Goal: Task Accomplishment & Management: Use online tool/utility

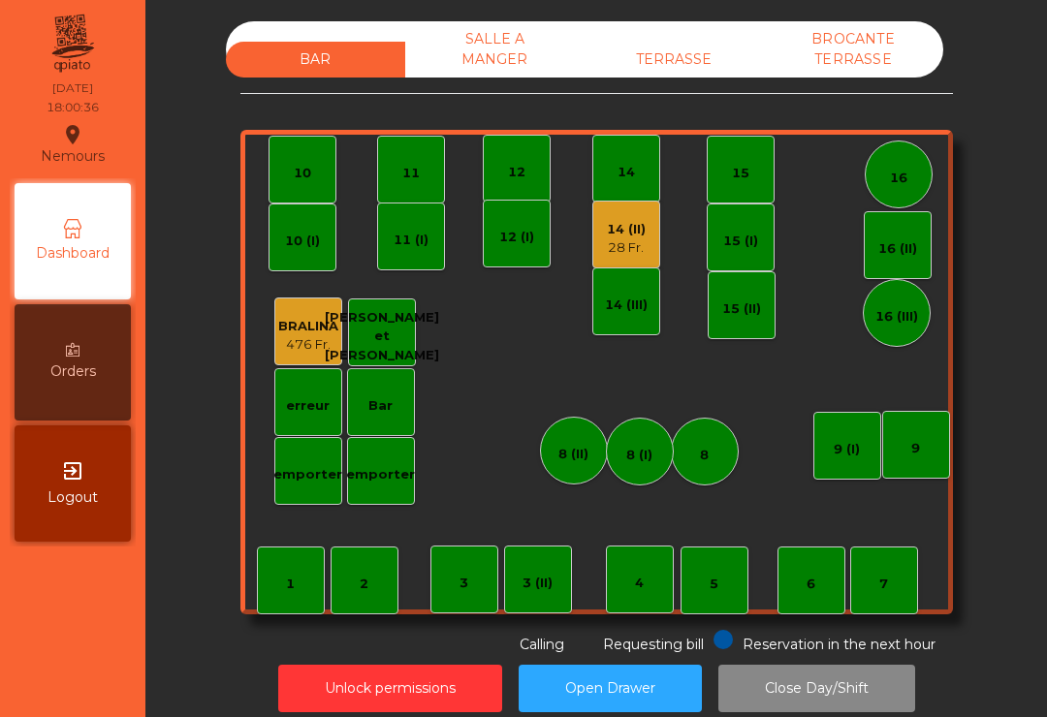
click at [654, 232] on div "14 (II) 28 Fr." at bounding box center [626, 235] width 68 height 68
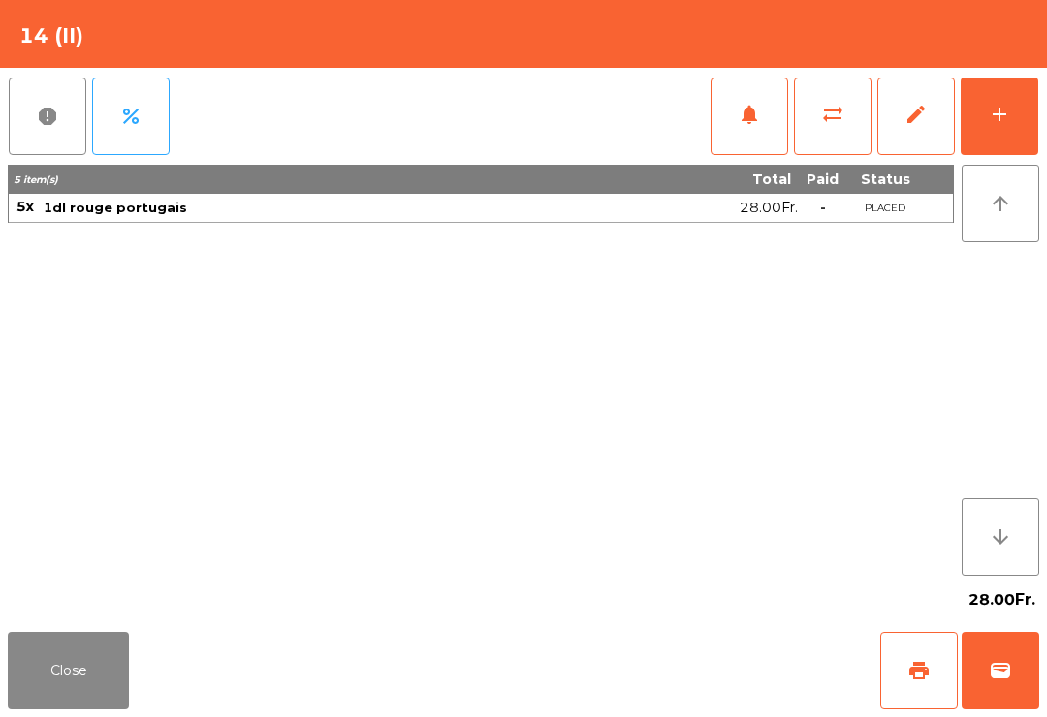
click at [975, 701] on button "wallet" at bounding box center [1001, 671] width 78 height 78
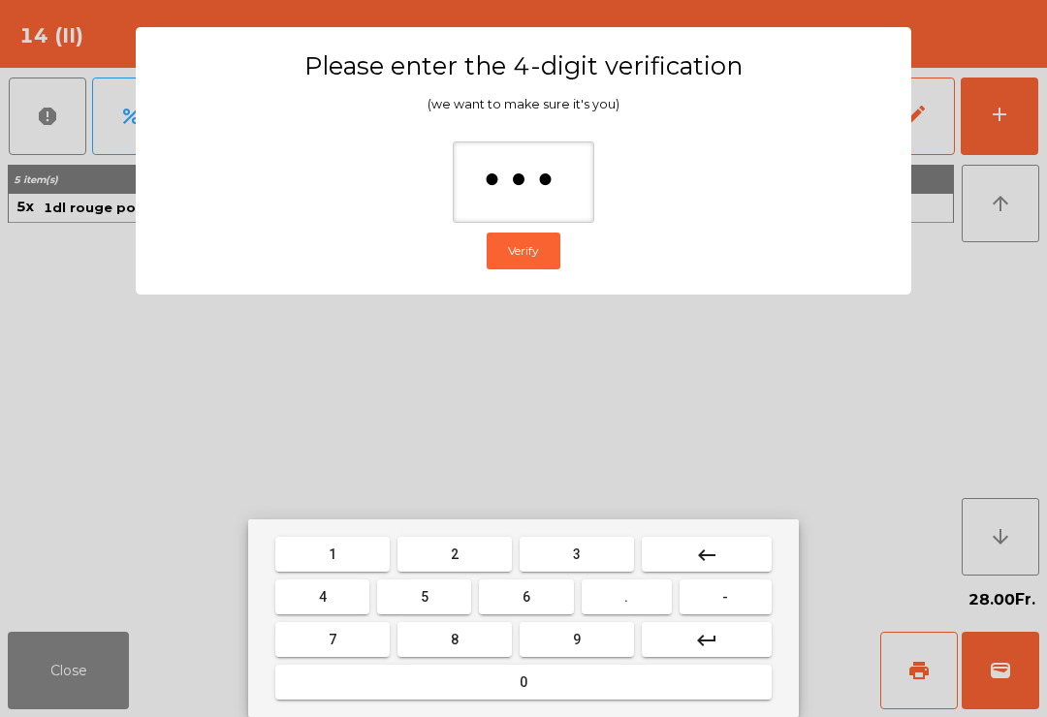
type input "****"
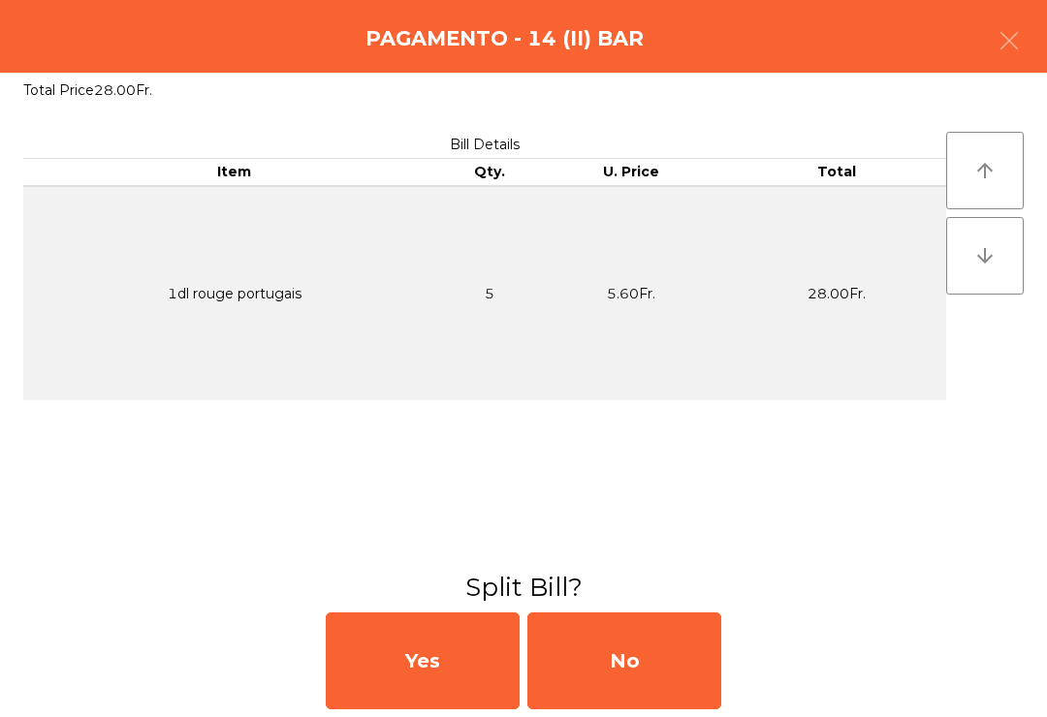
click at [659, 659] on div "No" at bounding box center [624, 661] width 194 height 97
click at [621, 660] on div "MB" at bounding box center [624, 661] width 194 height 97
click at [603, 678] on div "No" at bounding box center [624, 661] width 194 height 97
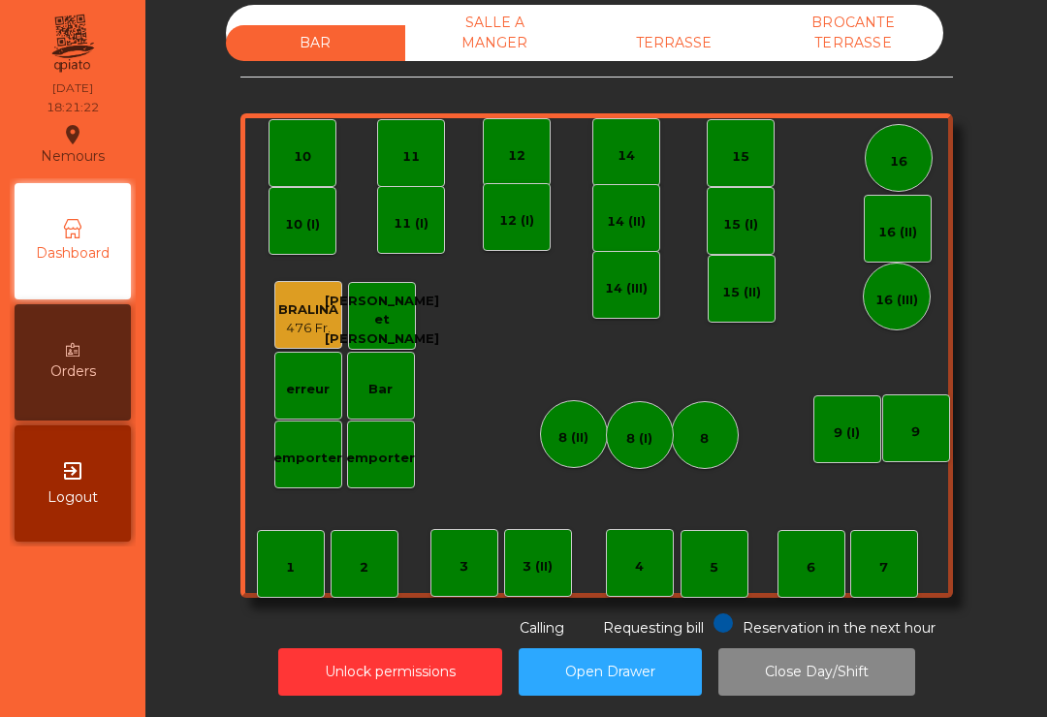
scroll to position [16, 0]
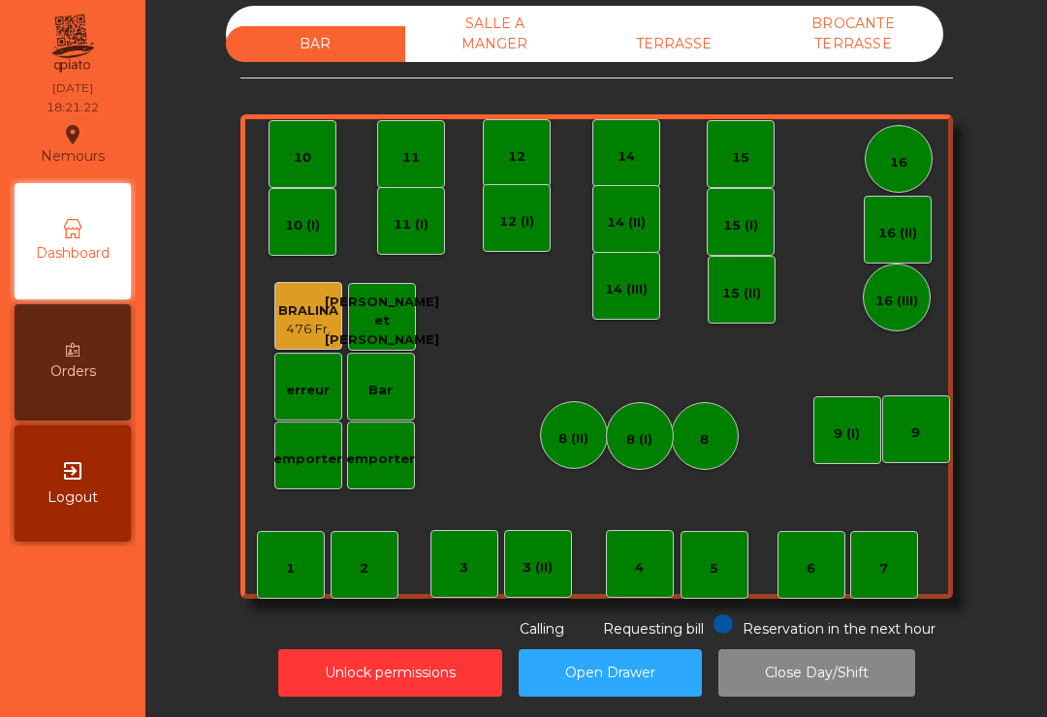
click at [724, 59] on div "TERRASSE" at bounding box center [674, 44] width 179 height 36
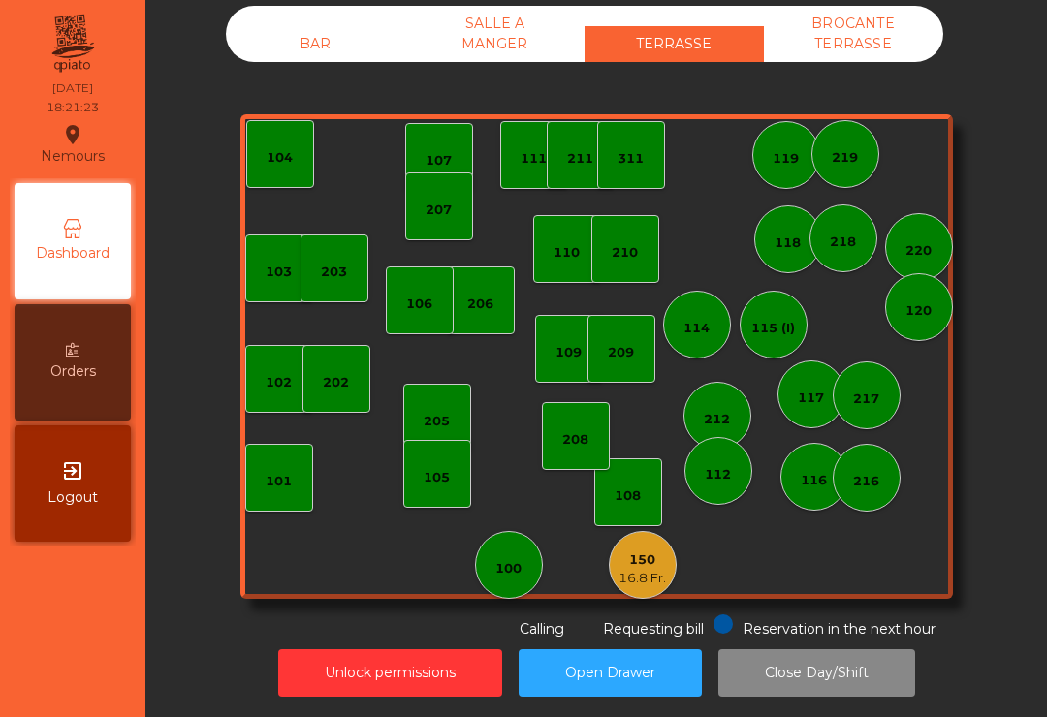
click at [659, 556] on div "150" at bounding box center [643, 560] width 48 height 19
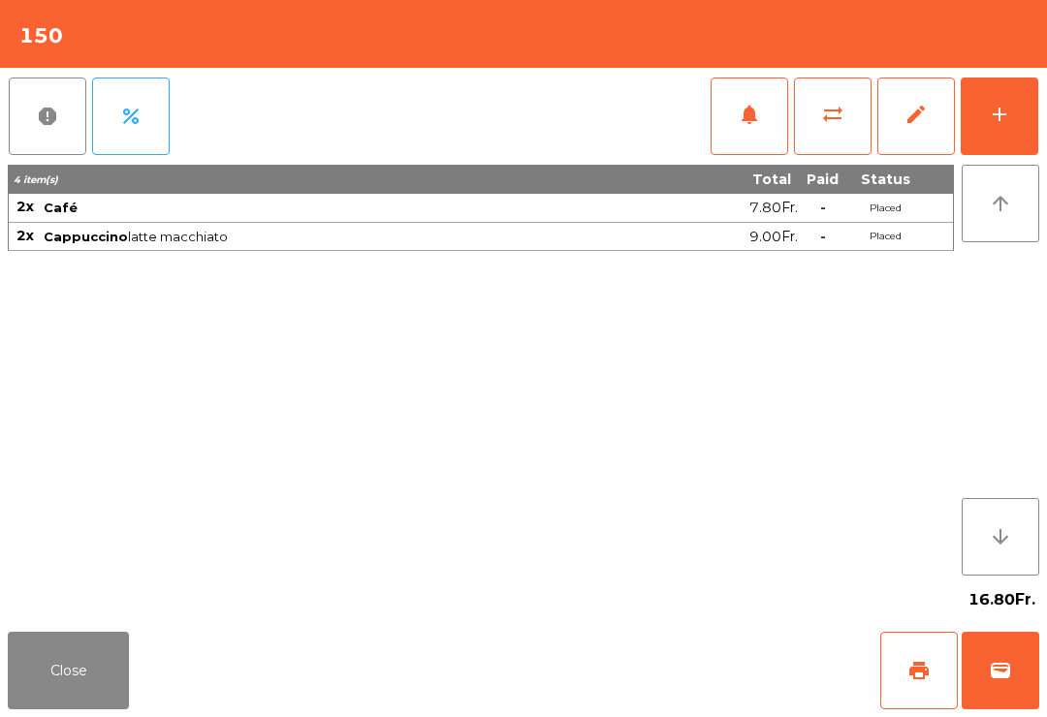
click at [917, 672] on span "print" at bounding box center [919, 670] width 23 height 23
click at [983, 671] on button "wallet" at bounding box center [1001, 671] width 78 height 78
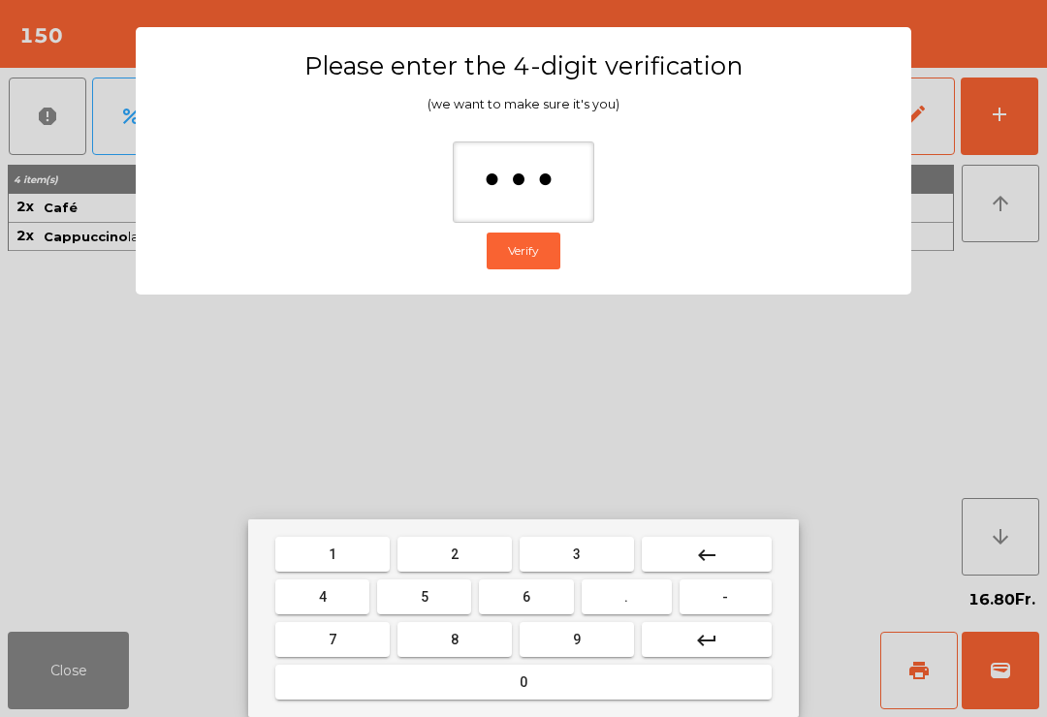
type input "****"
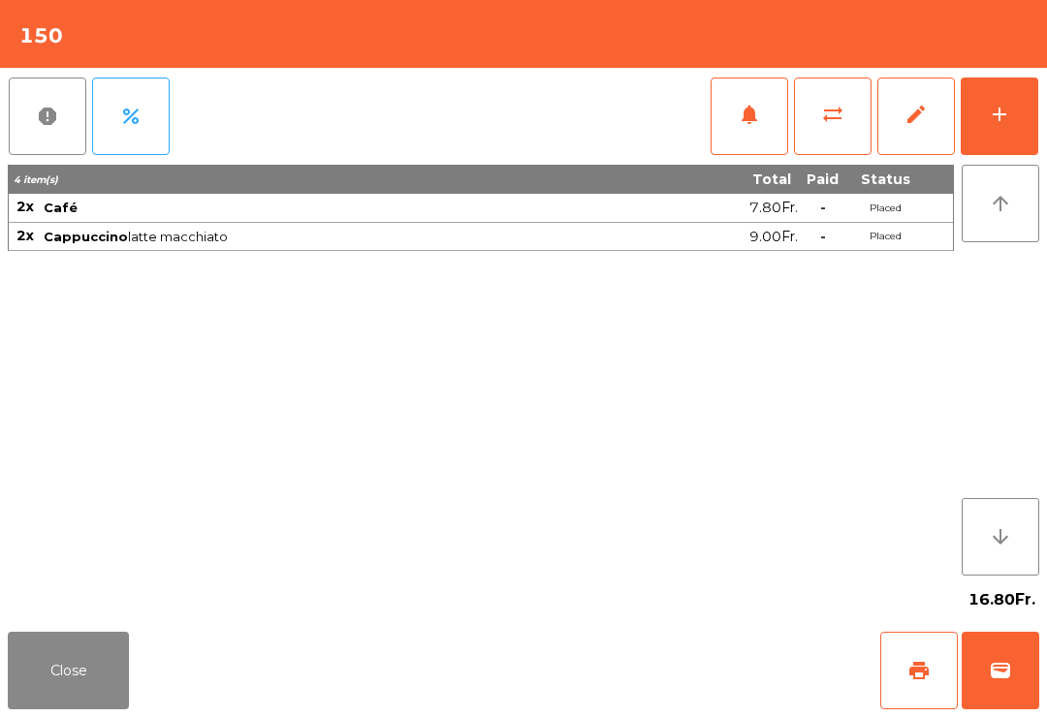
click at [621, 673] on div "Close print wallet" at bounding box center [523, 670] width 1047 height 93
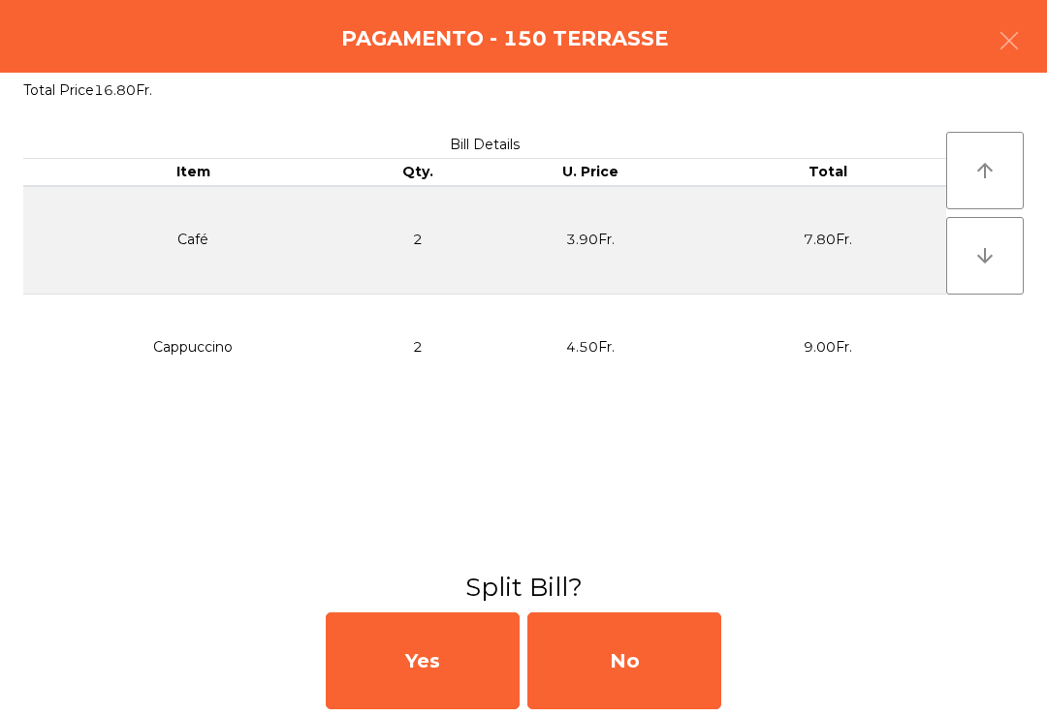
click at [621, 672] on div "No" at bounding box center [624, 661] width 194 height 97
click at [668, 670] on div "MB" at bounding box center [624, 661] width 194 height 97
click at [677, 662] on div "No" at bounding box center [624, 661] width 194 height 97
click at [669, 673] on div "No" at bounding box center [624, 661] width 194 height 97
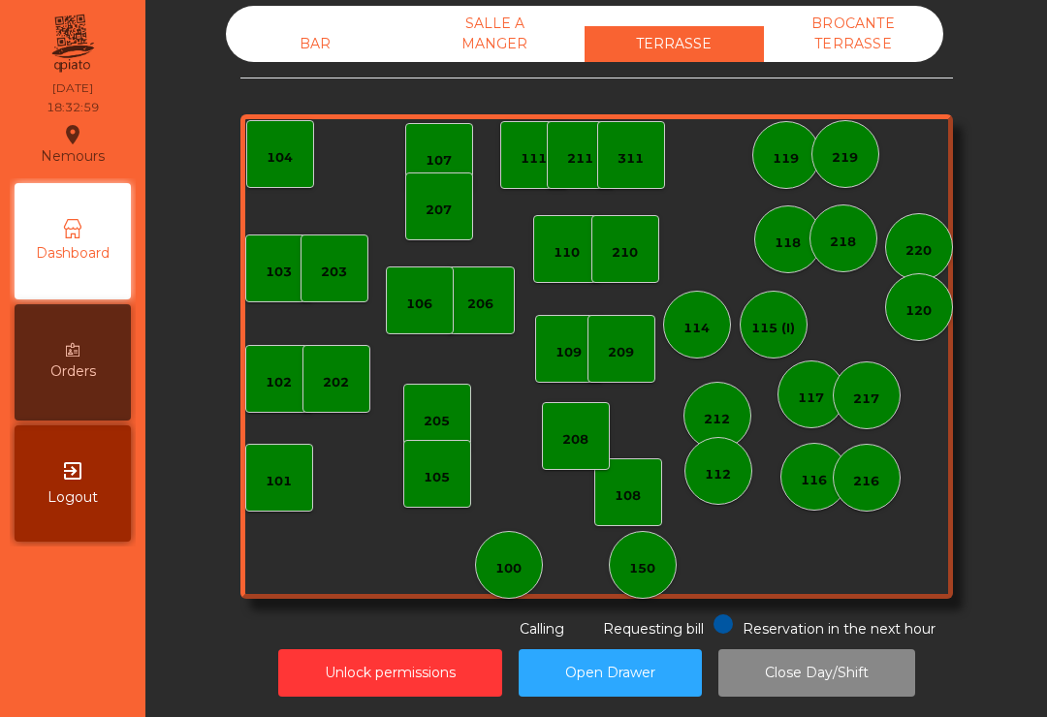
click at [846, 47] on div "BROCANTE TERRASSE" at bounding box center [853, 34] width 179 height 56
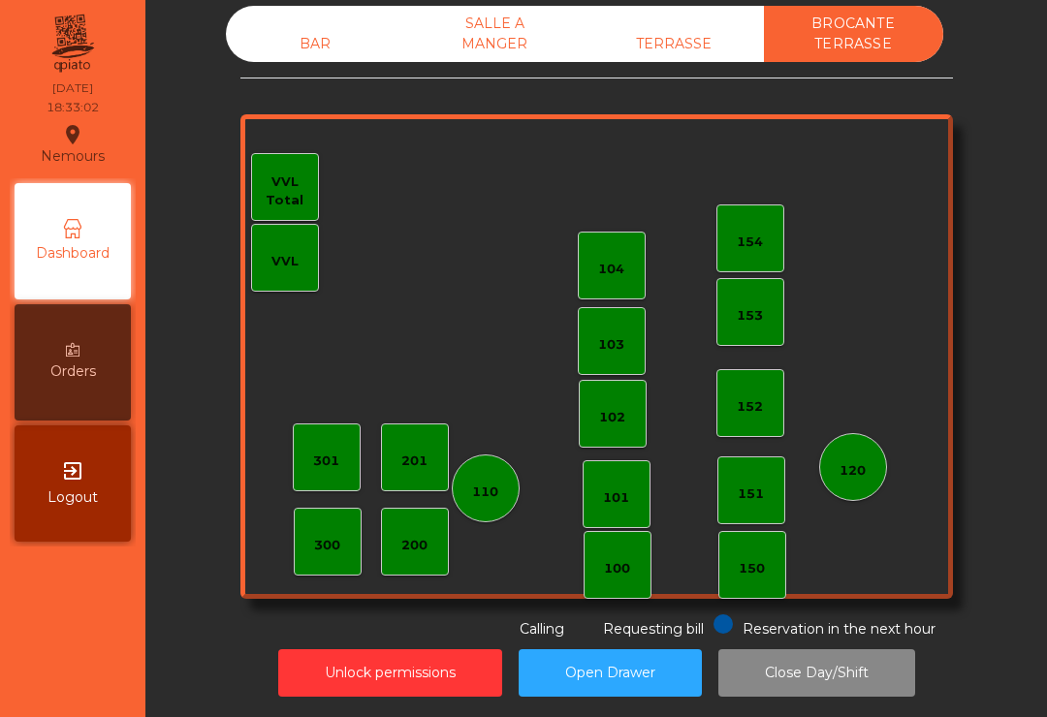
click at [754, 425] on div "152" at bounding box center [751, 403] width 68 height 68
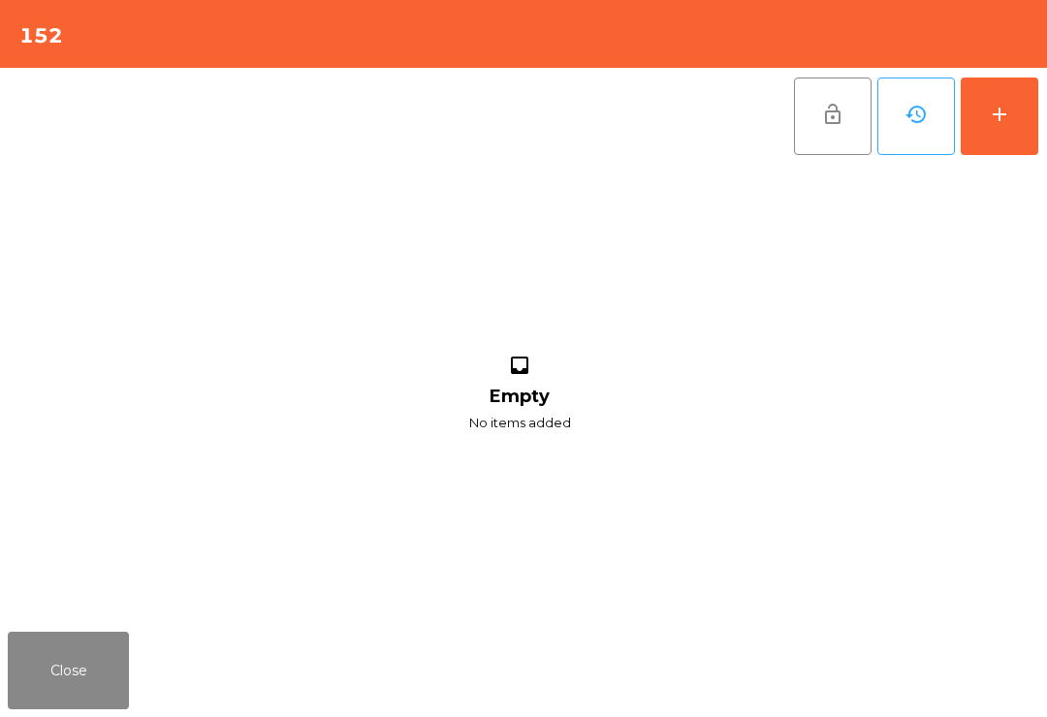
click at [988, 118] on div "add" at bounding box center [999, 114] width 23 height 23
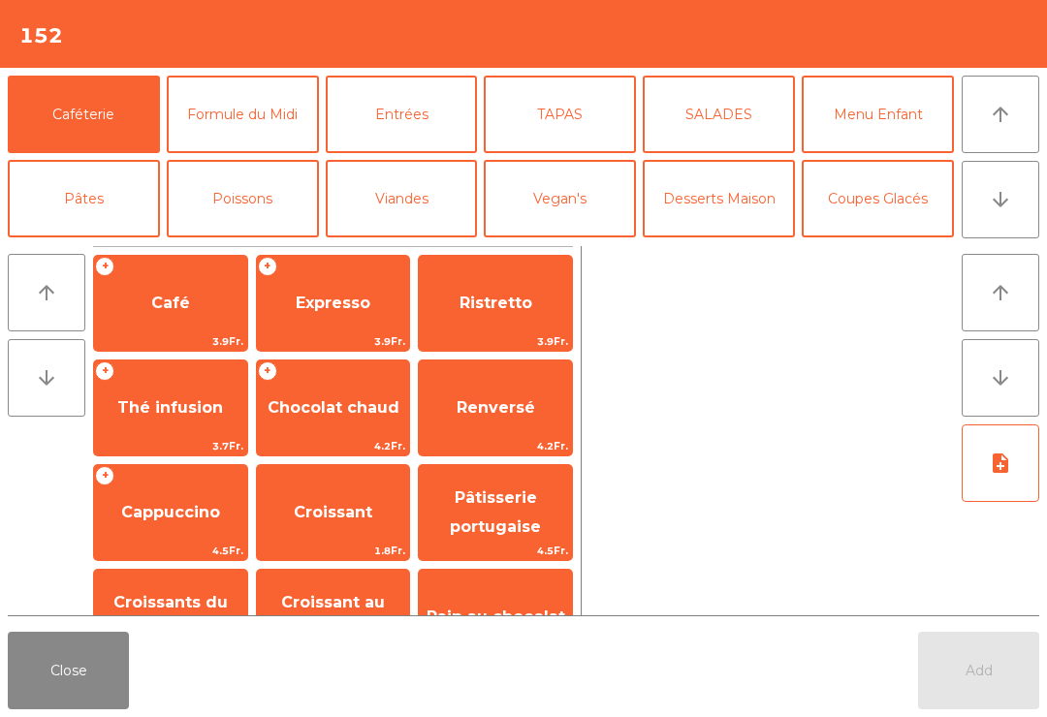
click at [1012, 181] on button "arrow_downward" at bounding box center [1001, 200] width 78 height 78
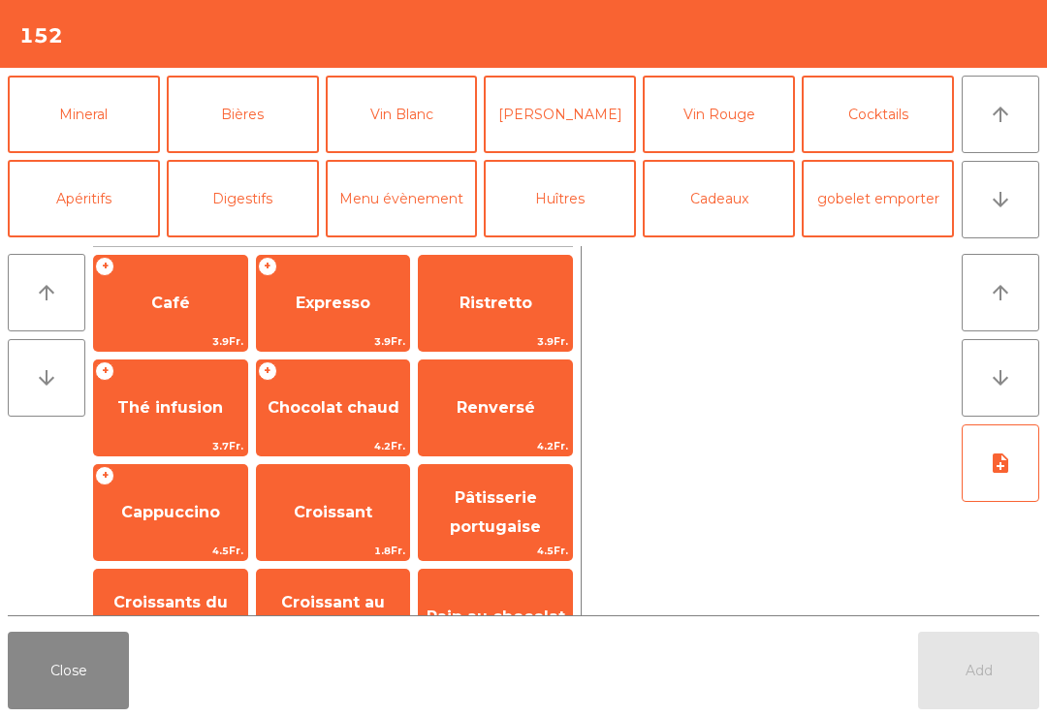
click at [254, 106] on button "Bières" at bounding box center [243, 115] width 152 height 78
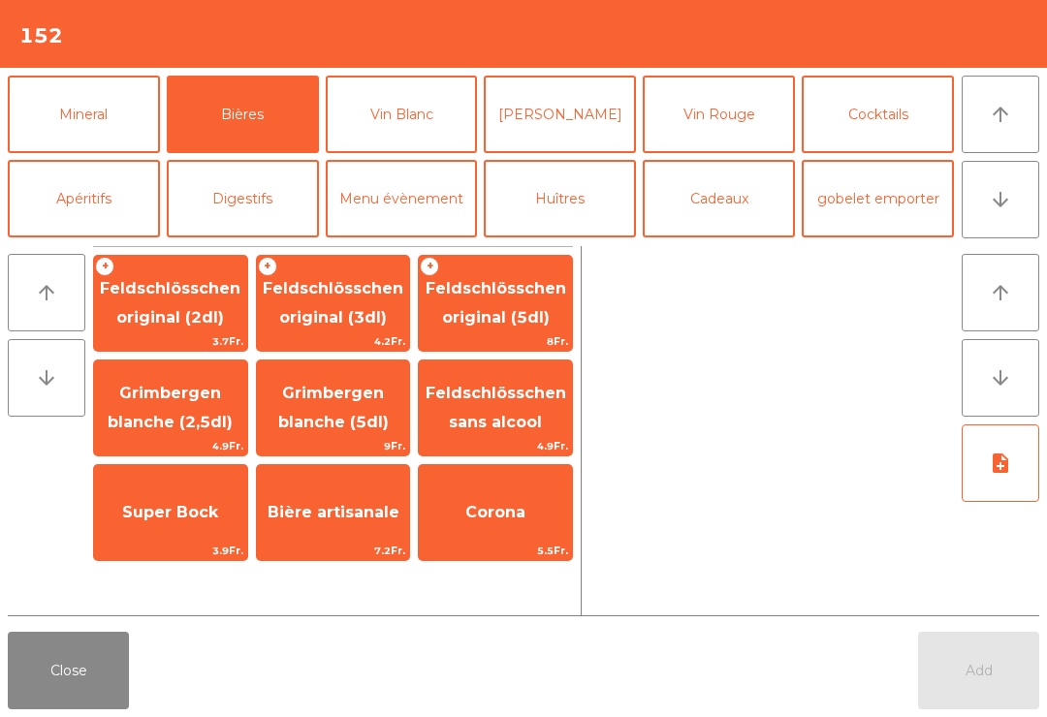
click at [333, 312] on span "Feldschlösschen original (3dl)" at bounding box center [333, 303] width 141 height 48
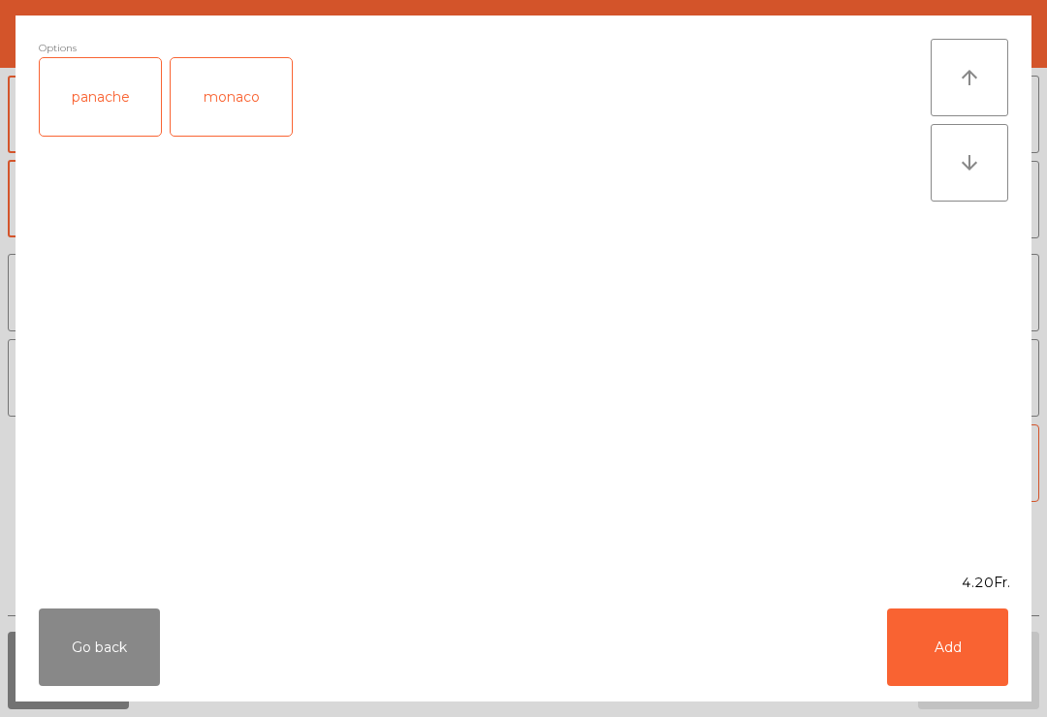
click at [956, 634] on button "Add" at bounding box center [947, 648] width 121 height 78
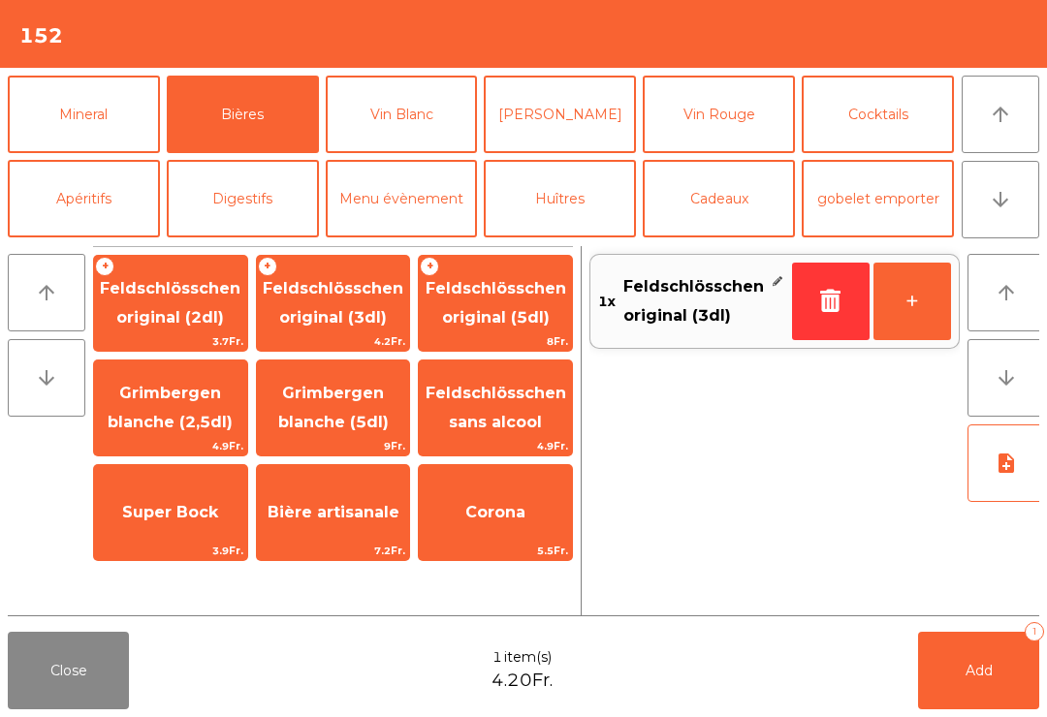
click at [913, 305] on button "+" at bounding box center [913, 302] width 78 height 78
click at [969, 674] on span "Add" at bounding box center [979, 670] width 27 height 17
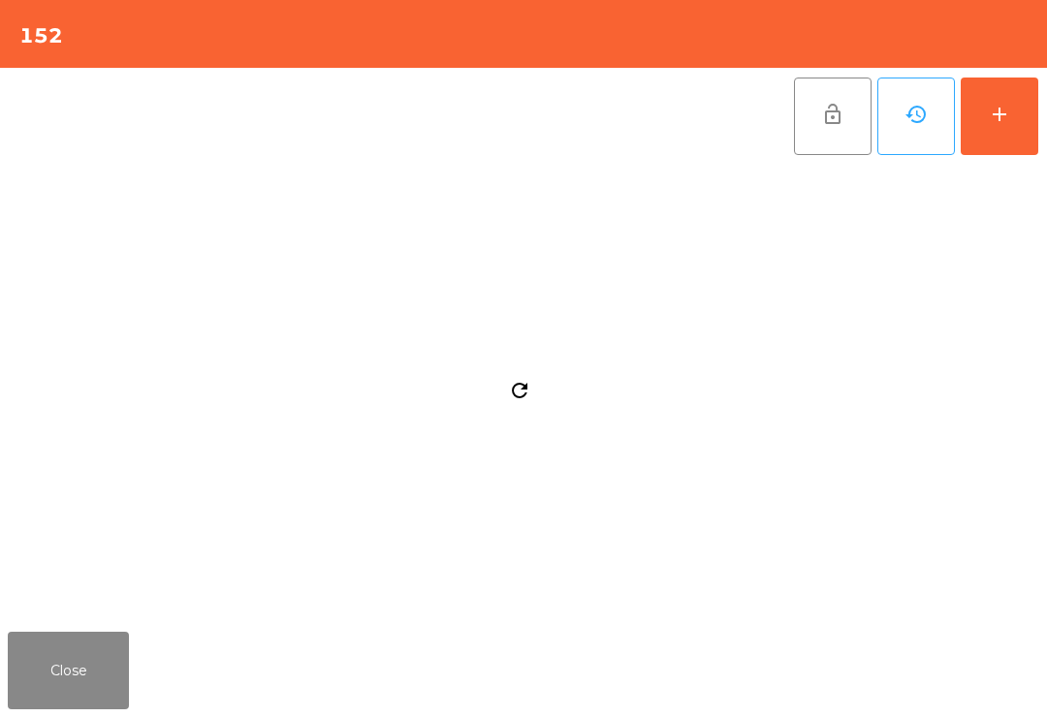
click at [70, 674] on button "Close" at bounding box center [68, 671] width 121 height 78
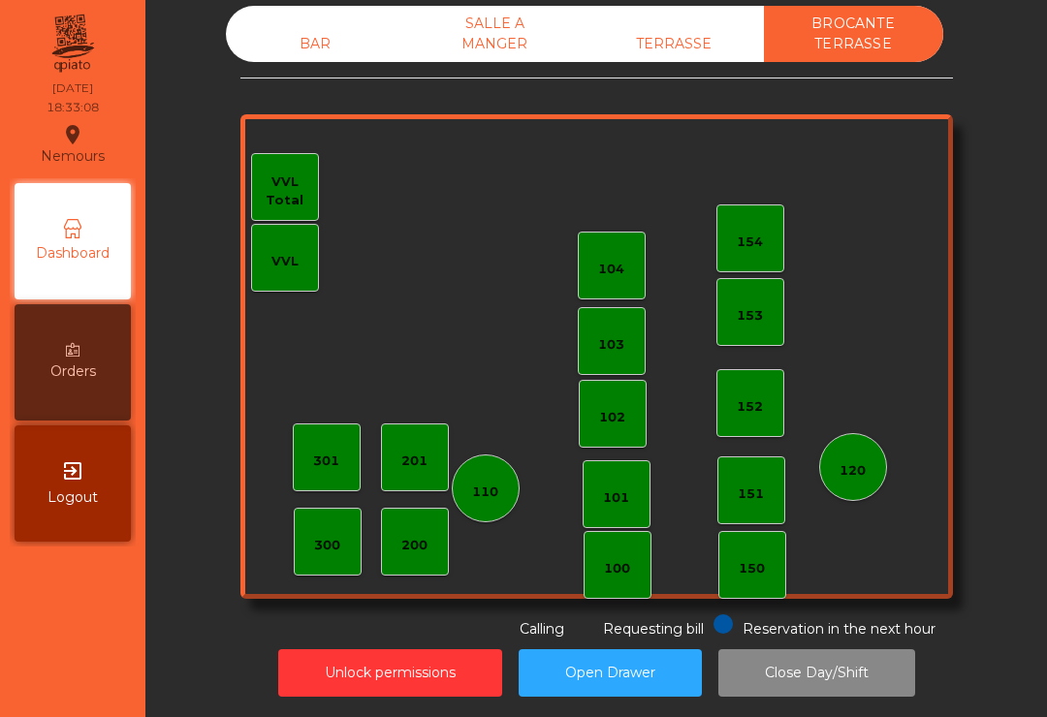
click at [317, 27] on div "BAR" at bounding box center [315, 44] width 179 height 36
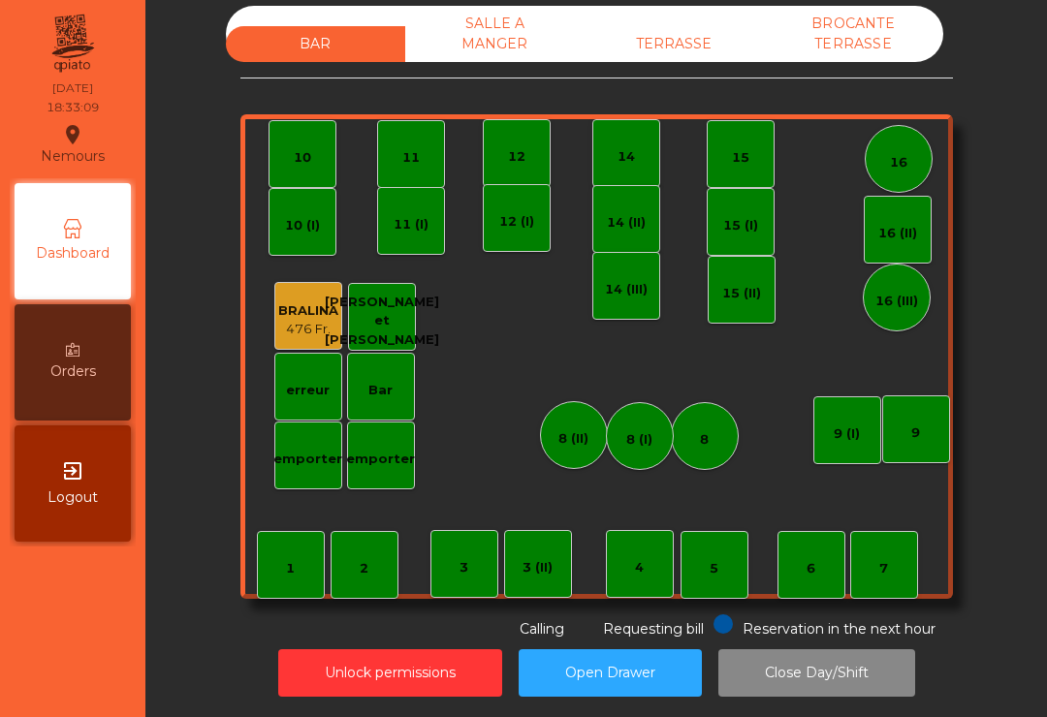
click at [833, 419] on div "9 (I)" at bounding box center [847, 431] width 68 height 68
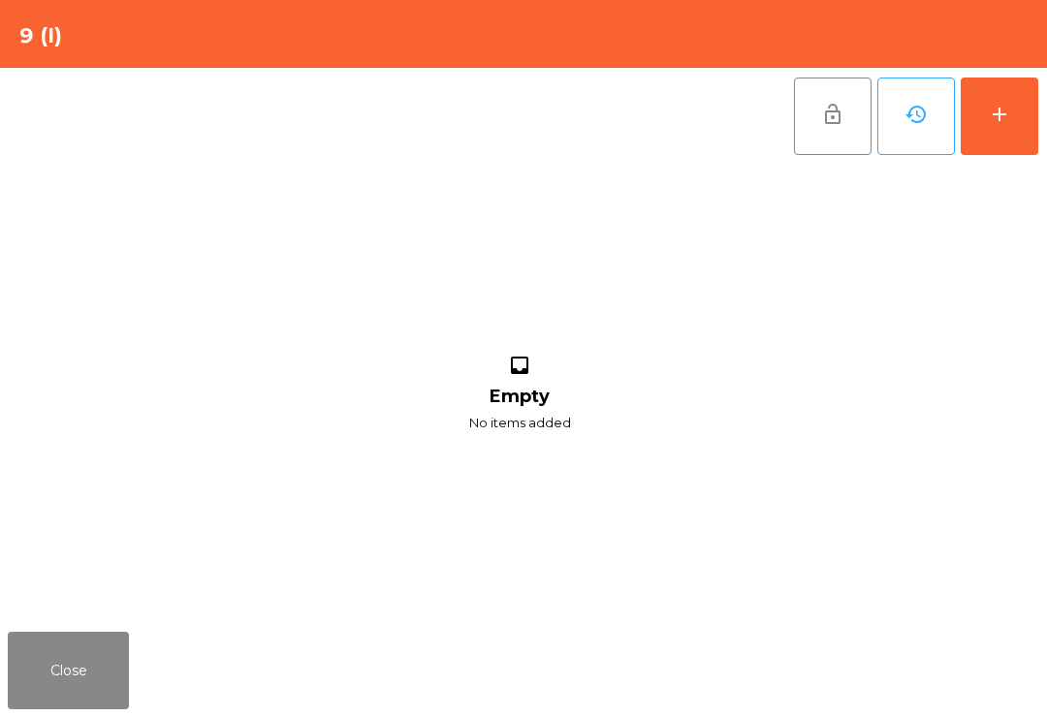
click at [1006, 114] on div "add" at bounding box center [999, 114] width 23 height 23
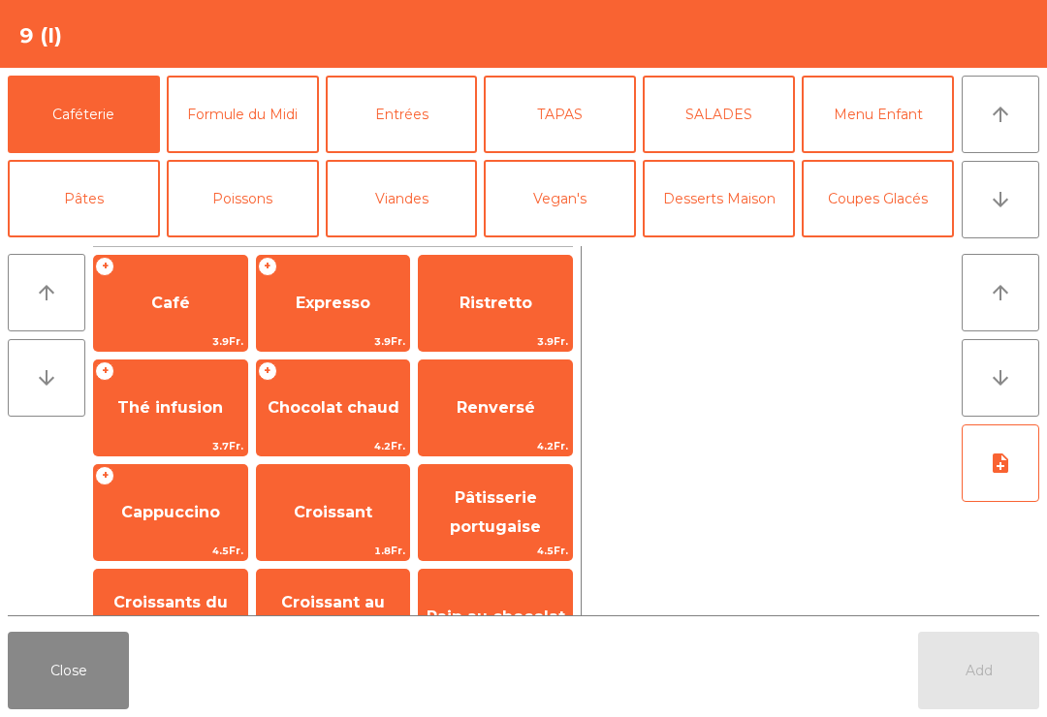
click at [250, 244] on button "Bières" at bounding box center [243, 283] width 152 height 78
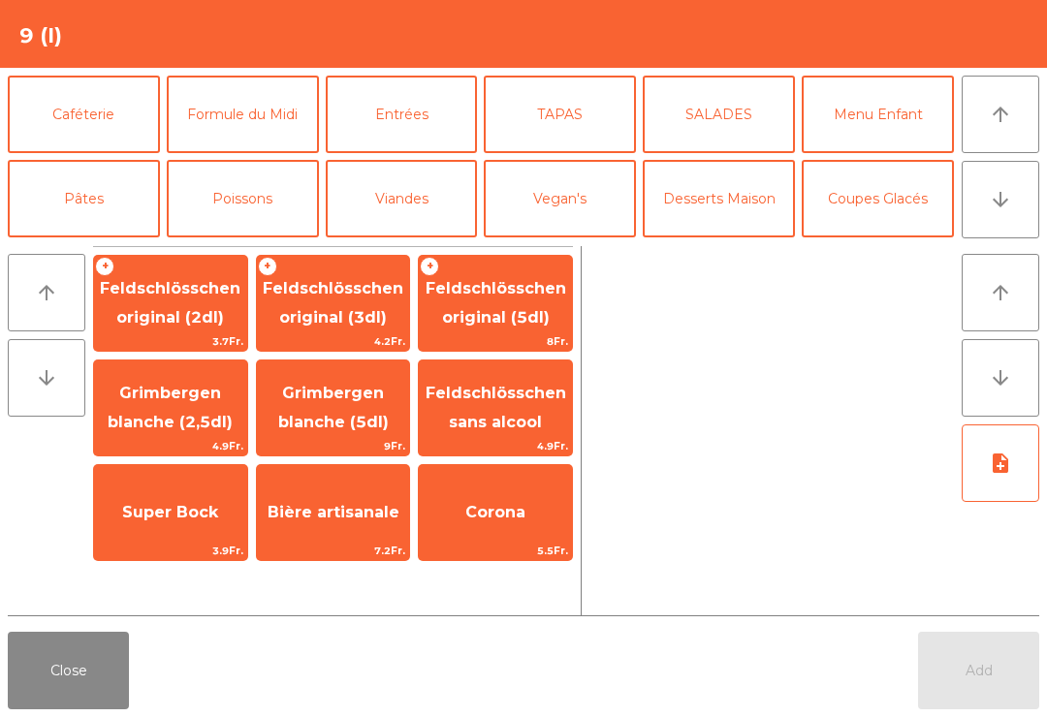
scroll to position [103, 0]
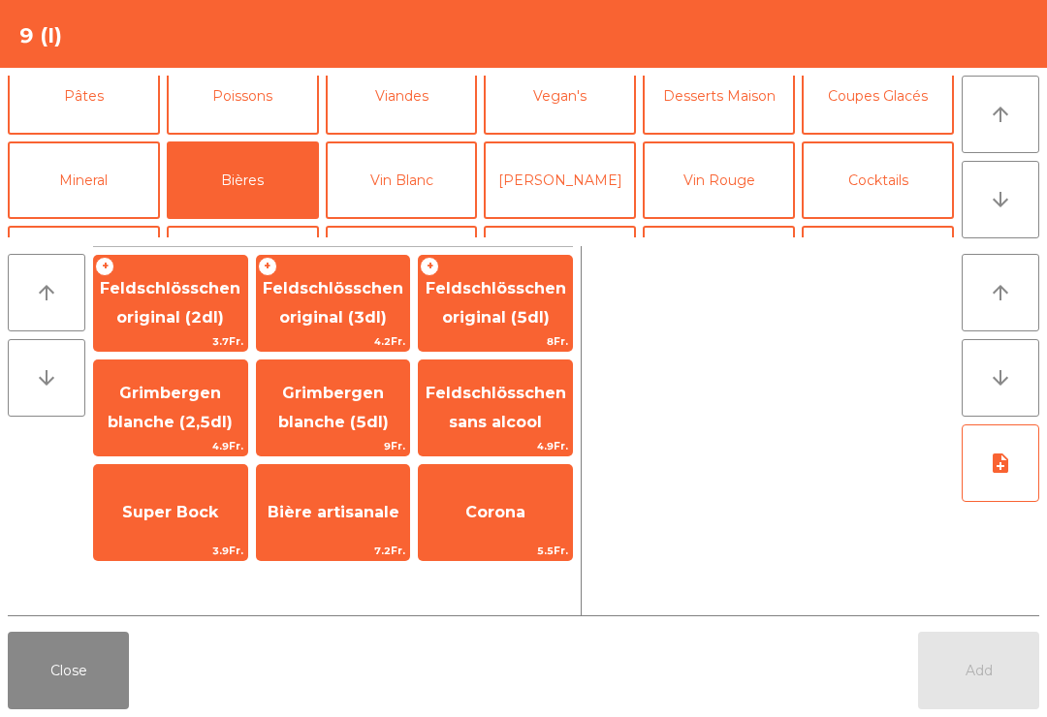
click at [496, 288] on span "Feldschlösschen original (5dl)" at bounding box center [496, 303] width 141 height 48
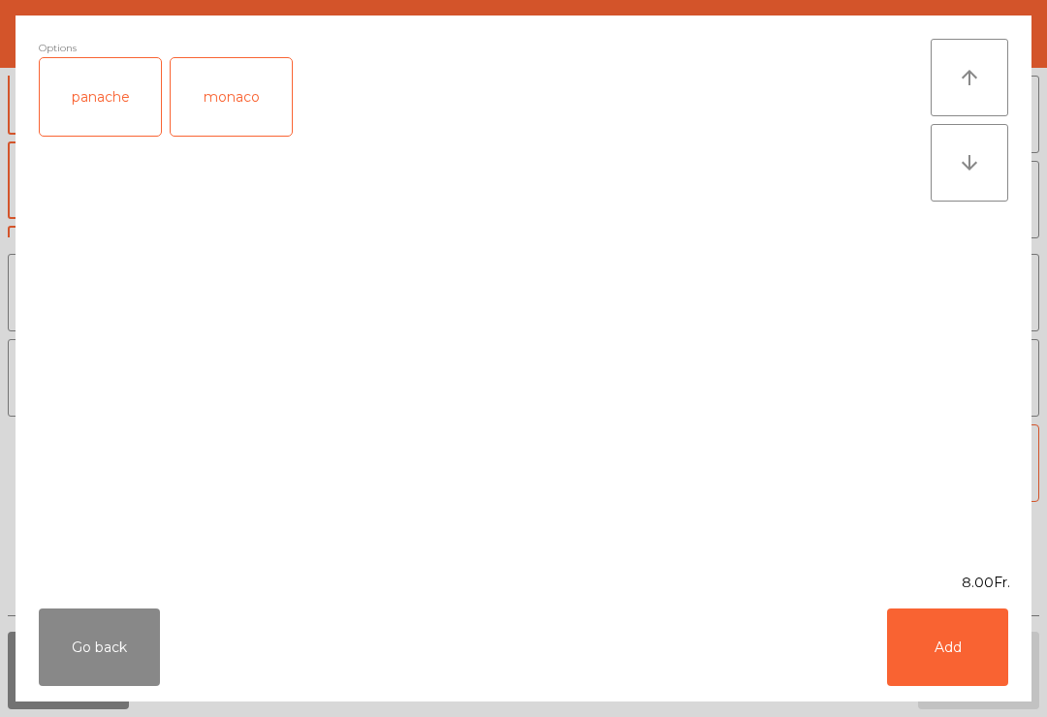
click at [929, 664] on button "Add" at bounding box center [947, 648] width 121 height 78
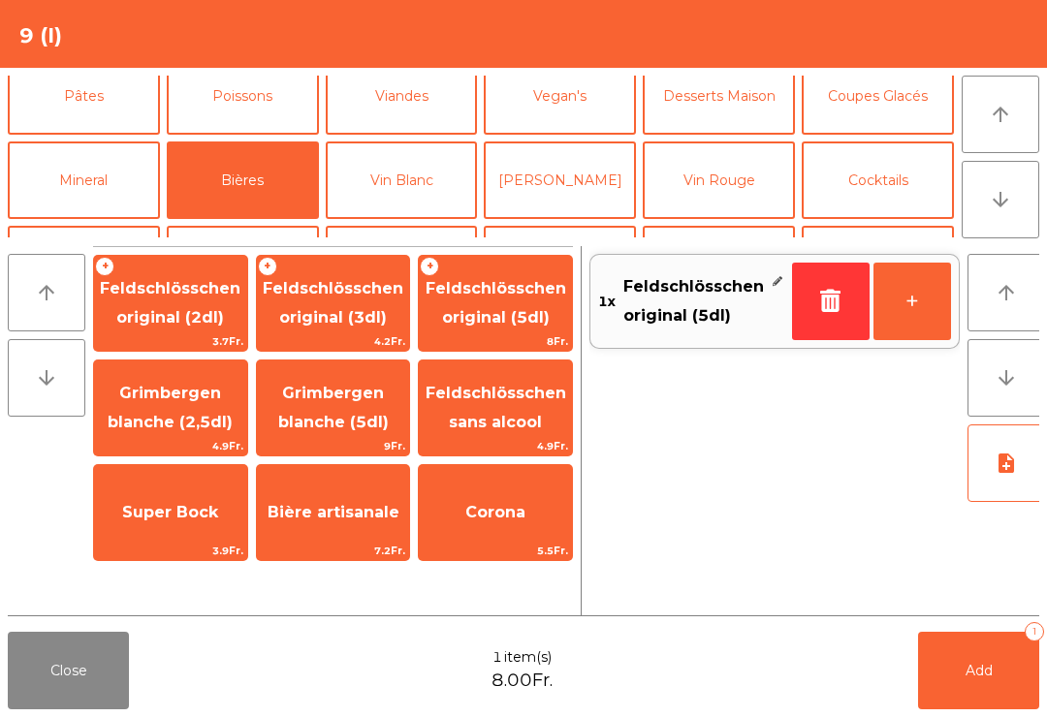
click at [105, 179] on button "Mineral" at bounding box center [84, 181] width 152 height 78
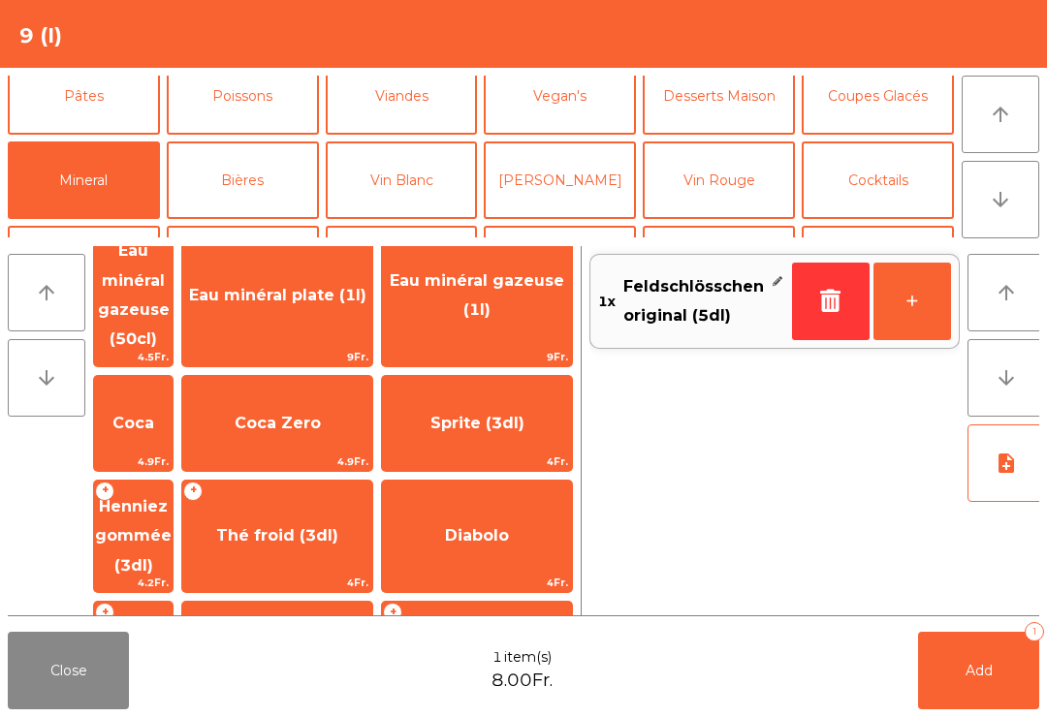
scroll to position [34, 0]
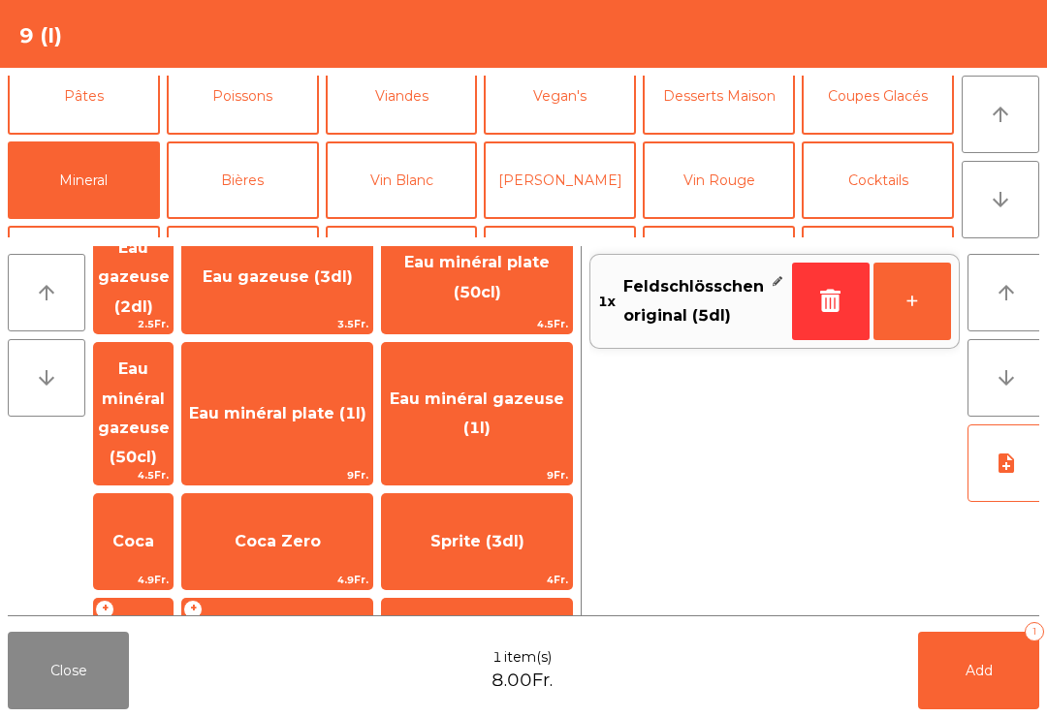
click at [353, 274] on span "Eau gazeuse (3dl)" at bounding box center [278, 277] width 150 height 18
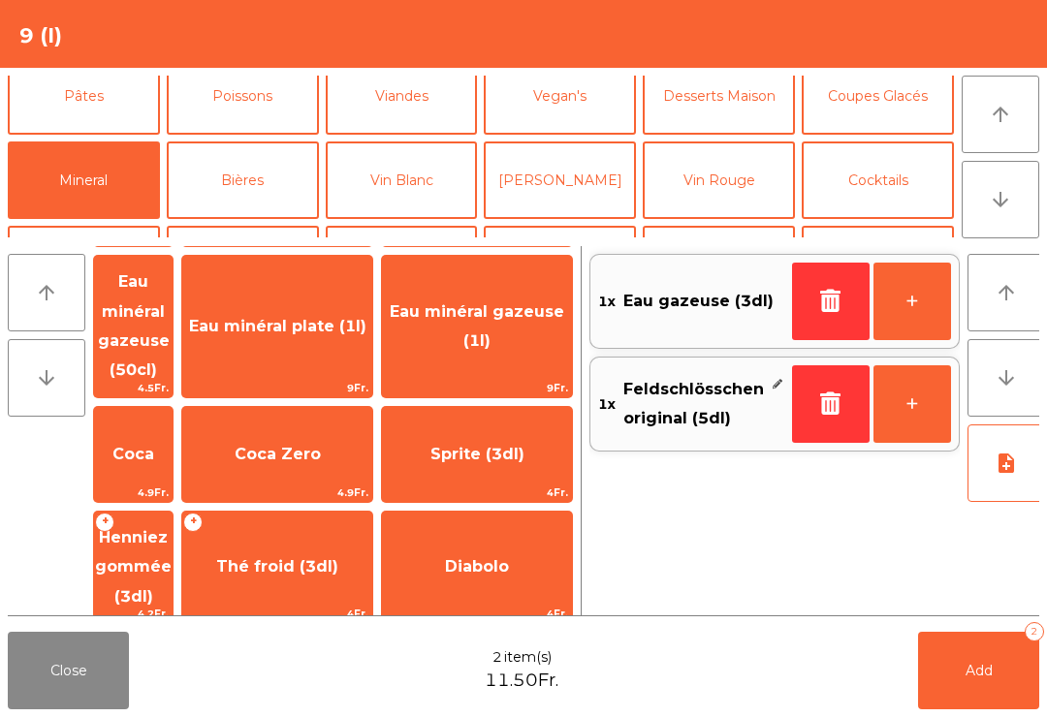
scroll to position [25, 0]
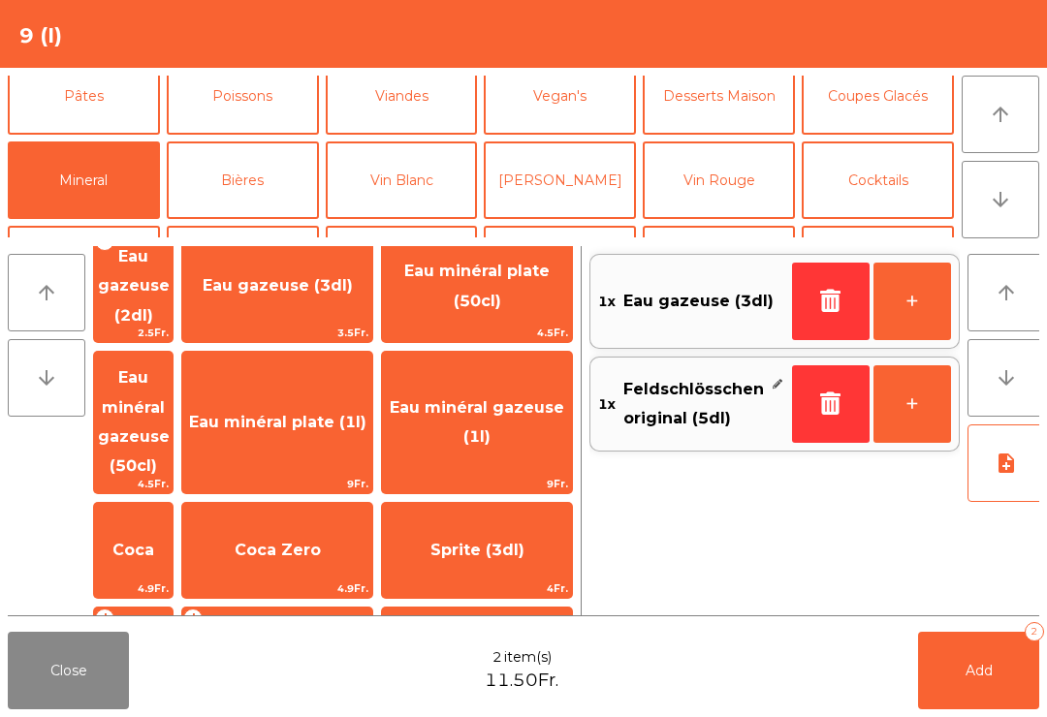
click at [830, 295] on icon "button" at bounding box center [830, 300] width 29 height 23
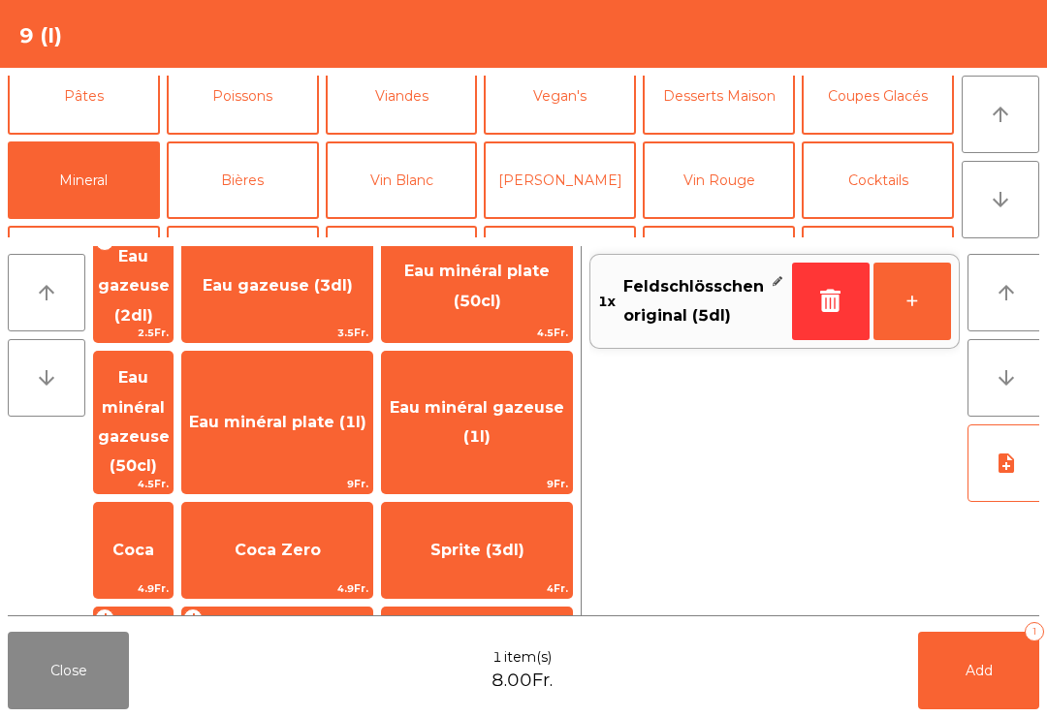
scroll to position [9, 0]
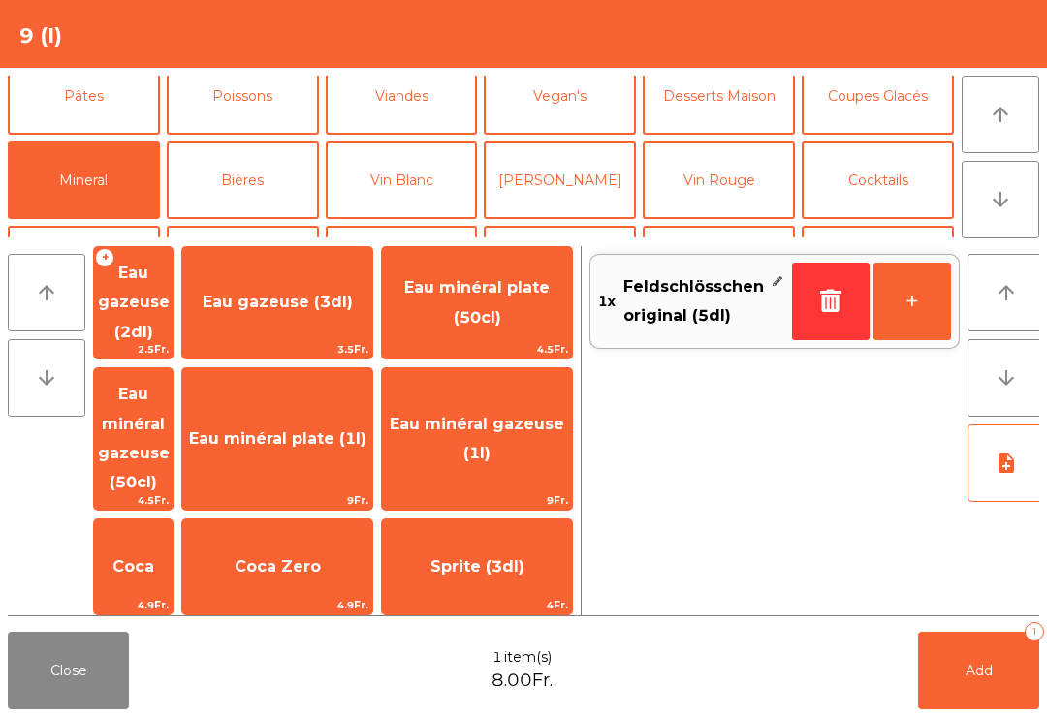
click at [173, 281] on span "Eau gazeuse (2dl)" at bounding box center [133, 302] width 79 height 111
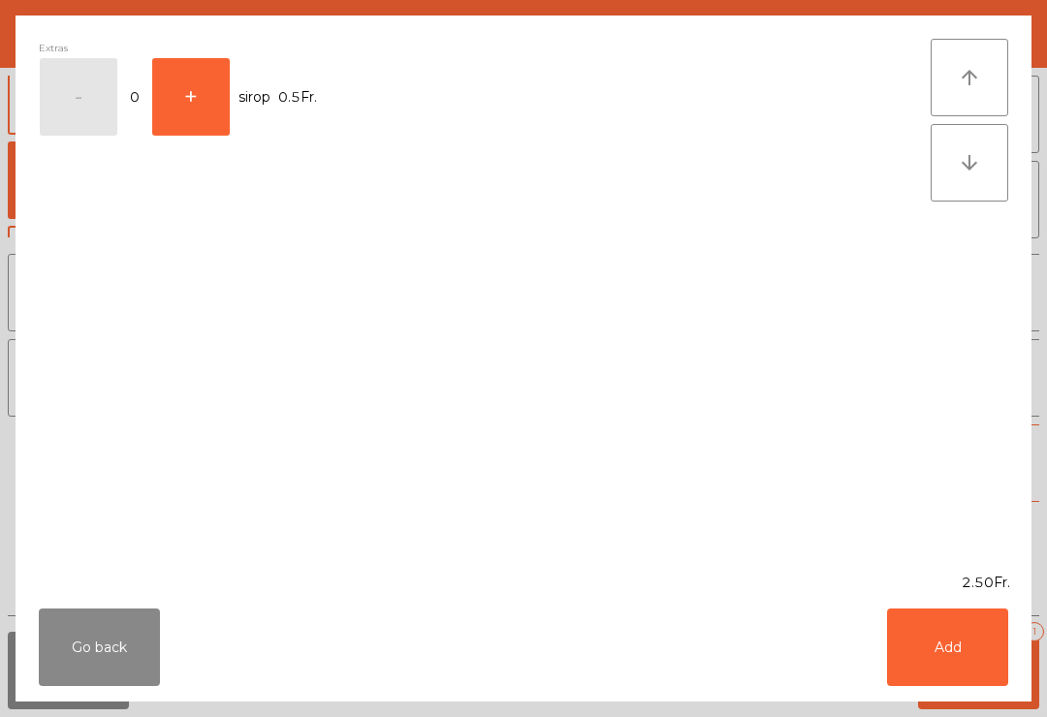
click at [204, 97] on button "+" at bounding box center [191, 97] width 78 height 78
click at [994, 663] on button "Add" at bounding box center [947, 648] width 121 height 78
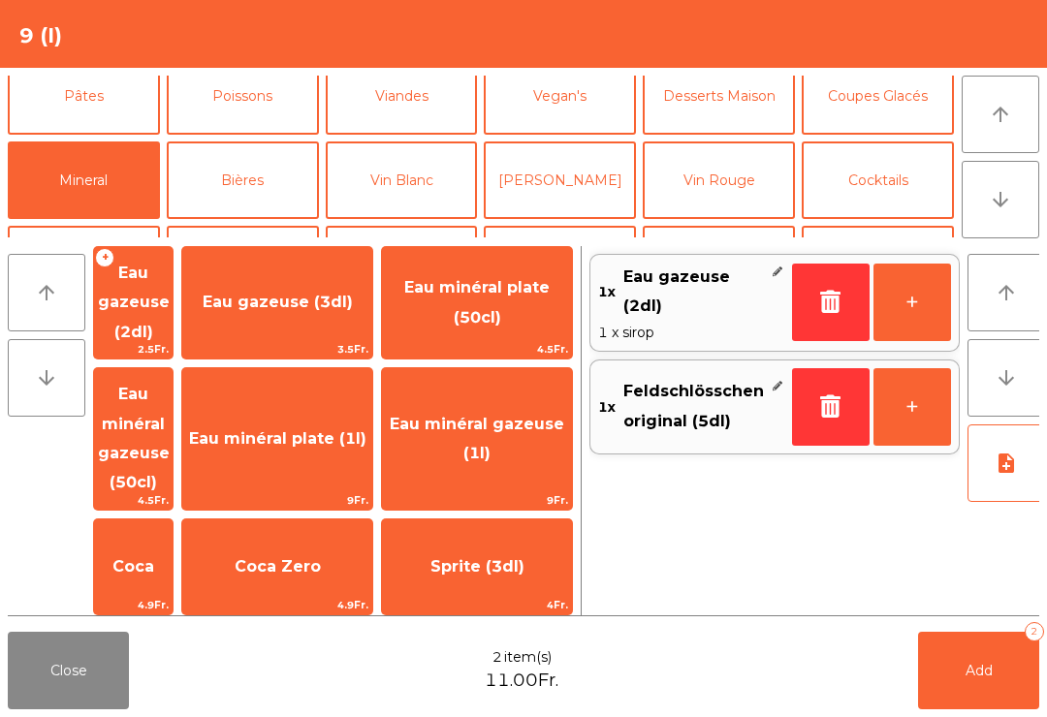
click at [988, 675] on span "Add" at bounding box center [979, 670] width 27 height 17
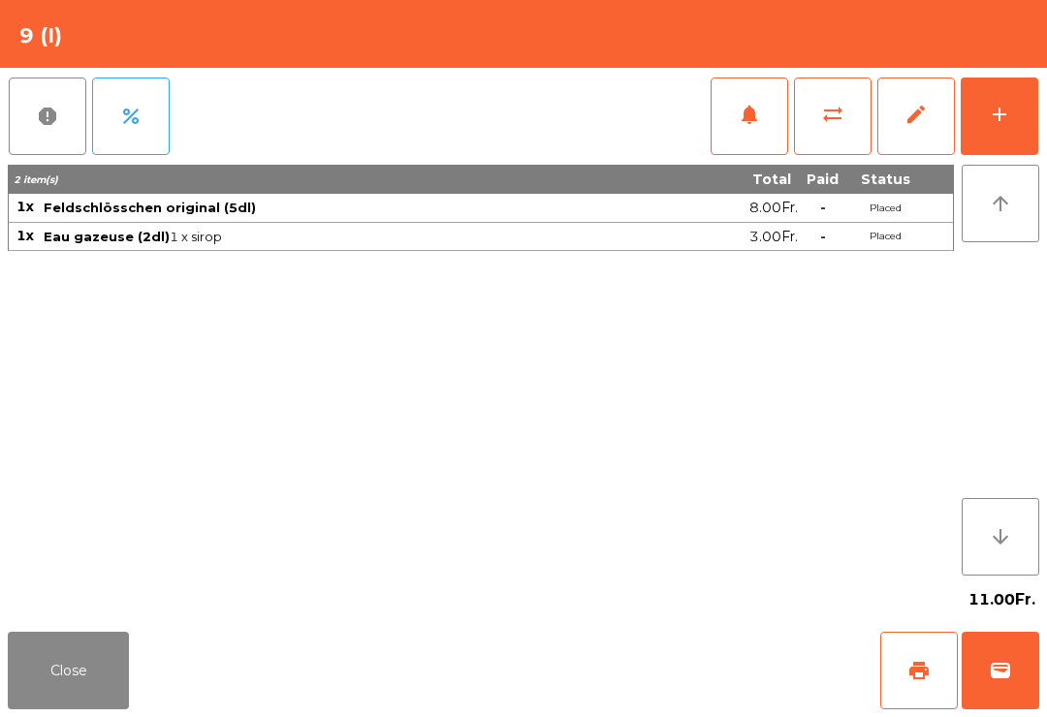
click at [3, 644] on div "Close print wallet" at bounding box center [523, 670] width 1047 height 93
click at [112, 680] on button "Close" at bounding box center [68, 671] width 121 height 78
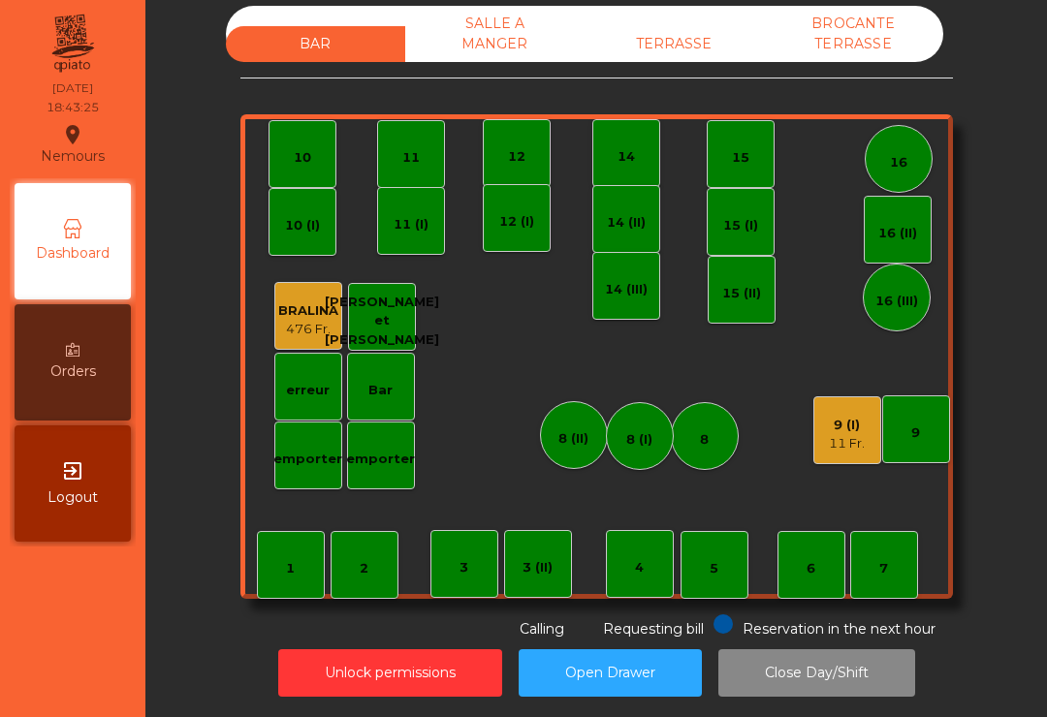
click at [683, 44] on div "TERRASSE" at bounding box center [674, 44] width 179 height 36
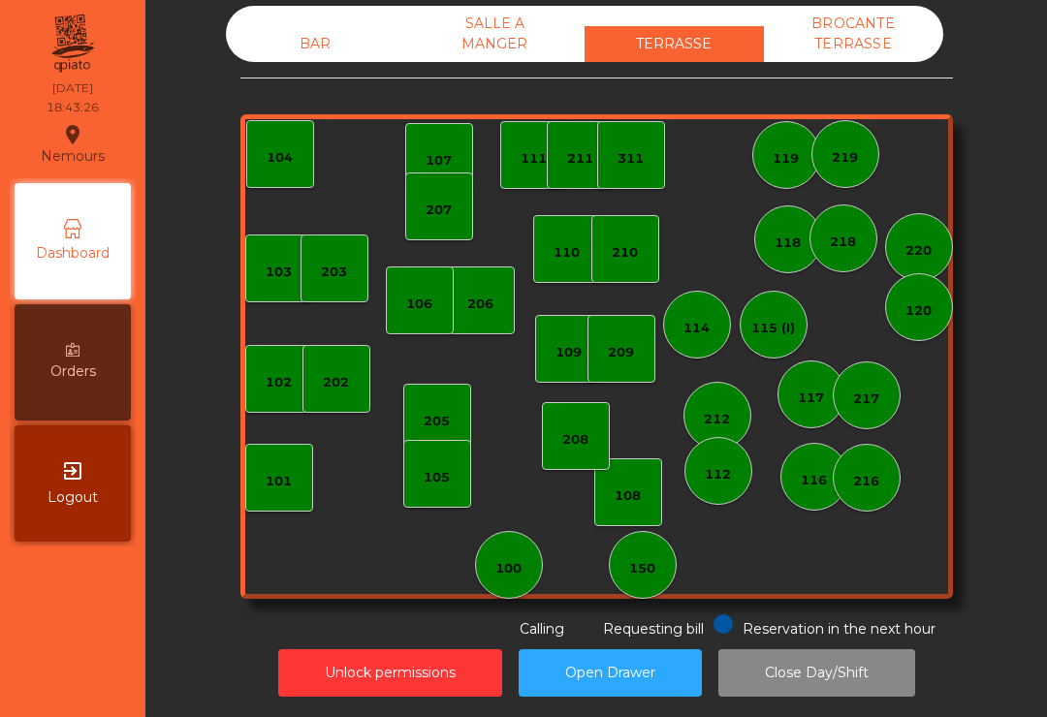
click at [933, 33] on div "BROCANTE TERRASSE" at bounding box center [853, 34] width 179 height 56
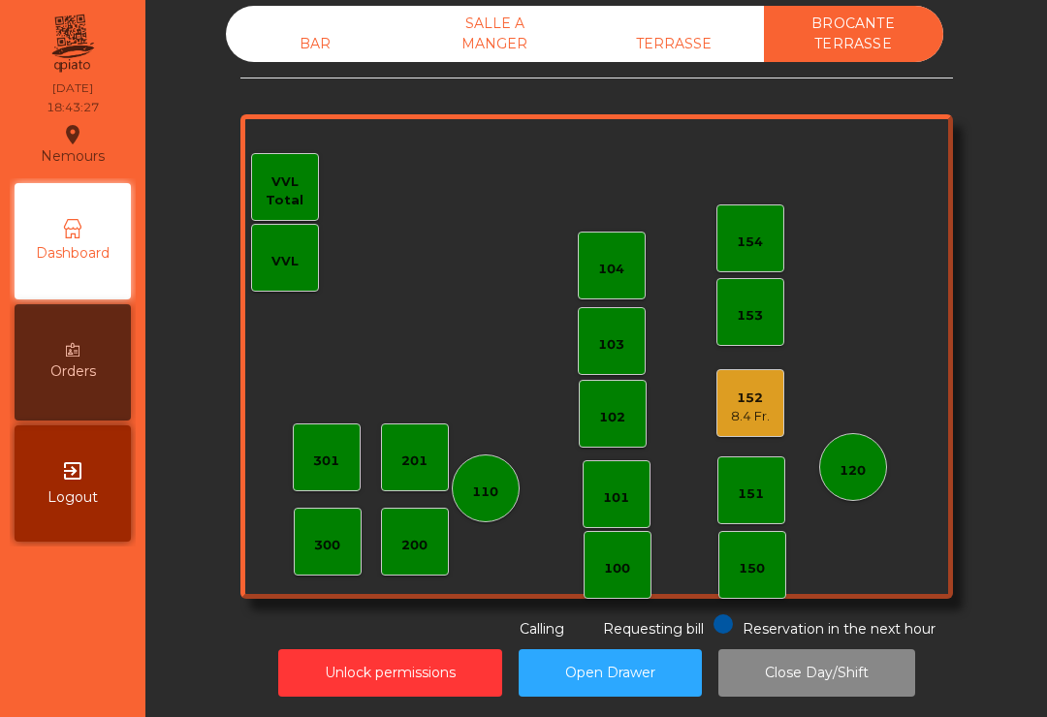
click at [752, 421] on div "8.4 Fr." at bounding box center [750, 416] width 39 height 19
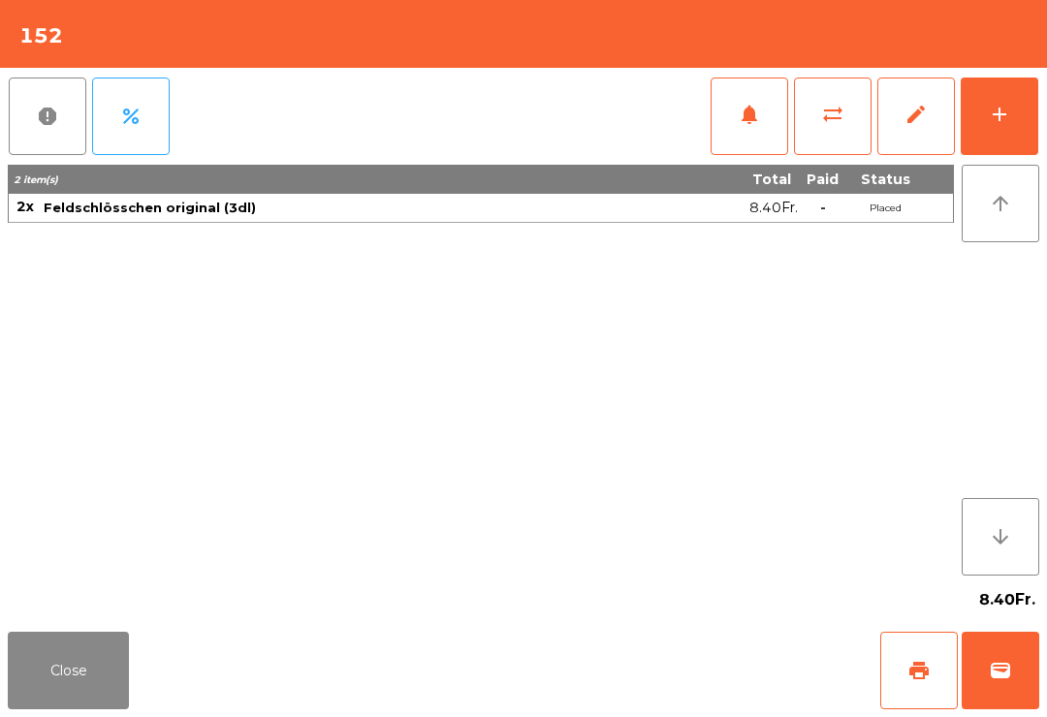
click at [1003, 110] on div "add" at bounding box center [999, 114] width 23 height 23
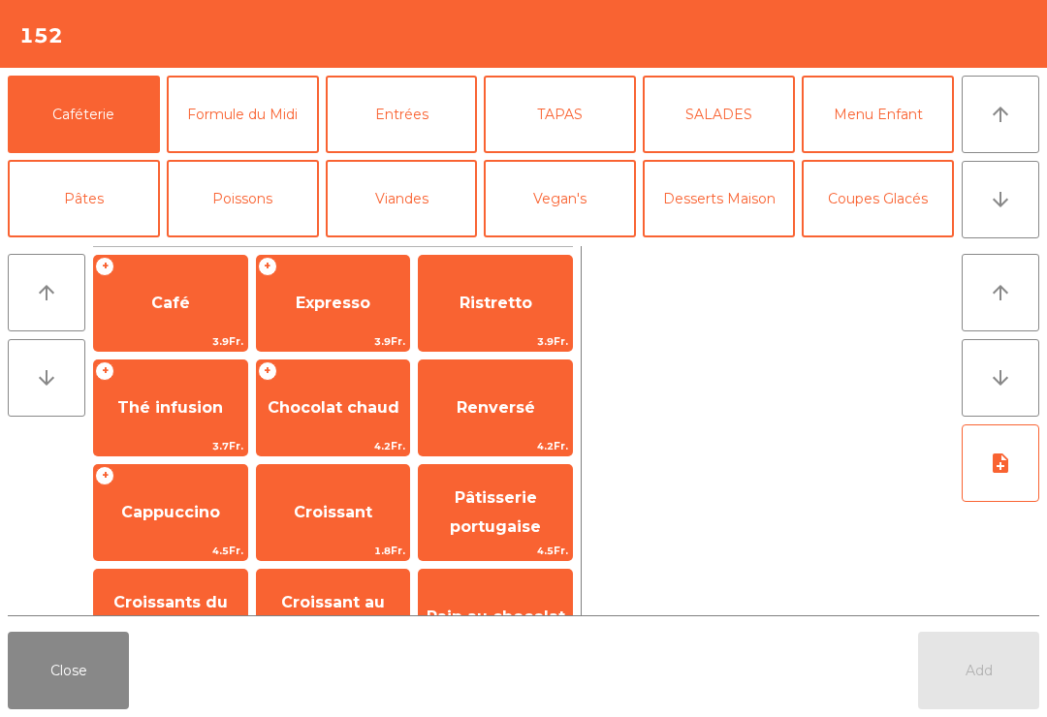
scroll to position [20, 0]
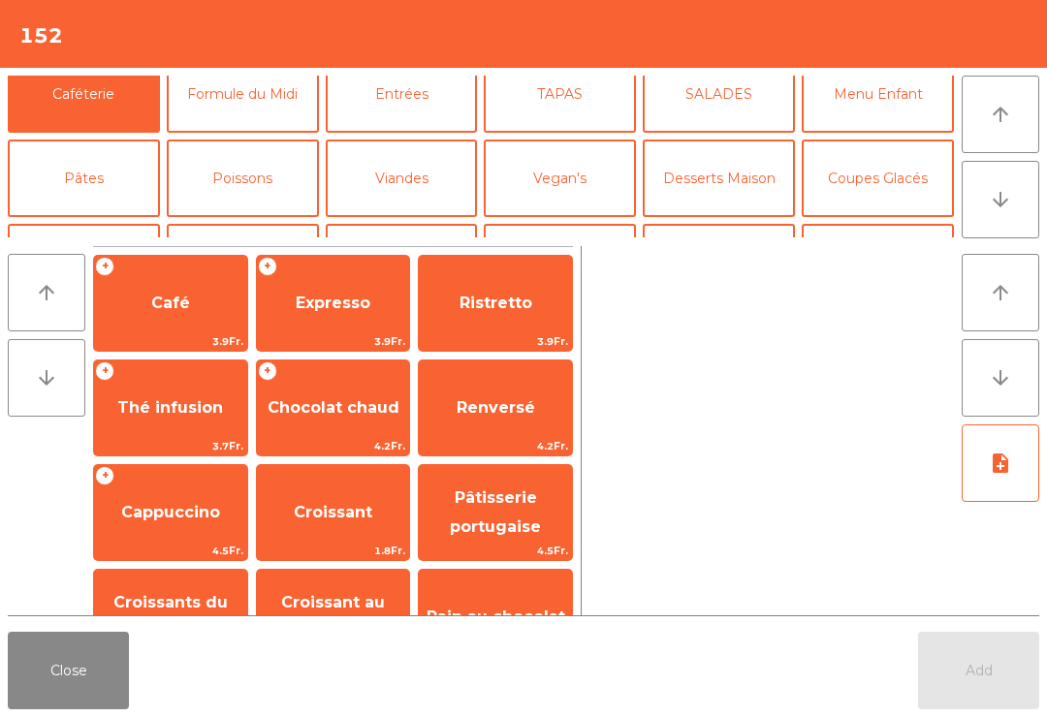
click at [281, 224] on button "Bières" at bounding box center [243, 263] width 152 height 78
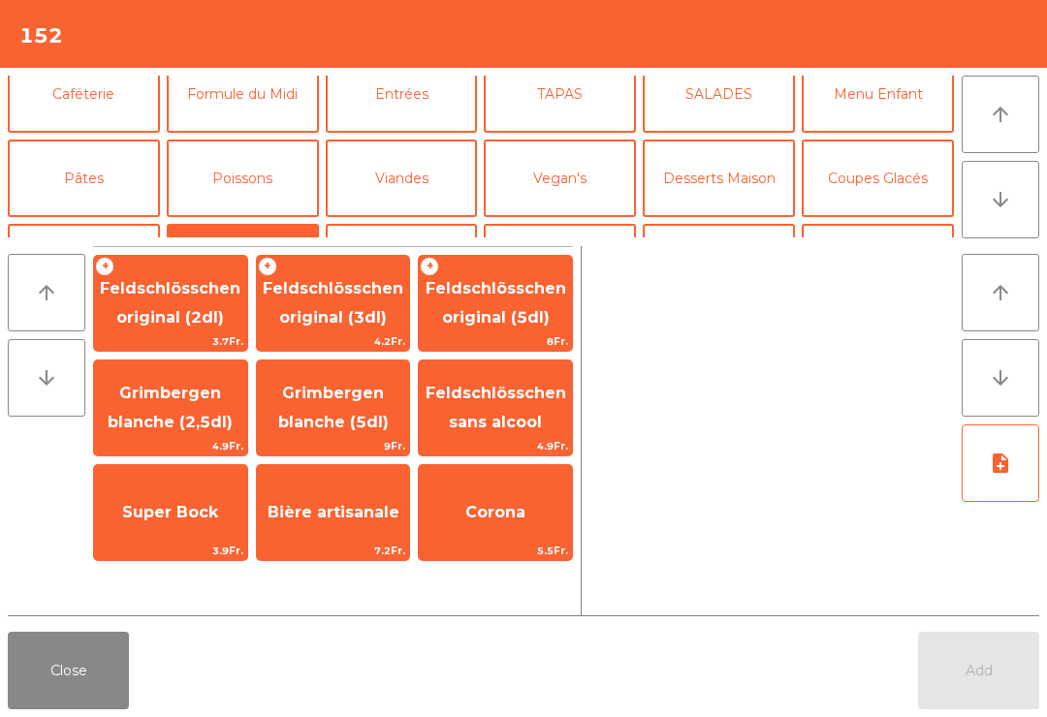
scroll to position [80, 0]
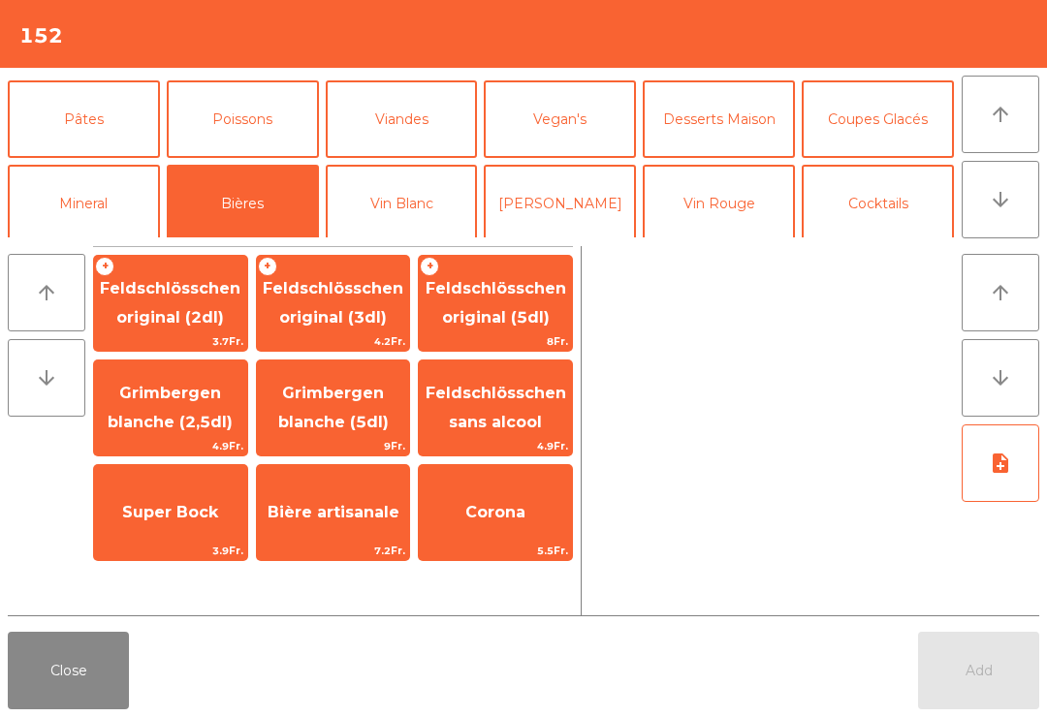
click at [336, 331] on span "Feldschlösschen original (3dl)" at bounding box center [333, 304] width 153 height 82
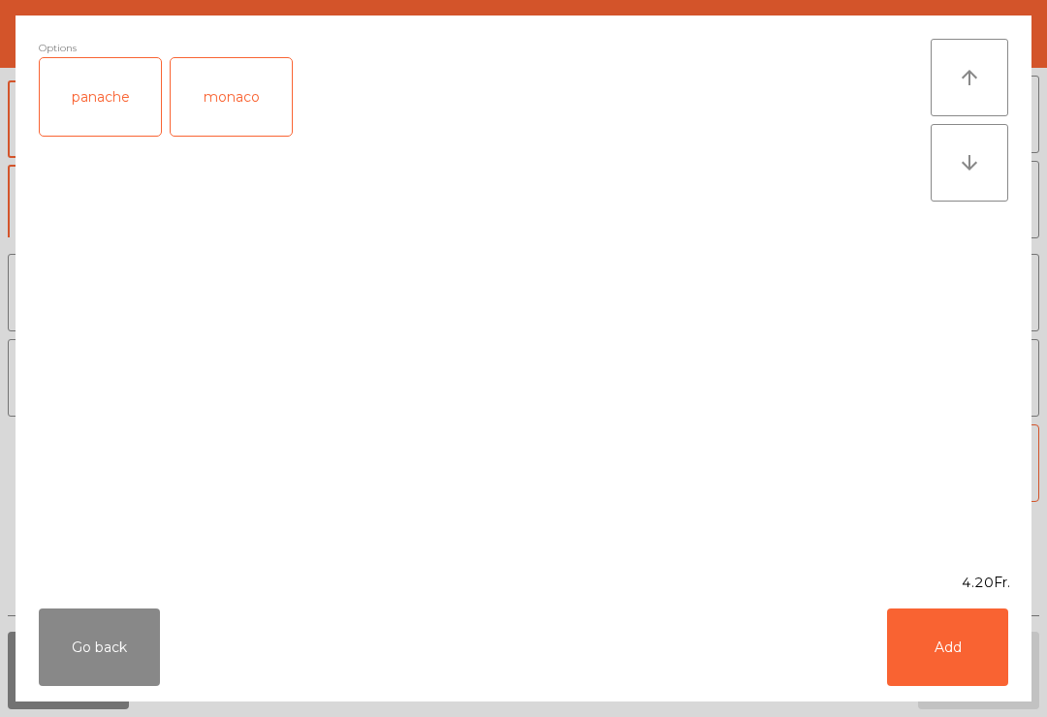
click at [951, 663] on button "Add" at bounding box center [947, 648] width 121 height 78
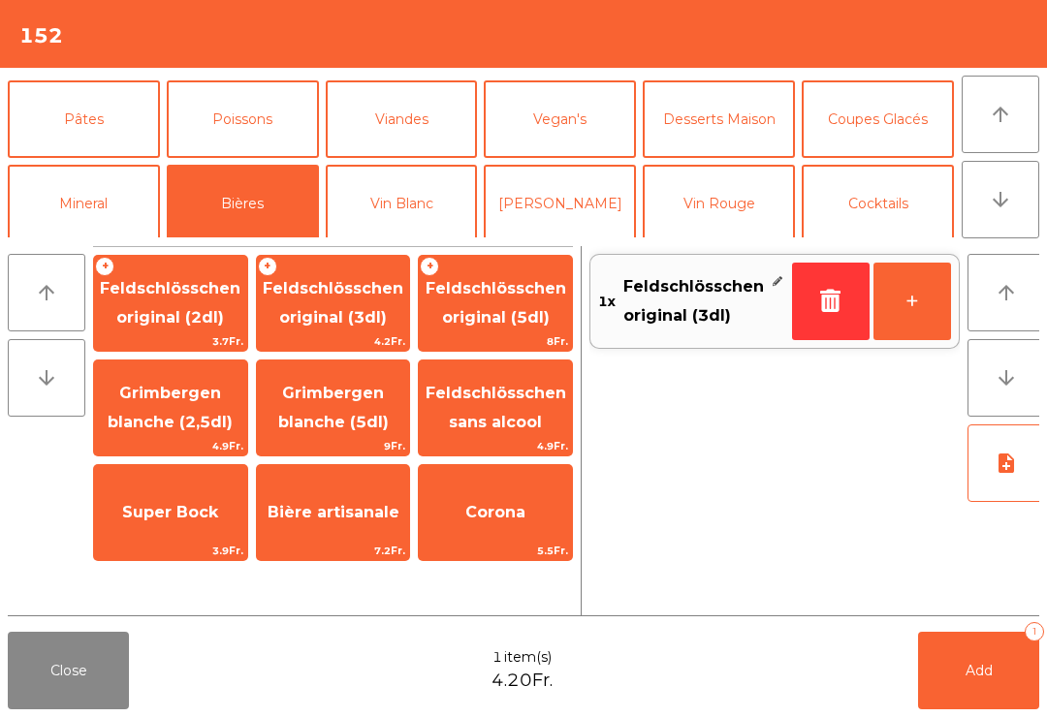
click at [919, 314] on button "+" at bounding box center [913, 302] width 78 height 78
click at [977, 659] on button "Add 2" at bounding box center [978, 671] width 121 height 78
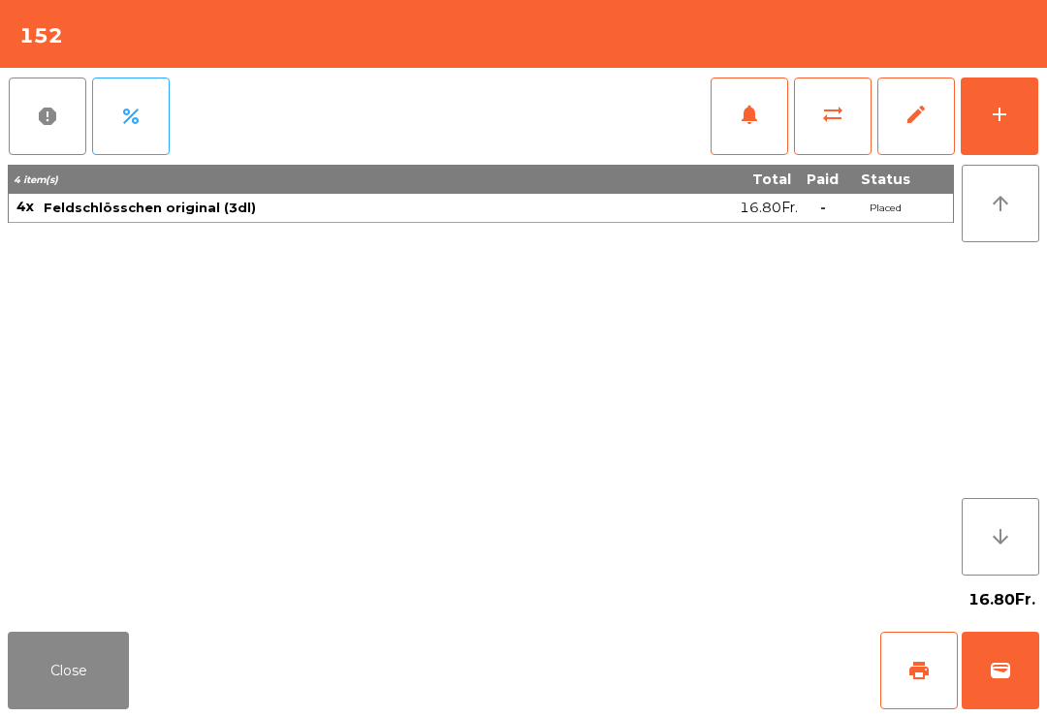
click at [73, 690] on button "Close" at bounding box center [68, 671] width 121 height 78
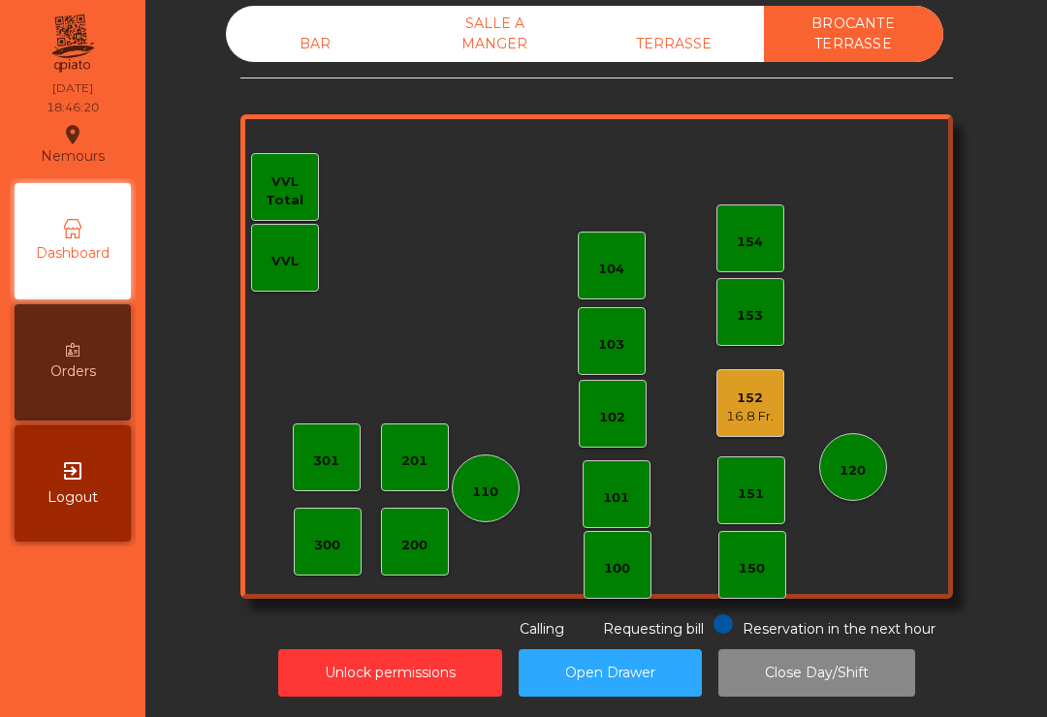
click at [753, 415] on div "16.8 Fr." at bounding box center [750, 416] width 48 height 19
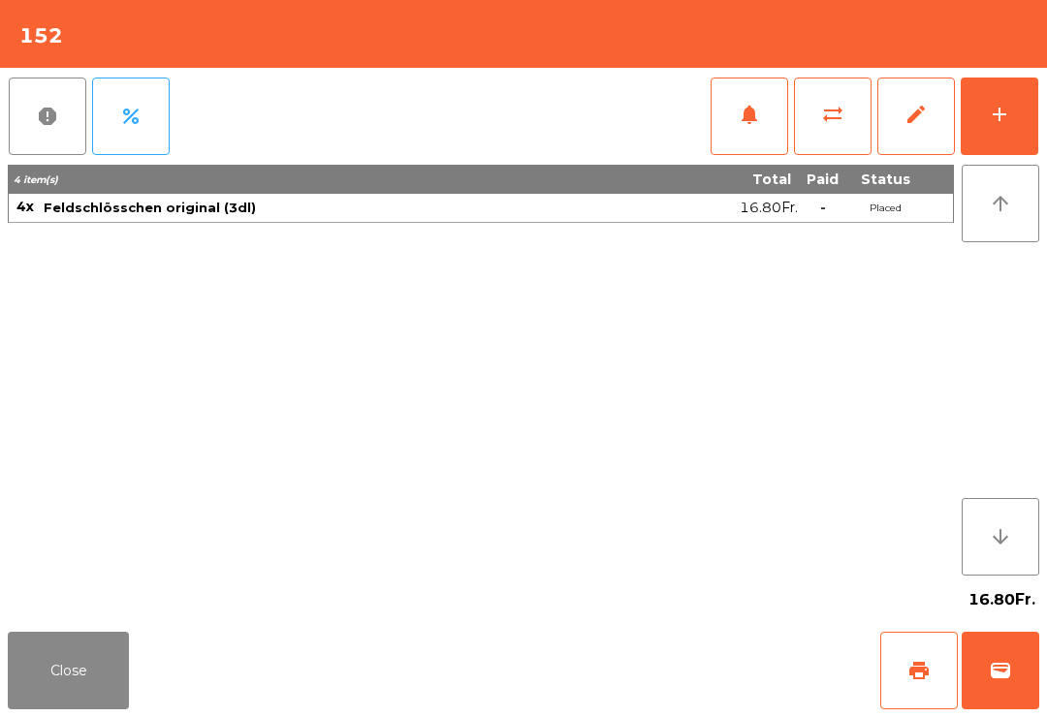
click at [999, 692] on button "wallet" at bounding box center [1001, 671] width 78 height 78
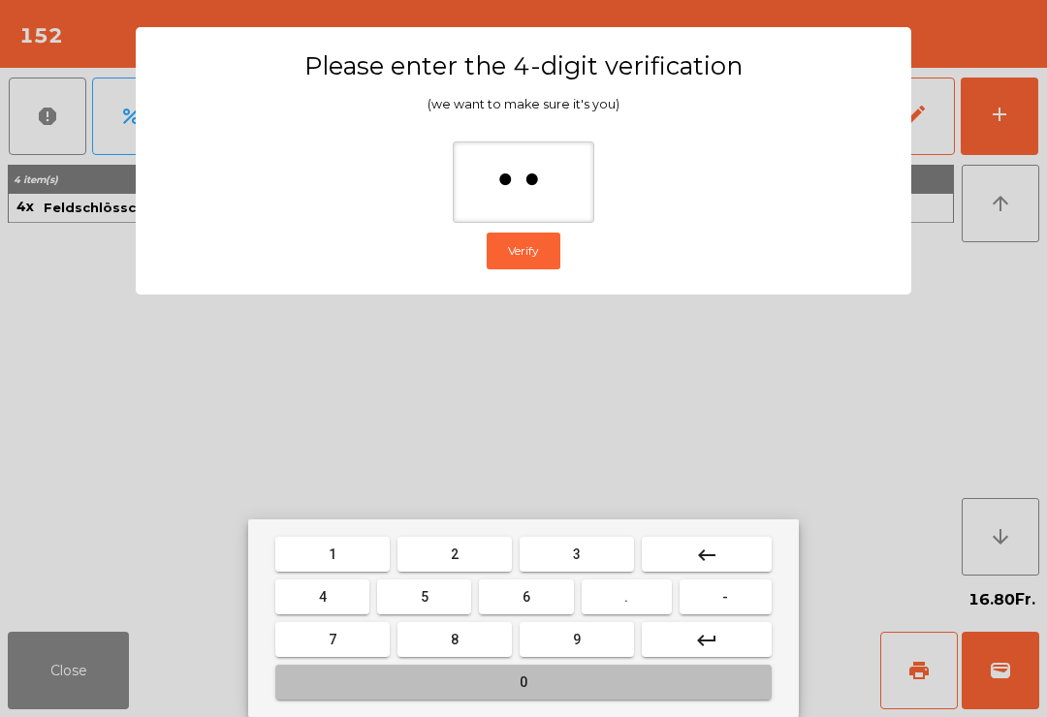
type input "***"
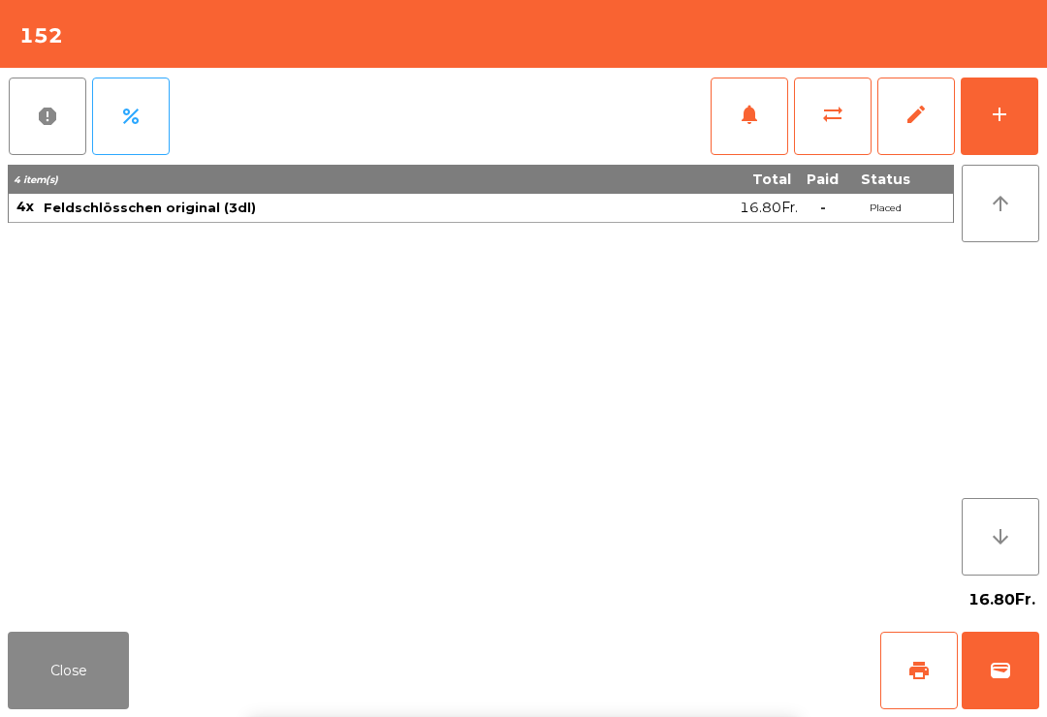
click at [705, 666] on div "Close print wallet" at bounding box center [523, 670] width 1047 height 93
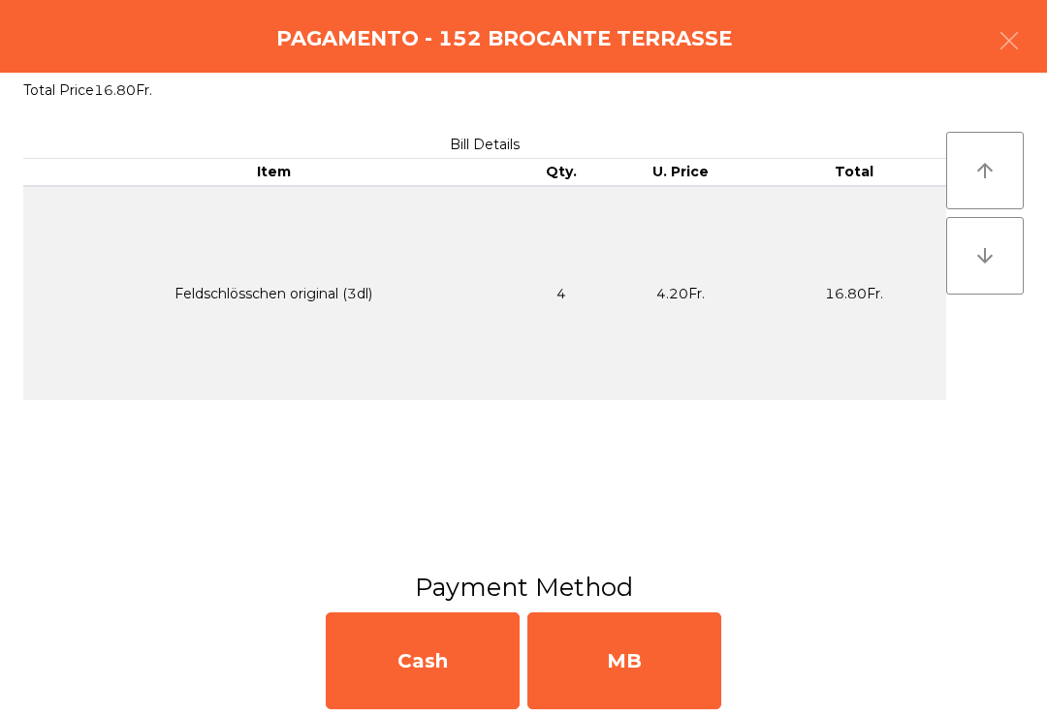
click at [674, 674] on div "MB" at bounding box center [624, 661] width 194 height 97
click at [674, 680] on div "No" at bounding box center [624, 661] width 194 height 97
click at [673, 679] on div "No" at bounding box center [624, 661] width 194 height 97
click at [682, 669] on div "No" at bounding box center [624, 661] width 194 height 97
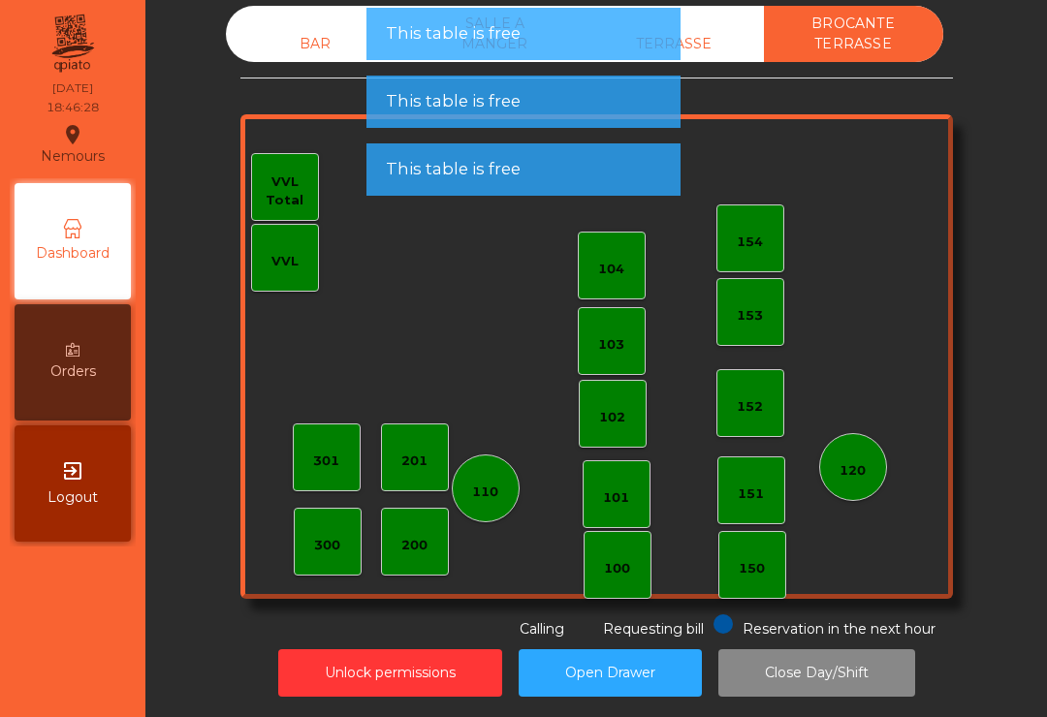
click at [304, 47] on div "BAR" at bounding box center [315, 44] width 179 height 36
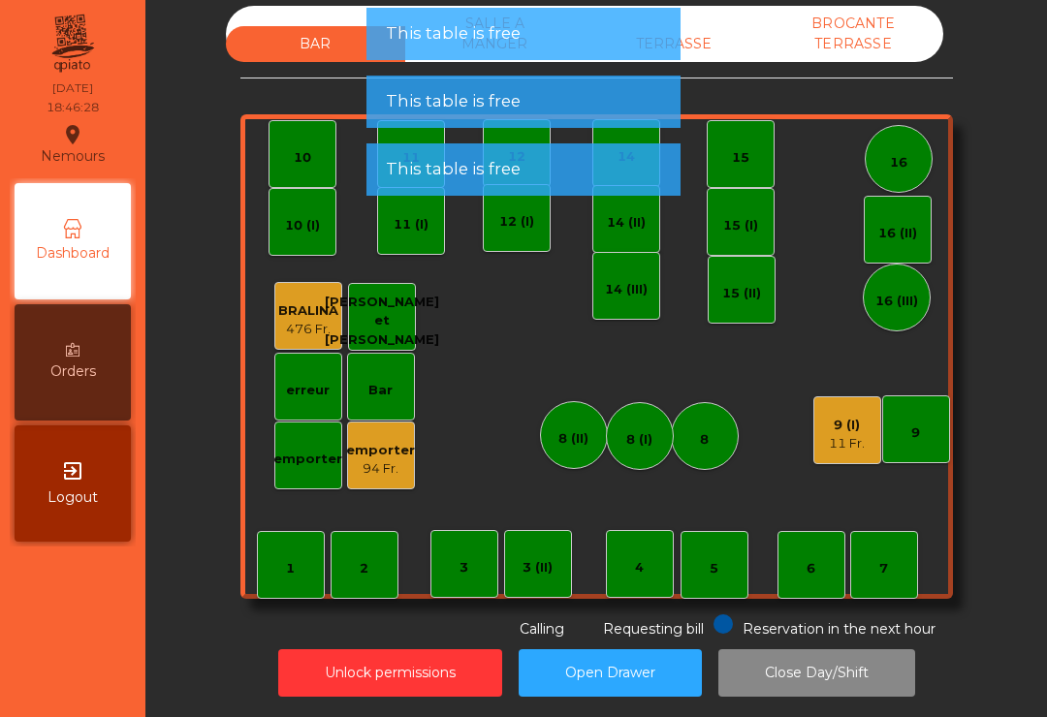
click at [836, 435] on div "11 Fr." at bounding box center [847, 443] width 36 height 19
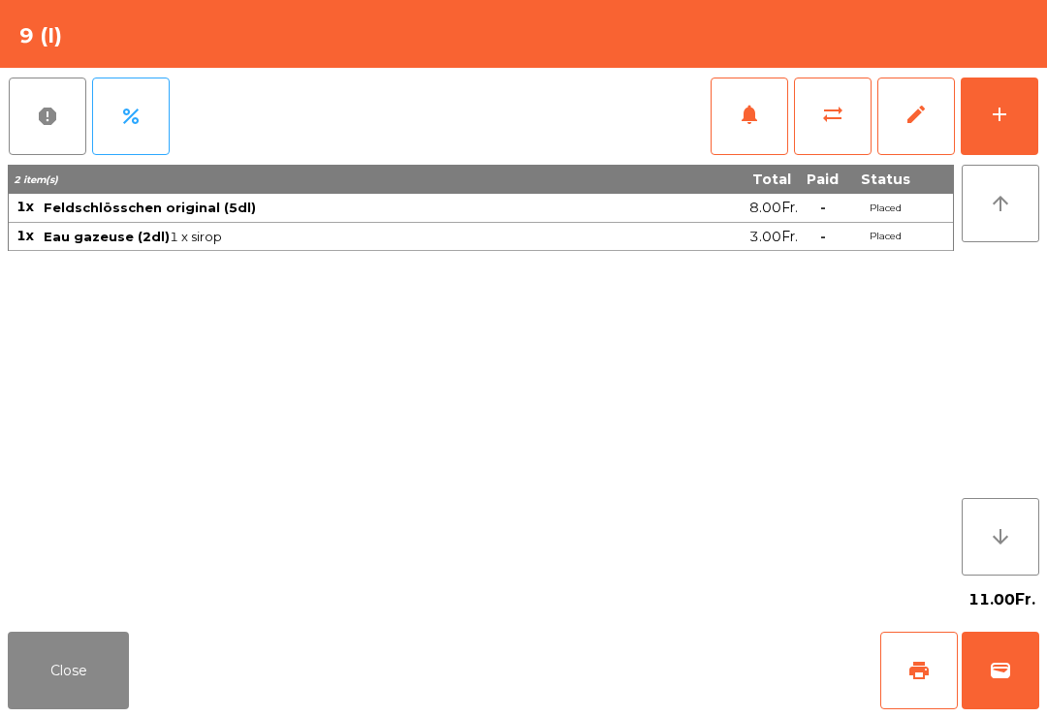
click at [885, 685] on button "print" at bounding box center [919, 671] width 78 height 78
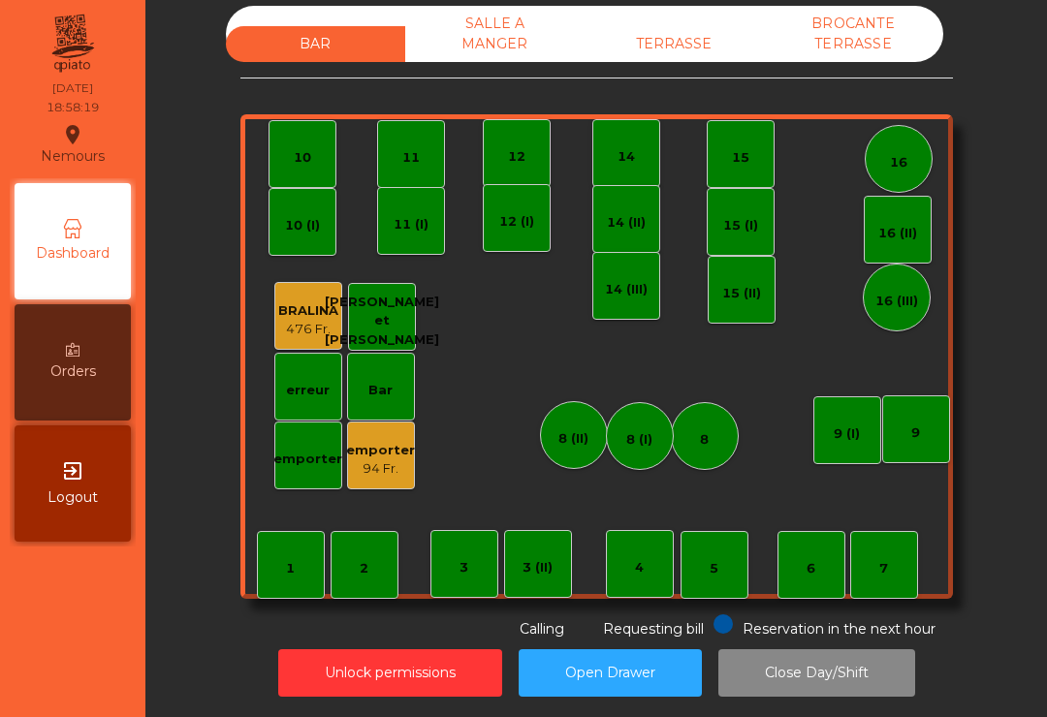
click at [881, 615] on div "Reservation in the next hour" at bounding box center [825, 627] width 222 height 25
click at [883, 559] on div "7" at bounding box center [883, 568] width 9 height 19
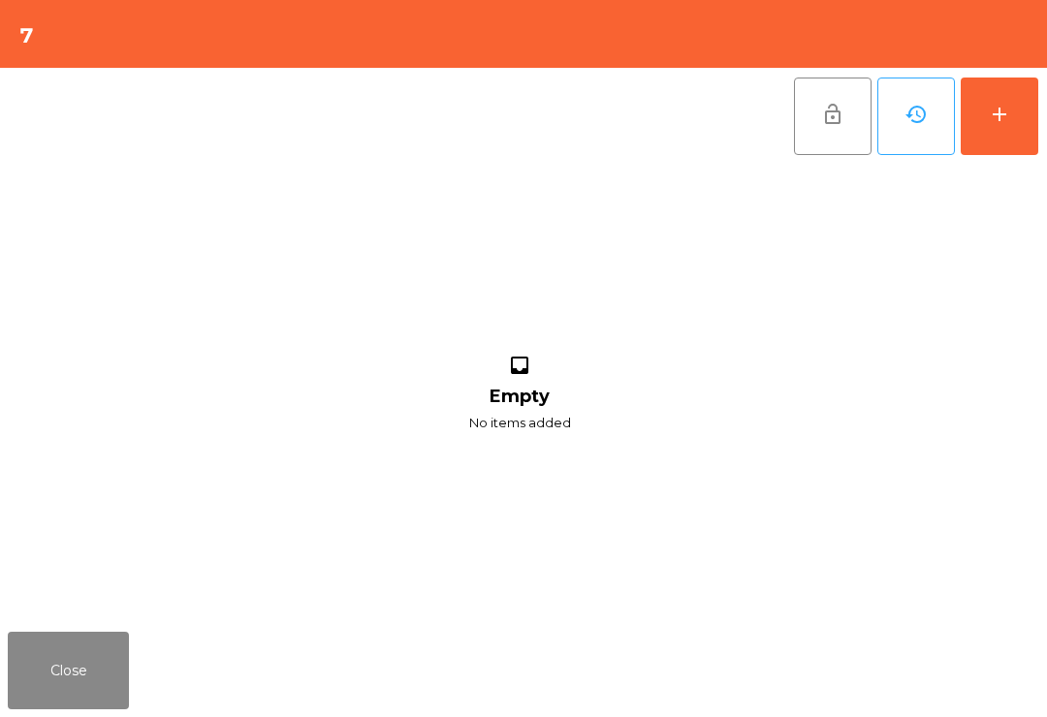
scroll to position [30, 0]
click at [1027, 149] on button "add" at bounding box center [1000, 117] width 78 height 78
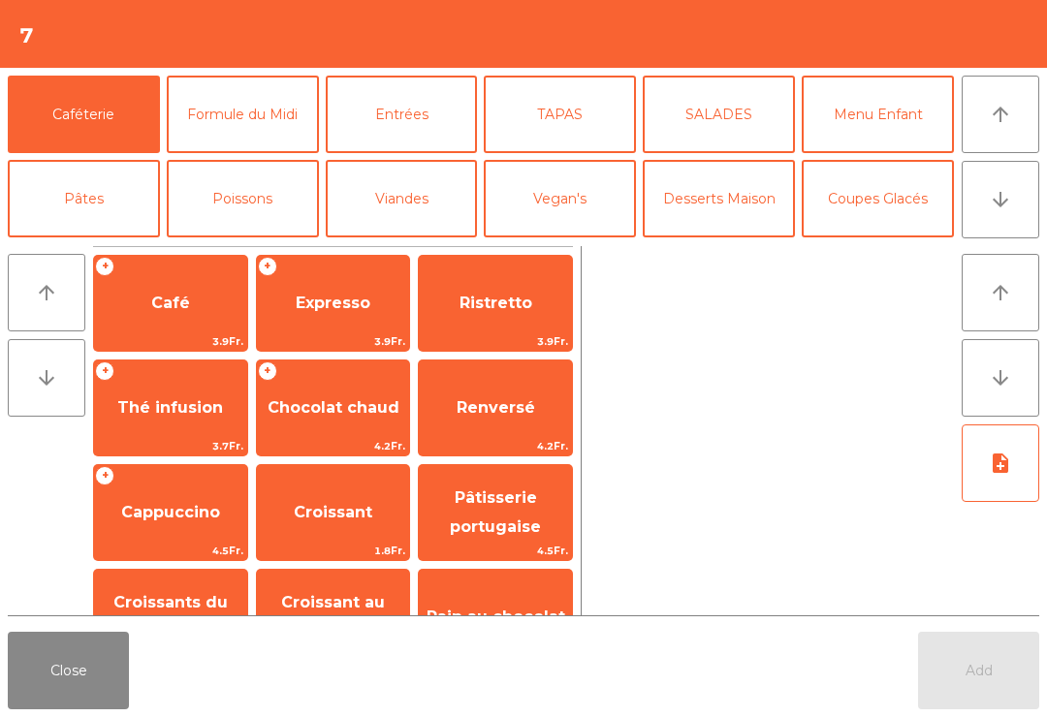
click at [1007, 200] on icon "arrow_downward" at bounding box center [1000, 199] width 23 height 23
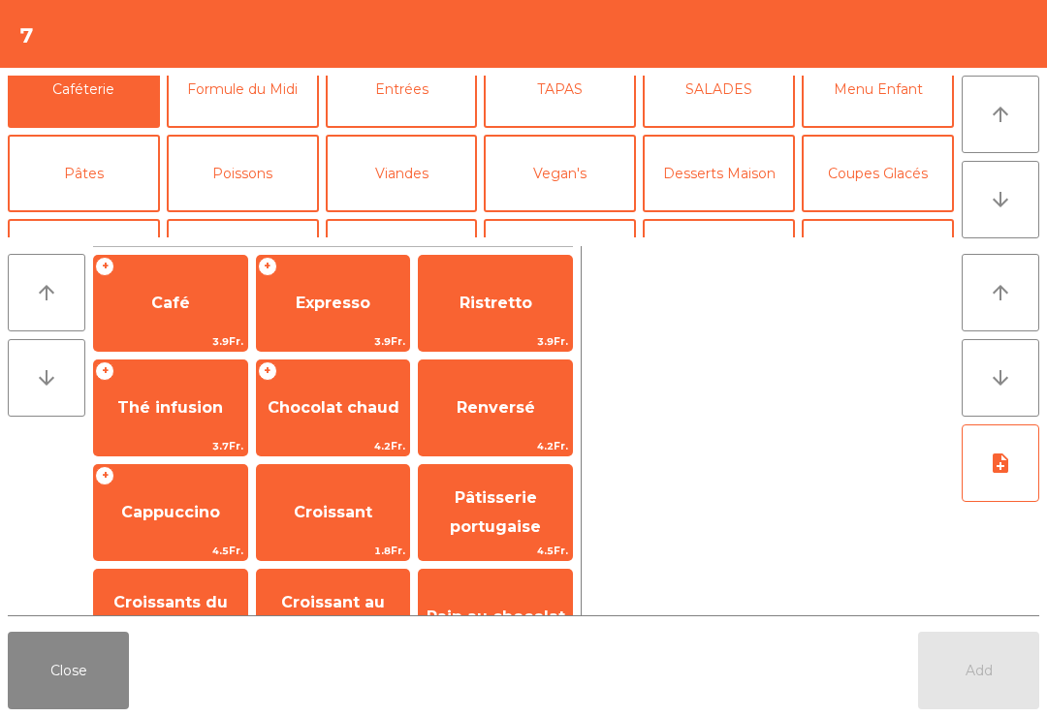
click at [856, 219] on button "Cocktails" at bounding box center [878, 258] width 152 height 78
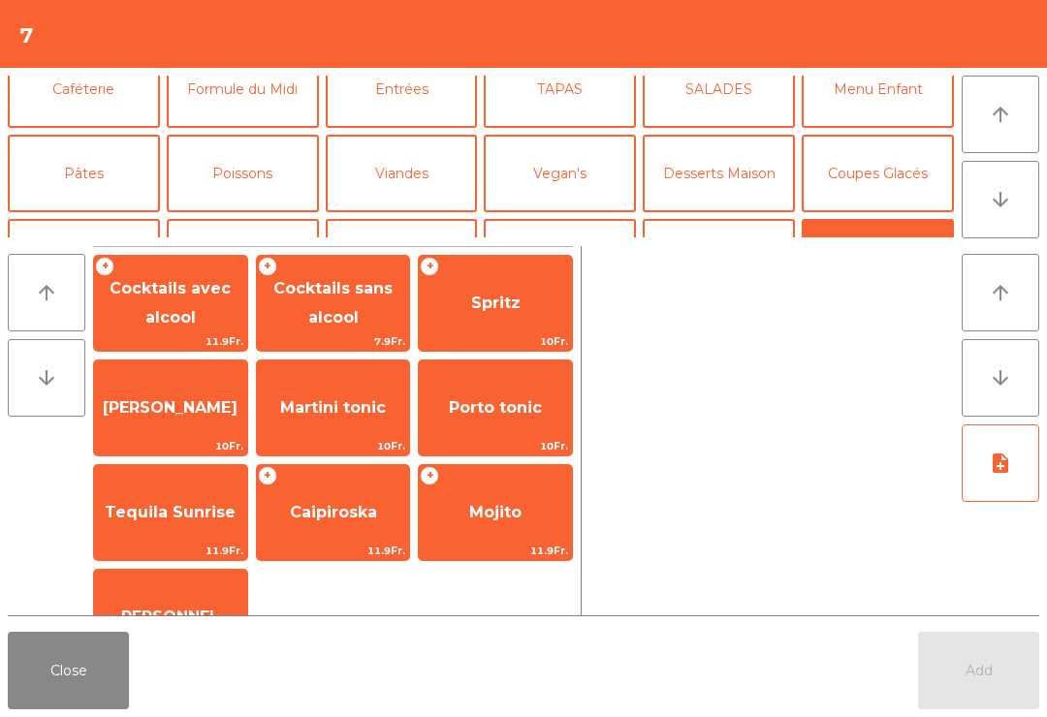
click at [488, 511] on span "Mojito" at bounding box center [495, 512] width 52 height 18
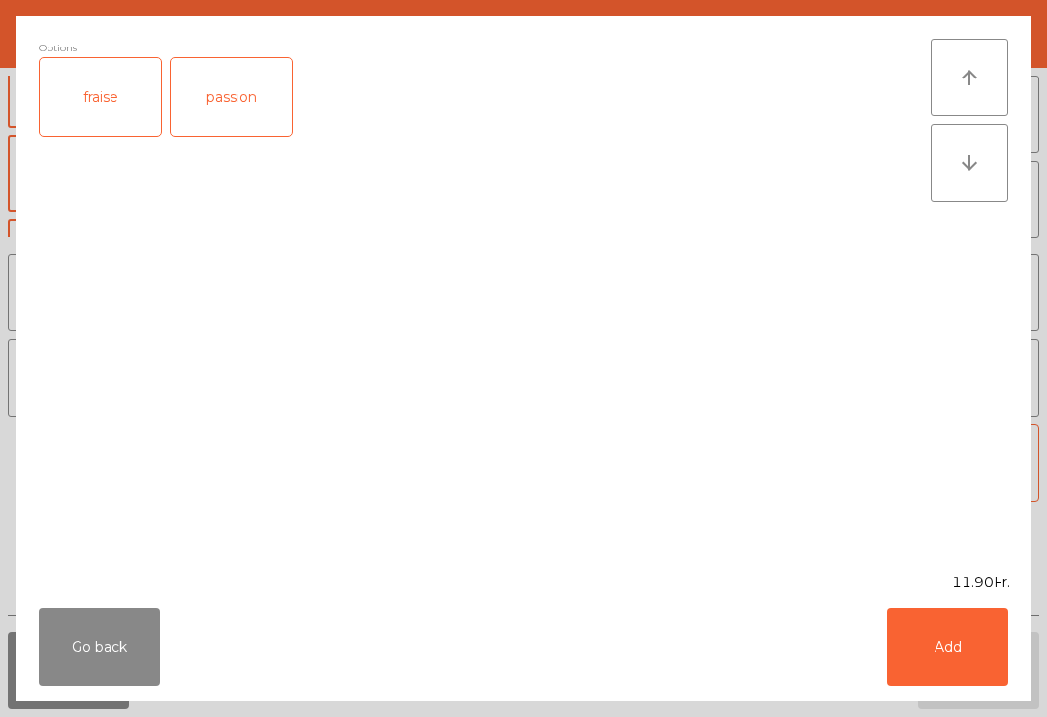
click at [1005, 659] on button "Add" at bounding box center [947, 648] width 121 height 78
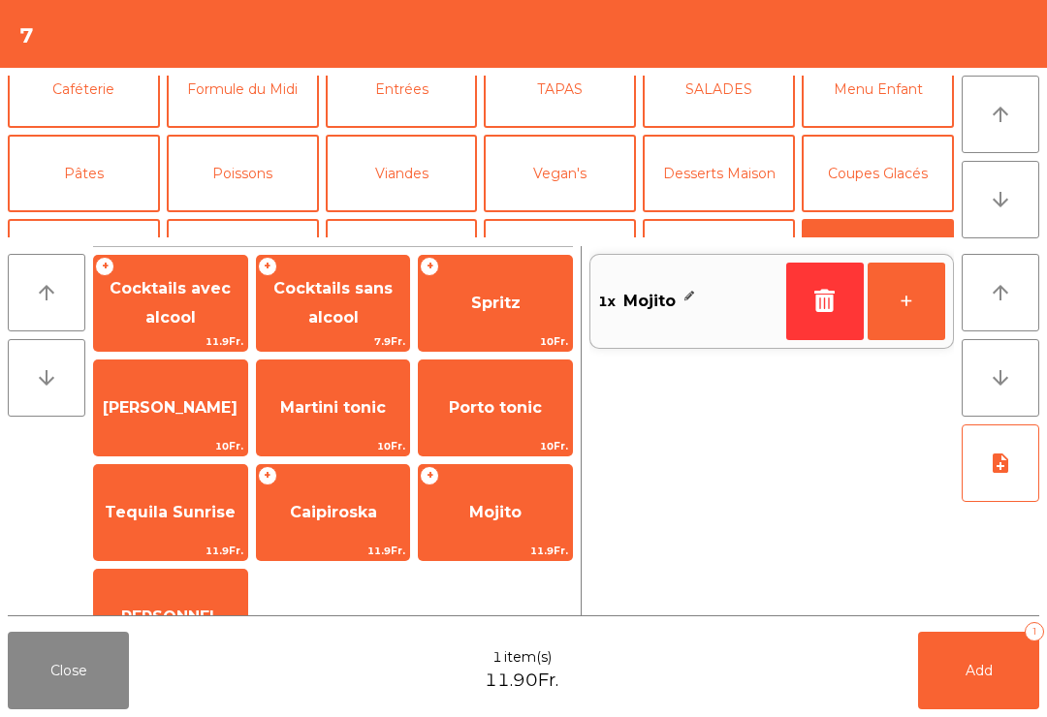
click at [907, 297] on button "+" at bounding box center [907, 302] width 78 height 78
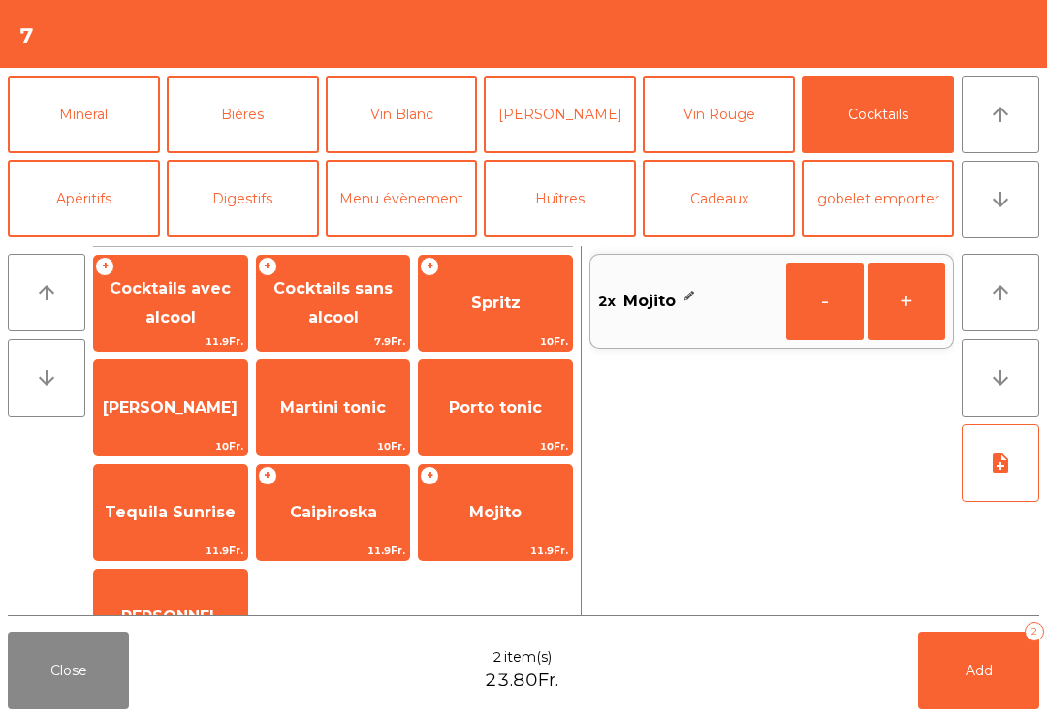
click at [979, 671] on span "Add" at bounding box center [979, 670] width 27 height 17
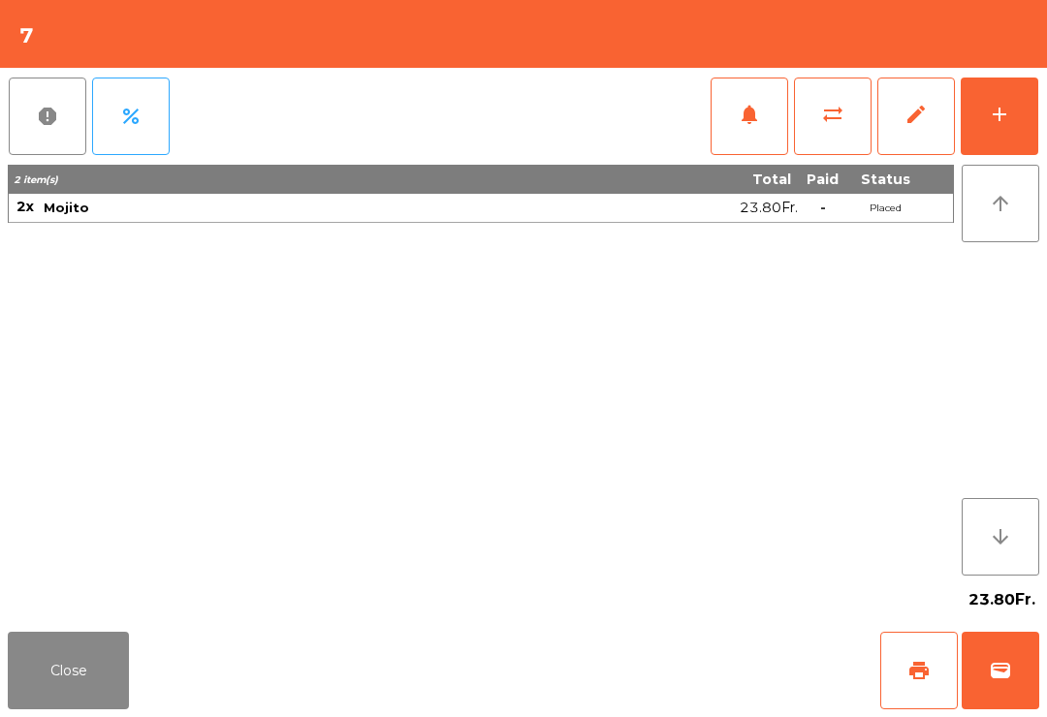
click at [67, 669] on button "Close" at bounding box center [68, 671] width 121 height 78
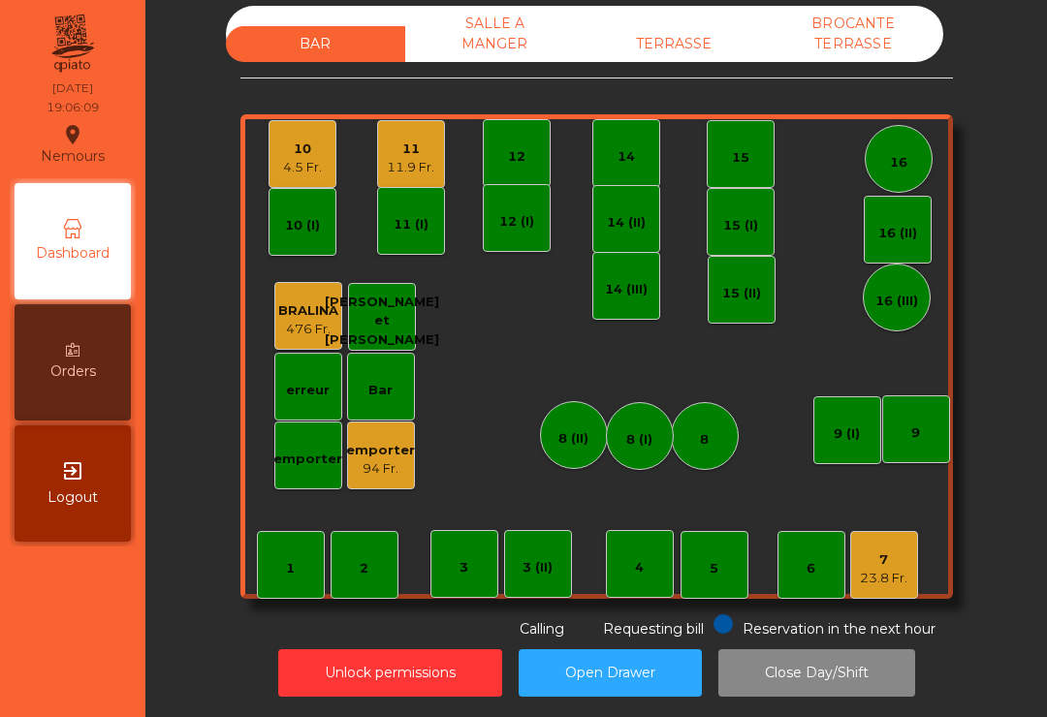
click at [708, 546] on div "5" at bounding box center [715, 565] width 68 height 68
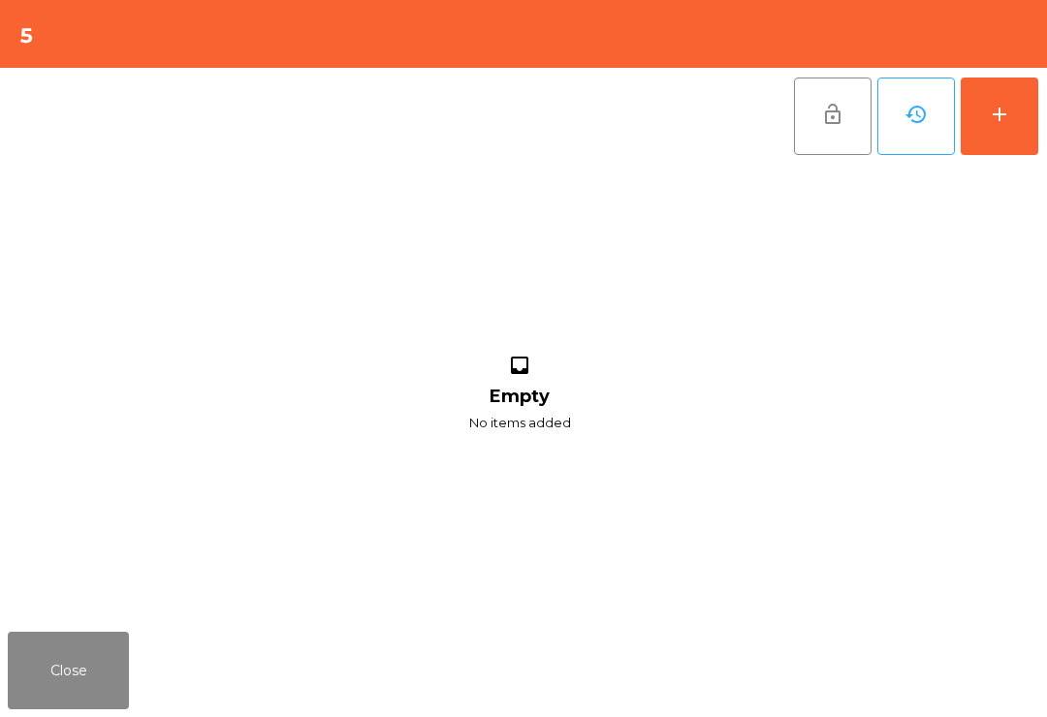
click at [980, 131] on button "add" at bounding box center [1000, 117] width 78 height 78
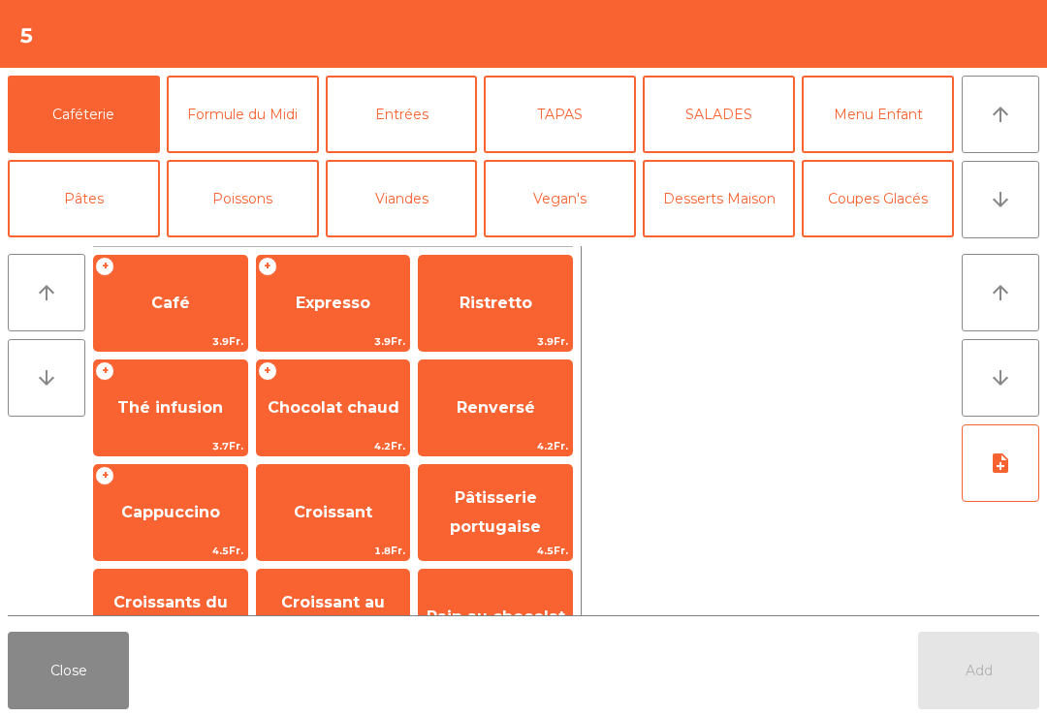
click at [1025, 197] on button "arrow_downward" at bounding box center [1001, 200] width 78 height 78
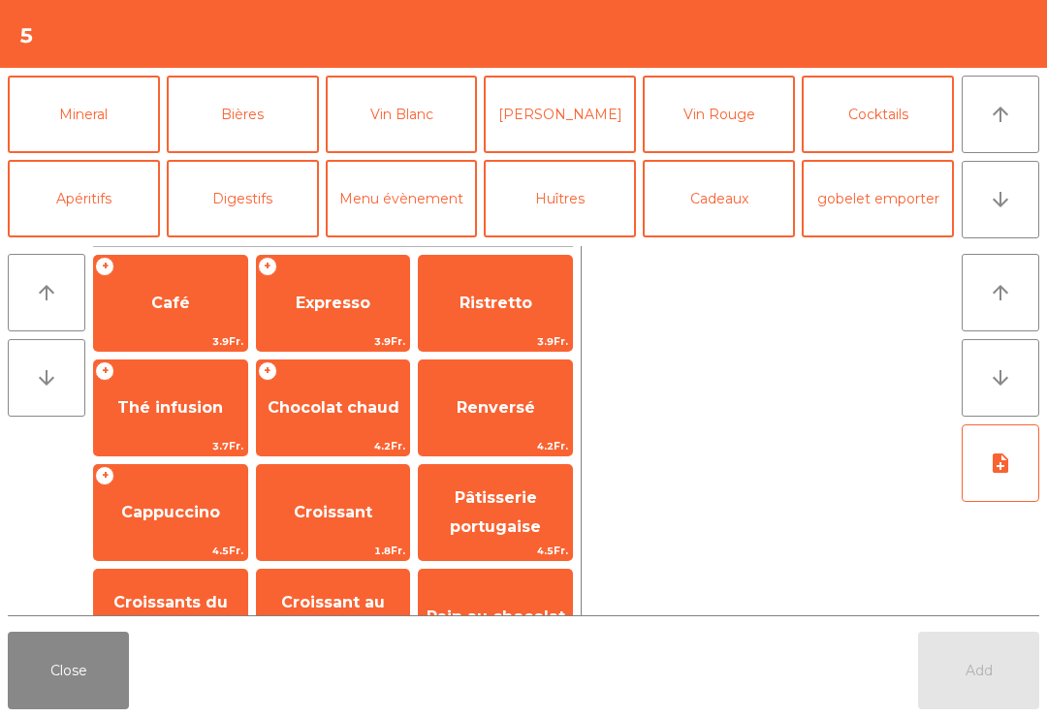
click at [70, 201] on button "Apéritifs" at bounding box center [84, 199] width 152 height 78
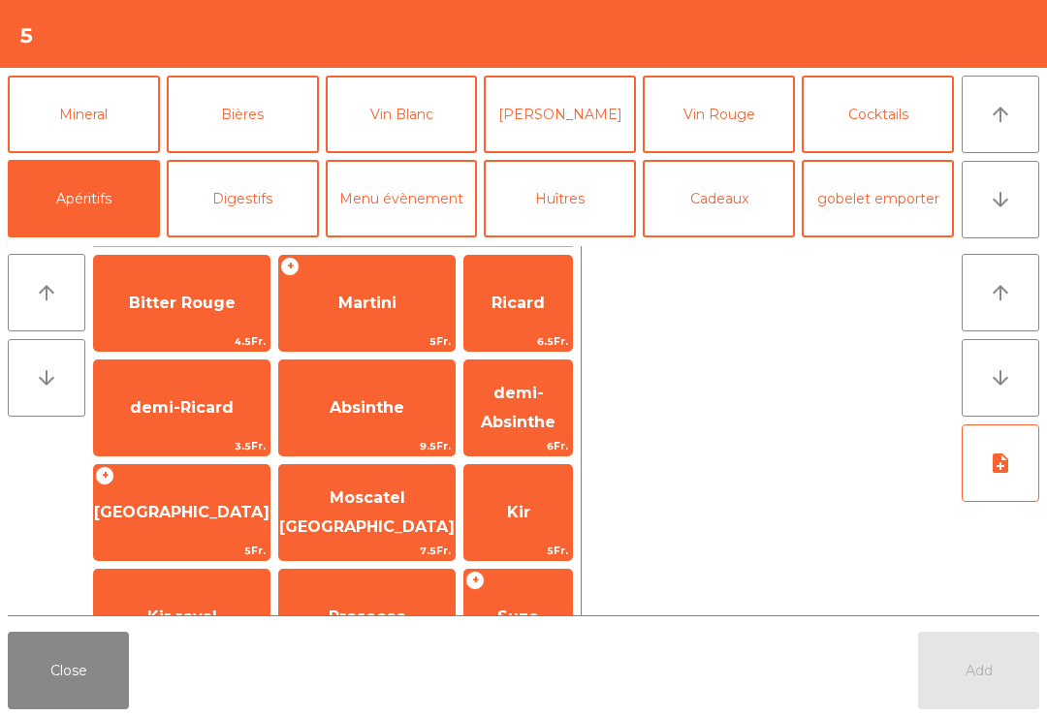
click at [137, 311] on span "Bitter Rouge" at bounding box center [182, 303] width 107 height 18
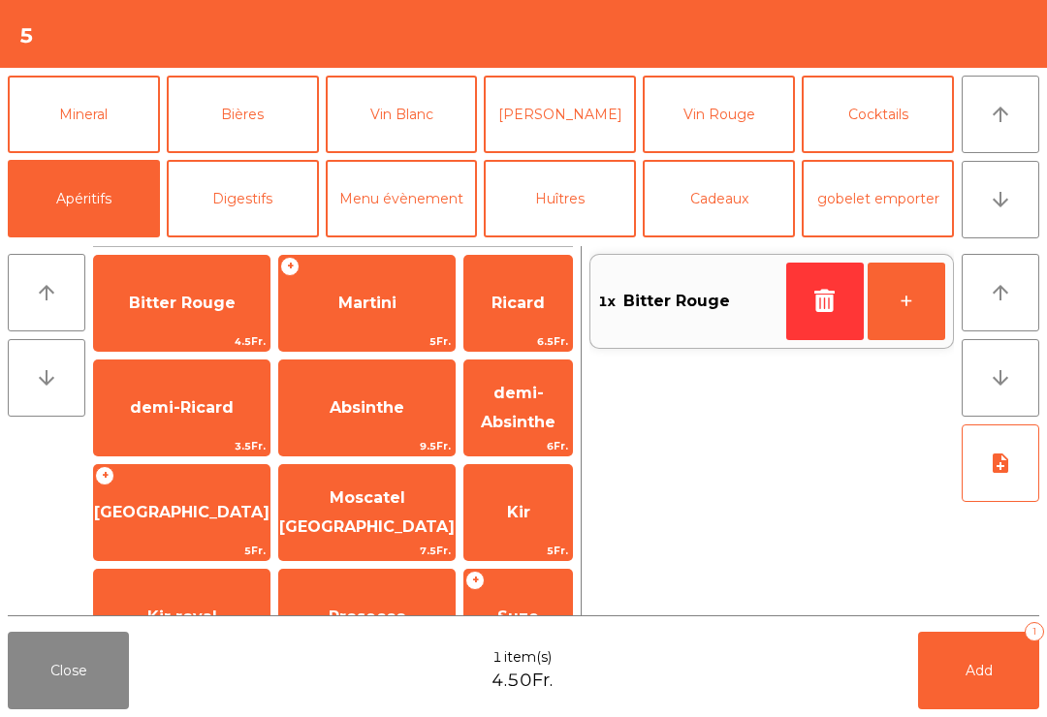
click at [60, 124] on button "Mineral" at bounding box center [84, 115] width 152 height 78
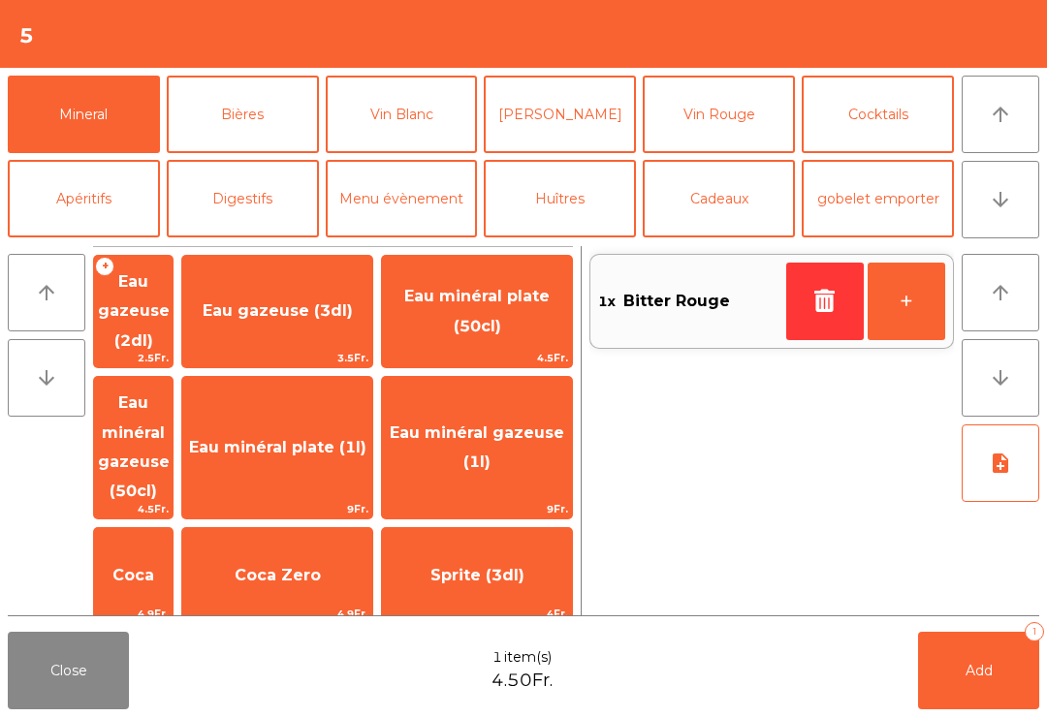
click at [150, 566] on span "Coca" at bounding box center [133, 575] width 42 height 18
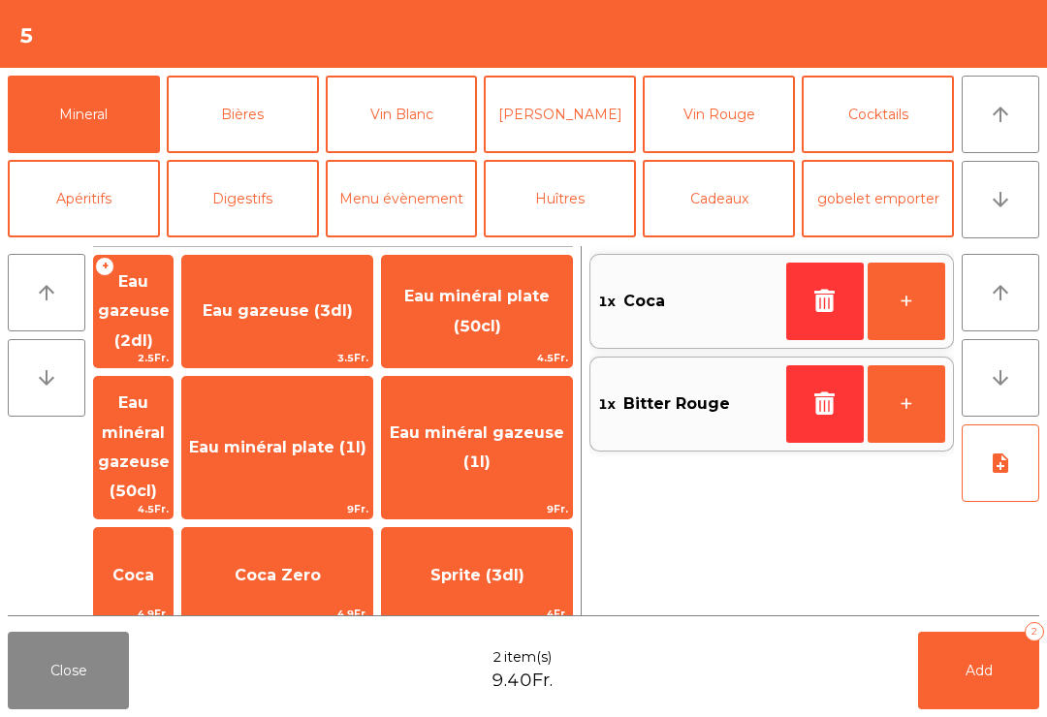
click at [971, 673] on span "Add" at bounding box center [979, 670] width 27 height 17
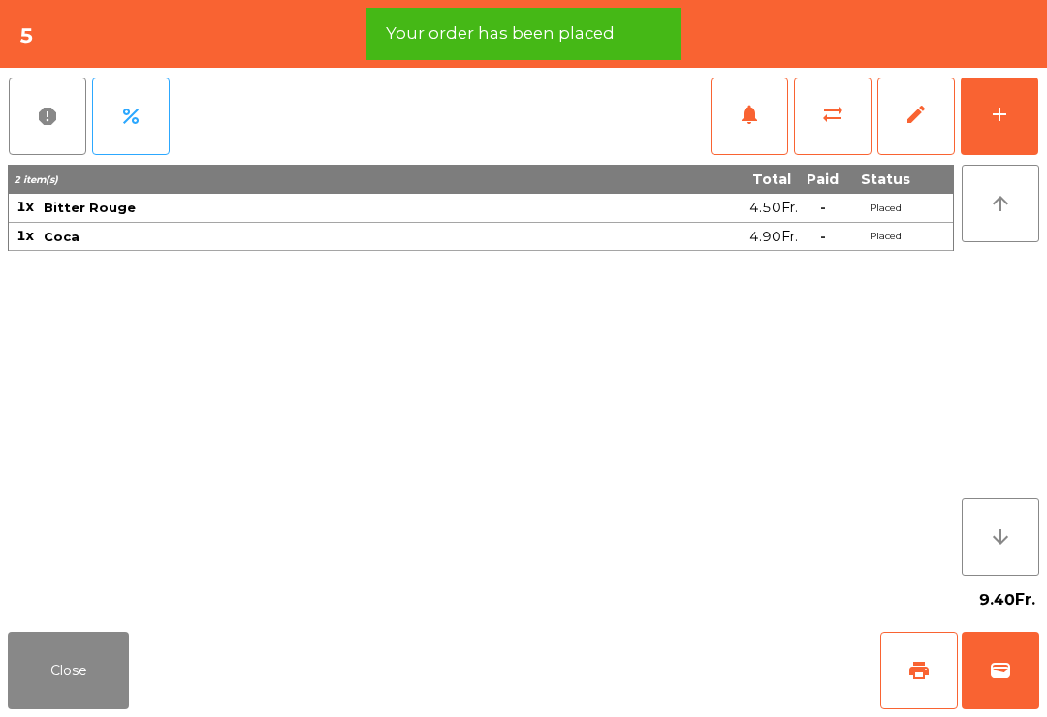
click at [997, 125] on div "add" at bounding box center [999, 114] width 23 height 23
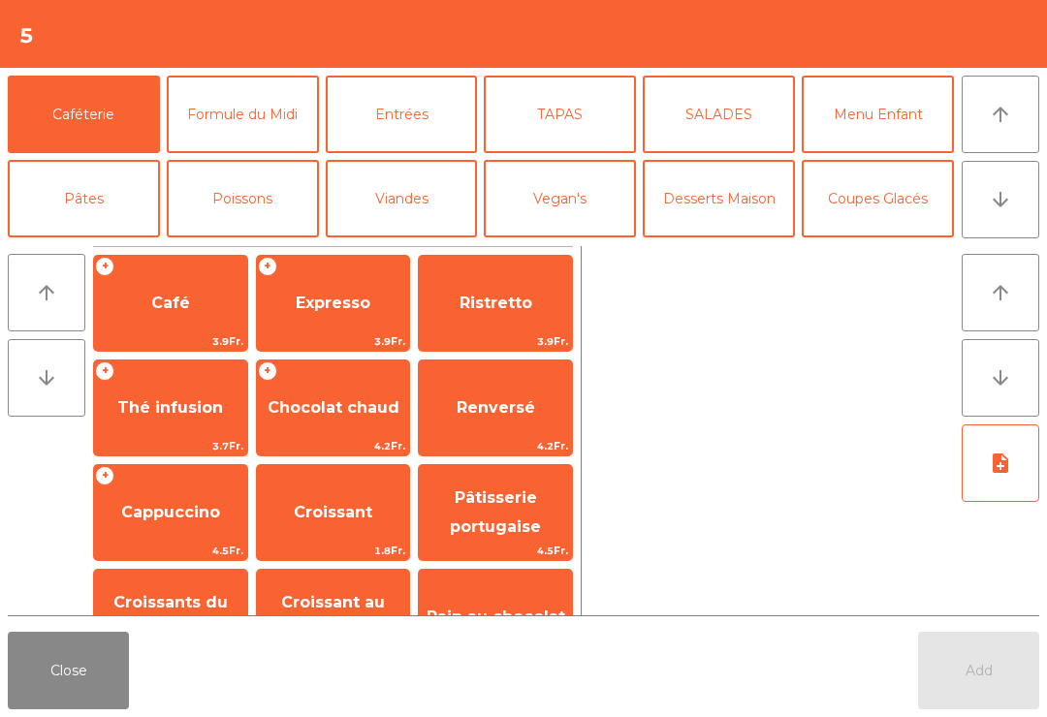
click at [582, 119] on button "TAPAS" at bounding box center [560, 115] width 152 height 78
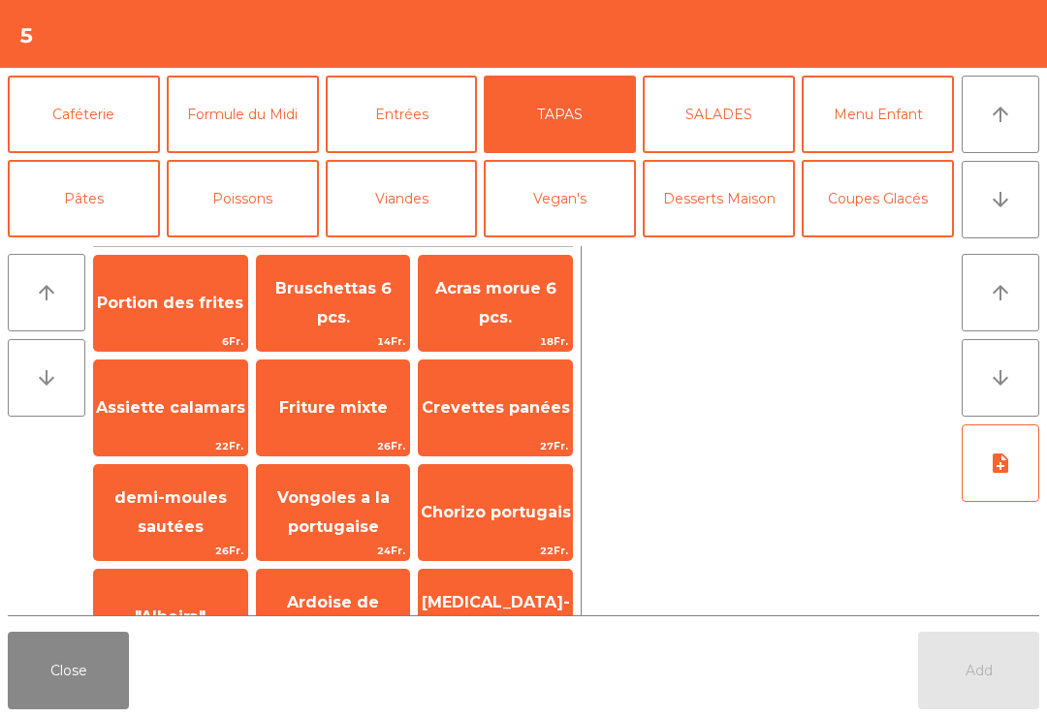
click at [529, 504] on span "Chorizo portugais" at bounding box center [496, 512] width 150 height 18
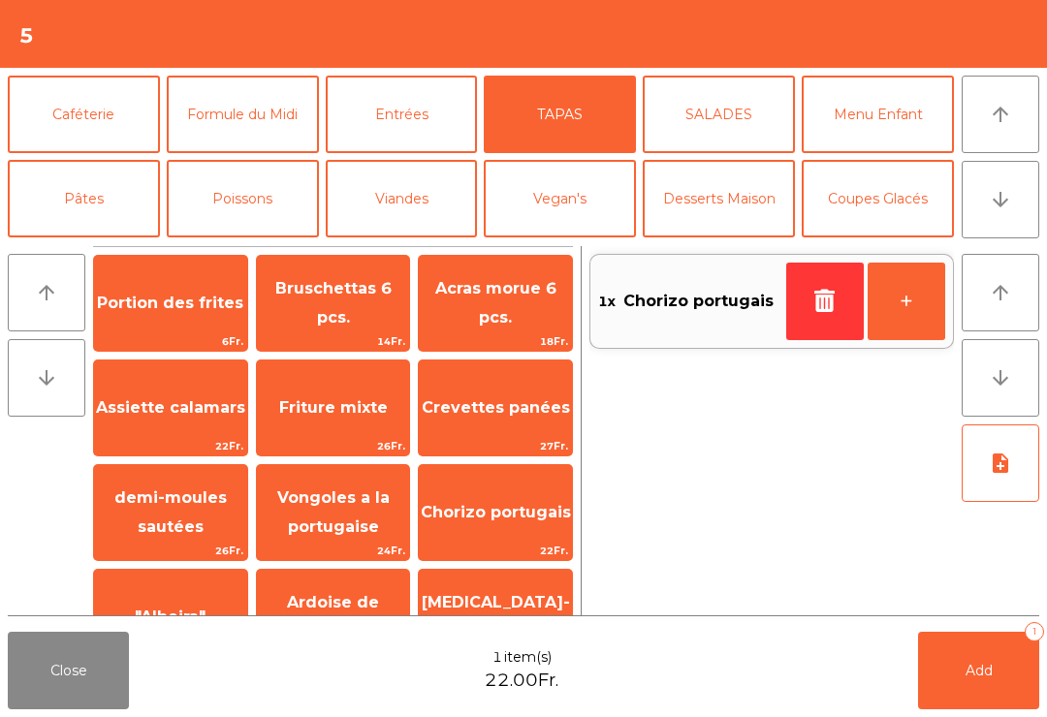
click at [1015, 469] on button "note_add" at bounding box center [1001, 464] width 78 height 78
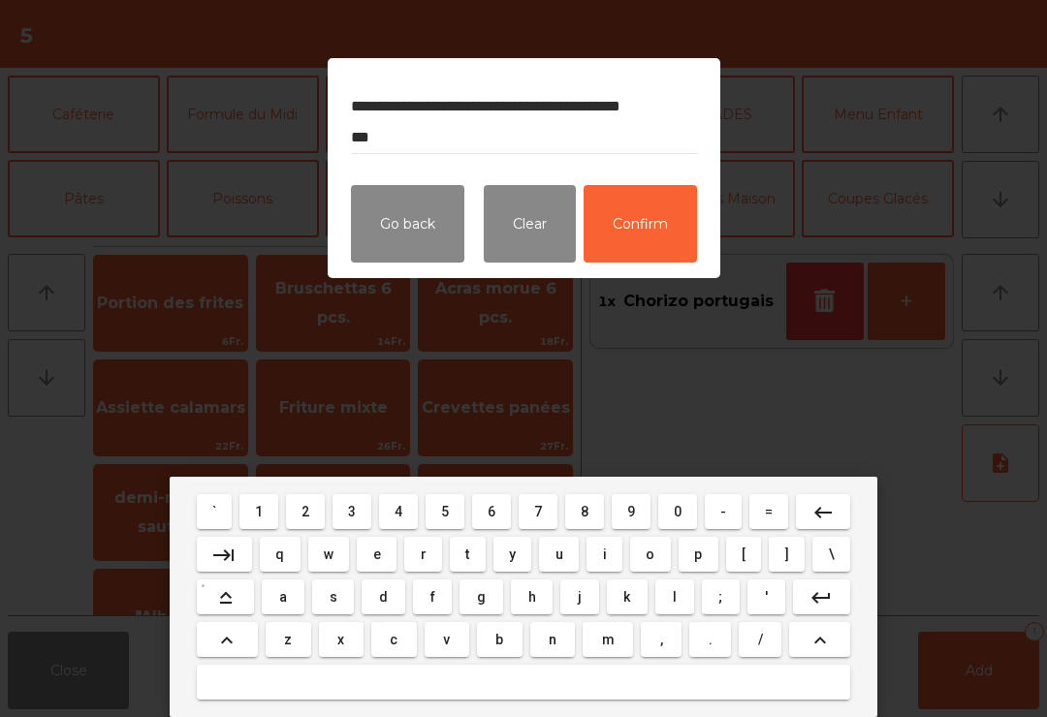
scroll to position [25, 0]
type textarea "**********"
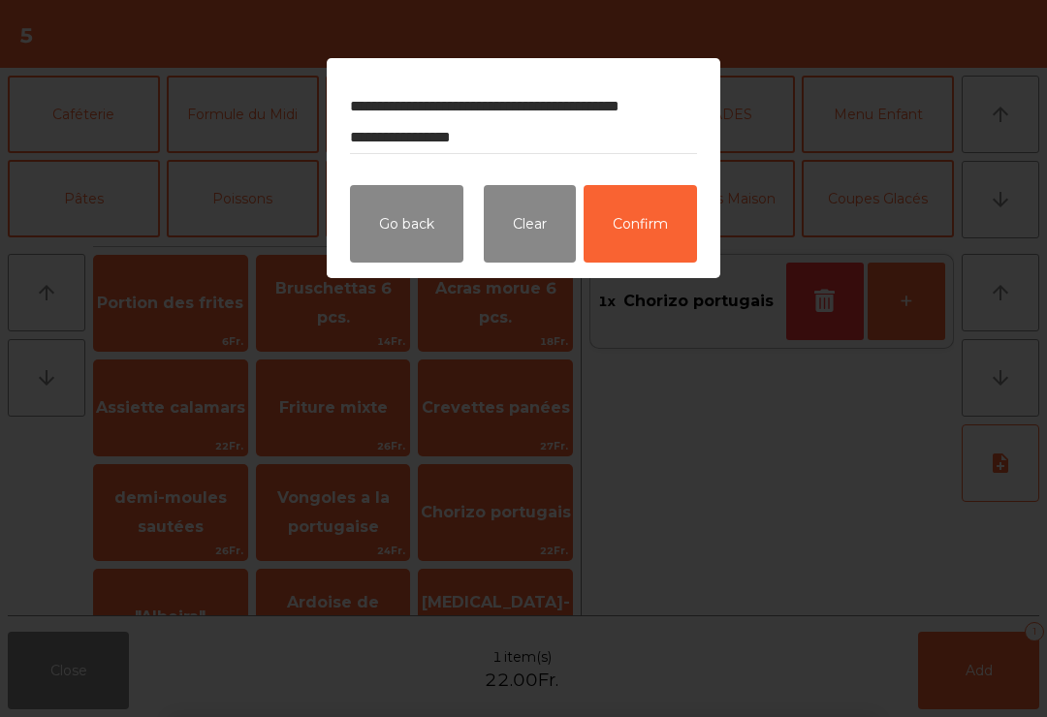
click at [651, 245] on button "Confirm" at bounding box center [640, 224] width 113 height 78
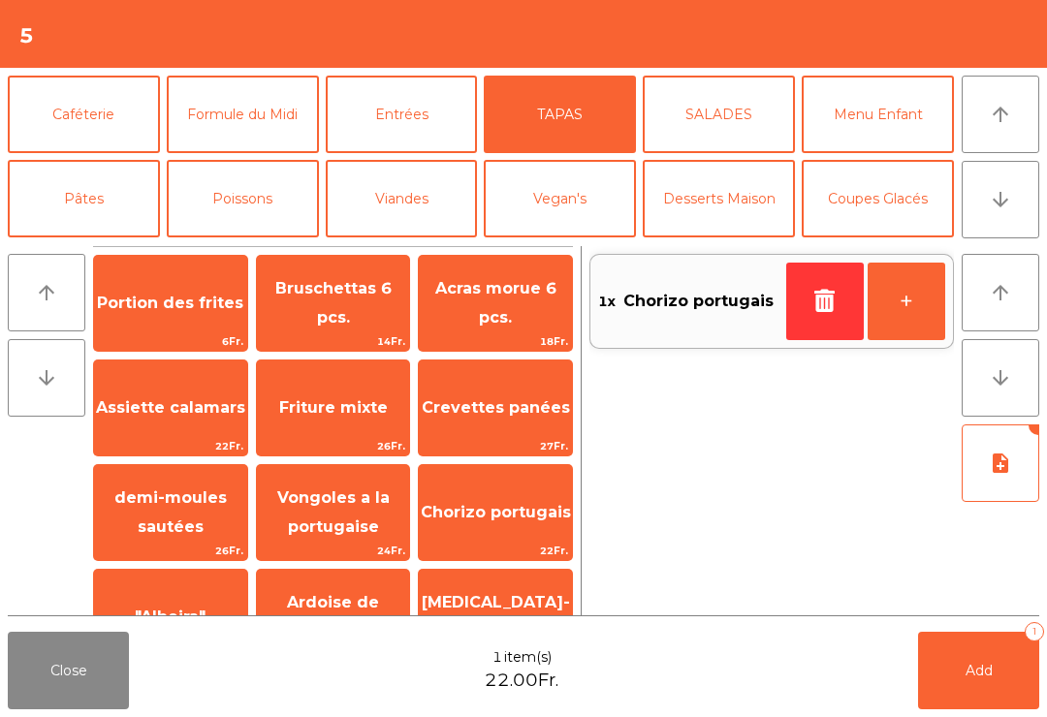
click at [971, 685] on button "Add 1" at bounding box center [978, 671] width 121 height 78
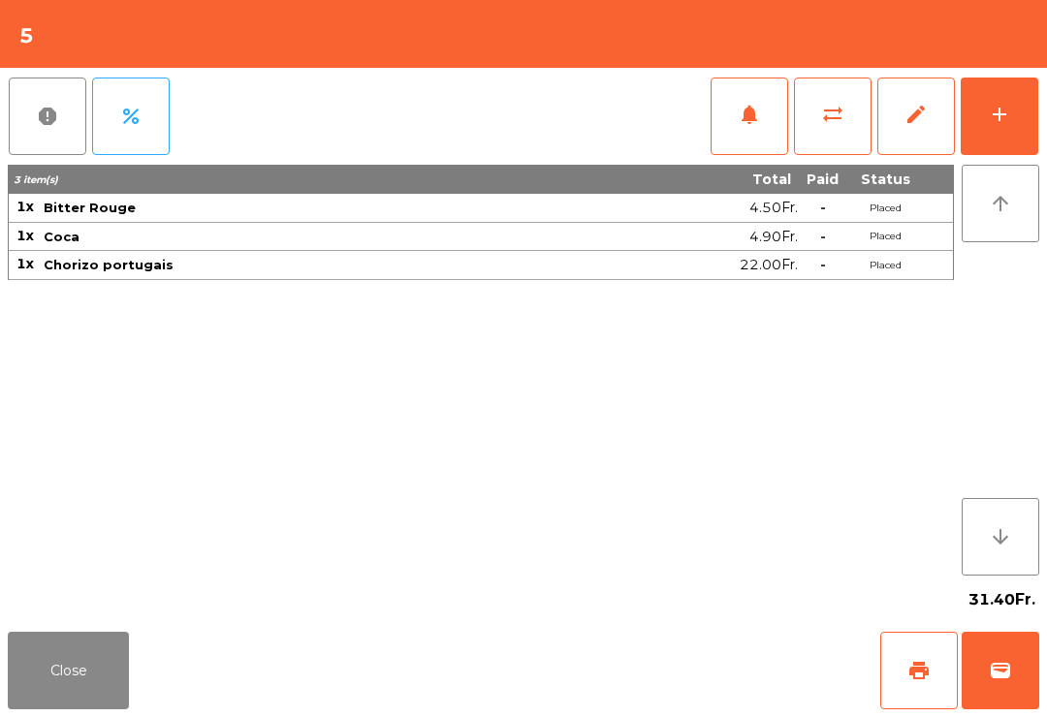
click at [68, 651] on button "Close" at bounding box center [68, 671] width 121 height 78
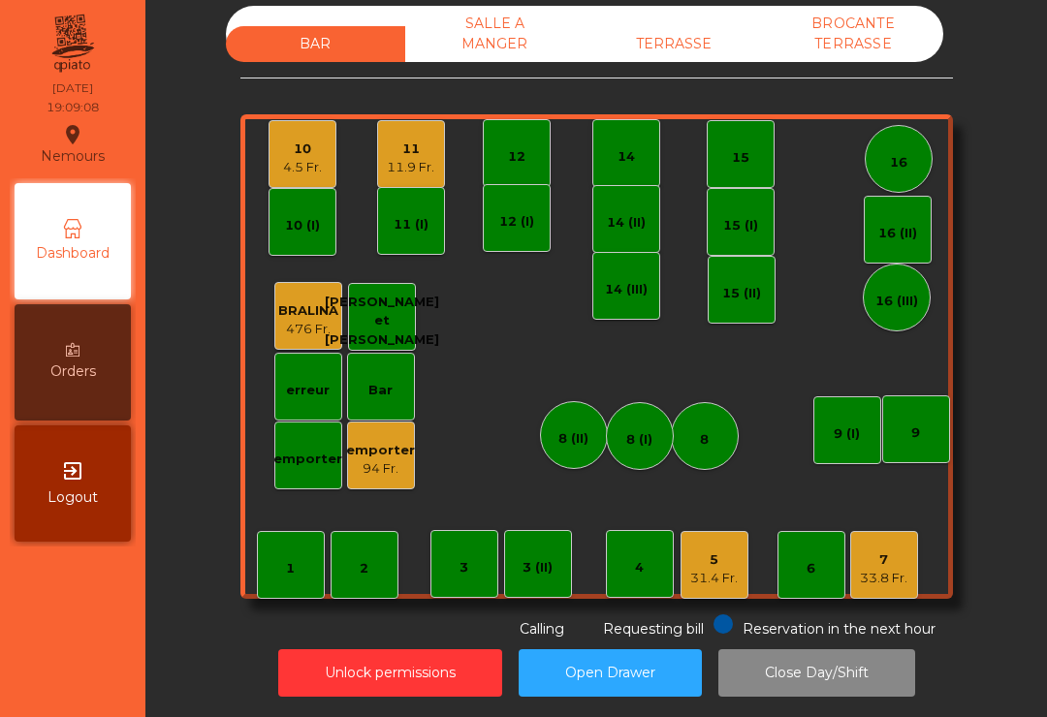
click at [415, 140] on div "11" at bounding box center [411, 149] width 48 height 19
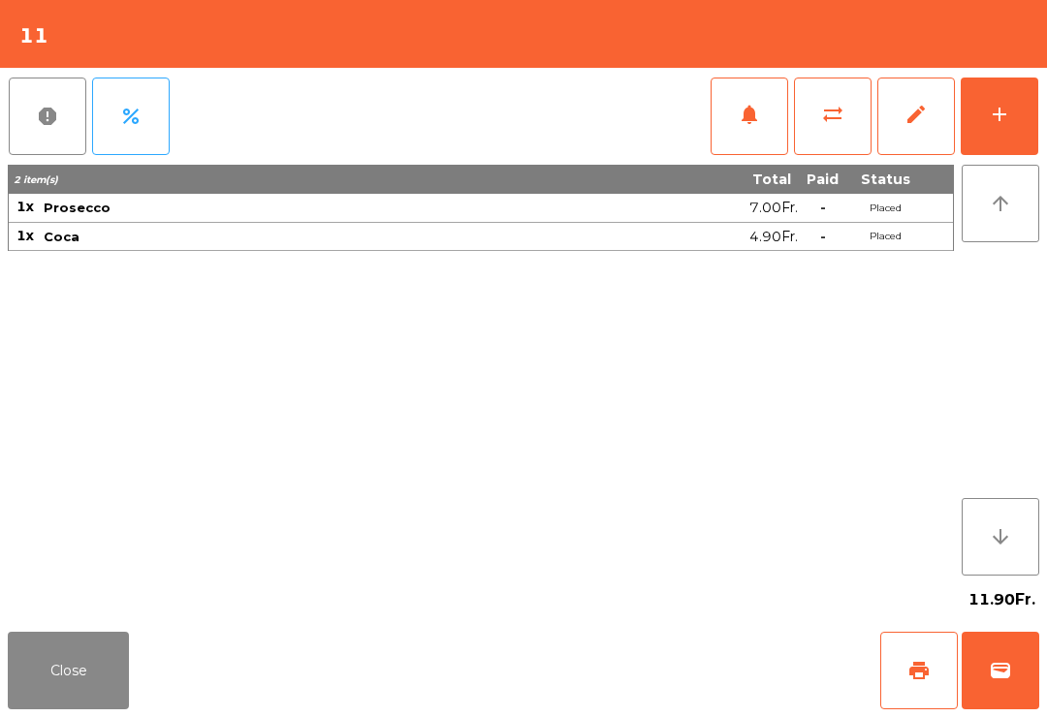
click at [998, 104] on div "add" at bounding box center [999, 114] width 23 height 23
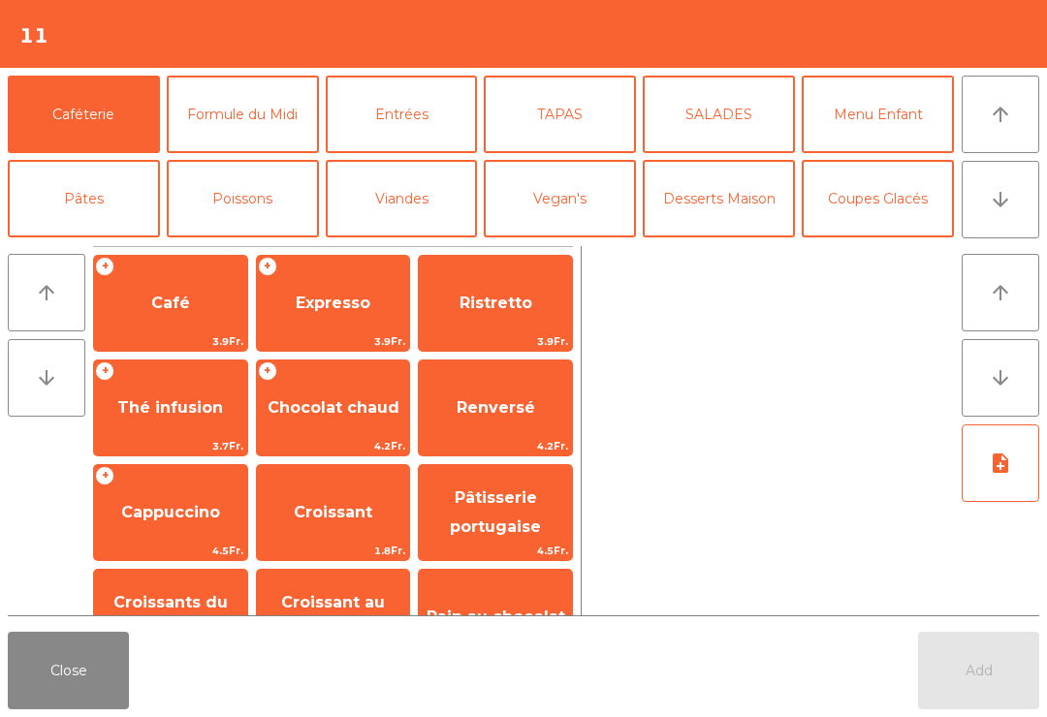
click at [609, 358] on div at bounding box center [771, 430] width 365 height 369
click at [576, 134] on button "TAPAS" at bounding box center [560, 115] width 152 height 78
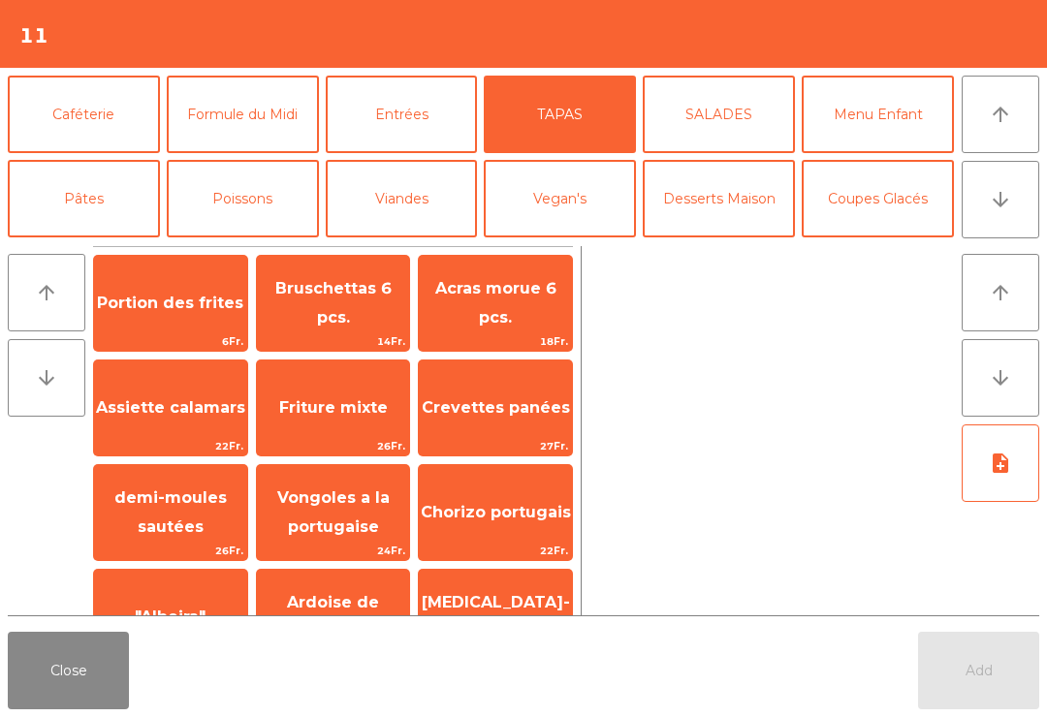
click at [506, 311] on span "Acras morue 6 pcs." at bounding box center [495, 303] width 121 height 48
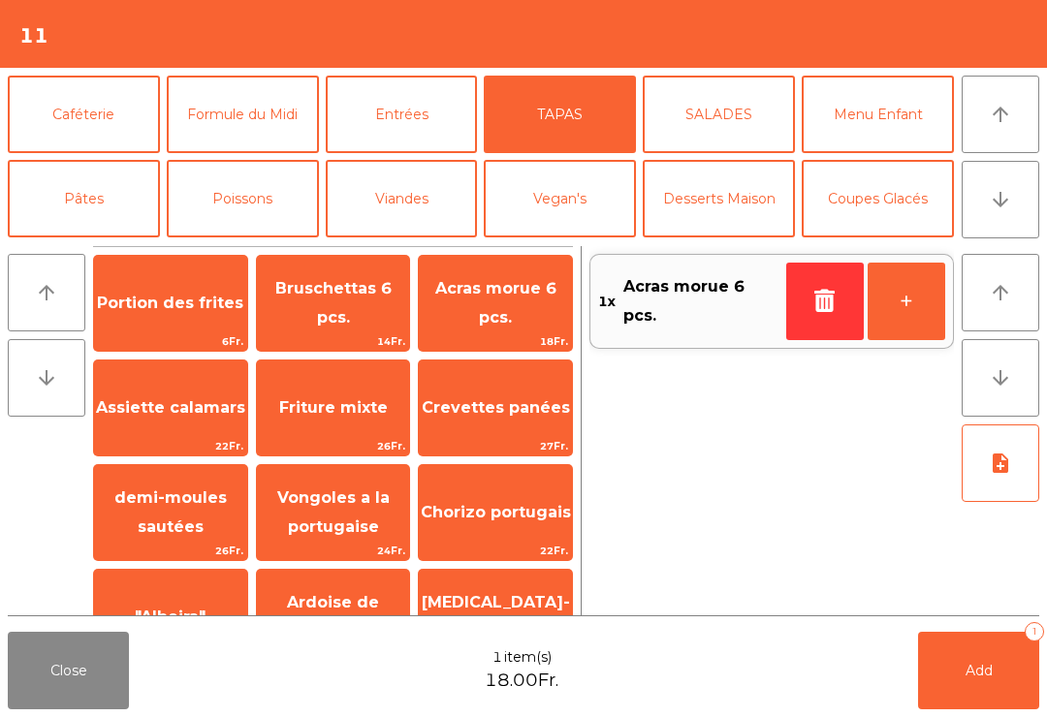
click at [421, 217] on button "Viandes" at bounding box center [402, 199] width 152 height 78
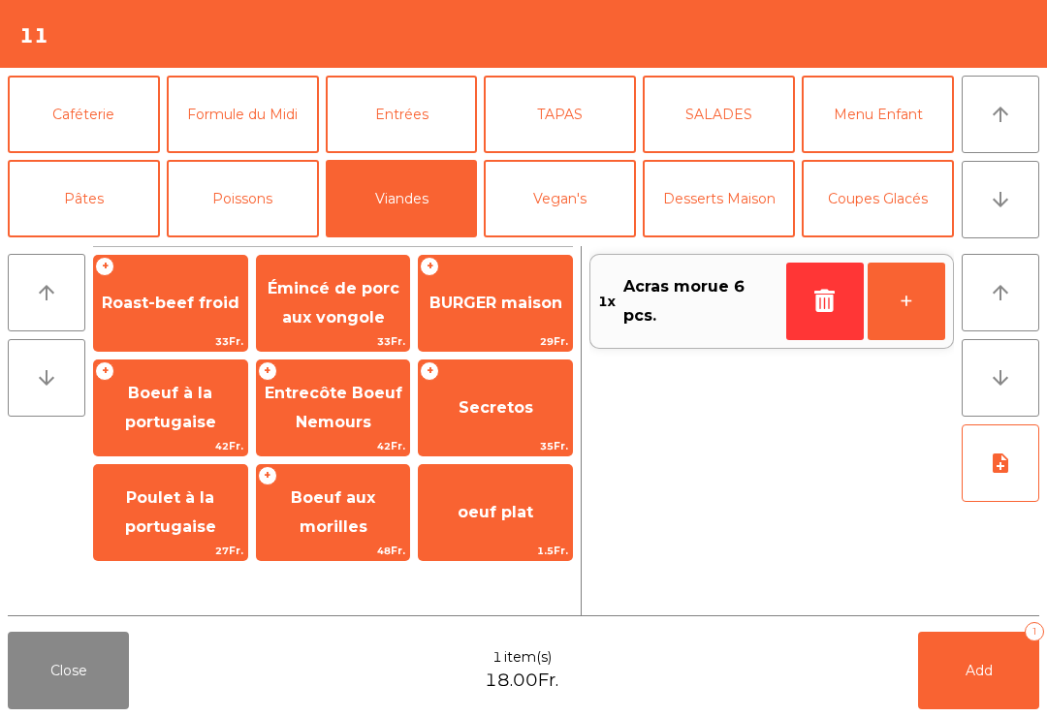
click at [499, 425] on span "Secretos" at bounding box center [495, 408] width 153 height 52
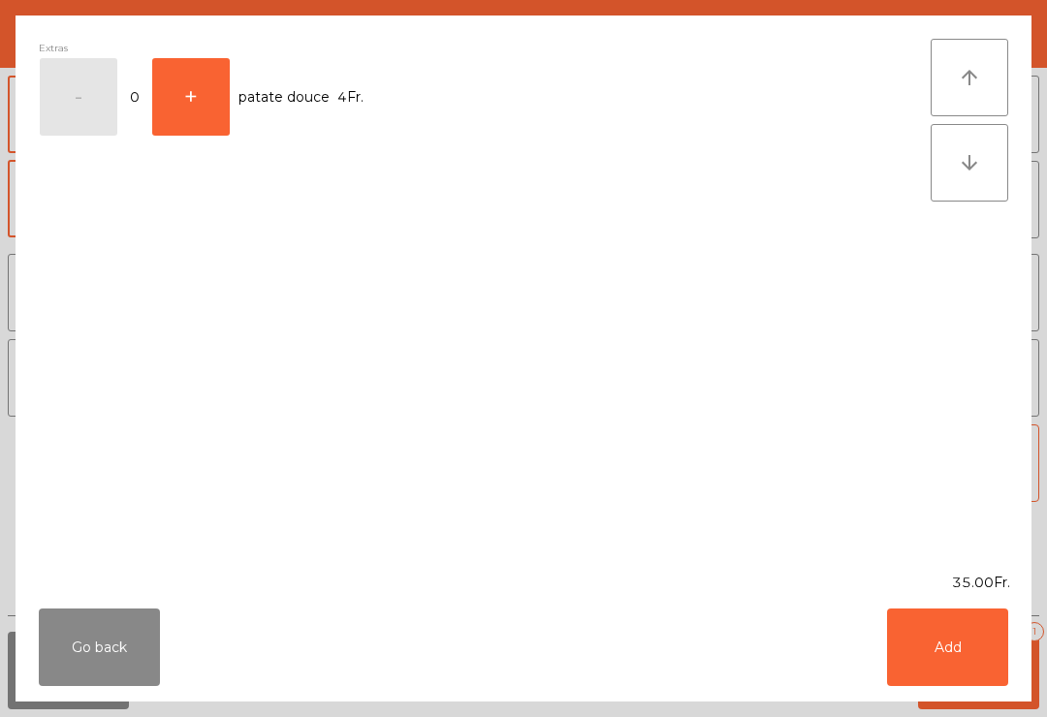
click at [981, 668] on button "Add" at bounding box center [947, 648] width 121 height 78
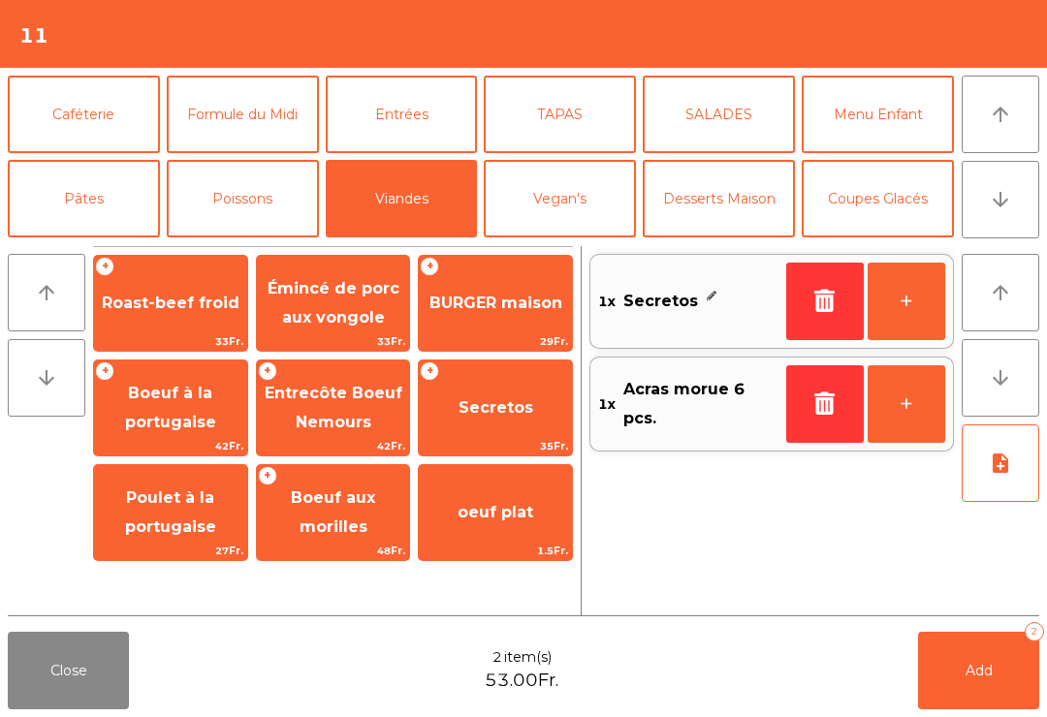
click at [922, 318] on button "+" at bounding box center [907, 302] width 78 height 78
click at [1036, 488] on button "note_add" at bounding box center [1001, 464] width 78 height 78
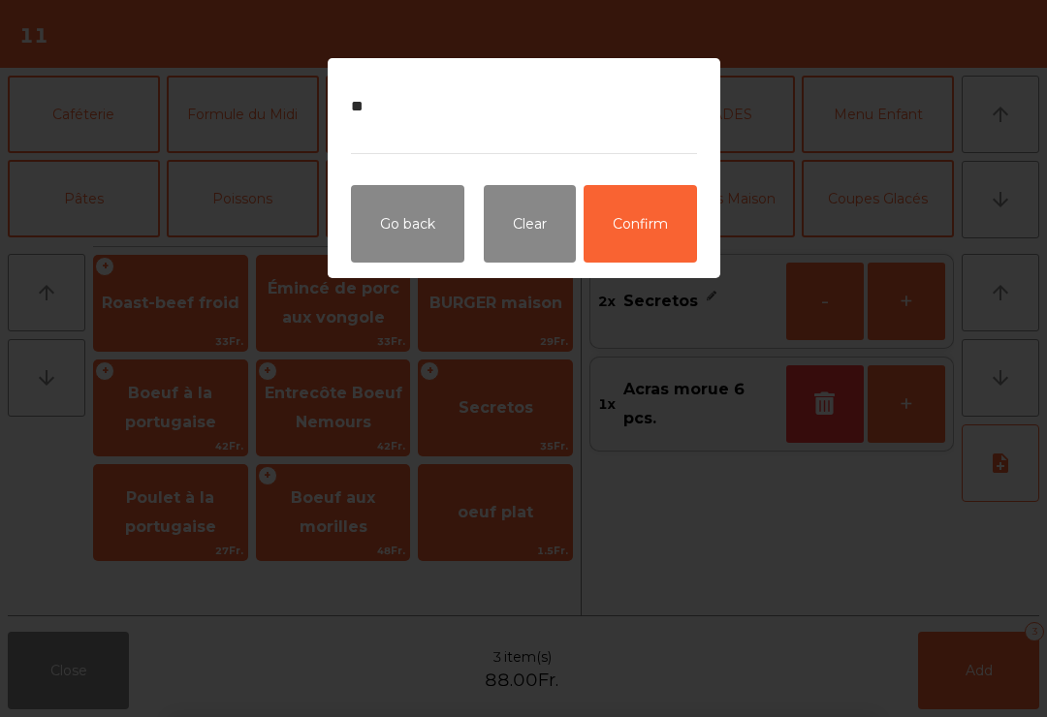
click at [653, 234] on button "Confirm" at bounding box center [640, 224] width 113 height 78
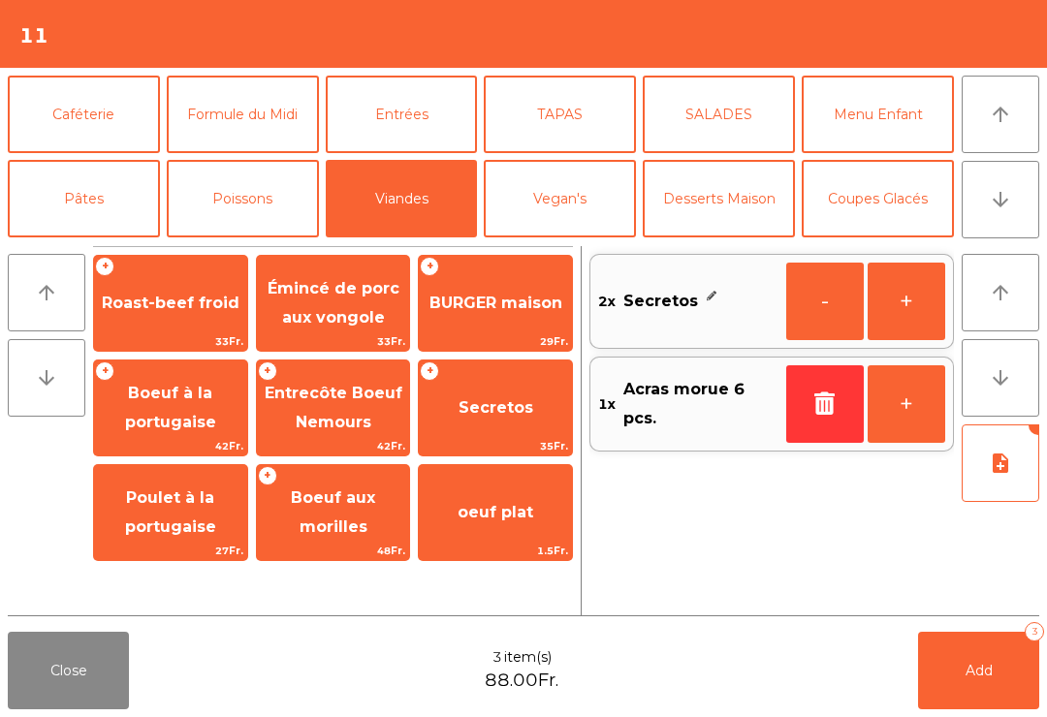
click at [978, 677] on span "Add" at bounding box center [979, 670] width 27 height 17
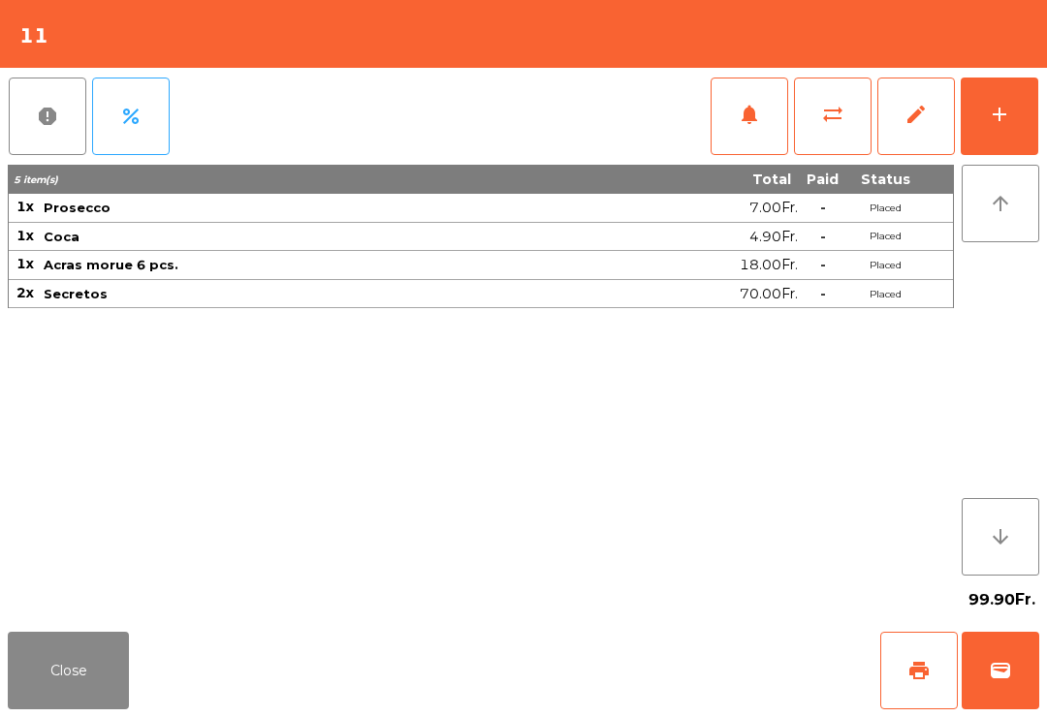
click at [67, 655] on button "Close" at bounding box center [68, 671] width 121 height 78
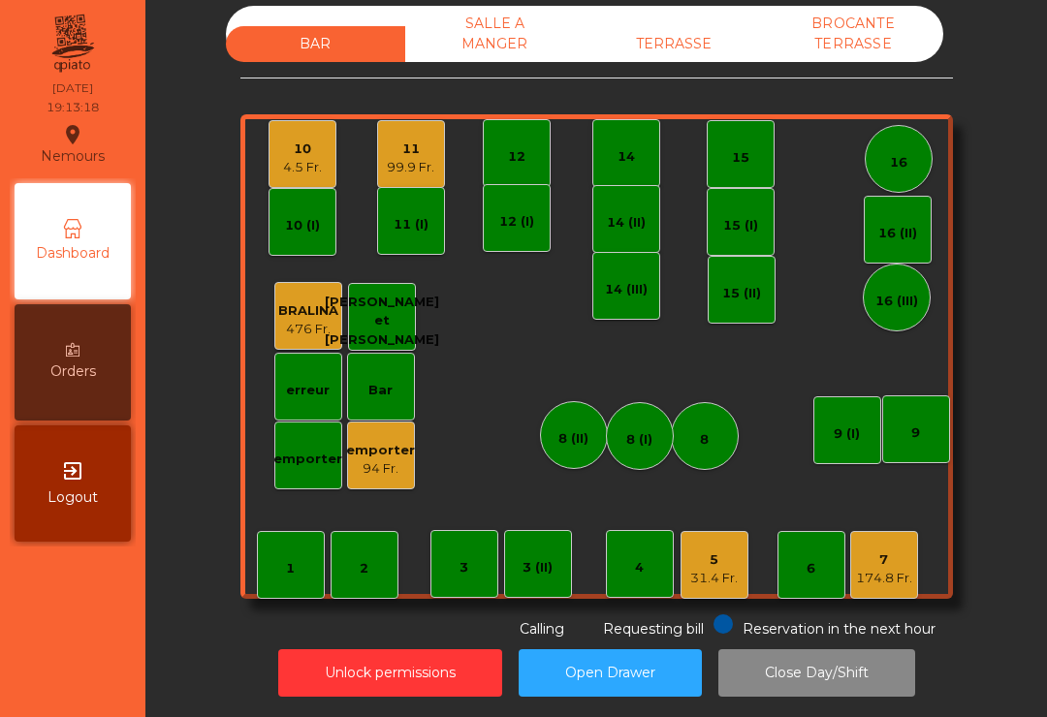
click at [737, 569] on div "31.4 Fr." at bounding box center [714, 578] width 48 height 19
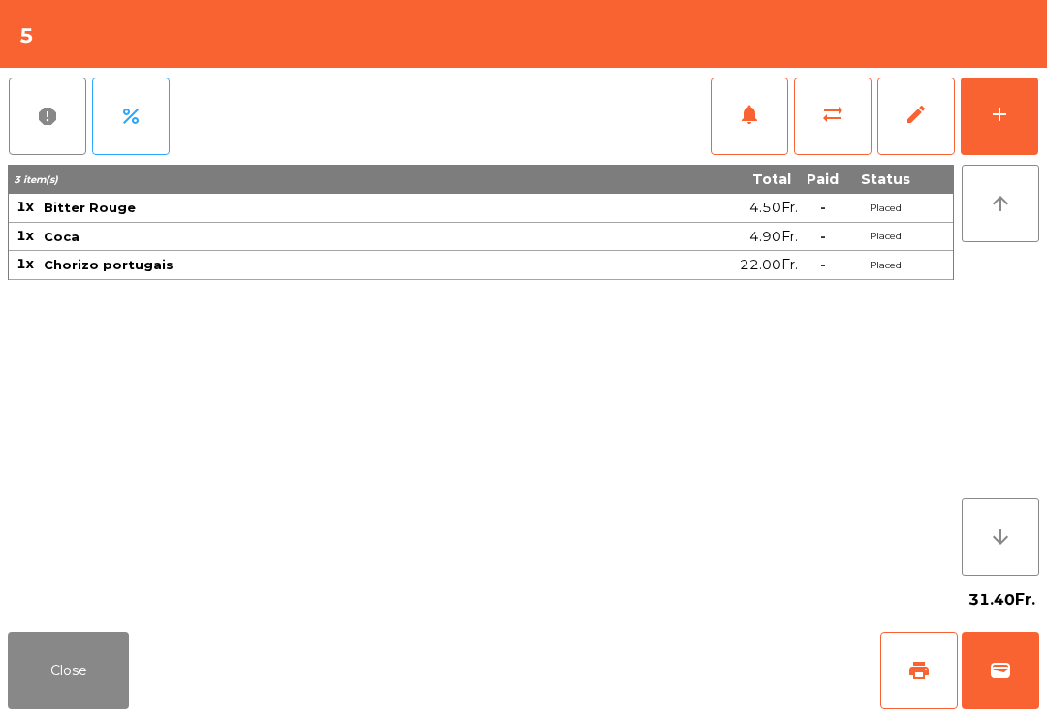
click at [997, 128] on button "add" at bounding box center [1000, 117] width 78 height 78
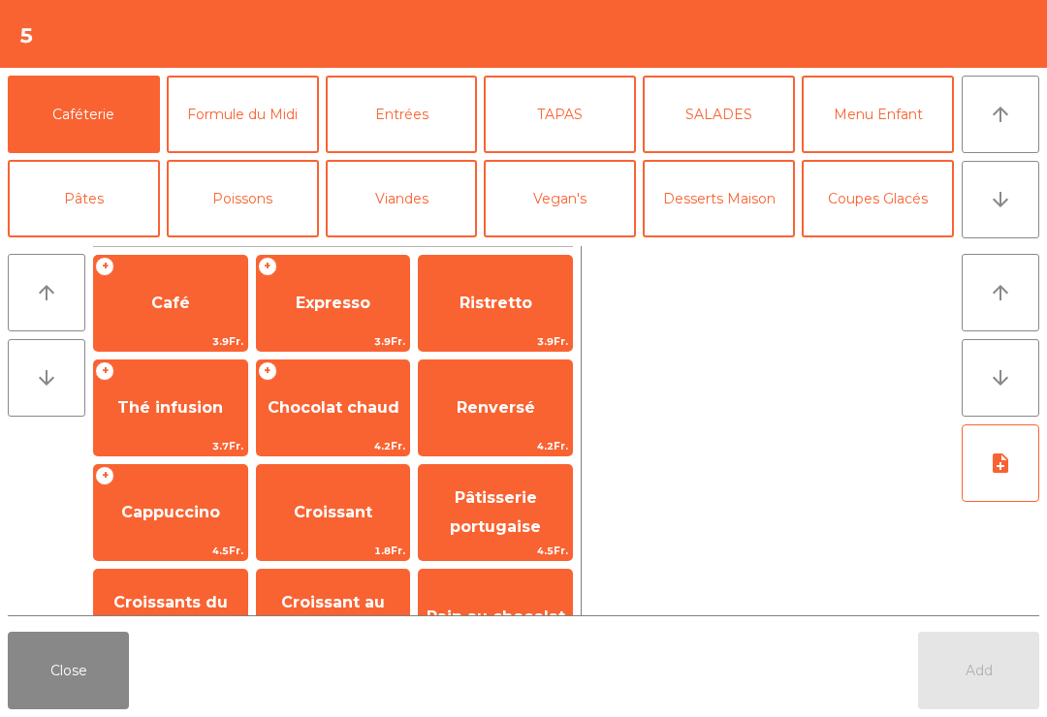
click at [432, 206] on button "Viandes" at bounding box center [402, 199] width 152 height 78
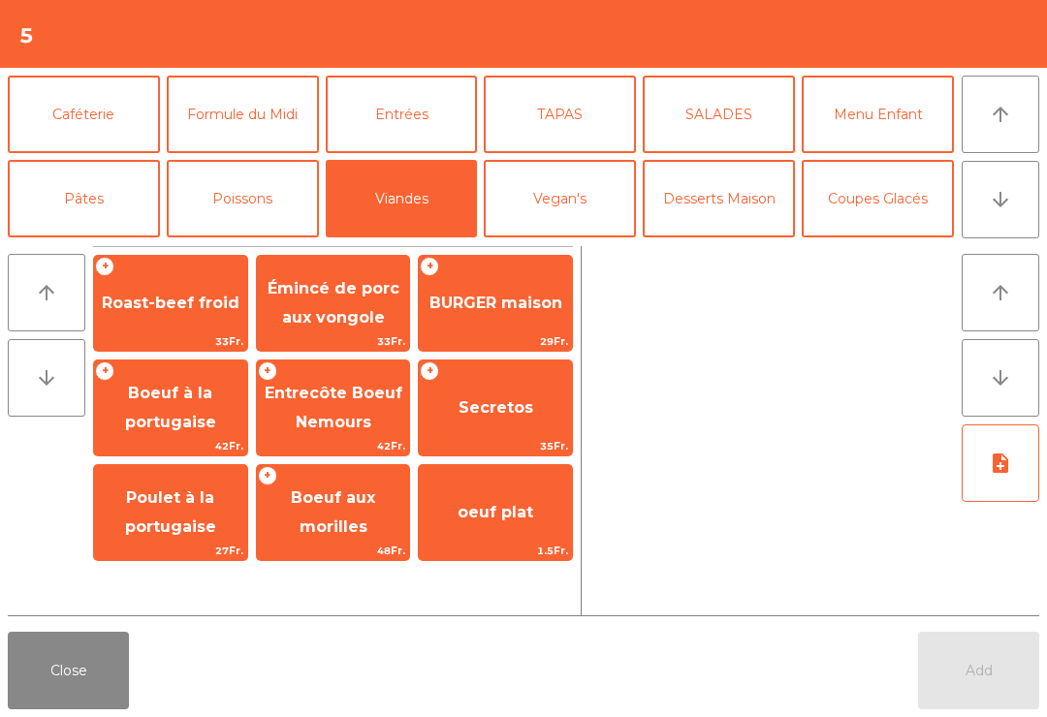
click at [368, 316] on span "Émincé de porc aux vongole" at bounding box center [334, 303] width 132 height 48
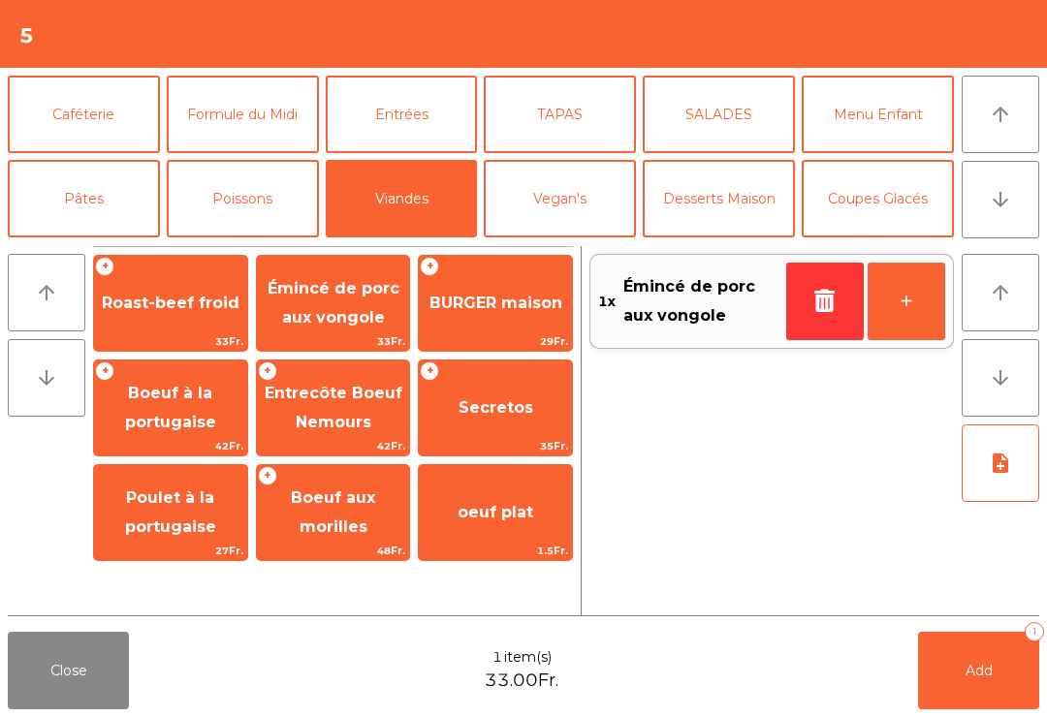
click at [907, 317] on button "+" at bounding box center [907, 302] width 78 height 78
click at [995, 474] on icon "note_add" at bounding box center [1000, 463] width 23 height 23
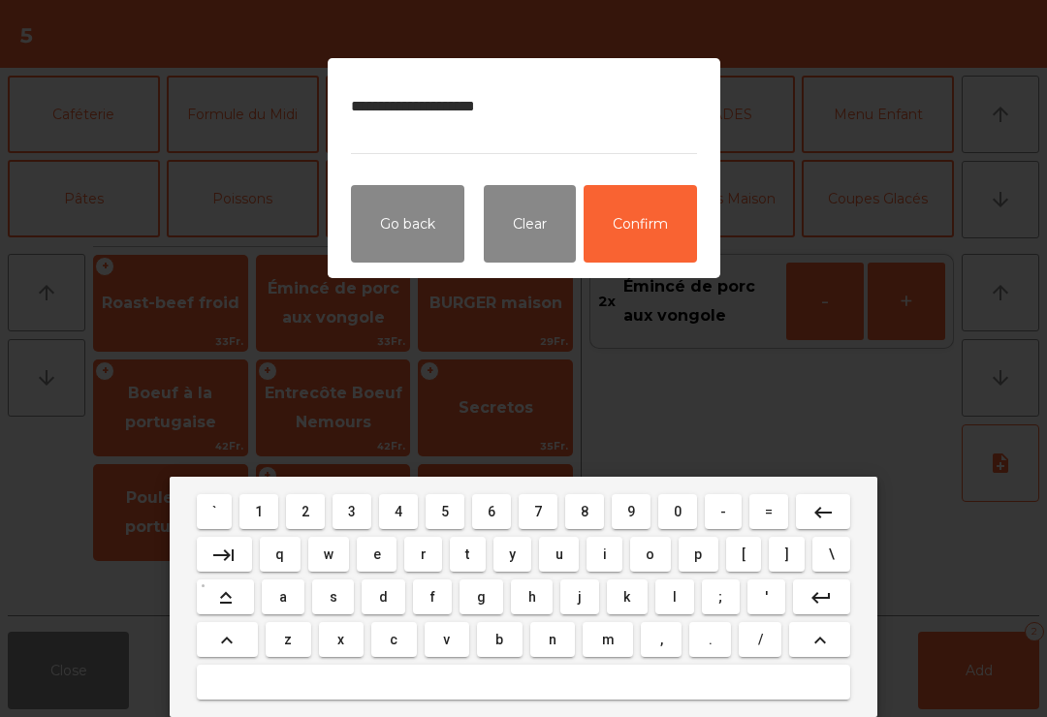
type textarea "**********"
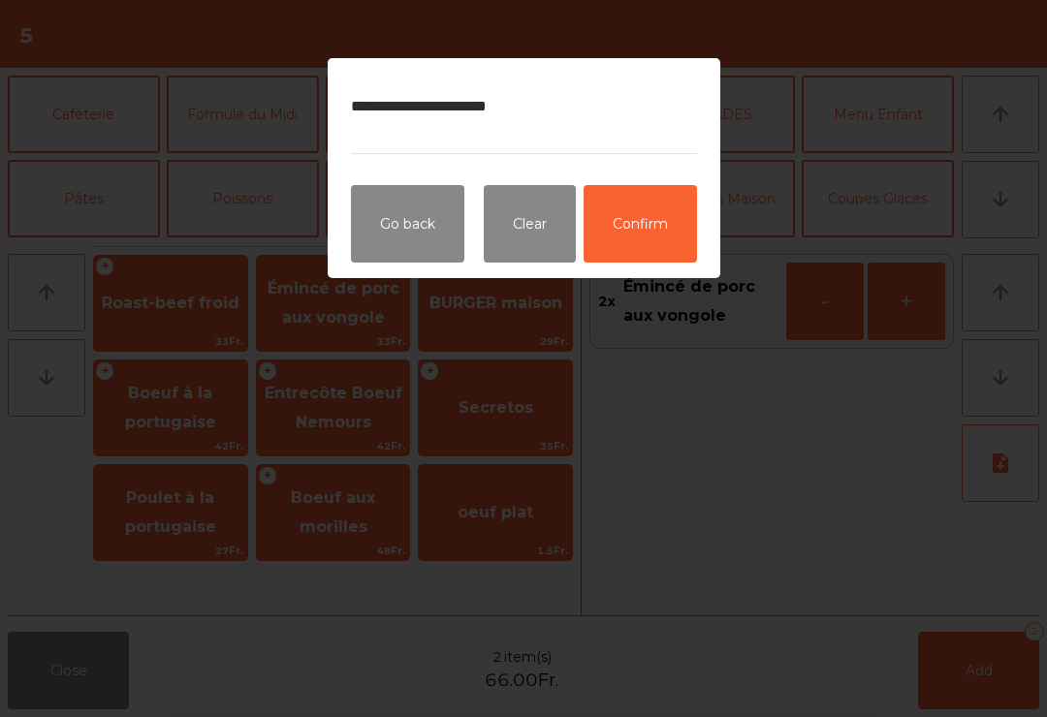
click at [643, 246] on button "Confirm" at bounding box center [640, 224] width 113 height 78
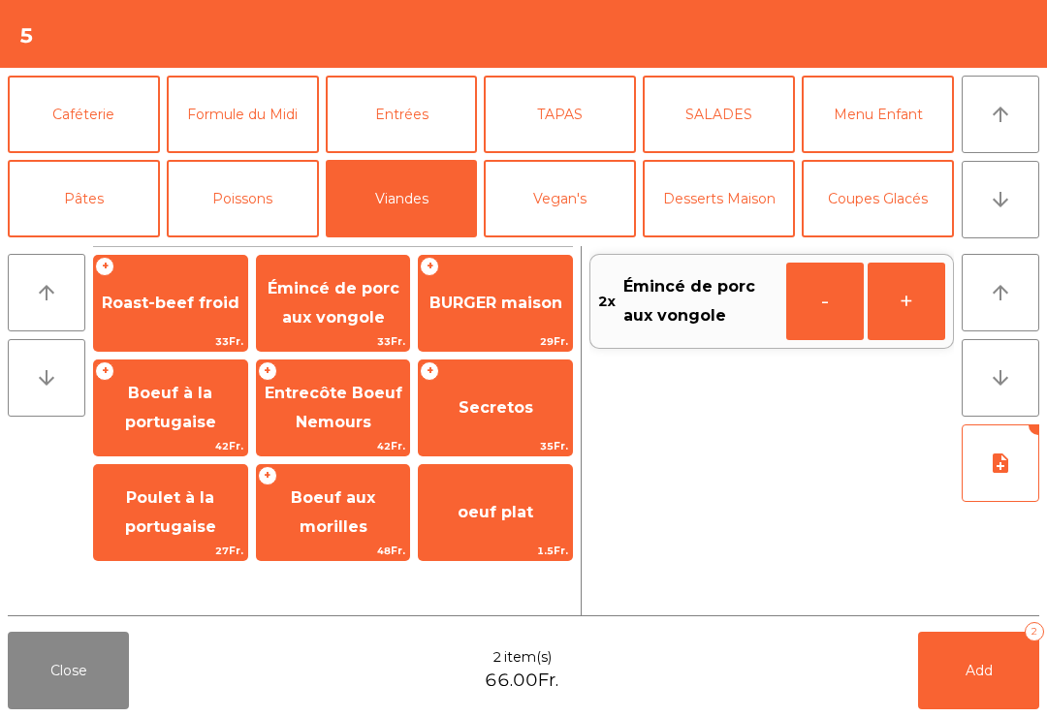
click at [982, 678] on span "Add" at bounding box center [979, 670] width 27 height 17
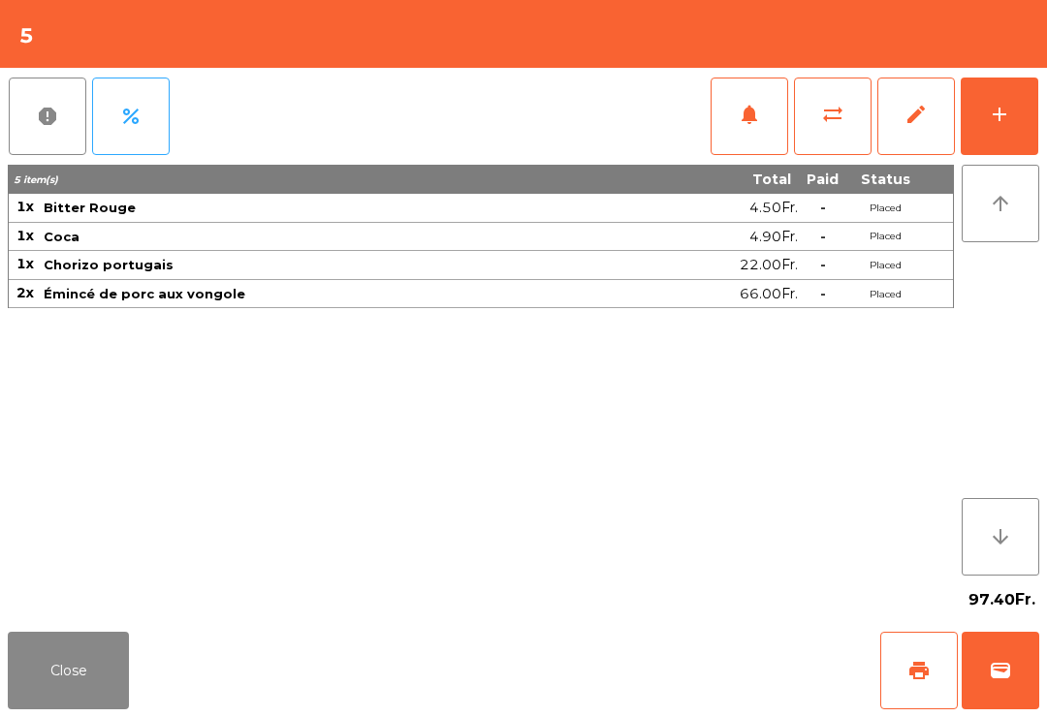
click at [100, 663] on button "Close" at bounding box center [68, 671] width 121 height 78
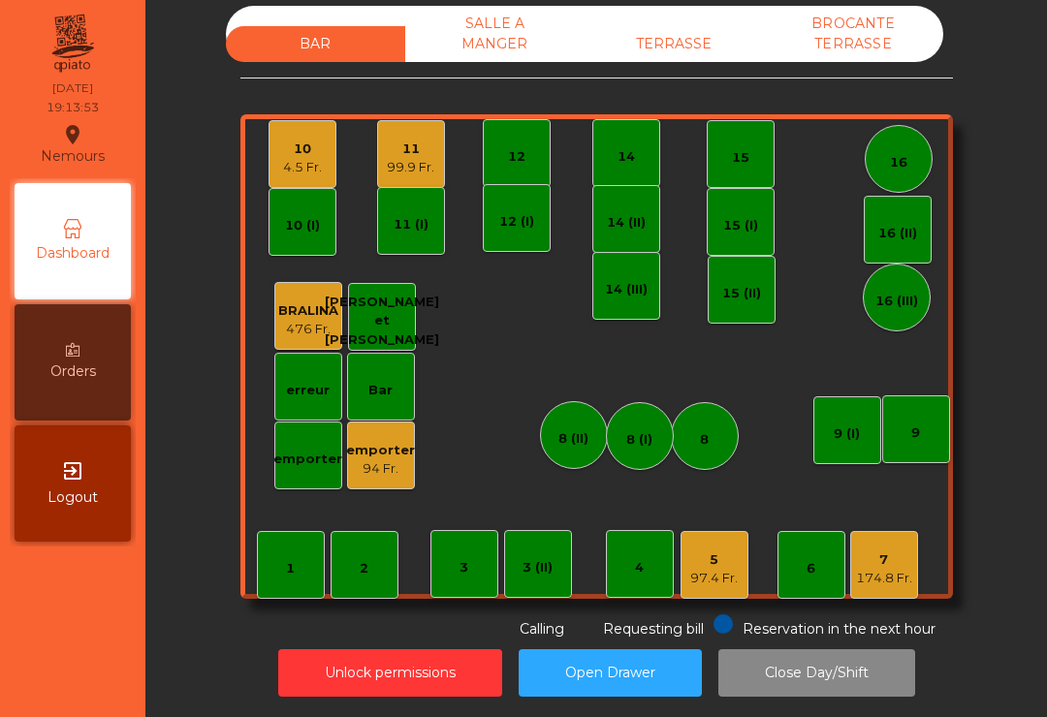
click at [733, 141] on div "15" at bounding box center [740, 154] width 17 height 27
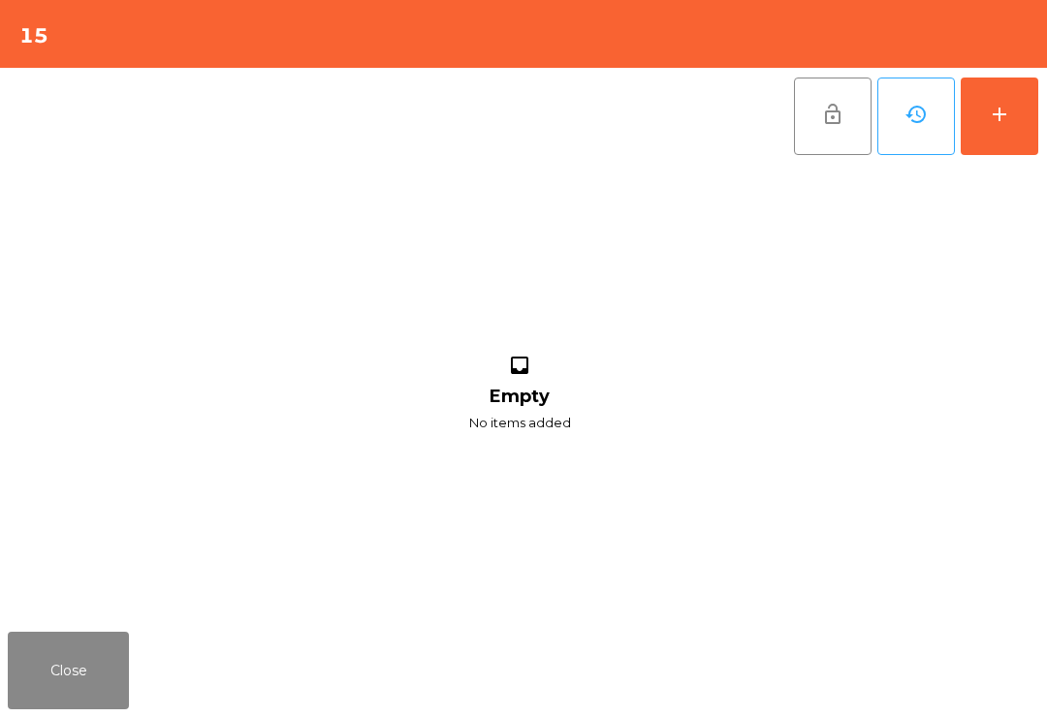
click at [1000, 120] on div "add" at bounding box center [999, 114] width 23 height 23
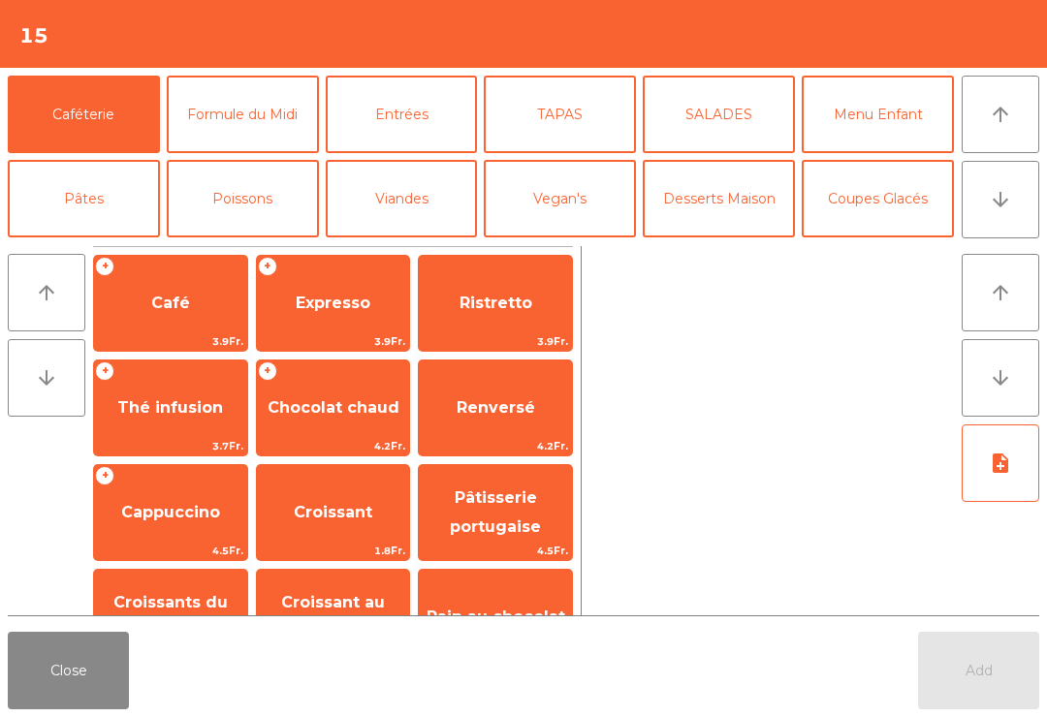
click at [242, 244] on button "Bières" at bounding box center [243, 283] width 152 height 78
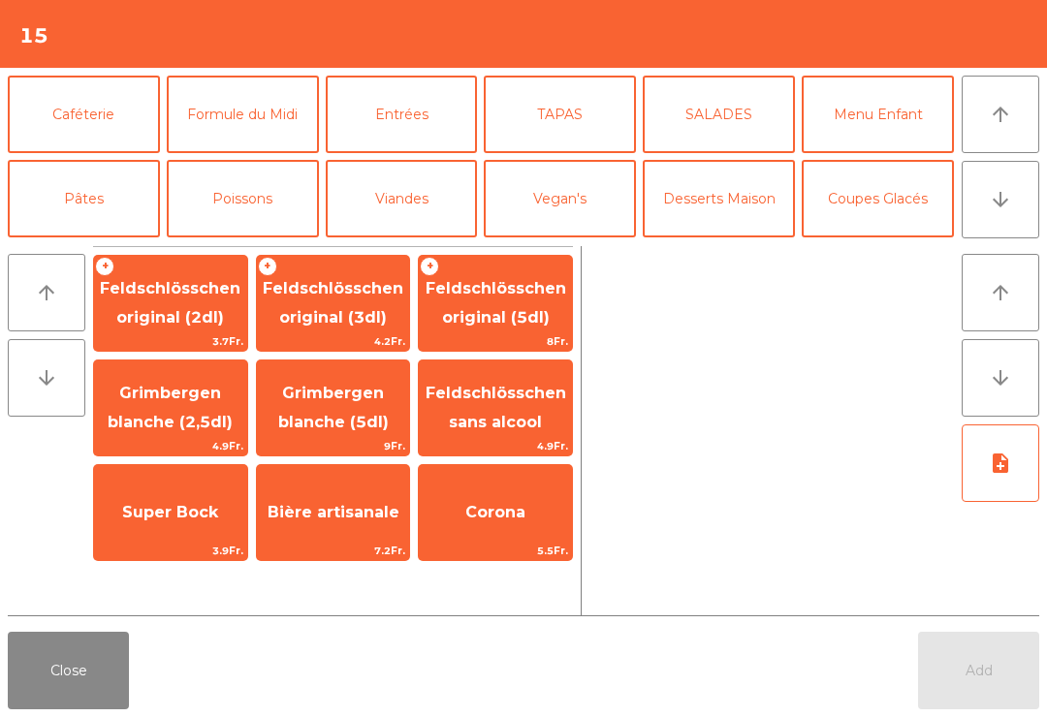
click at [350, 284] on span "Feldschlösschen original (3dl)" at bounding box center [333, 303] width 141 height 48
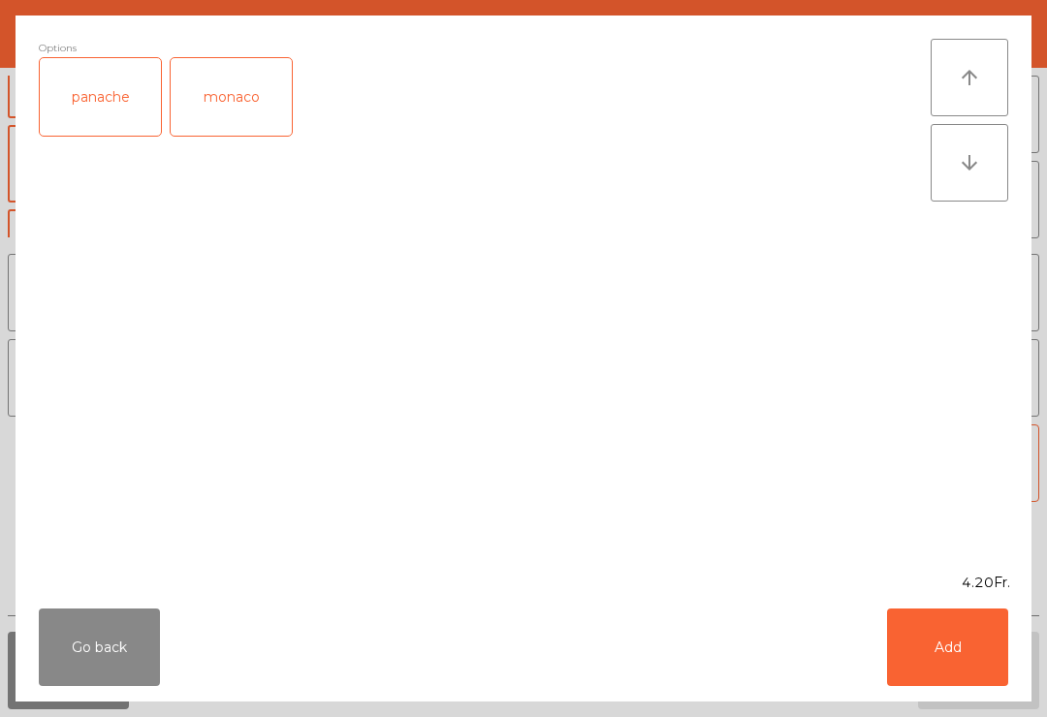
click at [943, 645] on button "Add" at bounding box center [947, 648] width 121 height 78
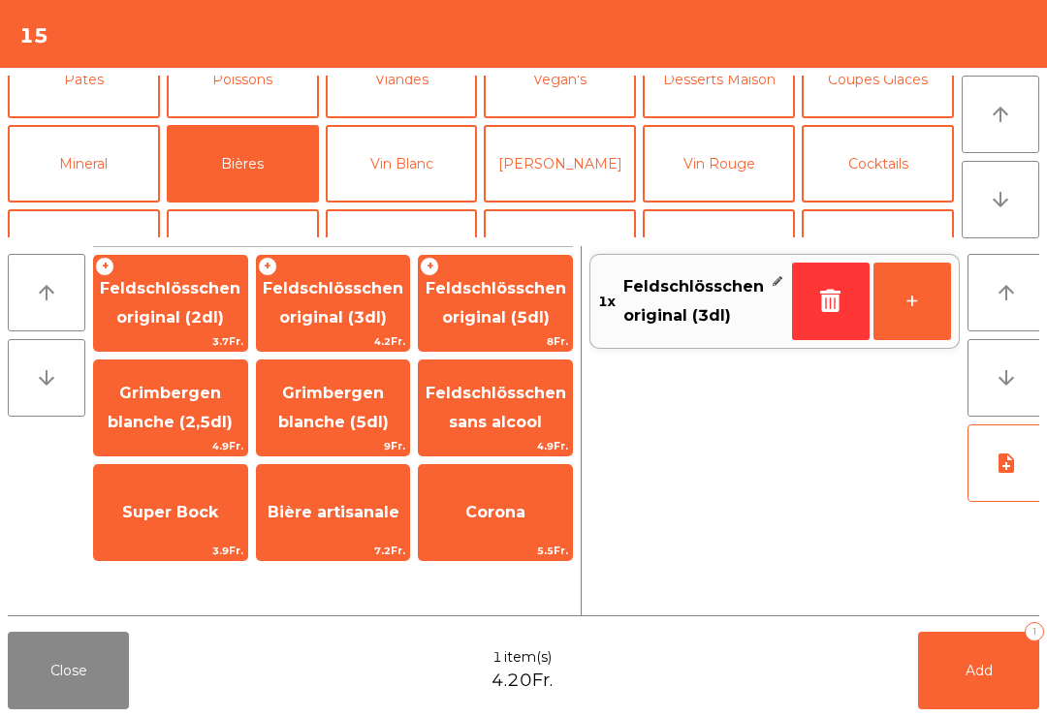
click at [910, 313] on button "+" at bounding box center [913, 302] width 78 height 78
click at [473, 394] on span "Feldschlösschen sans alcool" at bounding box center [496, 408] width 141 height 48
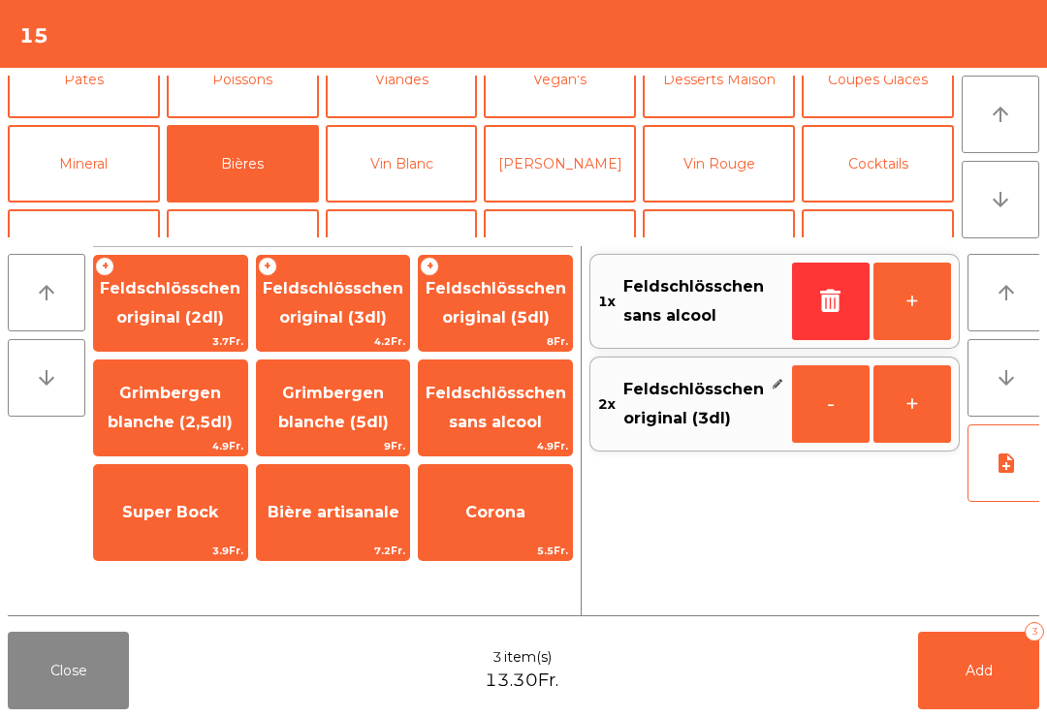
click at [121, 161] on button "Mineral" at bounding box center [84, 164] width 152 height 78
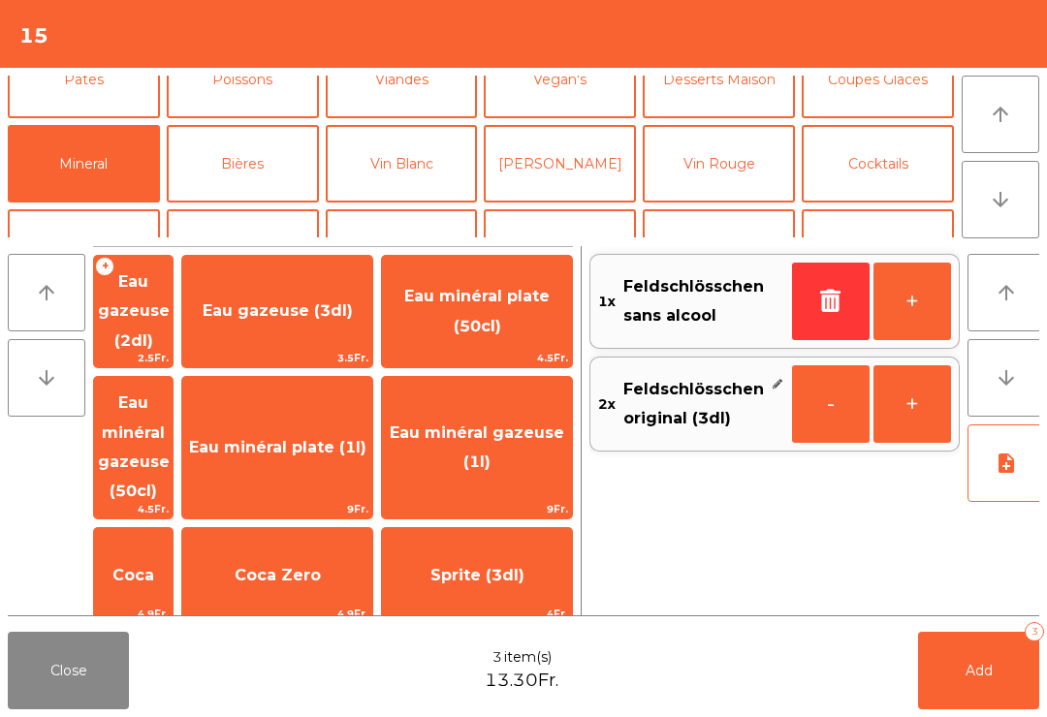
click at [170, 302] on span "Eau gazeuse (2dl)" at bounding box center [134, 311] width 72 height 78
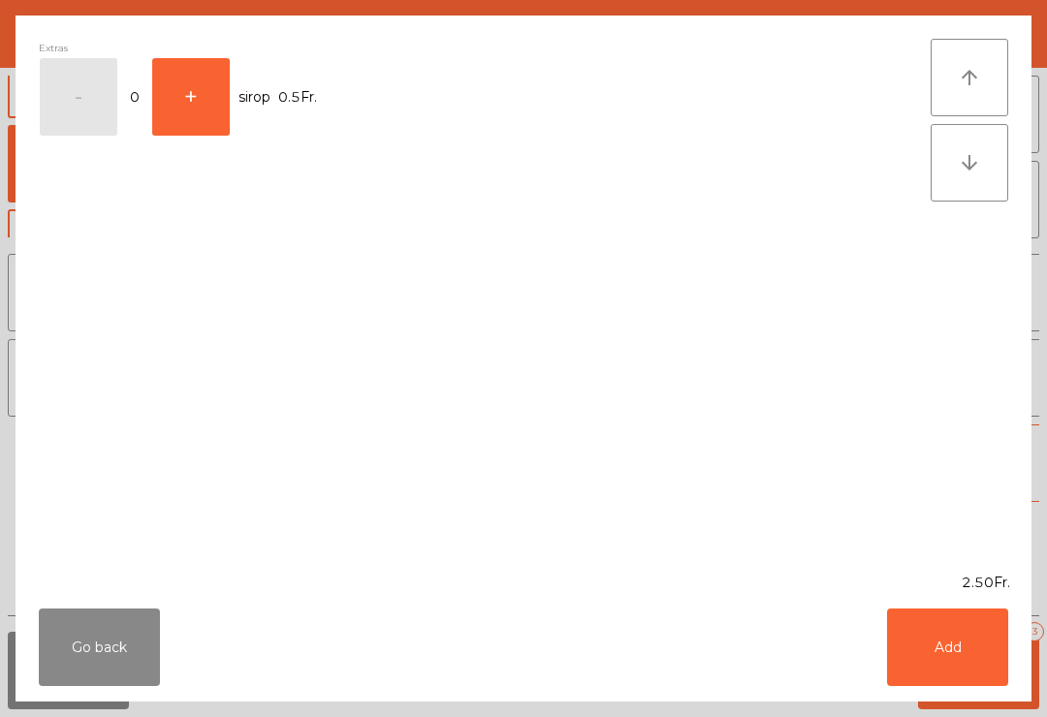
click at [106, 651] on button "Go back" at bounding box center [99, 648] width 121 height 78
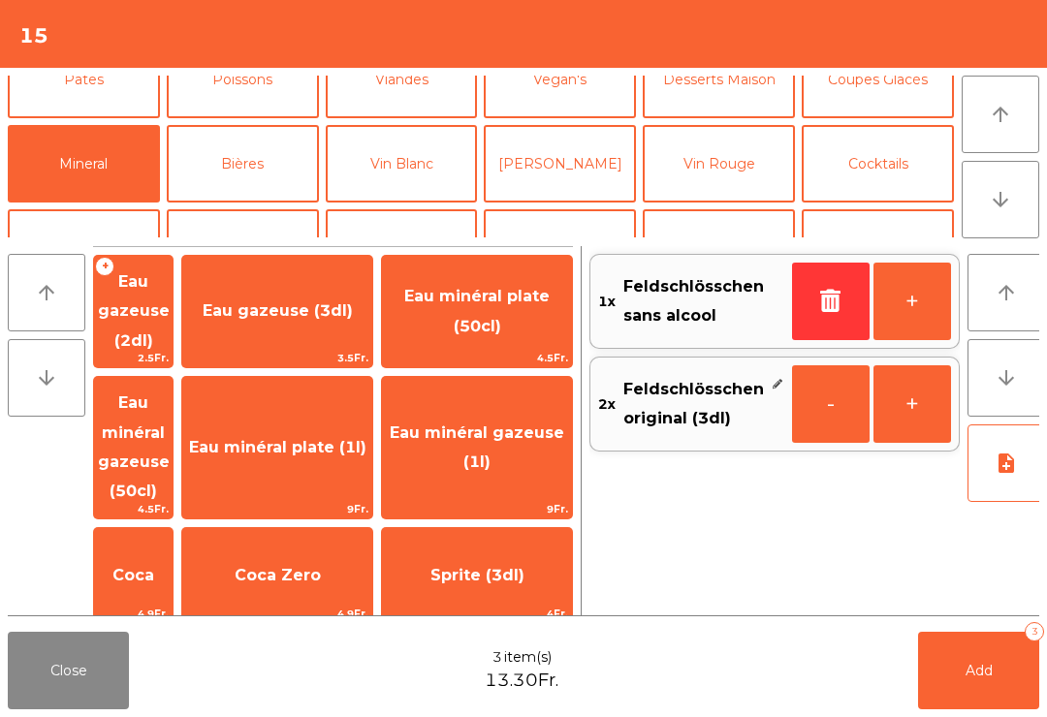
click at [173, 407] on span "Eau minéral gazeuse (50cl)" at bounding box center [133, 448] width 79 height 142
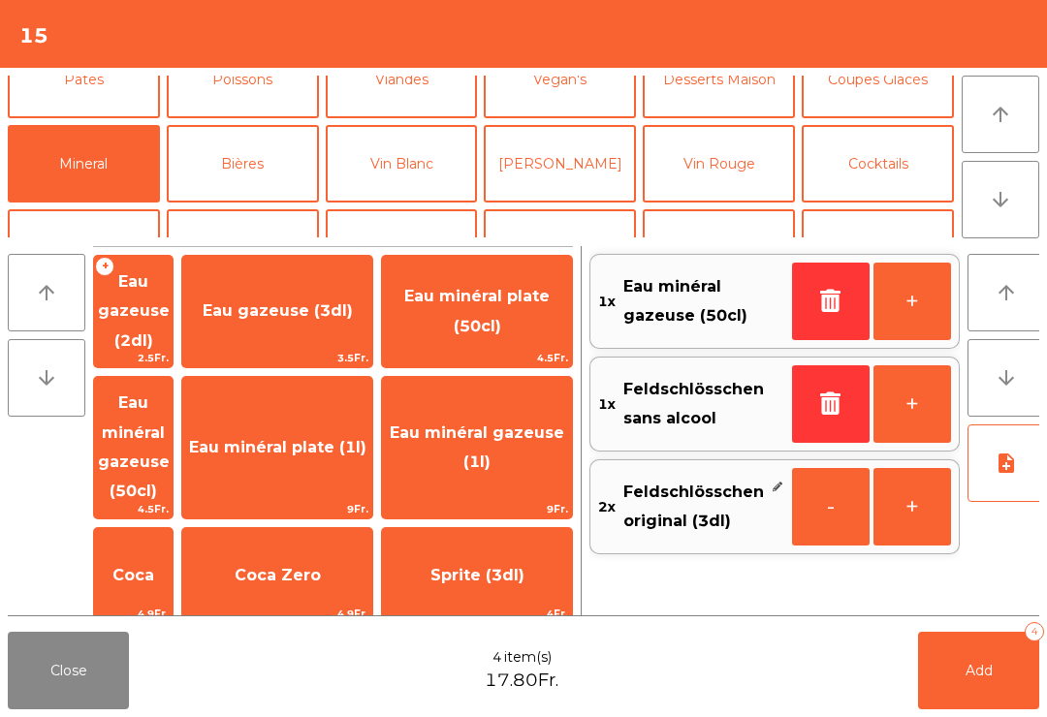
click at [958, 708] on button "Add 4" at bounding box center [978, 671] width 121 height 78
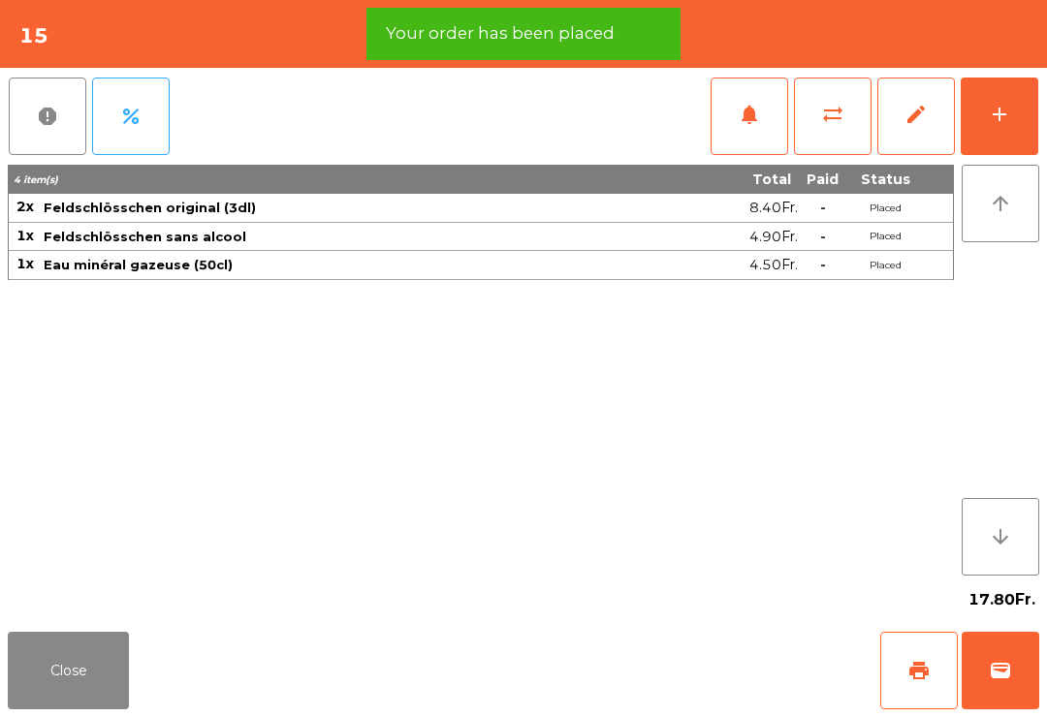
click at [102, 678] on button "Close" at bounding box center [68, 671] width 121 height 78
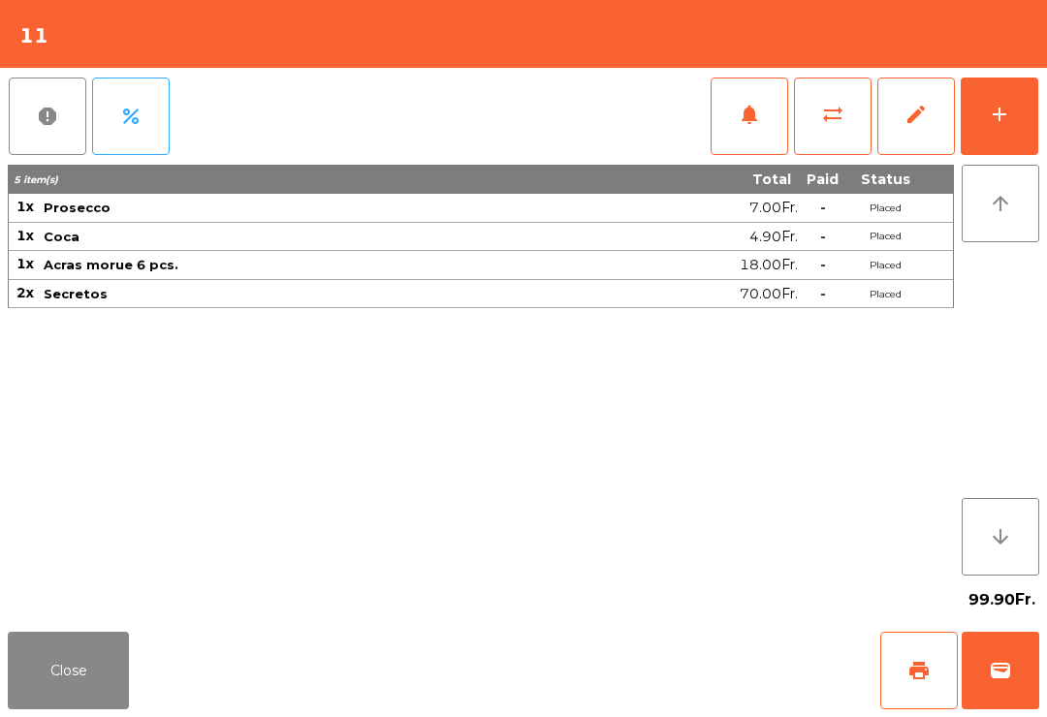
click at [143, 691] on div "Close print wallet" at bounding box center [523, 670] width 1047 height 93
click at [106, 672] on button "Close" at bounding box center [68, 671] width 121 height 78
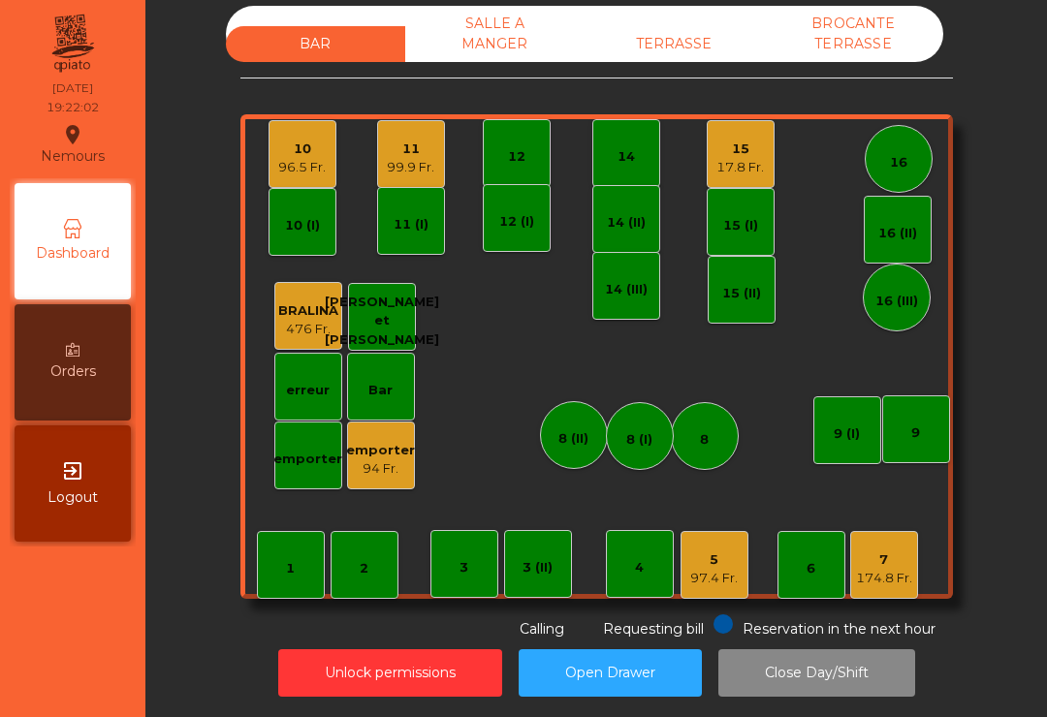
click at [906, 125] on div "16" at bounding box center [899, 159] width 68 height 68
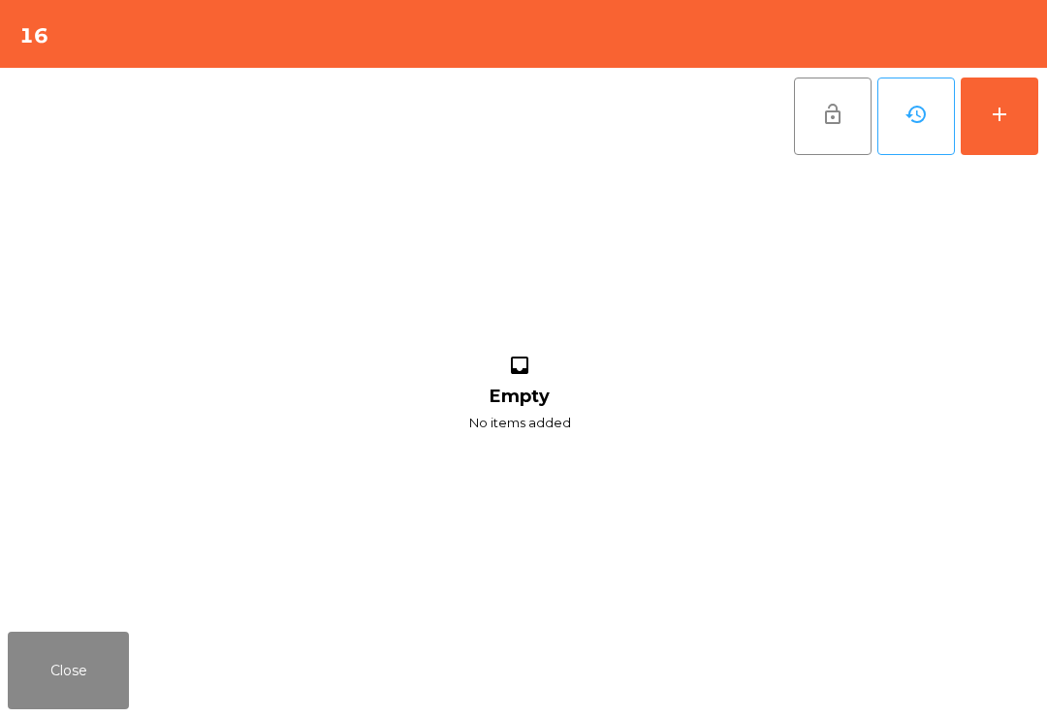
click at [1009, 110] on div "add" at bounding box center [999, 114] width 23 height 23
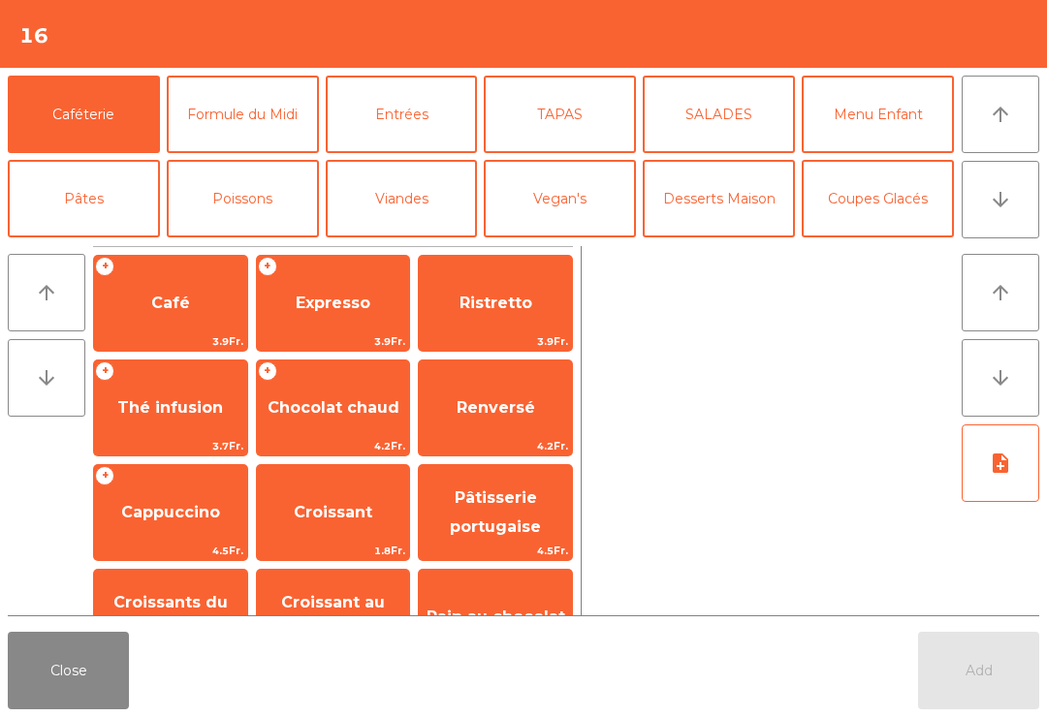
click at [882, 244] on button "Cocktails" at bounding box center [878, 283] width 152 height 78
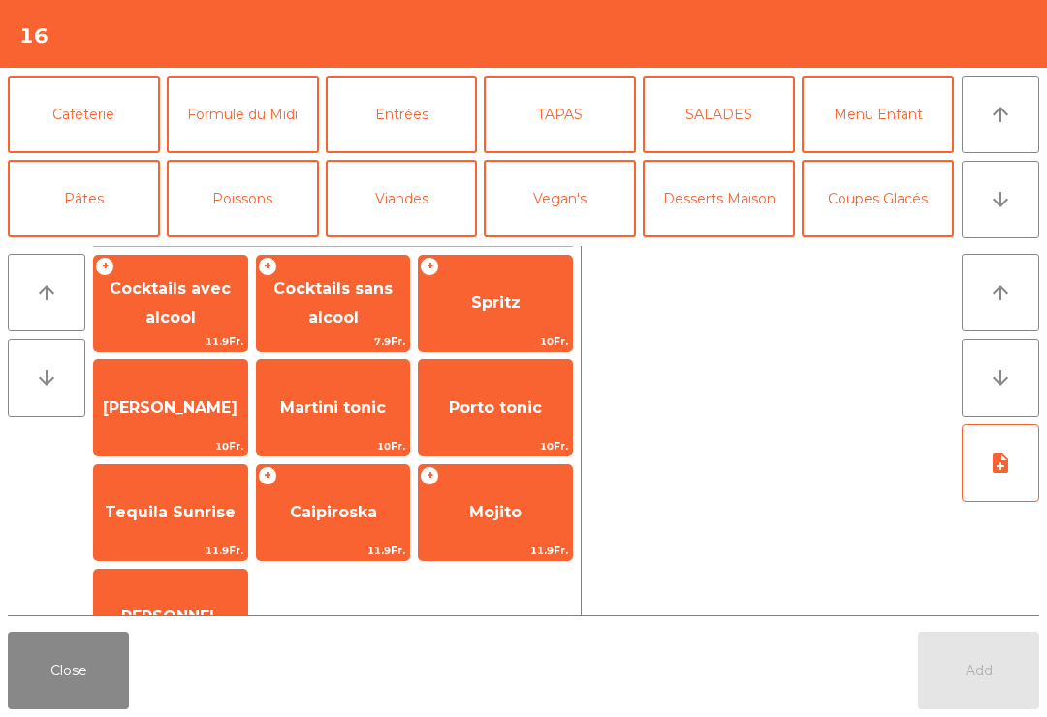
scroll to position [109, 0]
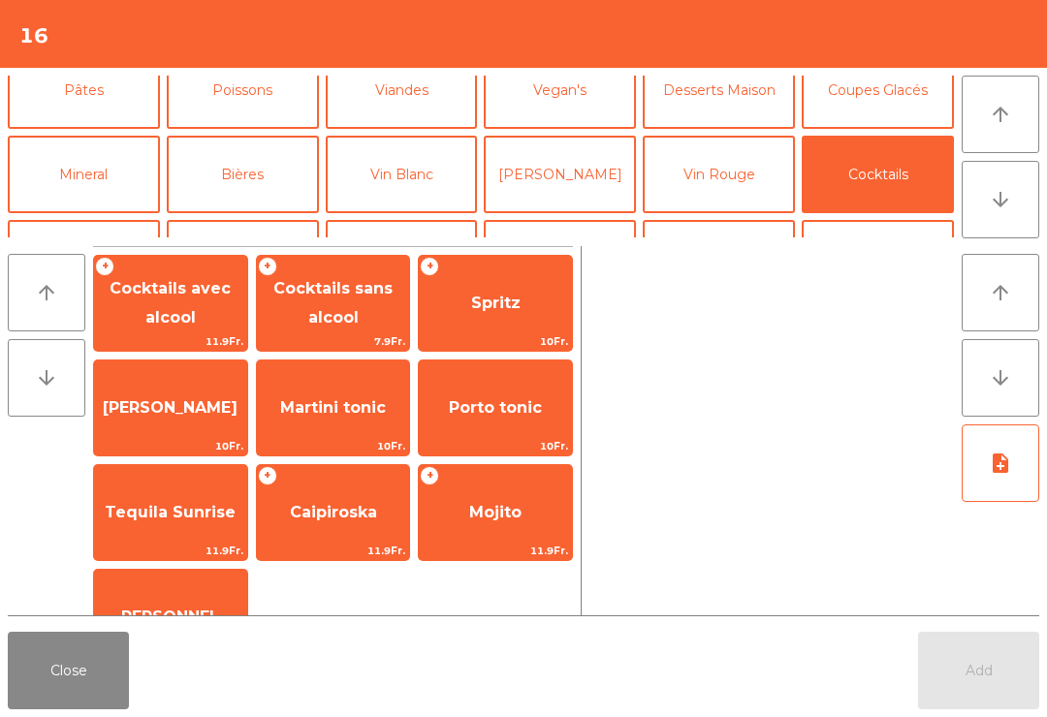
click at [495, 329] on span "Spritz" at bounding box center [495, 303] width 153 height 52
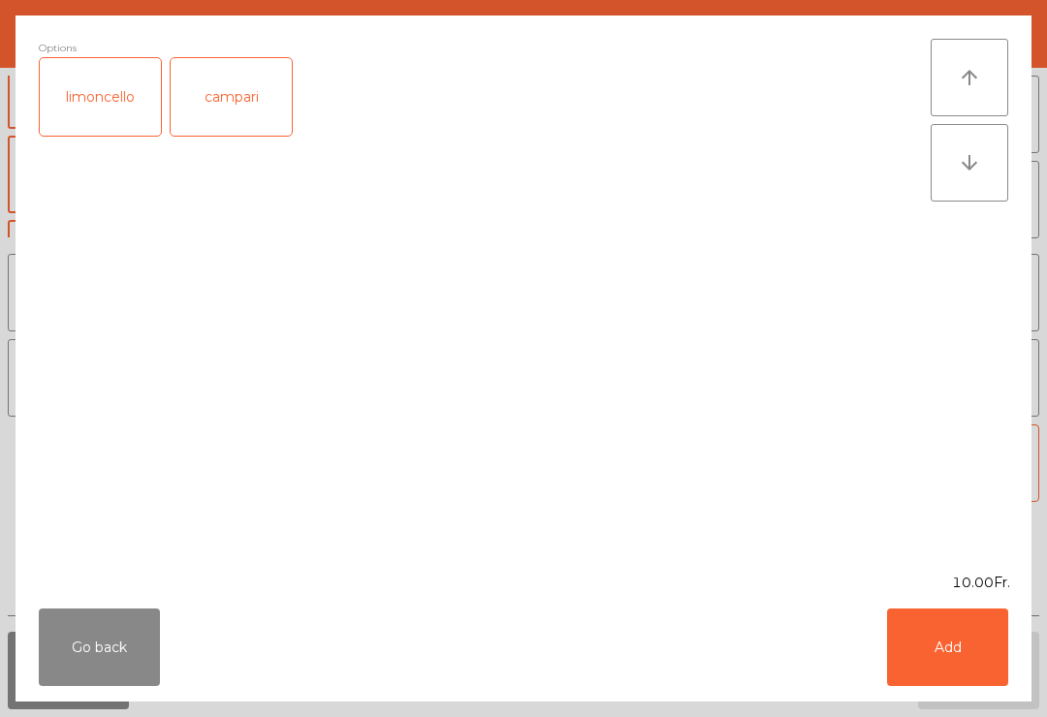
click at [994, 627] on button "Add" at bounding box center [947, 648] width 121 height 78
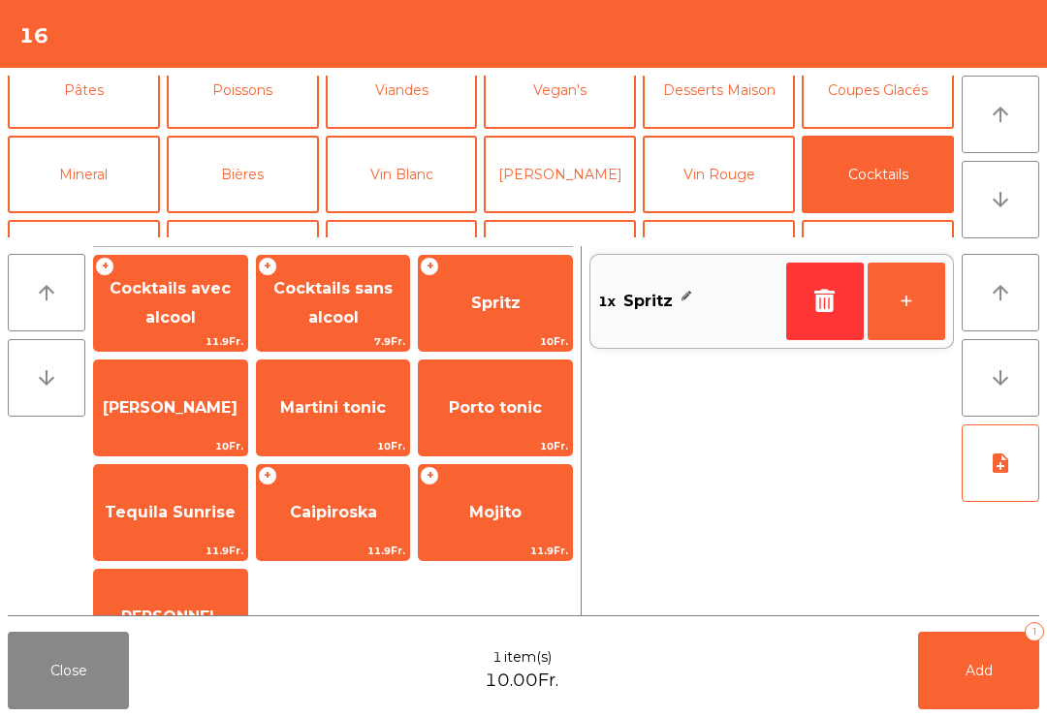
click at [930, 298] on button "+" at bounding box center [907, 302] width 78 height 78
click at [192, 400] on span "[PERSON_NAME]" at bounding box center [170, 407] width 135 height 18
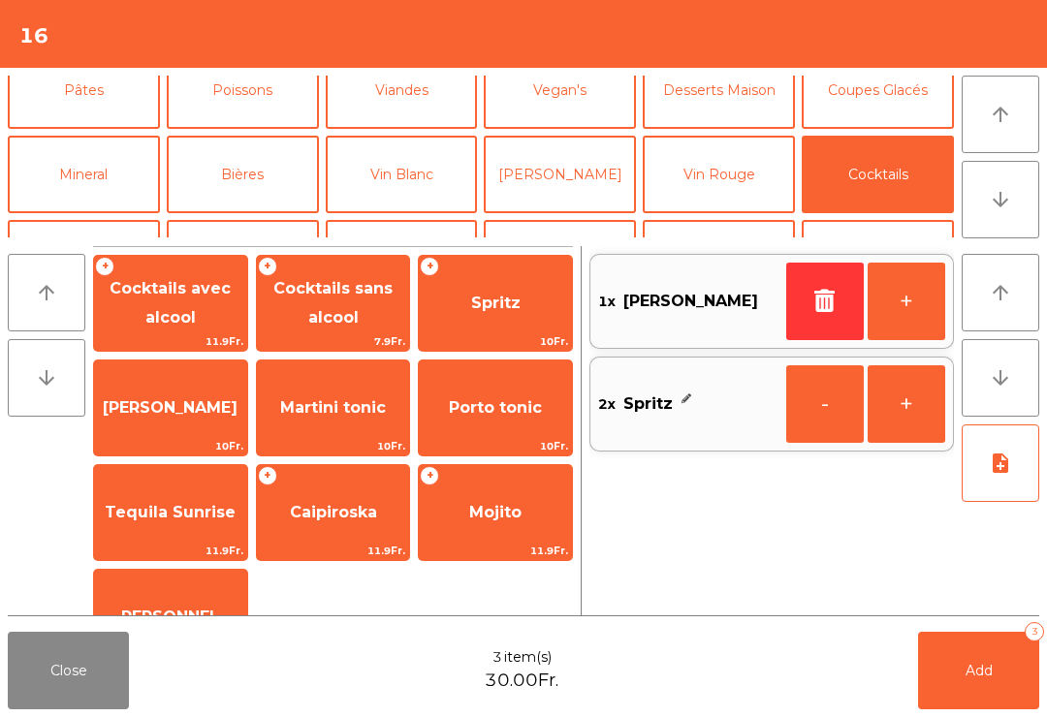
click at [938, 704] on button "Add 3" at bounding box center [978, 671] width 121 height 78
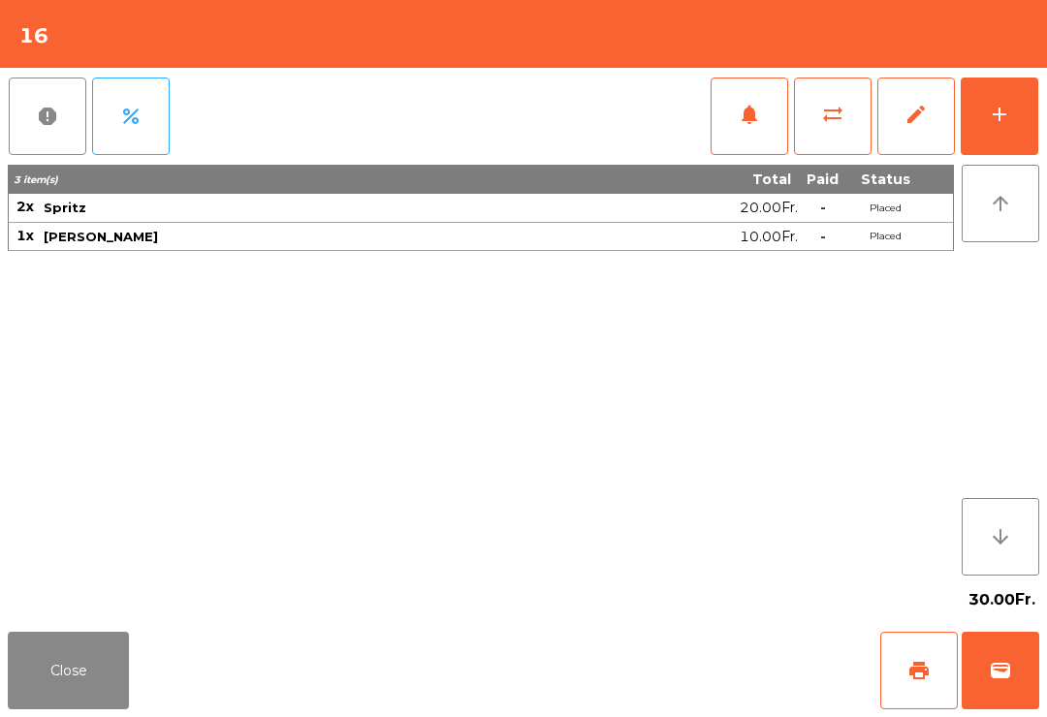
click at [992, 109] on div "add" at bounding box center [999, 114] width 23 height 23
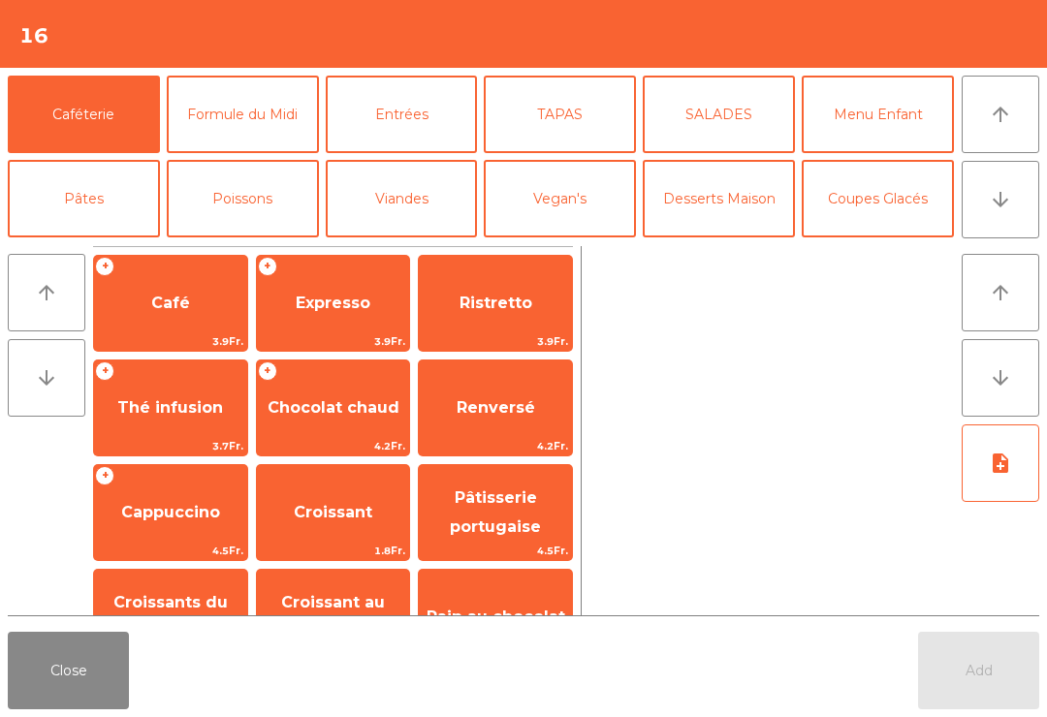
click at [1009, 204] on icon "arrow_downward" at bounding box center [1000, 199] width 23 height 23
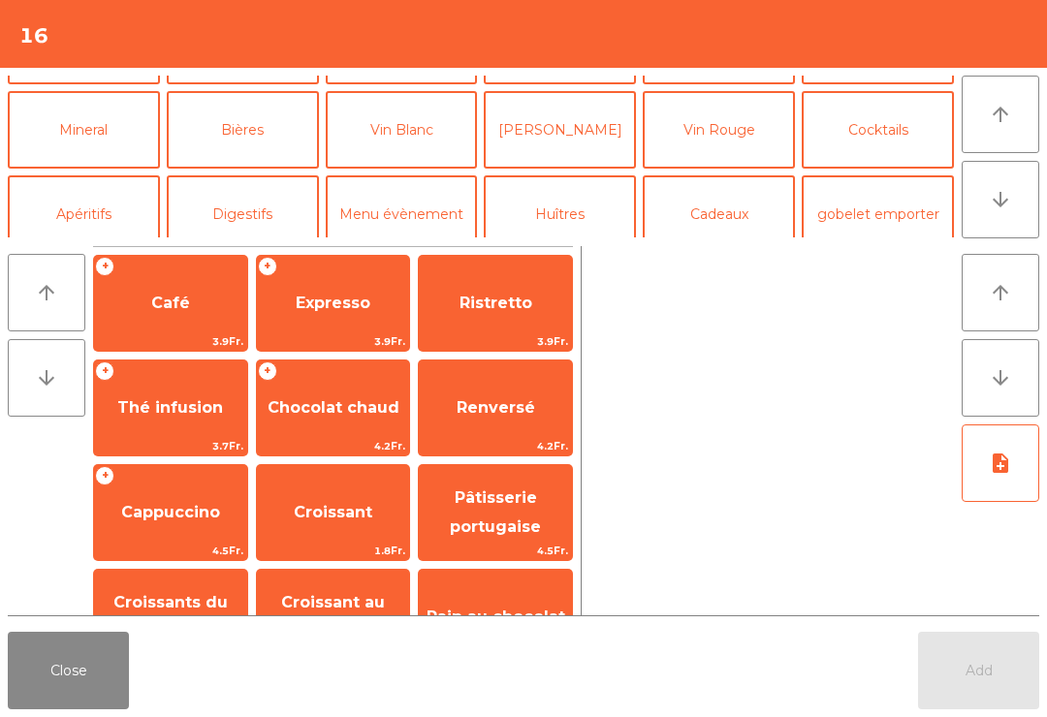
click at [878, 139] on button "Cocktails" at bounding box center [878, 130] width 152 height 78
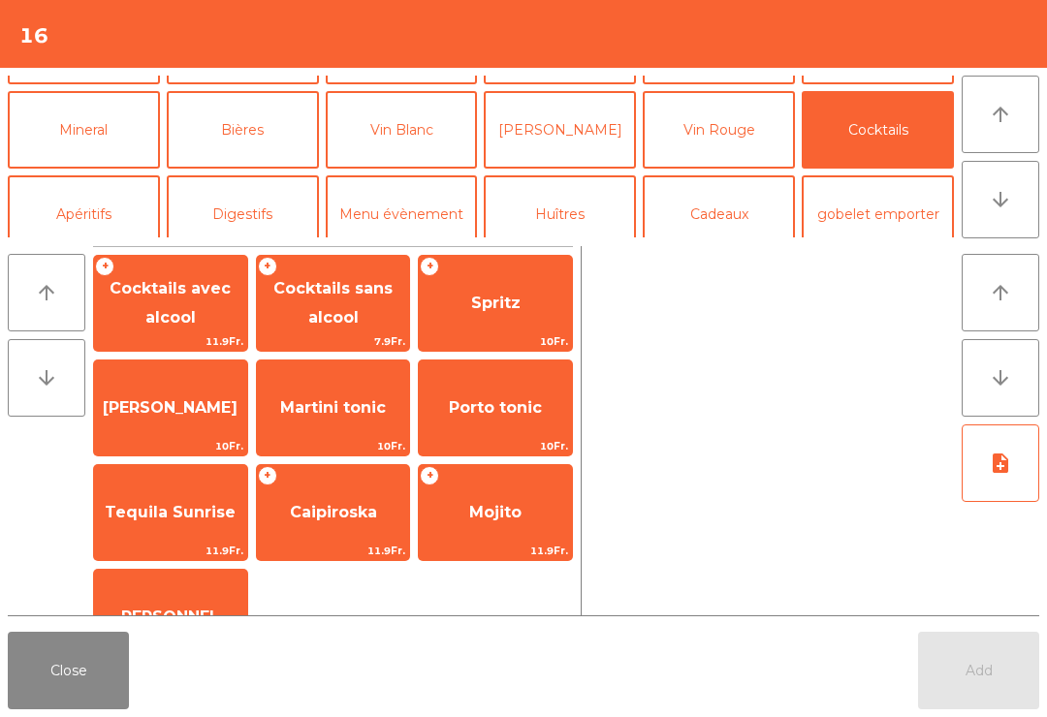
click at [513, 332] on div "+ Spritz 10Fr." at bounding box center [495, 303] width 155 height 97
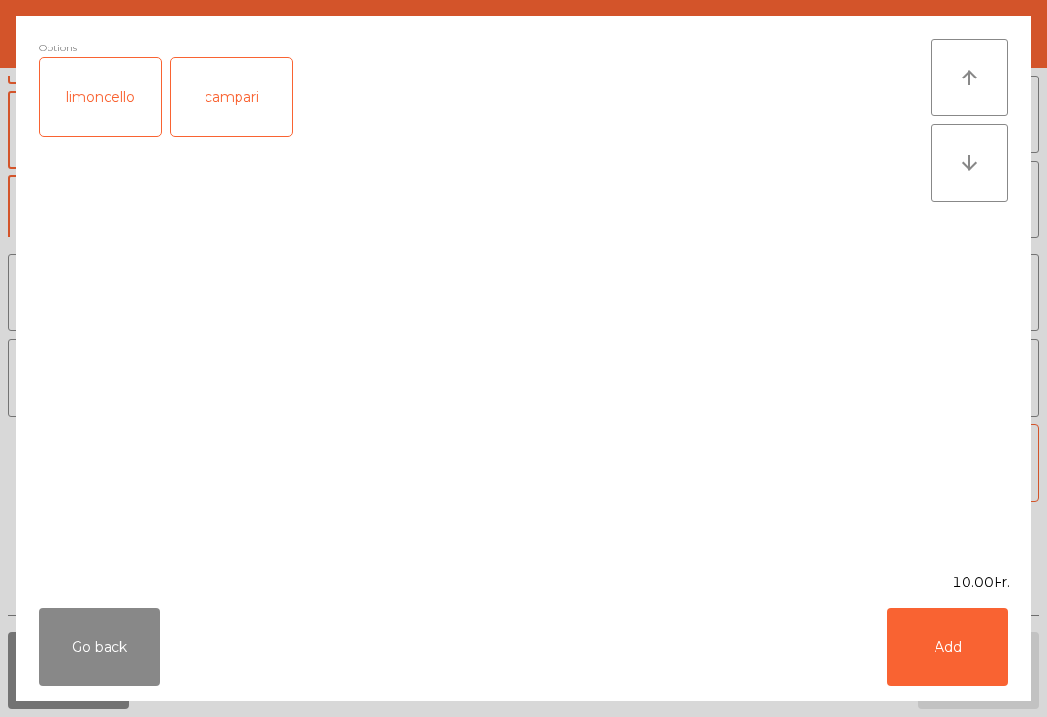
click at [974, 659] on button "Add" at bounding box center [947, 648] width 121 height 78
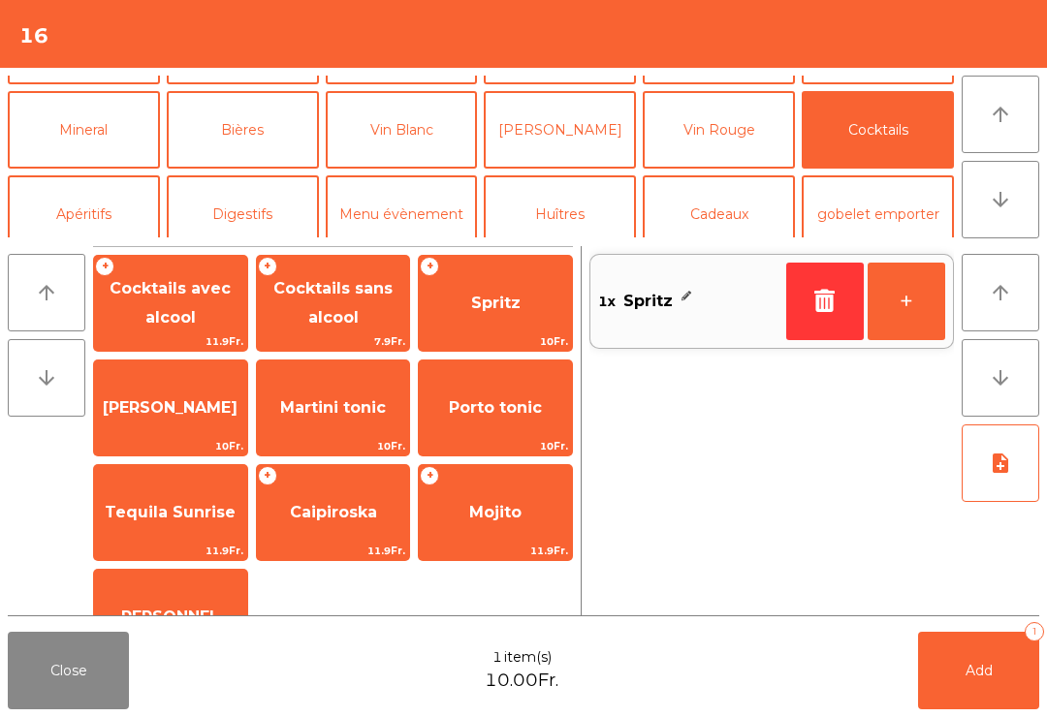
click at [1031, 705] on button "Add 1" at bounding box center [978, 671] width 121 height 78
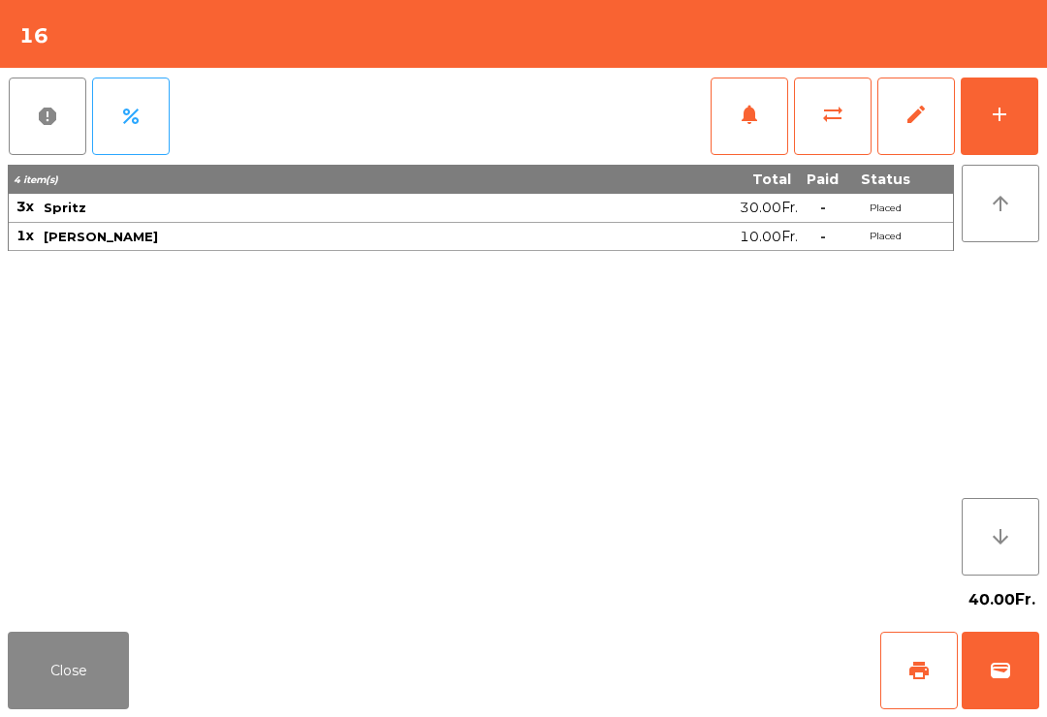
click at [48, 660] on button "Close" at bounding box center [68, 671] width 121 height 78
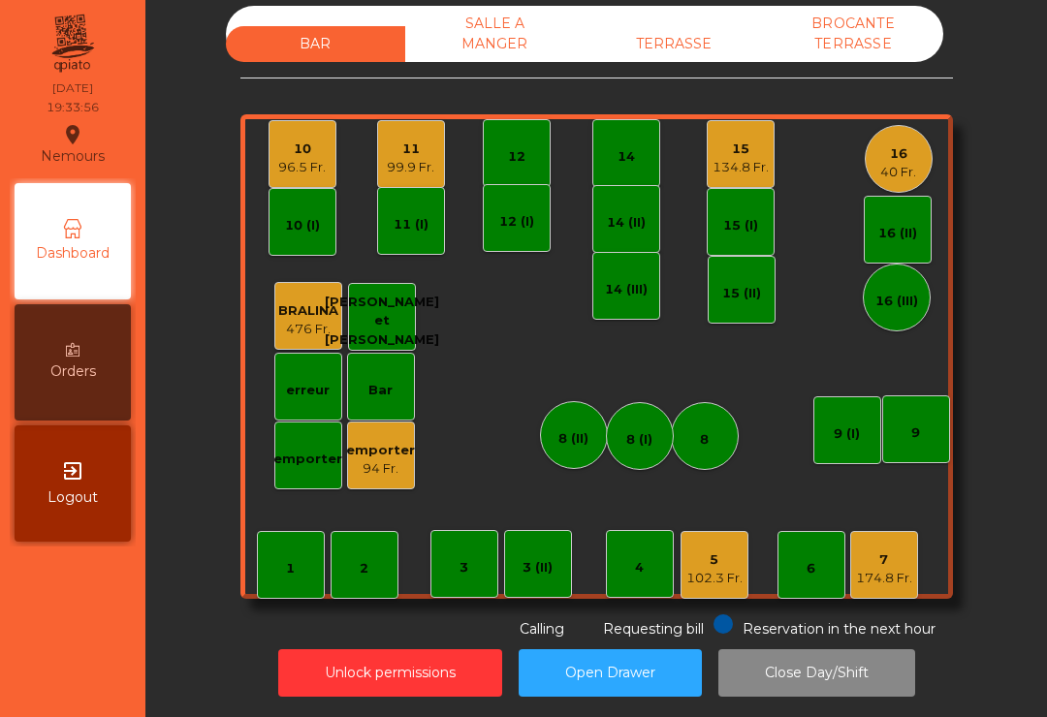
click at [506, 125] on div "12" at bounding box center [517, 153] width 68 height 68
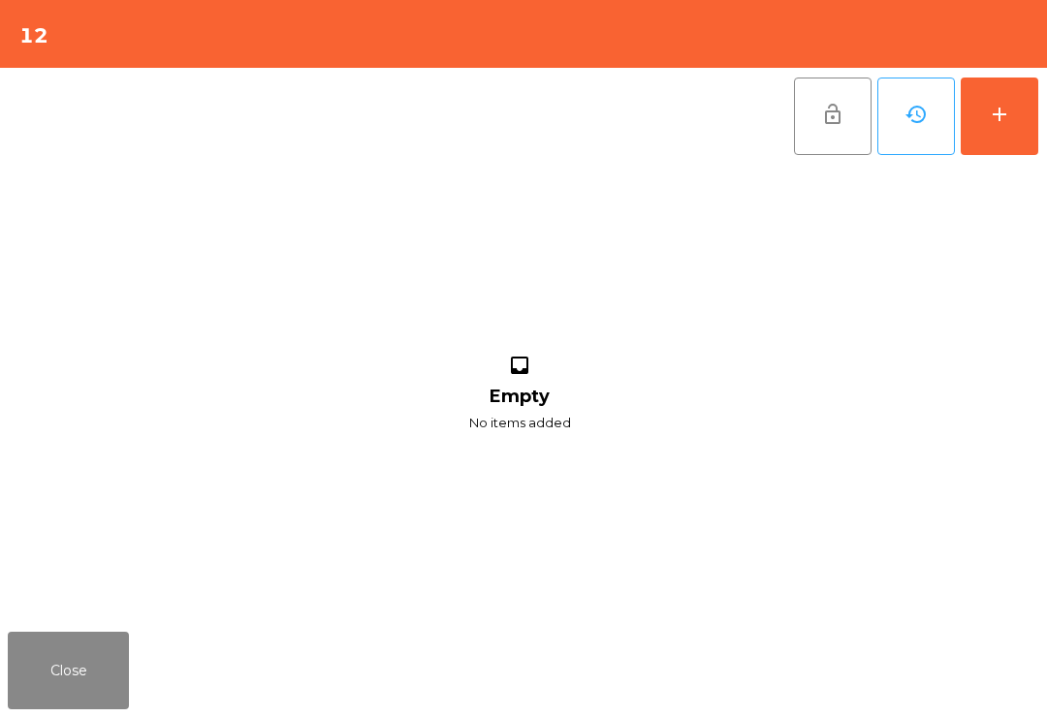
click at [994, 107] on div "add" at bounding box center [999, 114] width 23 height 23
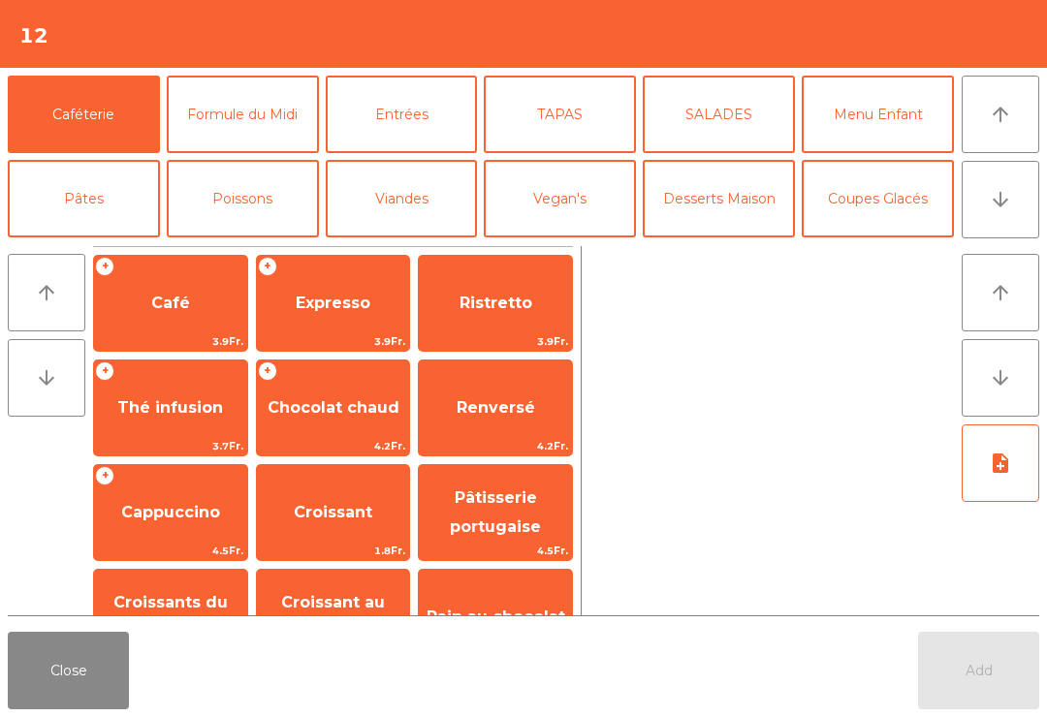
click at [1011, 179] on button "arrow_downward" at bounding box center [1001, 200] width 78 height 78
click at [123, 329] on button "Apéritifs" at bounding box center [84, 368] width 152 height 78
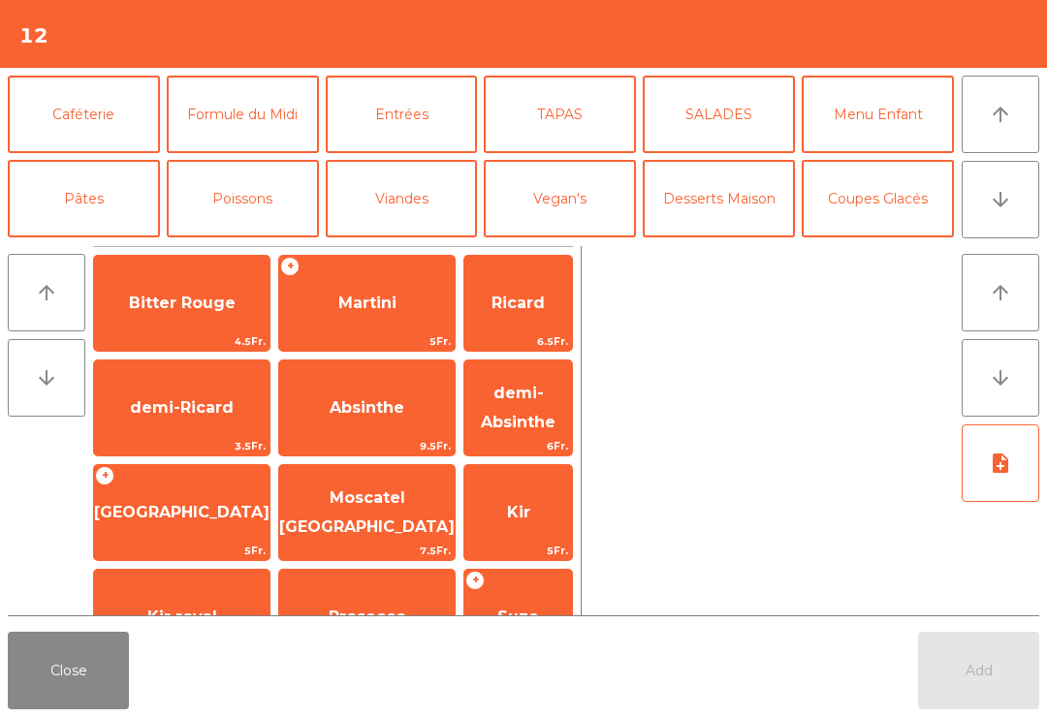
scroll to position [169, 0]
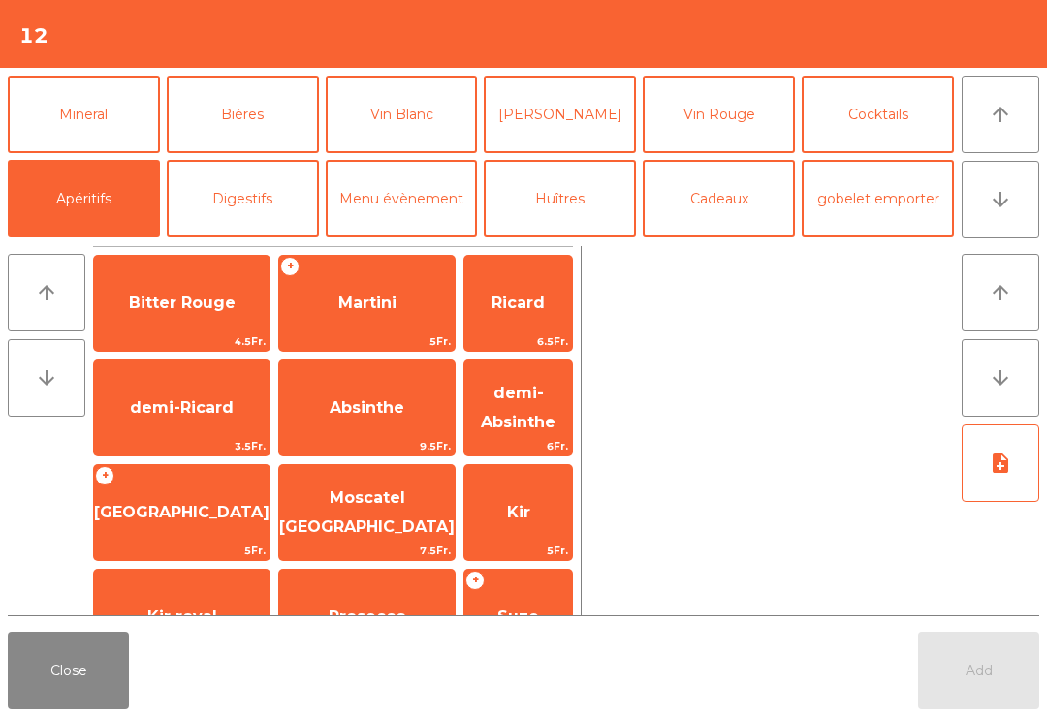
click at [198, 523] on span "[GEOGRAPHIC_DATA]" at bounding box center [181, 513] width 175 height 52
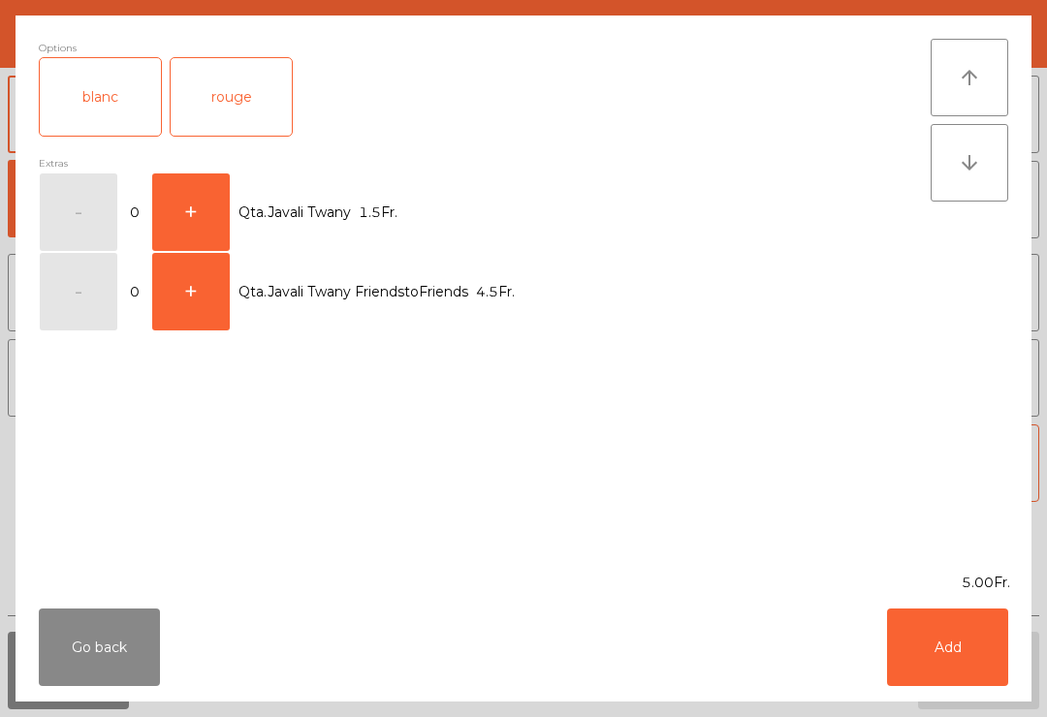
click at [936, 659] on button "Add" at bounding box center [947, 648] width 121 height 78
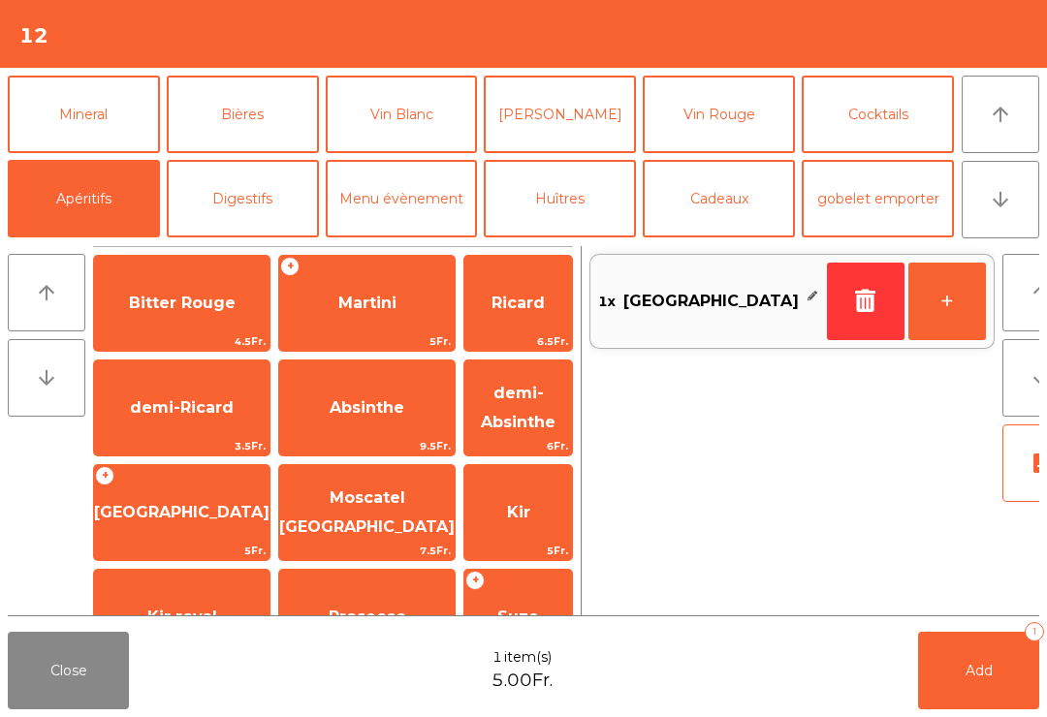
click at [930, 300] on button "+" at bounding box center [947, 302] width 78 height 78
click at [123, 126] on button "Mineral" at bounding box center [84, 115] width 152 height 78
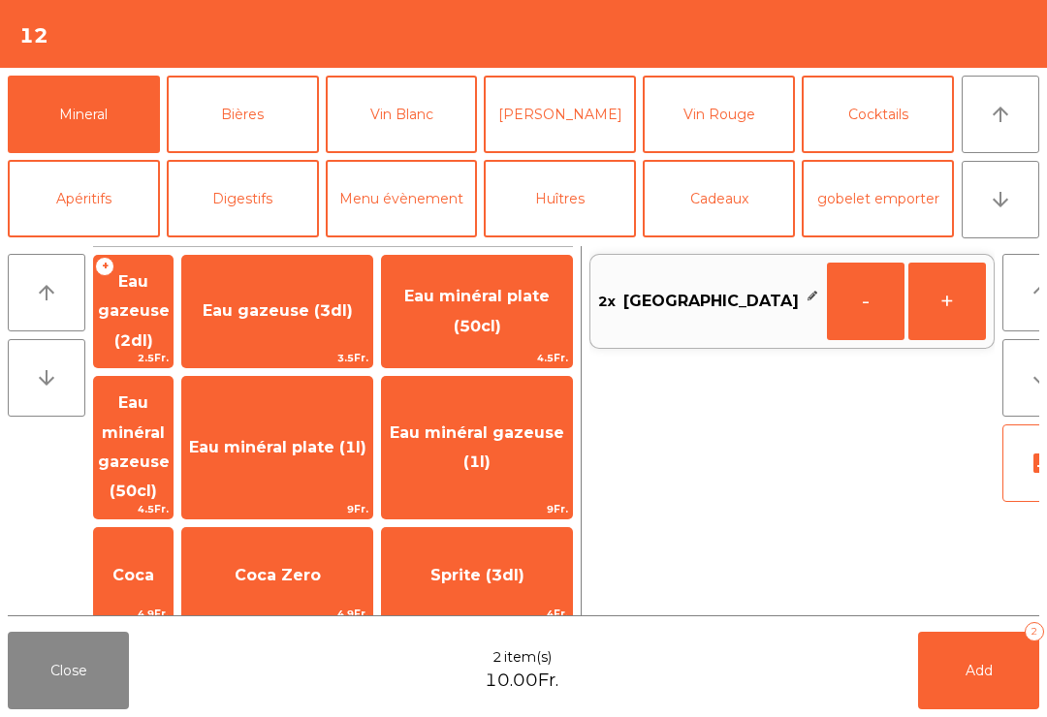
click at [338, 679] on span "Thé froid (3dl)" at bounding box center [277, 688] width 122 height 18
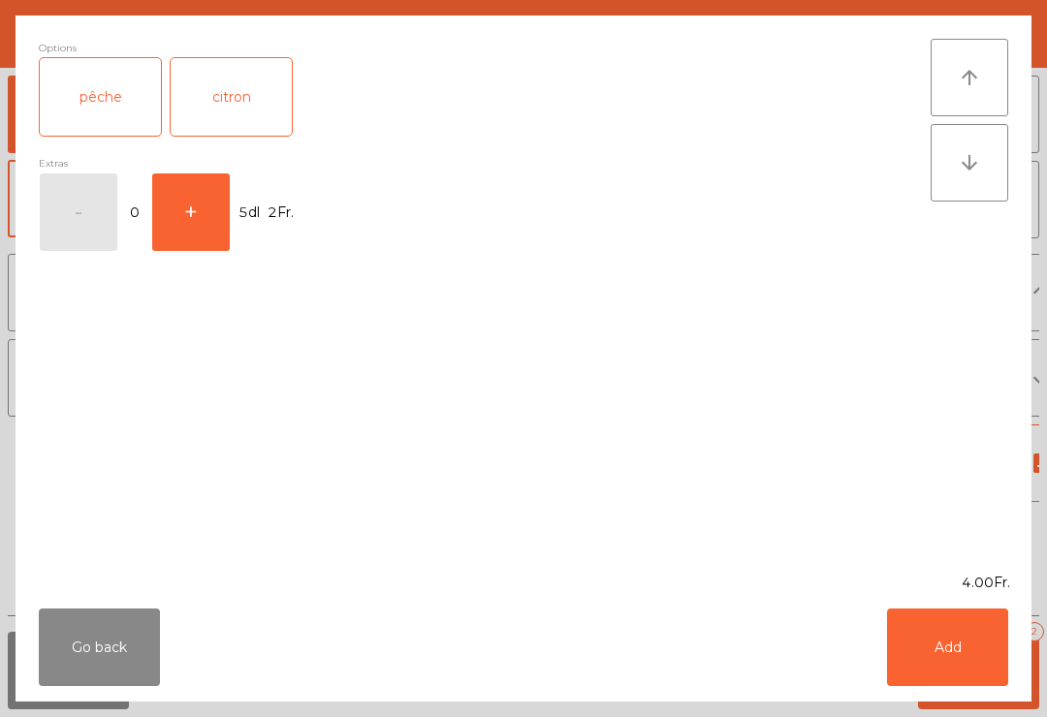
click at [95, 104] on div "pêche" at bounding box center [100, 97] width 121 height 78
click at [1006, 697] on div "Go back Add" at bounding box center [524, 647] width 1016 height 109
click at [1005, 697] on div "Go back Add" at bounding box center [524, 647] width 1016 height 109
click at [983, 670] on button "Add" at bounding box center [947, 648] width 121 height 78
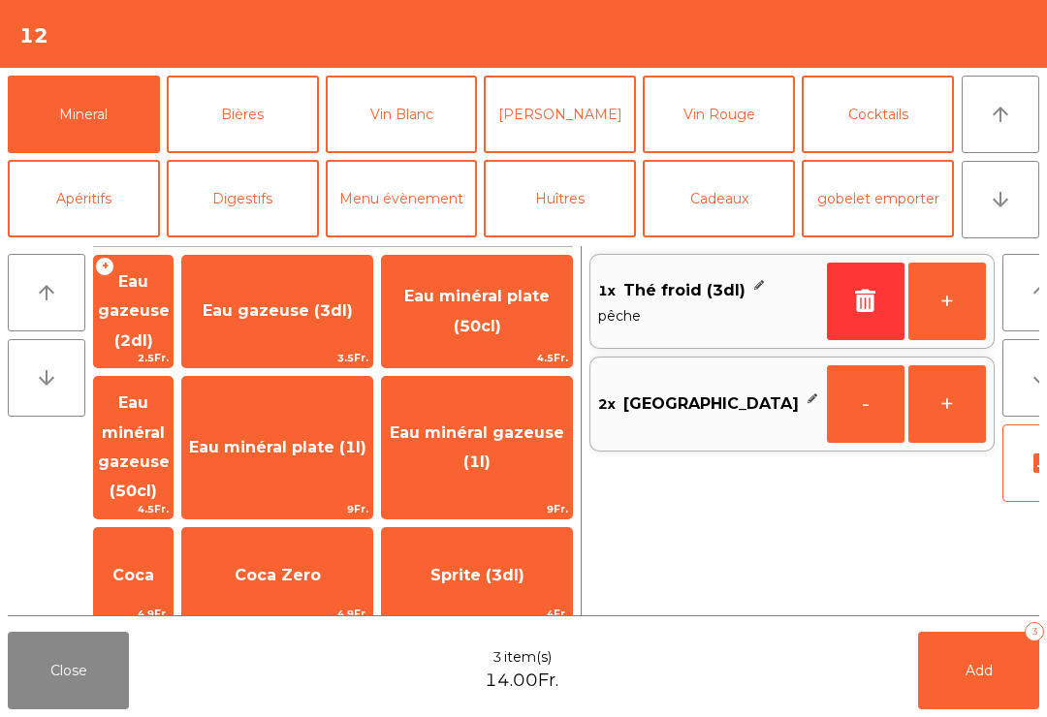
click at [976, 675] on span "Add" at bounding box center [979, 670] width 27 height 17
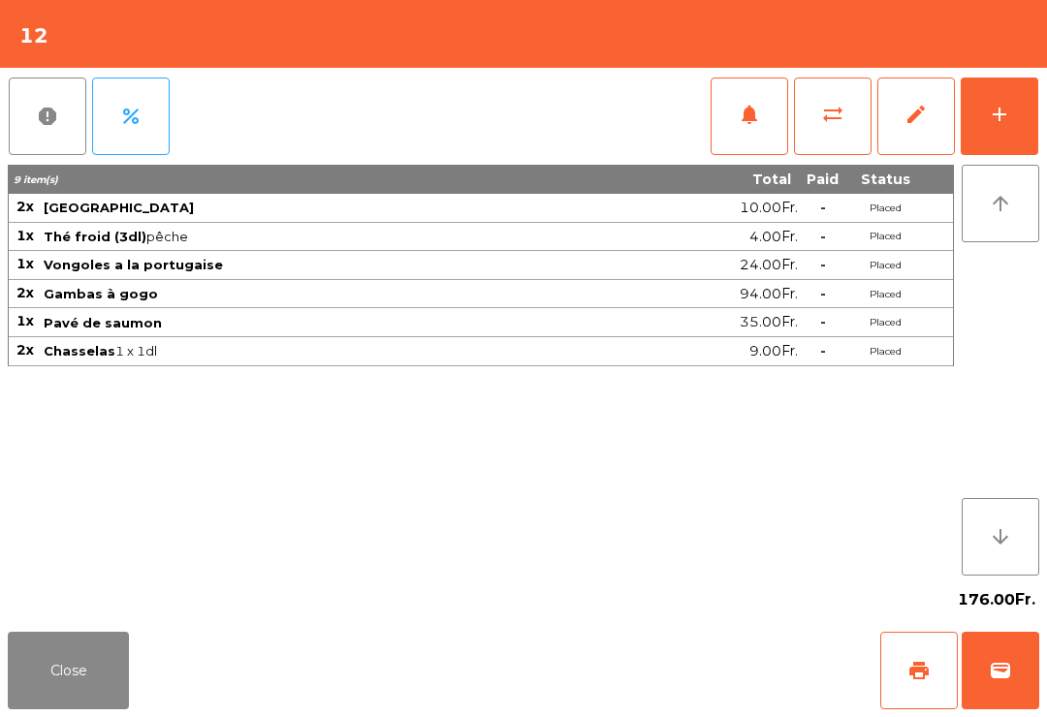
click at [69, 666] on button "Close" at bounding box center [68, 671] width 121 height 78
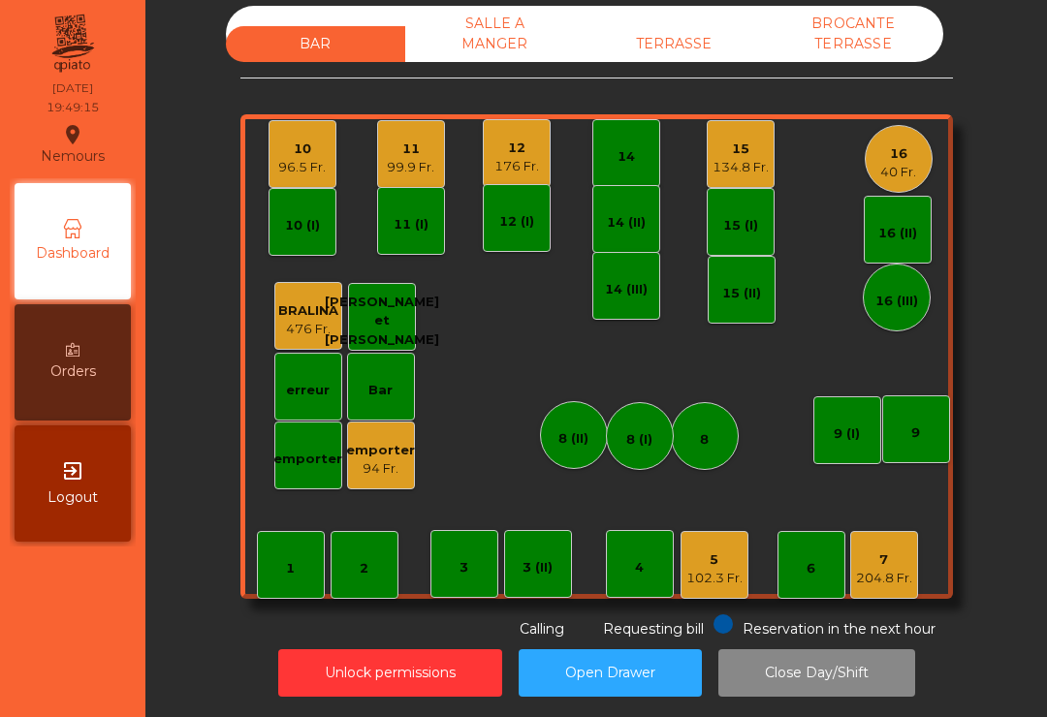
click at [907, 153] on div "16 40 Fr." at bounding box center [899, 159] width 68 height 68
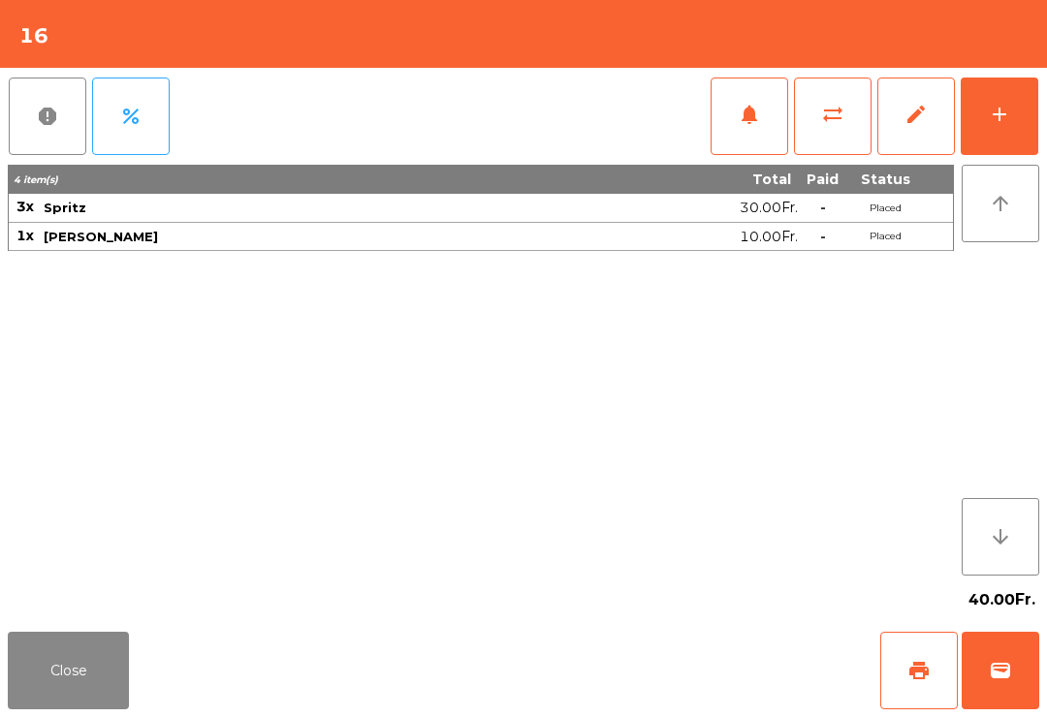
click at [1004, 104] on div "add" at bounding box center [999, 114] width 23 height 23
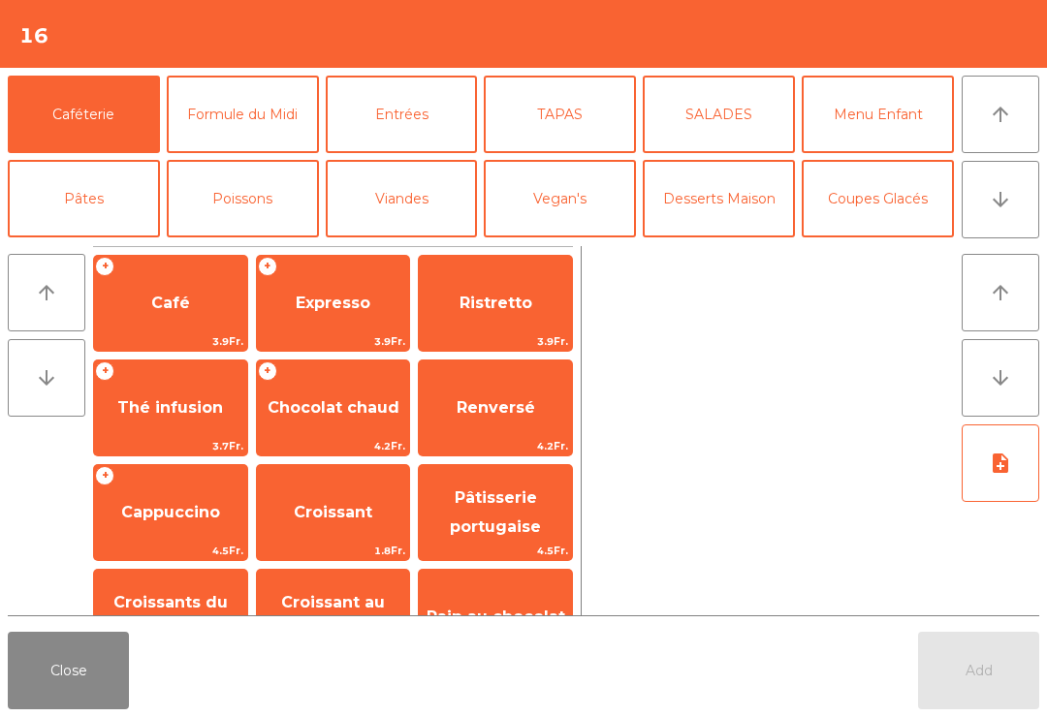
click at [1001, 203] on icon "arrow_downward" at bounding box center [1000, 199] width 23 height 23
click at [127, 244] on button "Mineral" at bounding box center [84, 283] width 152 height 78
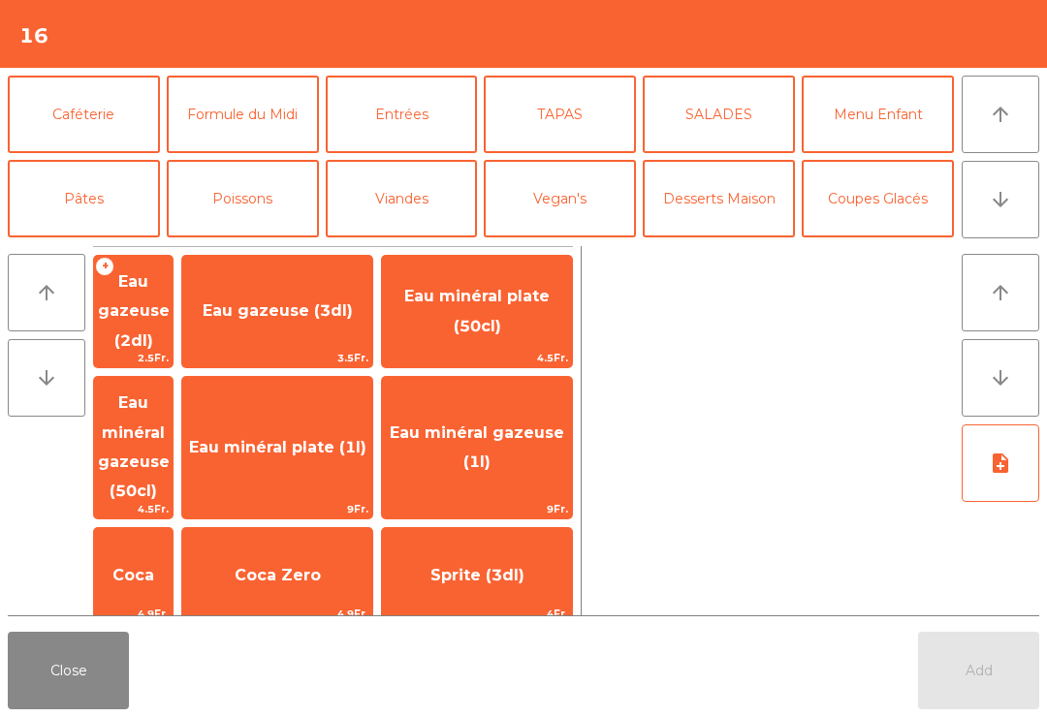
click at [268, 244] on button "Bières" at bounding box center [243, 283] width 152 height 78
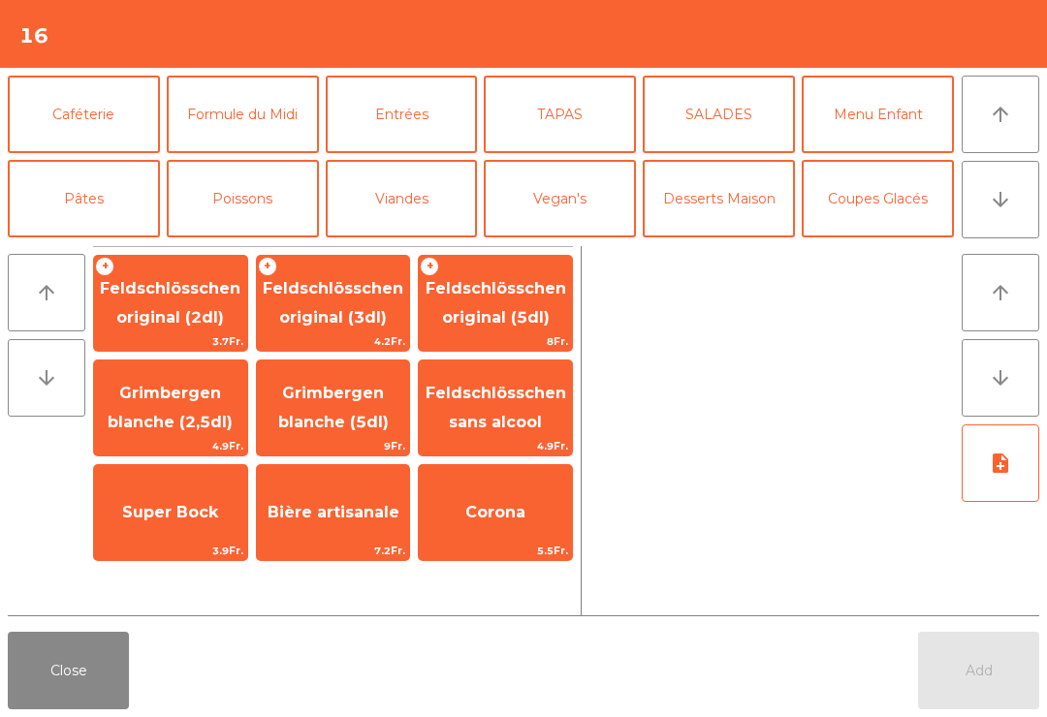
click at [963, 678] on div "Add" at bounding box center [978, 671] width 121 height 78
click at [340, 307] on span "Feldschlösschen original (3dl)" at bounding box center [333, 303] width 141 height 48
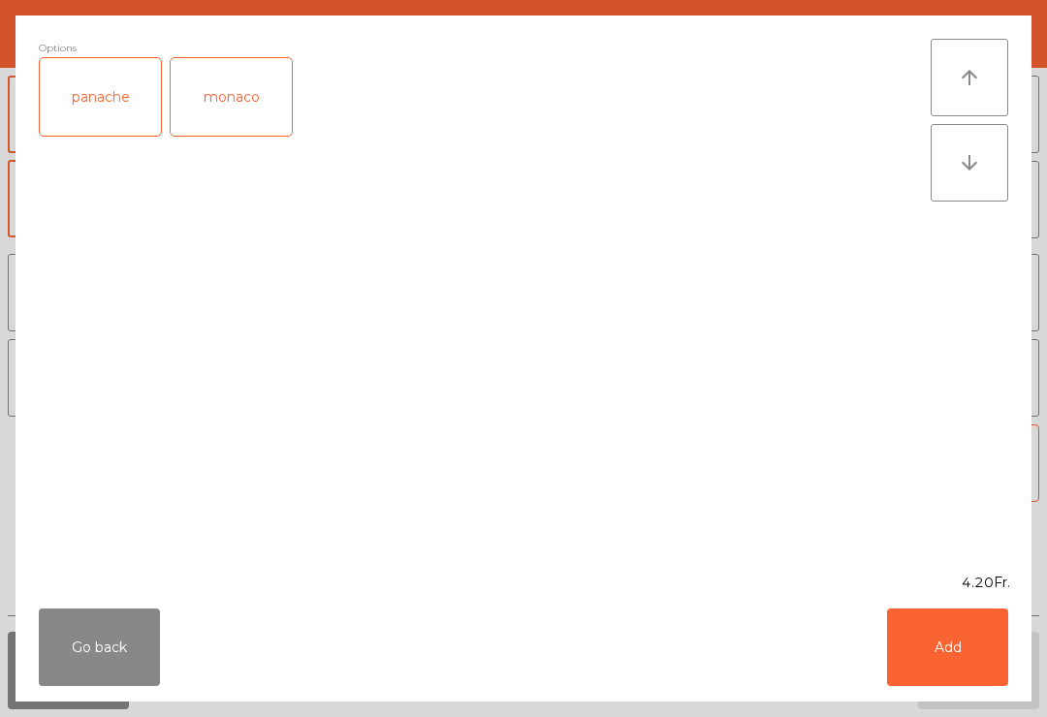
click at [961, 635] on button "Add" at bounding box center [947, 648] width 121 height 78
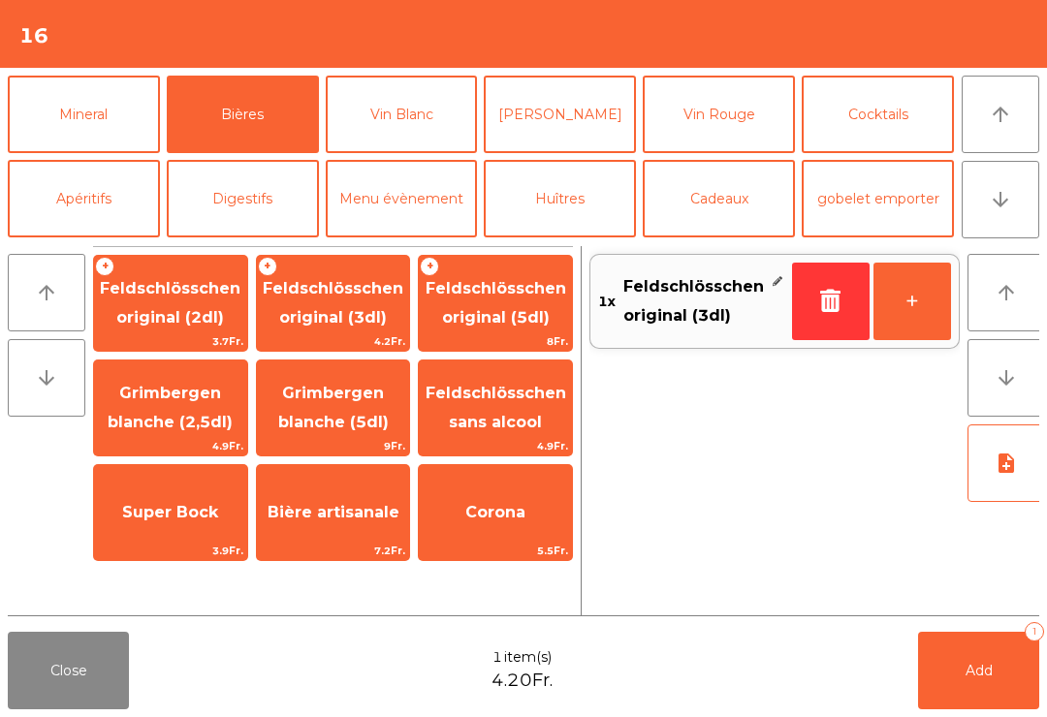
click at [105, 153] on button "Mineral" at bounding box center [84, 115] width 152 height 78
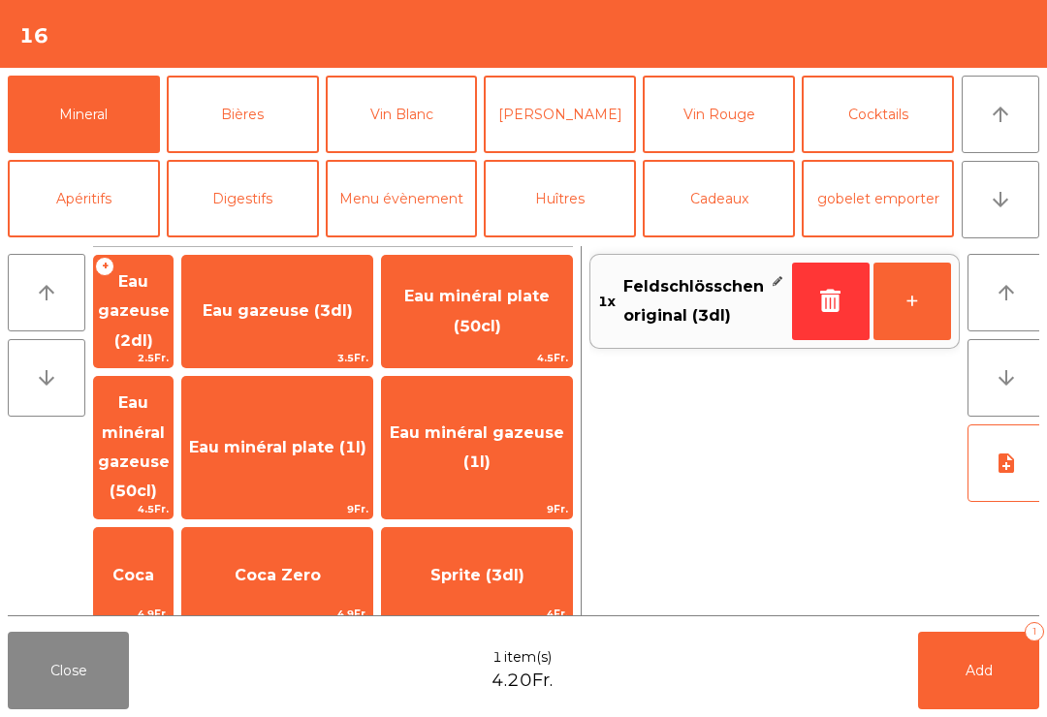
click at [153, 566] on span "Coca" at bounding box center [133, 575] width 42 height 18
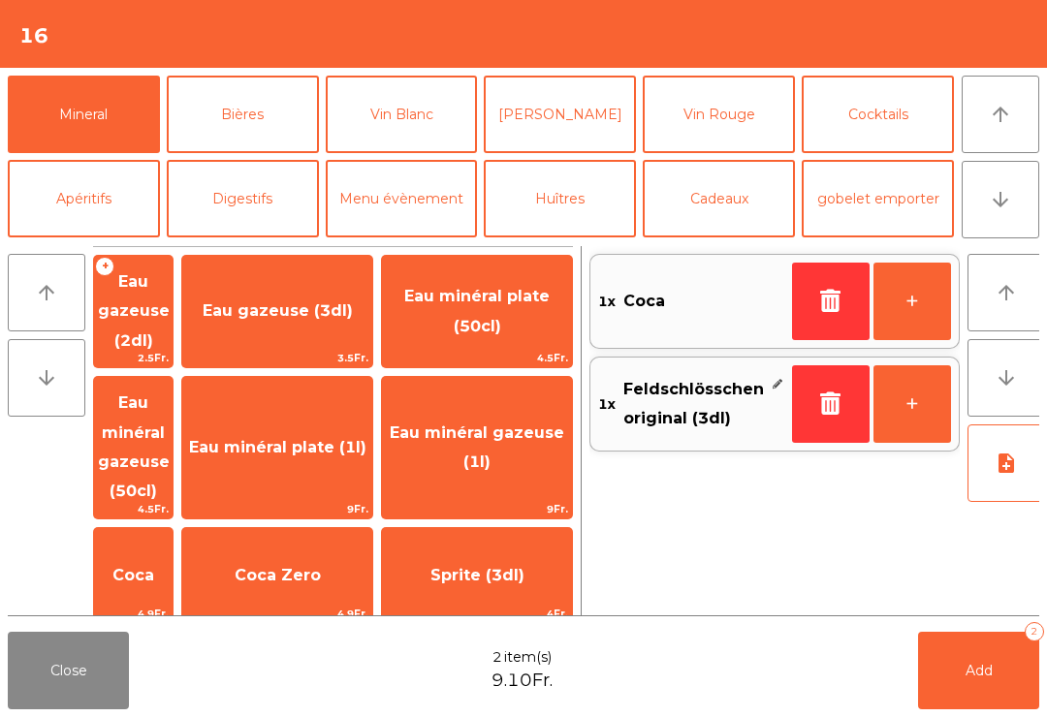
click at [972, 682] on button "Add 2" at bounding box center [978, 671] width 121 height 78
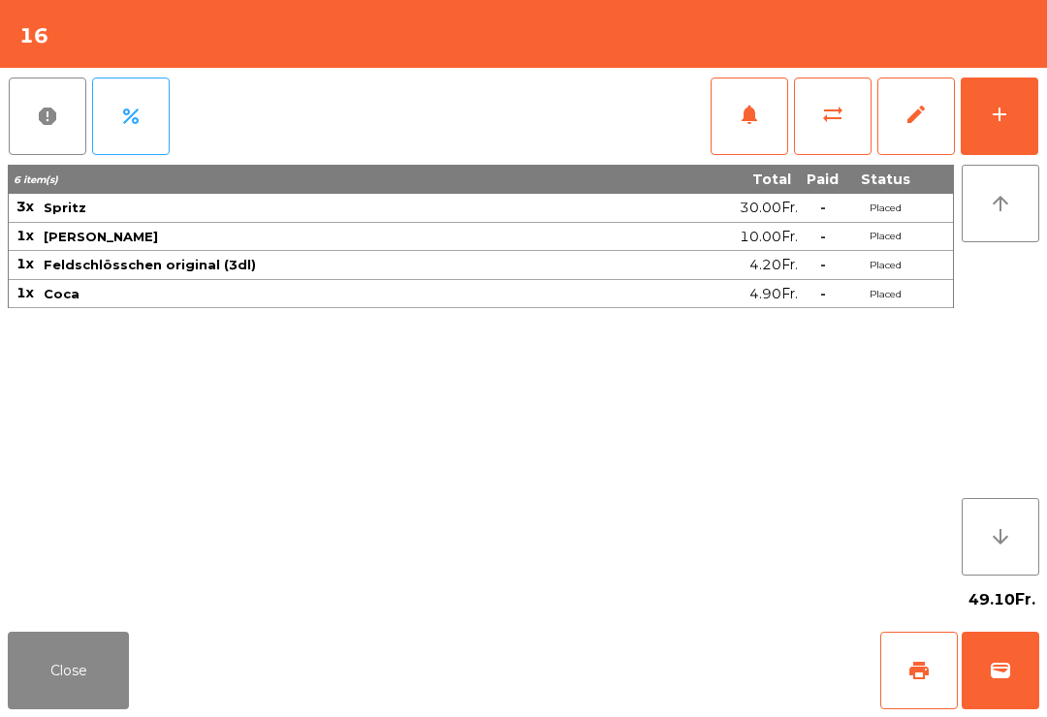
click at [67, 670] on button "Close" at bounding box center [68, 671] width 121 height 78
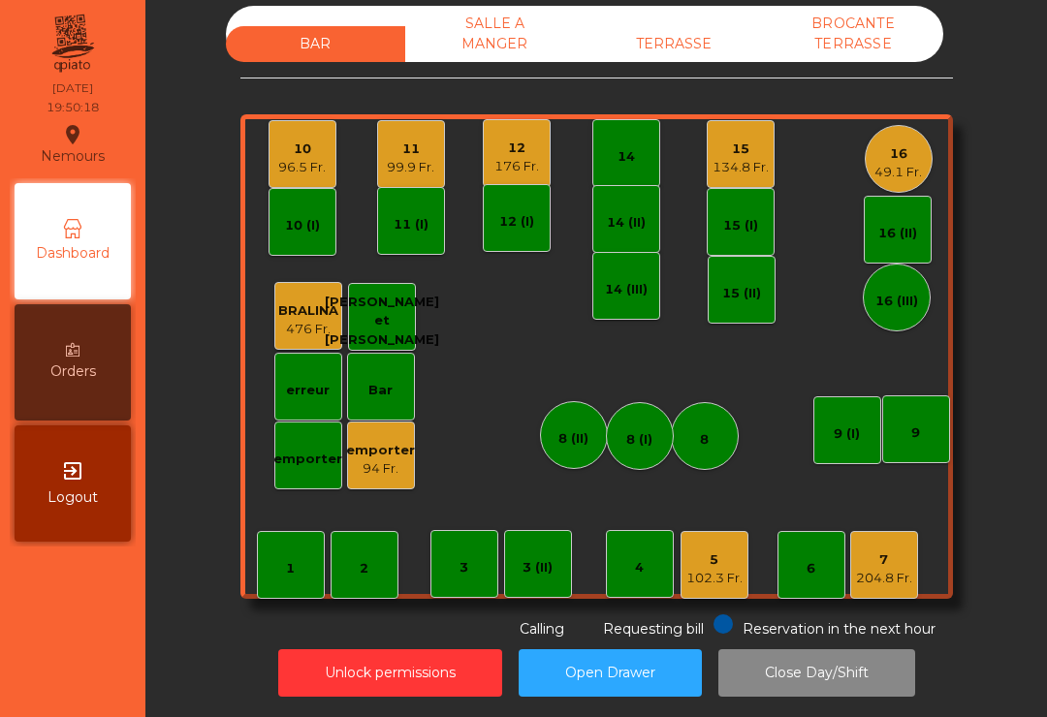
click at [897, 551] on div "7" at bounding box center [884, 560] width 56 height 19
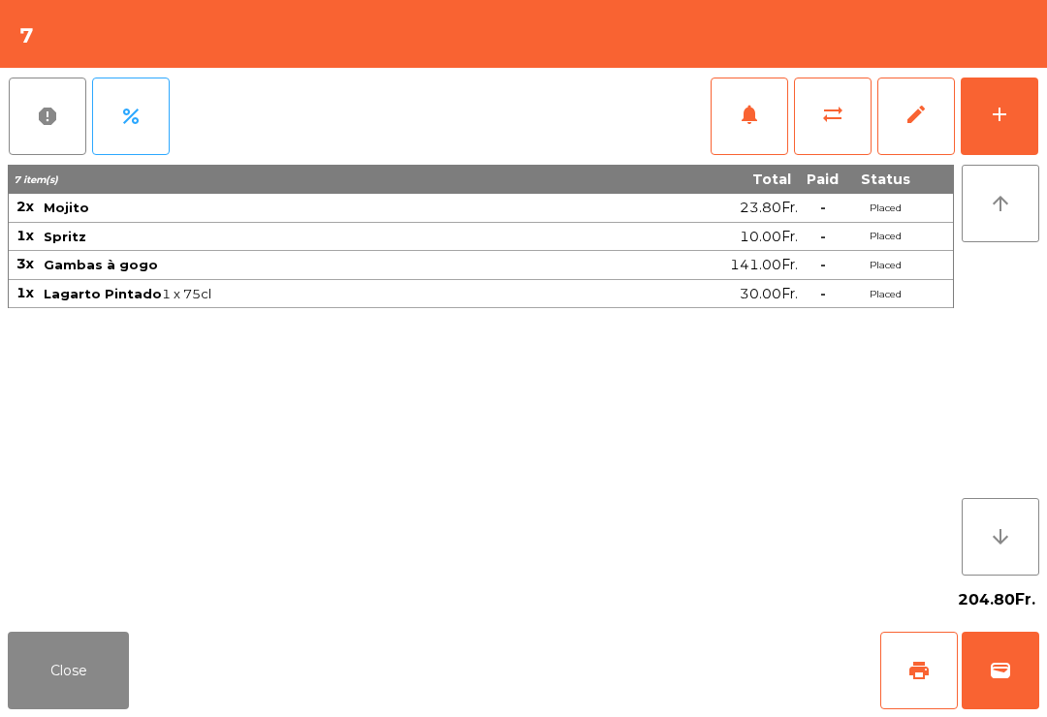
click at [748, 121] on span "notifications" at bounding box center [749, 114] width 23 height 23
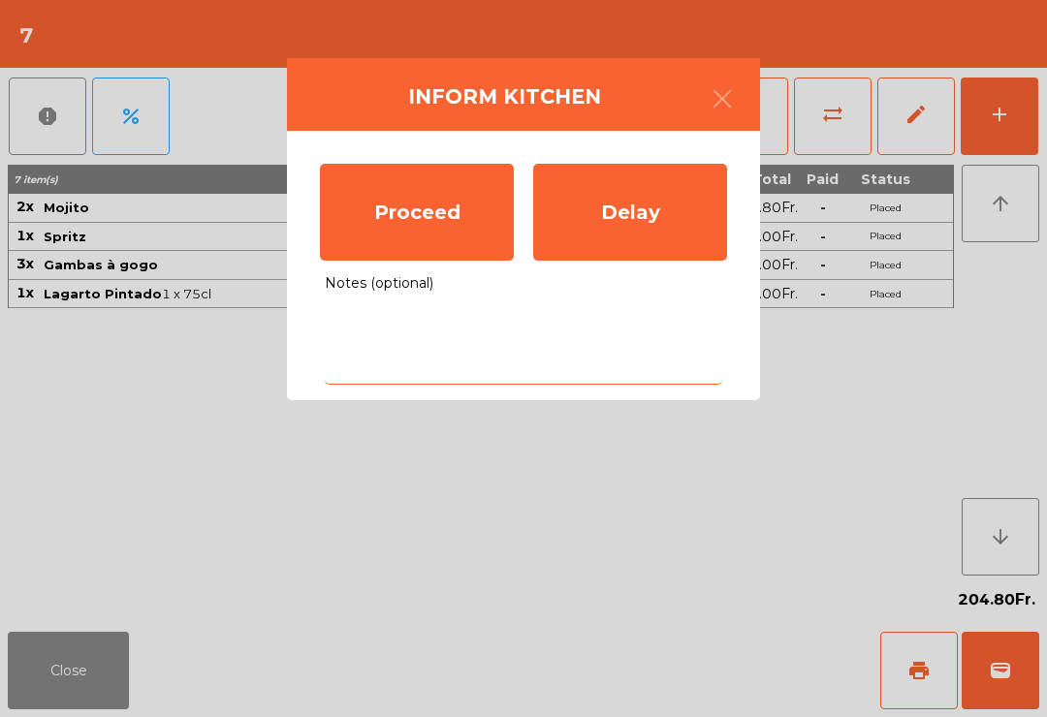
click at [544, 355] on textarea "Notes (optional)" at bounding box center [524, 344] width 398 height 80
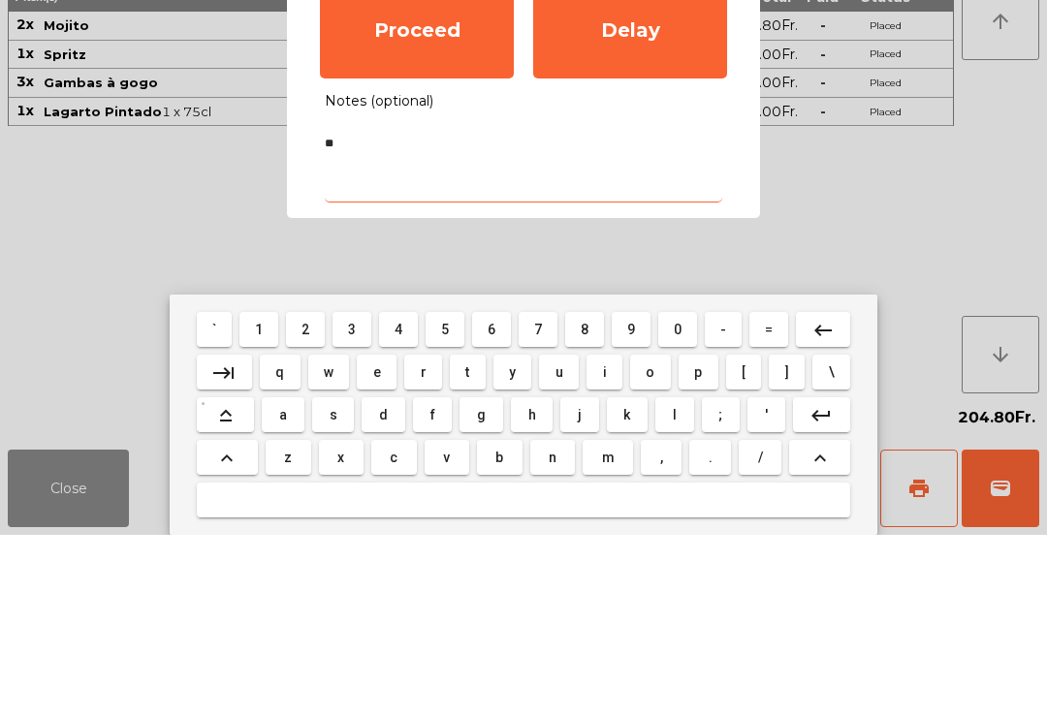
type textarea "*"
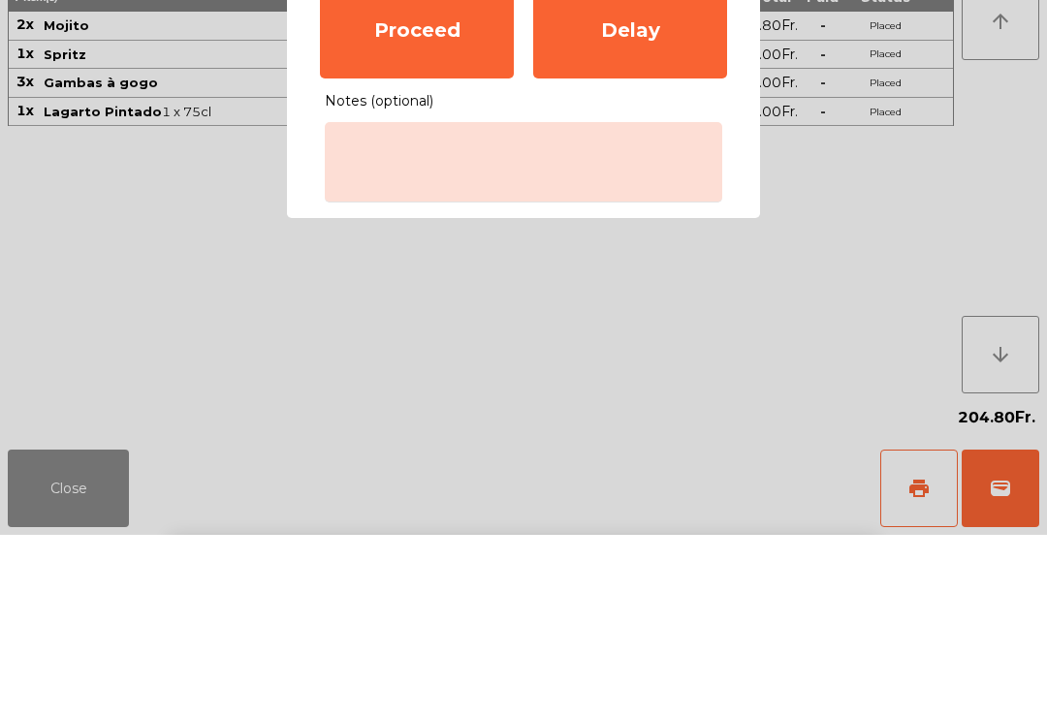
click at [820, 237] on ngb-modal-window "Inform Kitchen Proceed Delay Notes (optional)" at bounding box center [523, 358] width 1047 height 717
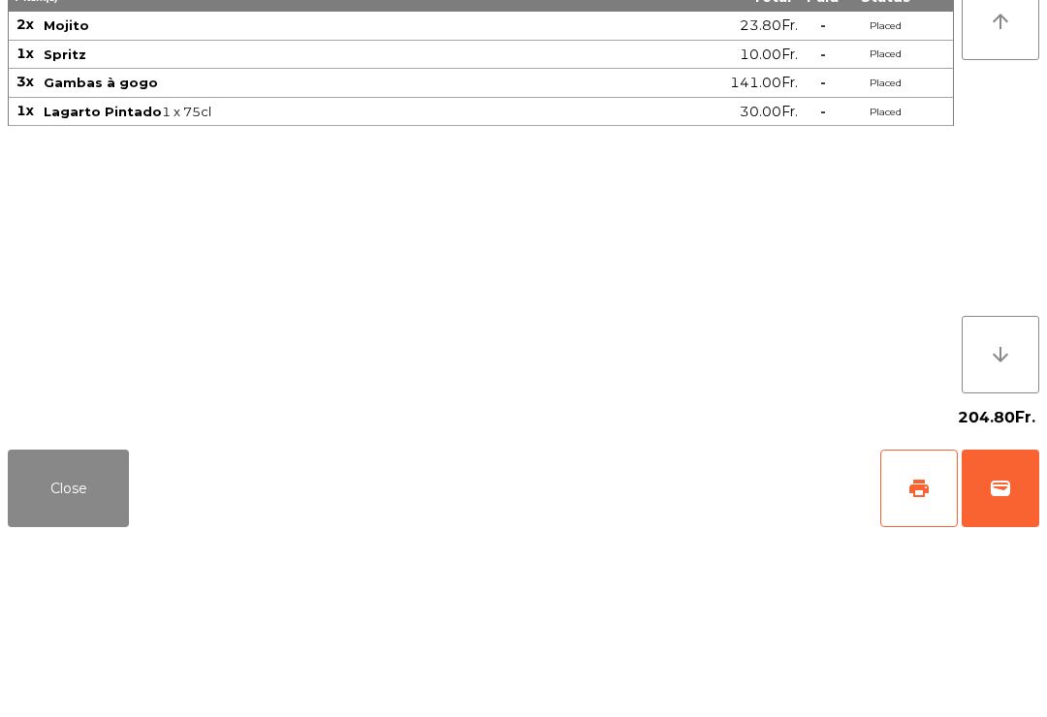
click at [49, 680] on button "Close" at bounding box center [68, 671] width 121 height 78
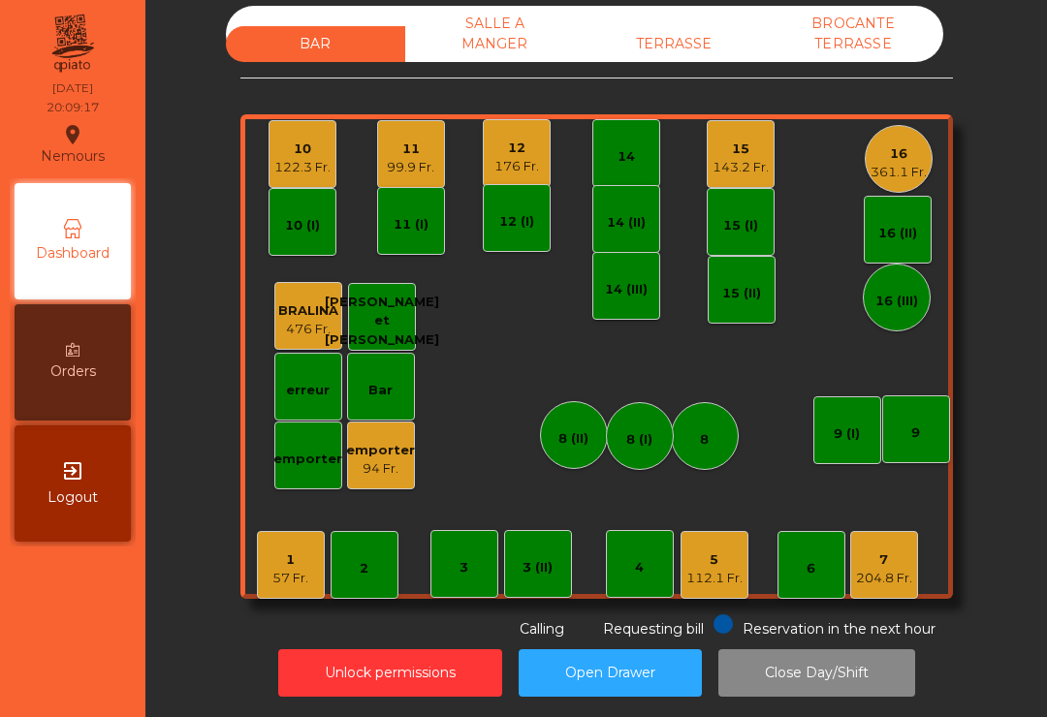
click at [930, 143] on div "16 361.1 Fr." at bounding box center [899, 159] width 68 height 68
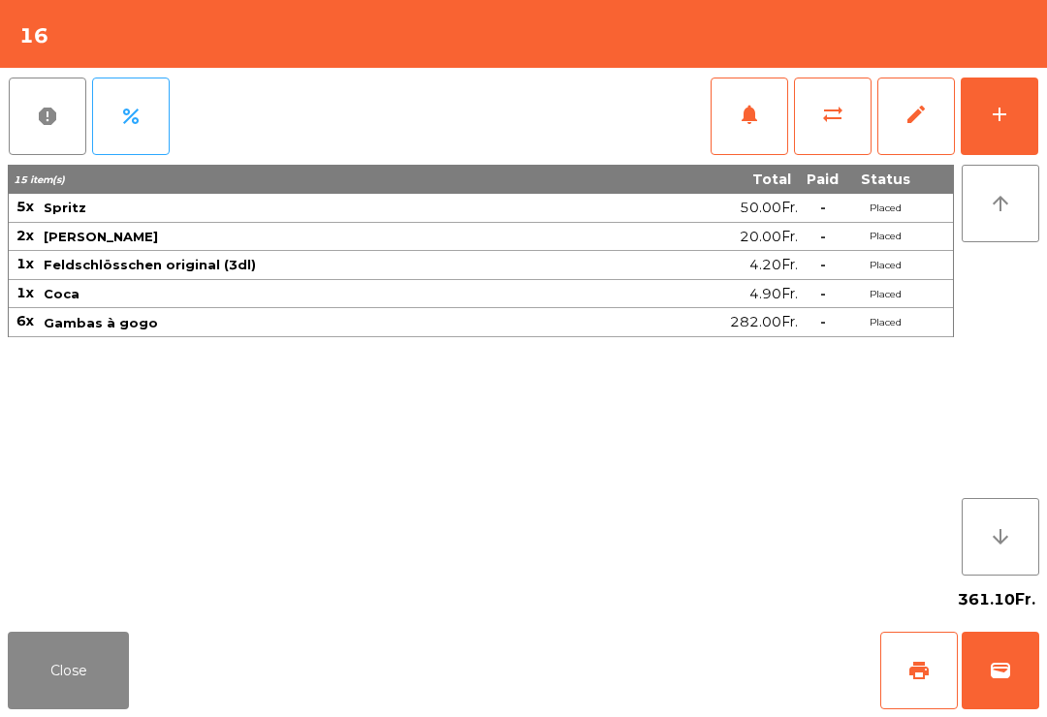
click at [1018, 110] on button "add" at bounding box center [1000, 117] width 78 height 78
click at [967, 146] on button "add" at bounding box center [1000, 117] width 78 height 78
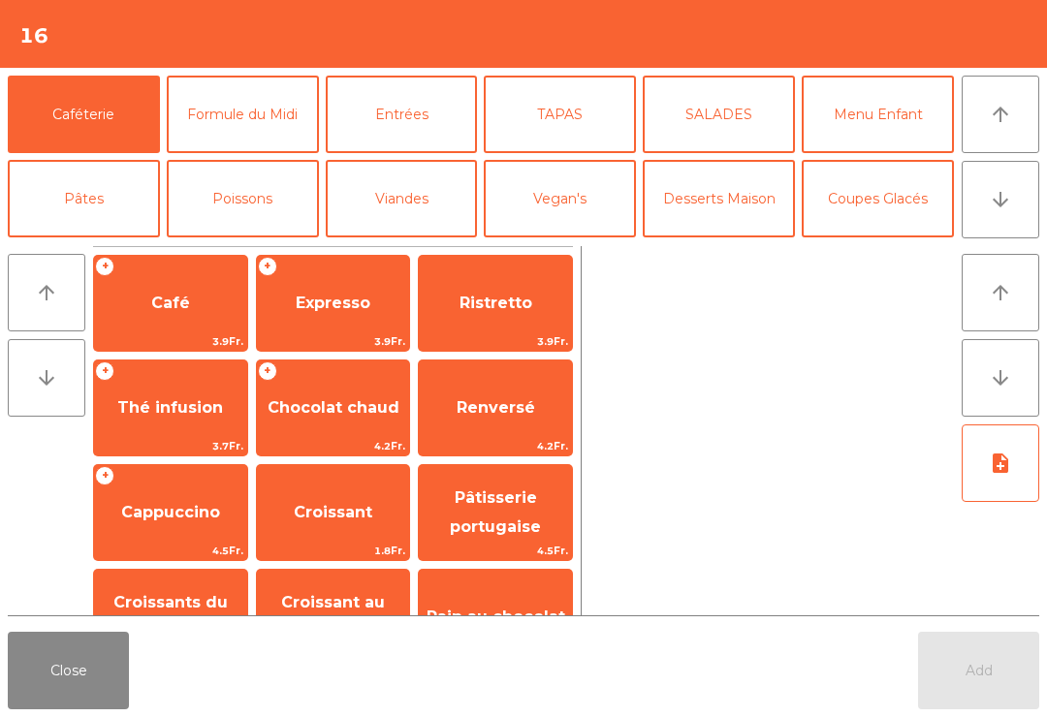
click at [995, 195] on icon "arrow_downward" at bounding box center [1000, 199] width 23 height 23
click at [64, 669] on button "Close" at bounding box center [68, 671] width 121 height 78
click at [720, 244] on button "Vin Rouge" at bounding box center [719, 283] width 152 height 78
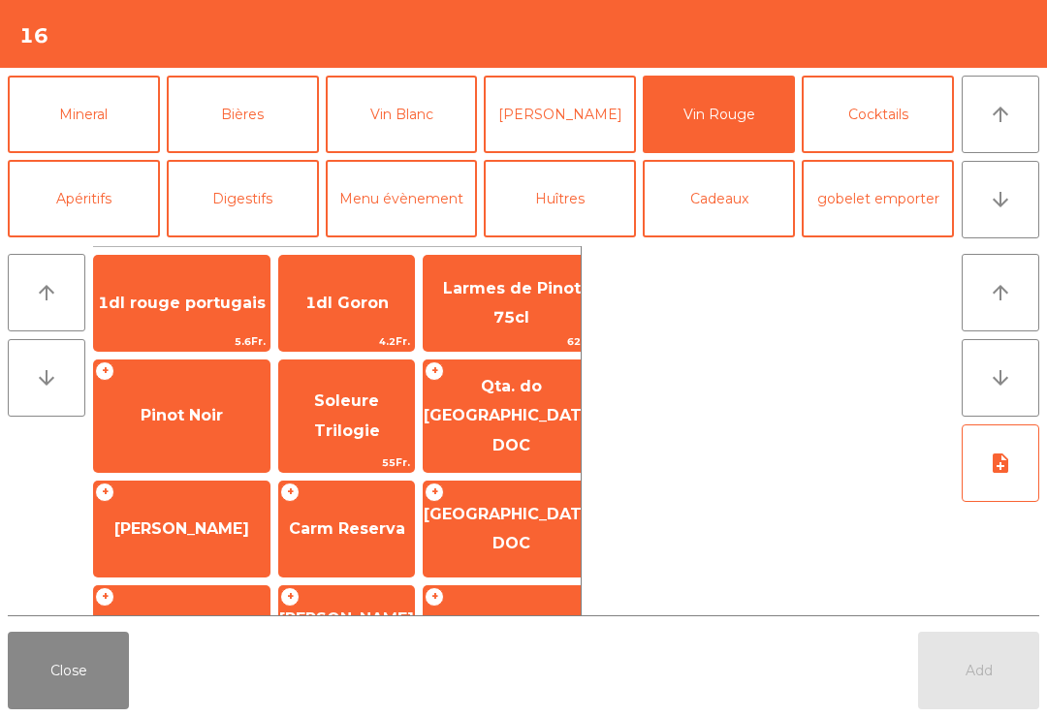
click at [166, 390] on span "Pinot Noir" at bounding box center [181, 416] width 175 height 52
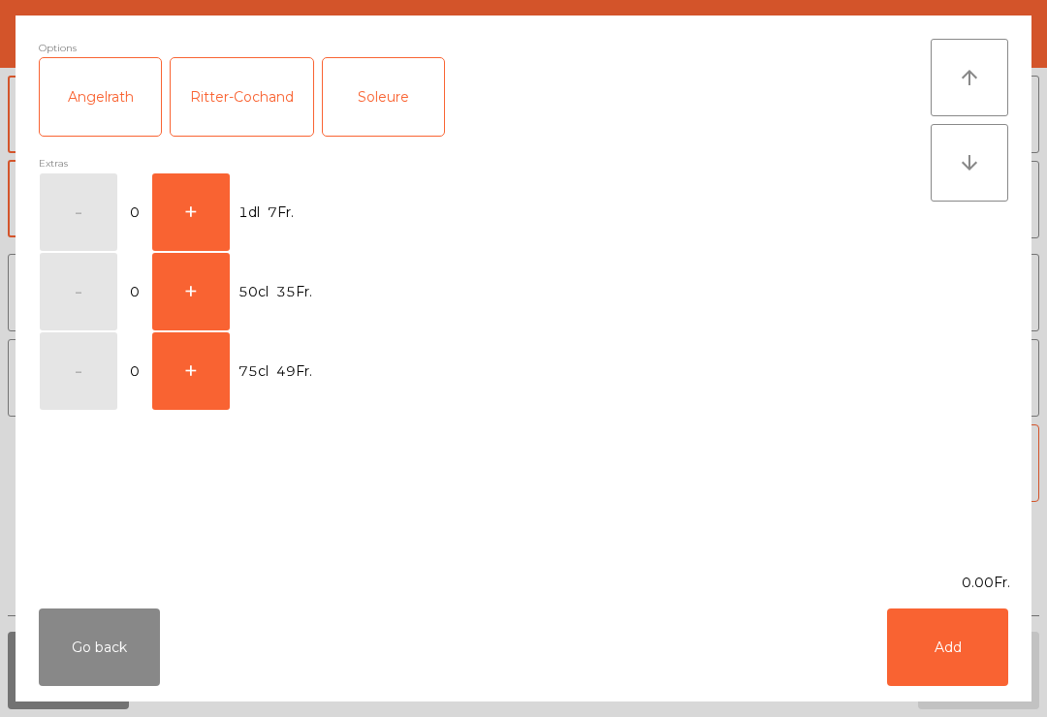
click at [190, 210] on button "+" at bounding box center [191, 213] width 78 height 78
click at [964, 651] on button "Add" at bounding box center [947, 648] width 121 height 78
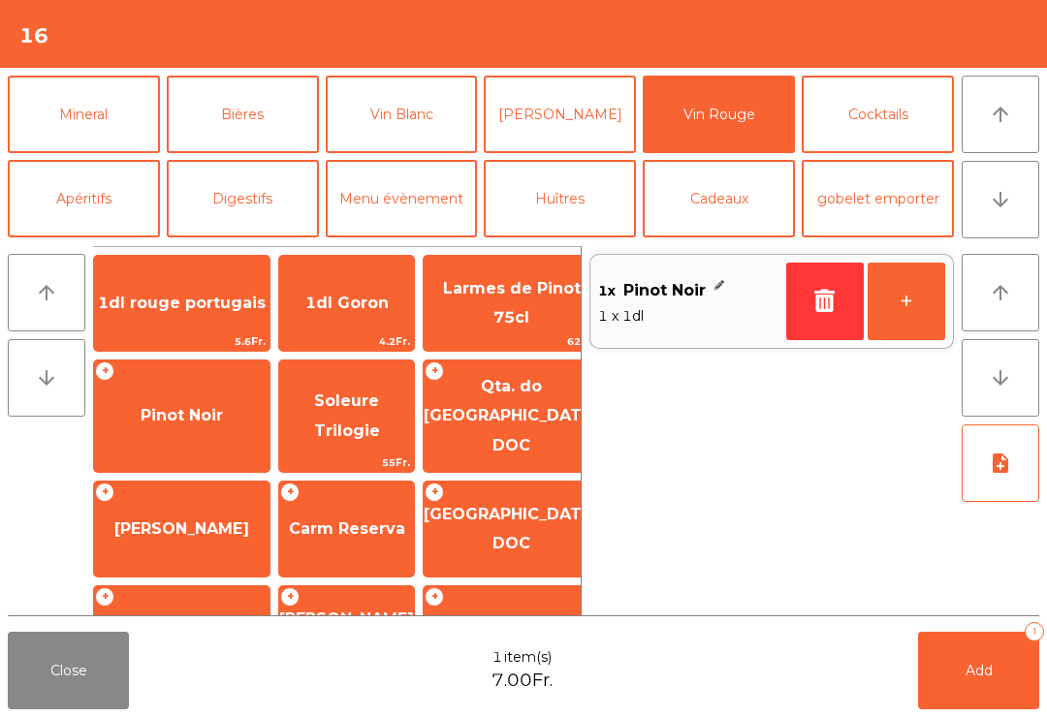
click at [415, 132] on button "Vin Blanc" at bounding box center [402, 115] width 152 height 78
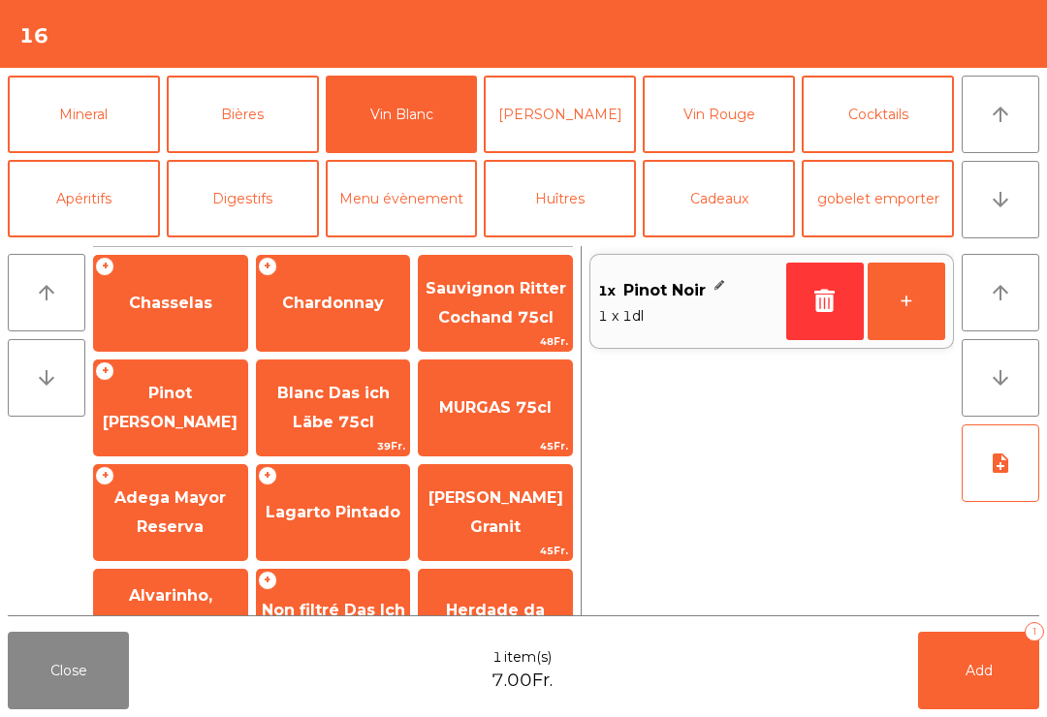
scroll to position [196, 0]
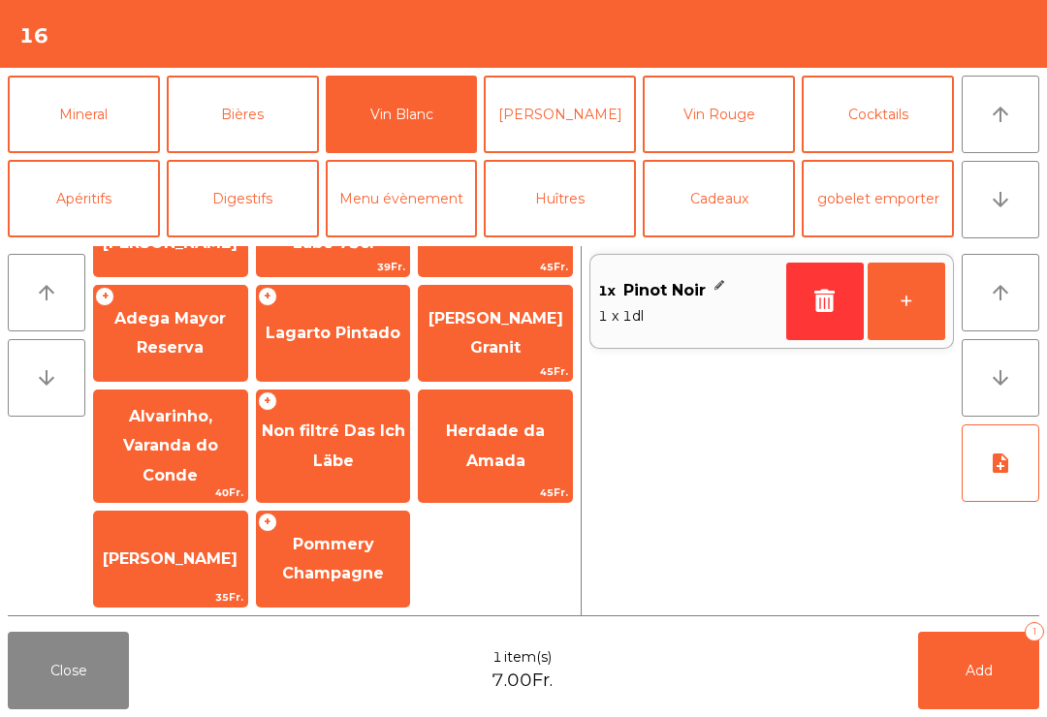
click at [499, 357] on span "[PERSON_NAME] Granit" at bounding box center [496, 333] width 135 height 48
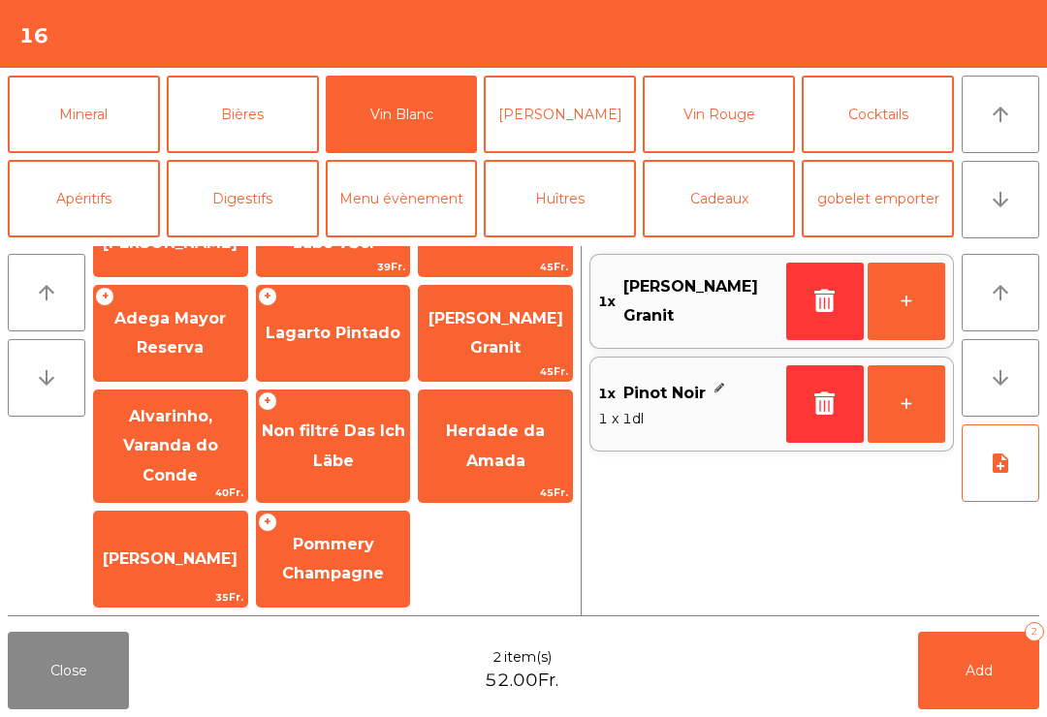
click at [981, 685] on button "Add 2" at bounding box center [978, 671] width 121 height 78
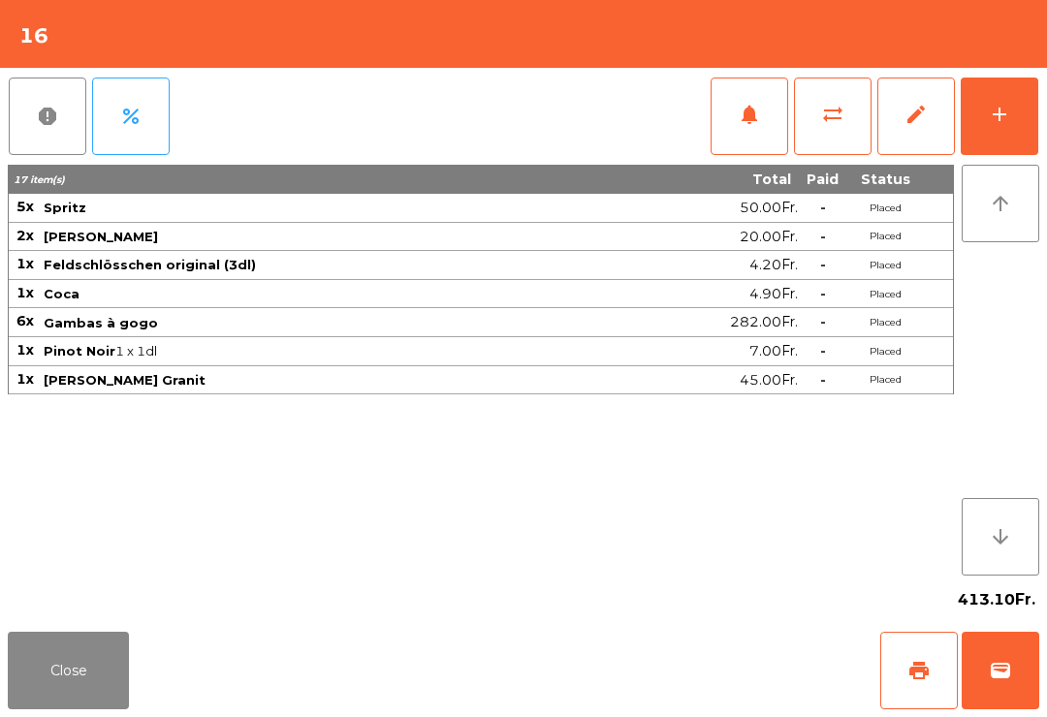
click at [93, 708] on button "Close" at bounding box center [68, 671] width 121 height 78
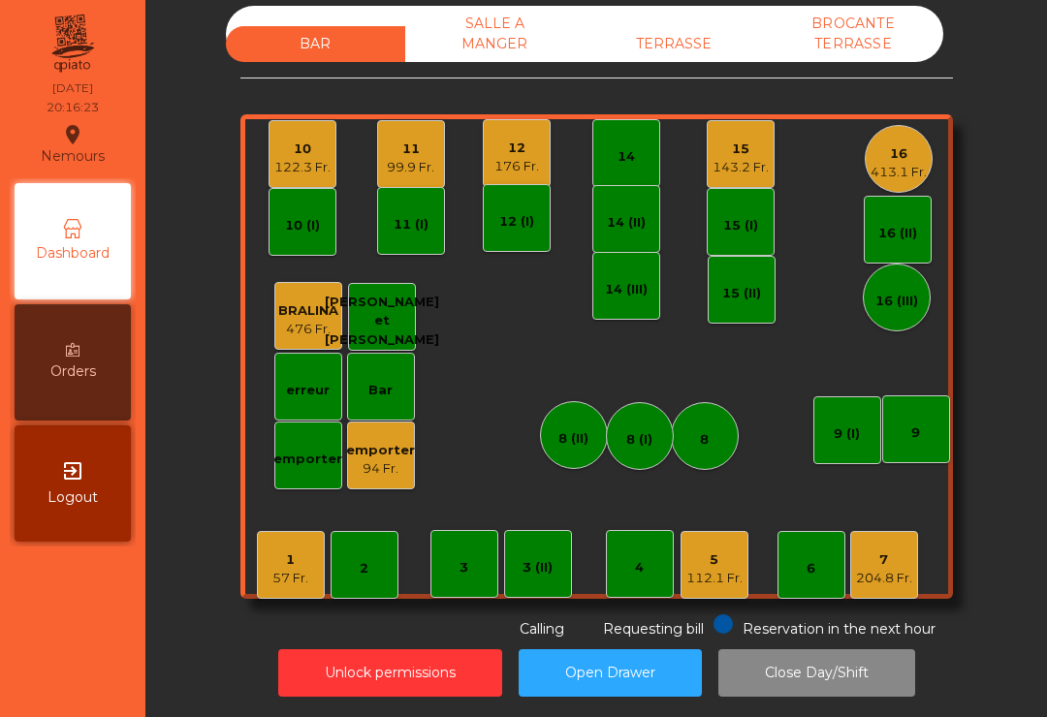
click at [406, 158] on div "99.9 Fr." at bounding box center [411, 167] width 48 height 19
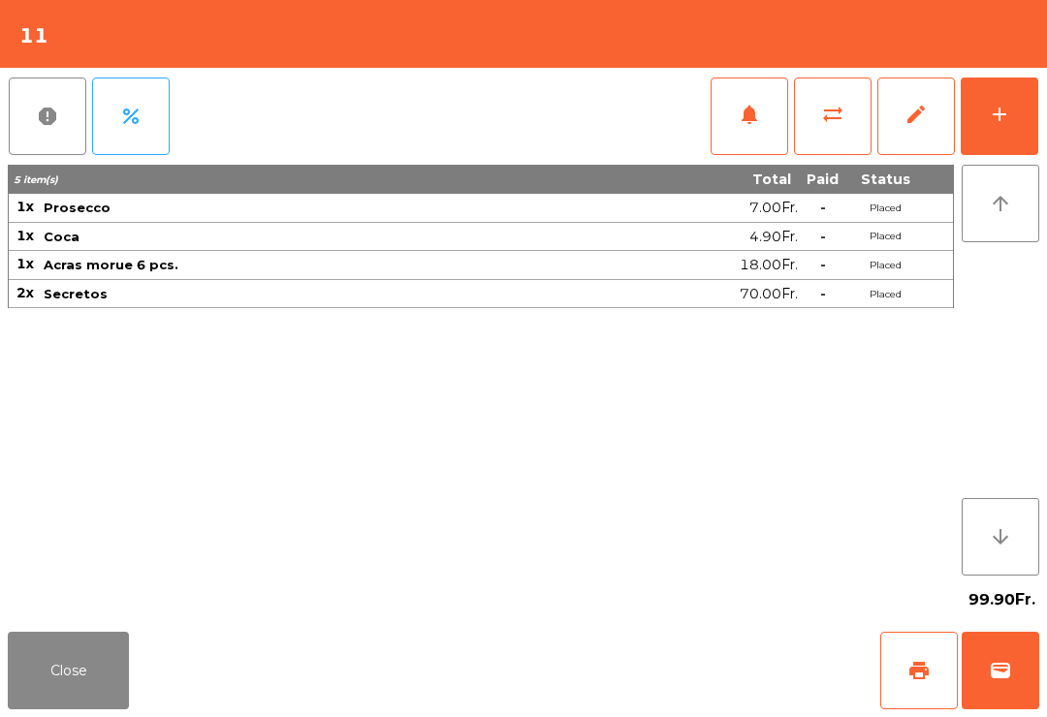
click at [1011, 121] on button "add" at bounding box center [1000, 117] width 78 height 78
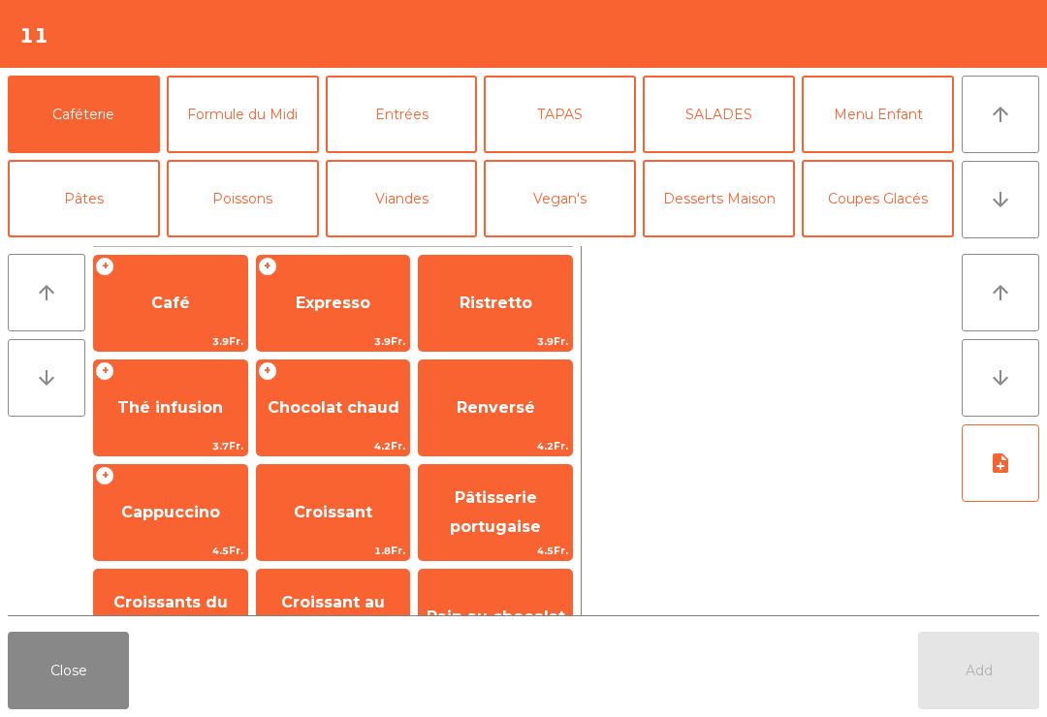
click at [711, 210] on button "Desserts Maison" at bounding box center [719, 199] width 152 height 78
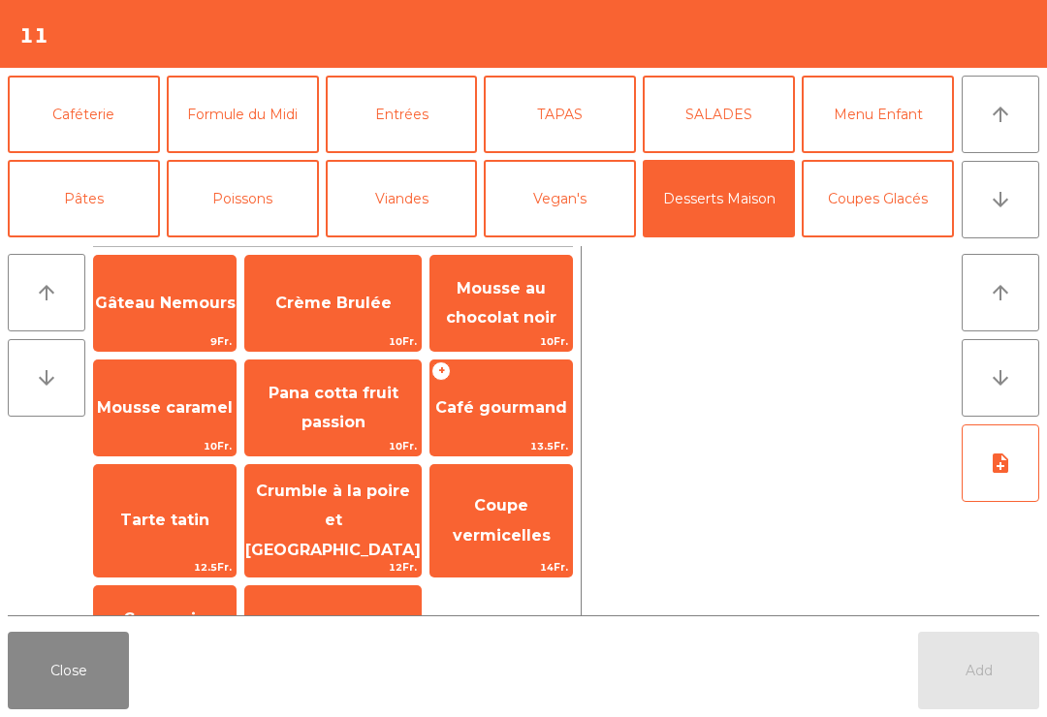
click at [187, 558] on span "12.5Fr." at bounding box center [165, 567] width 142 height 18
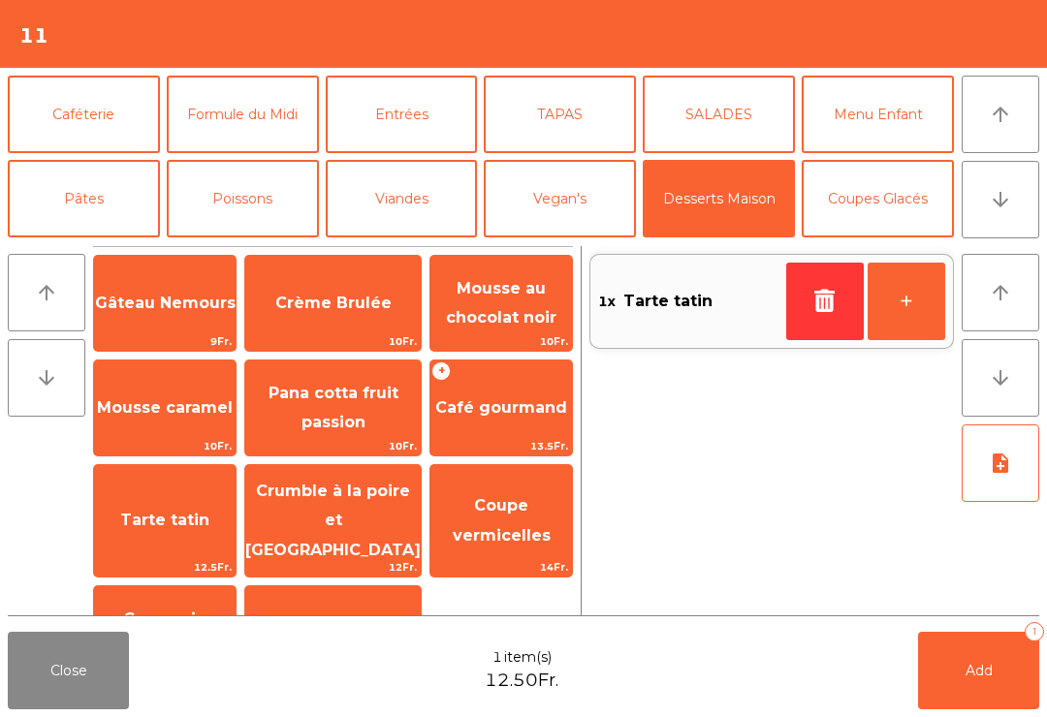
click at [59, 115] on button "Caféterie" at bounding box center [84, 115] width 152 height 78
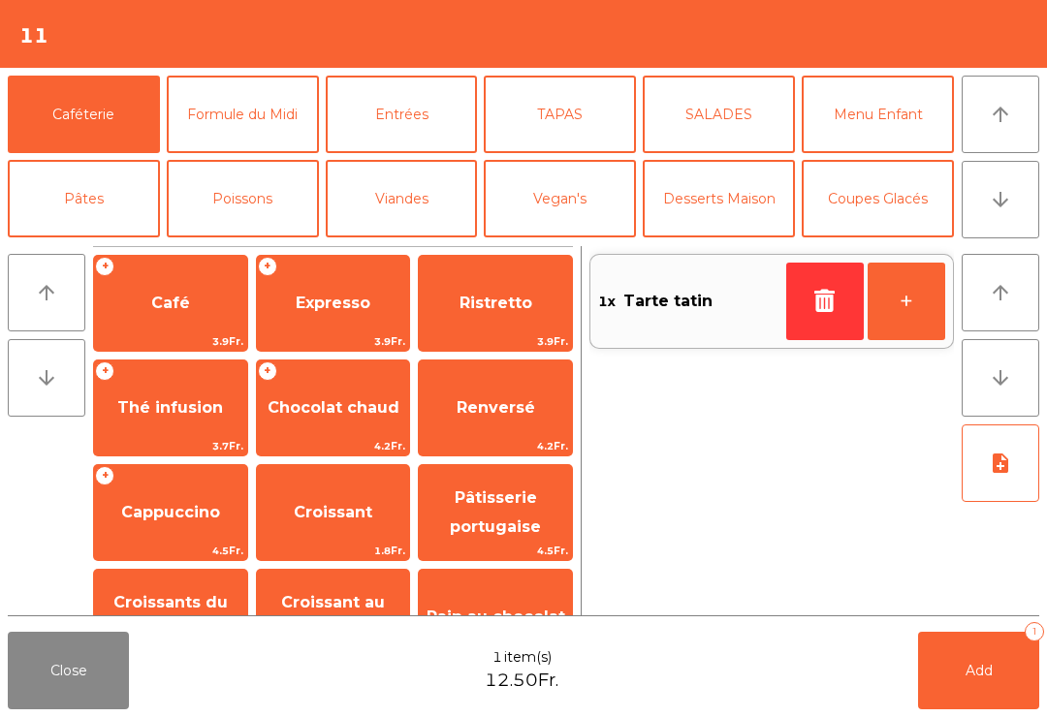
click at [147, 416] on span "Thé infusion" at bounding box center [170, 407] width 106 height 18
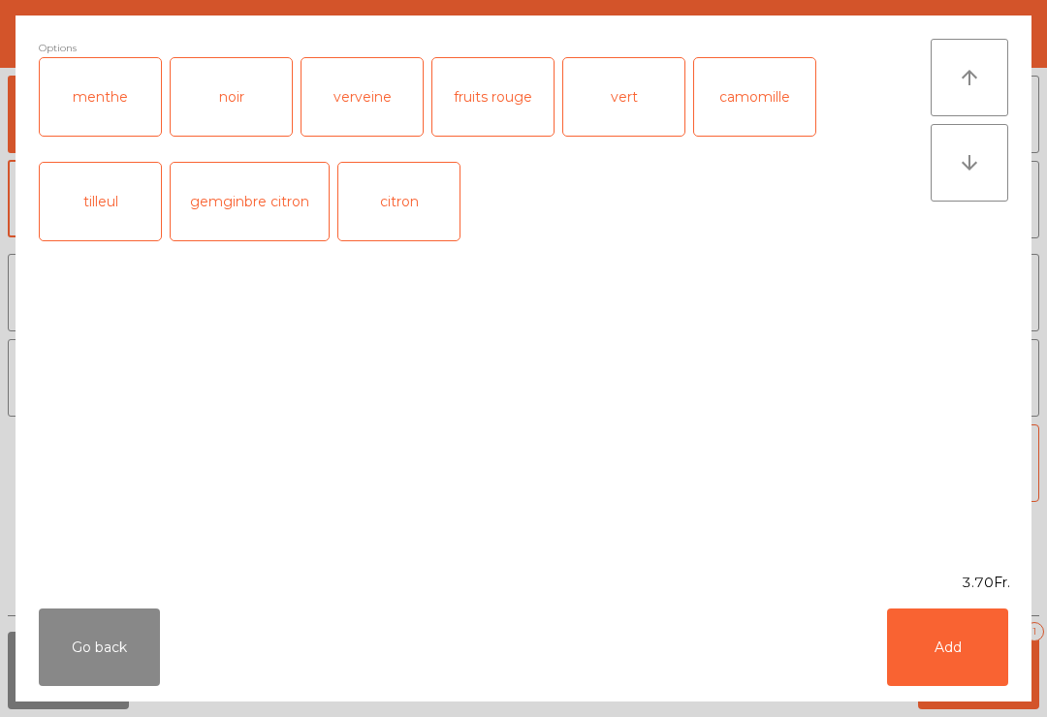
click at [366, 106] on div "verveine" at bounding box center [362, 97] width 121 height 78
click at [935, 647] on button "Add" at bounding box center [947, 648] width 121 height 78
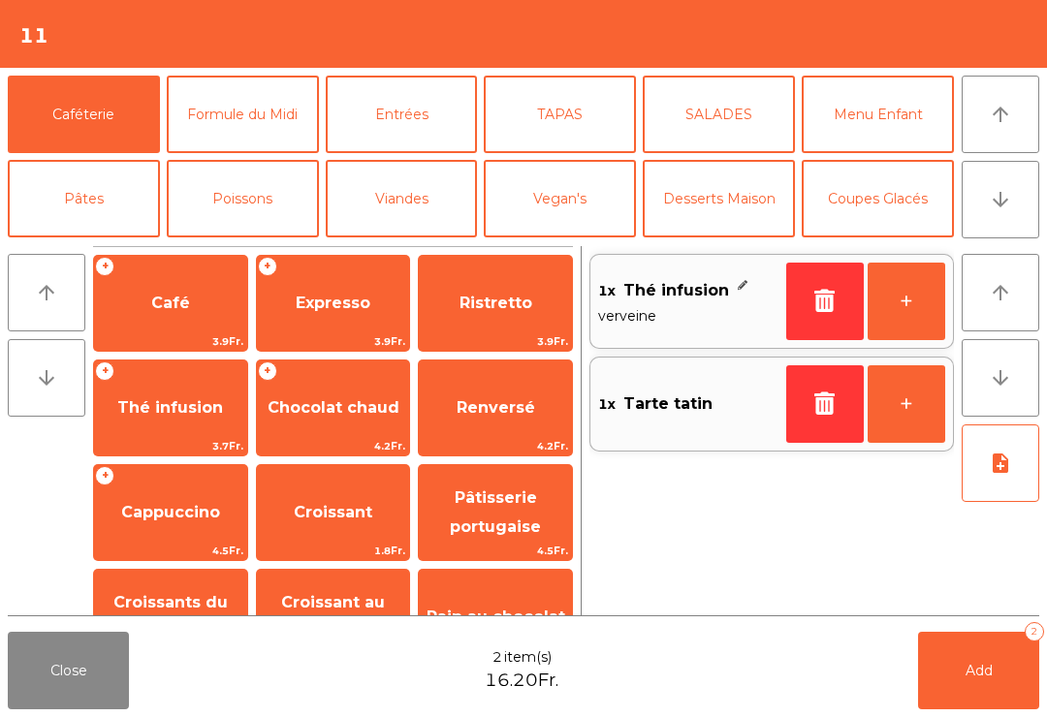
click at [193, 411] on span "Thé infusion" at bounding box center [170, 407] width 106 height 18
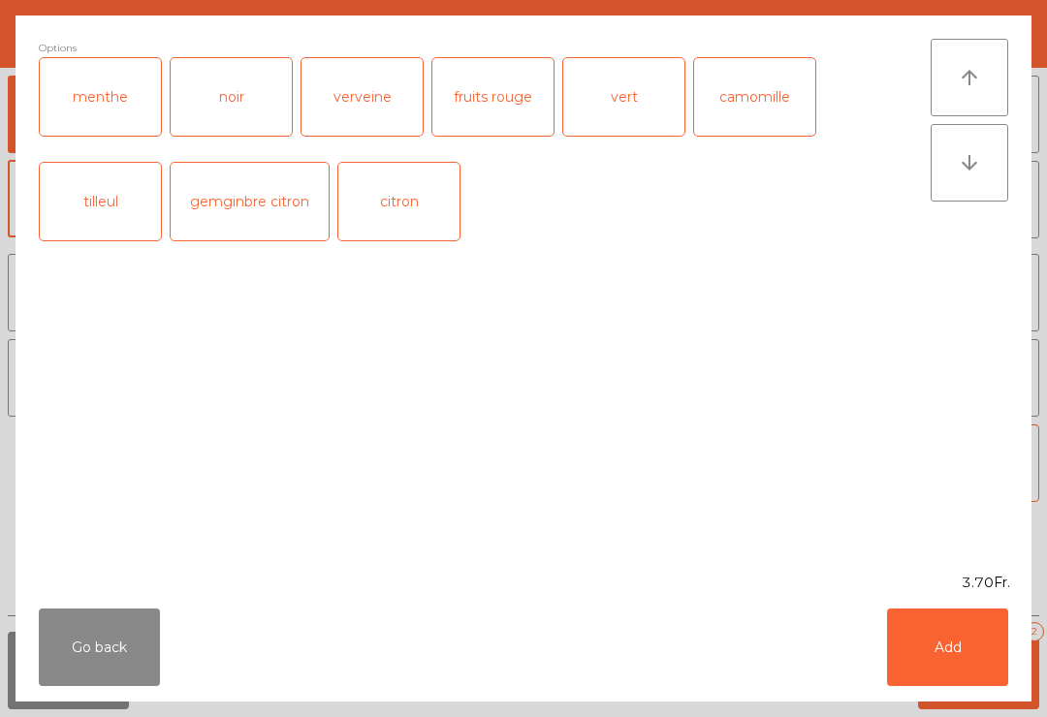
click at [77, 195] on div "tilleul" at bounding box center [100, 202] width 121 height 78
click at [959, 661] on button "Add" at bounding box center [947, 648] width 121 height 78
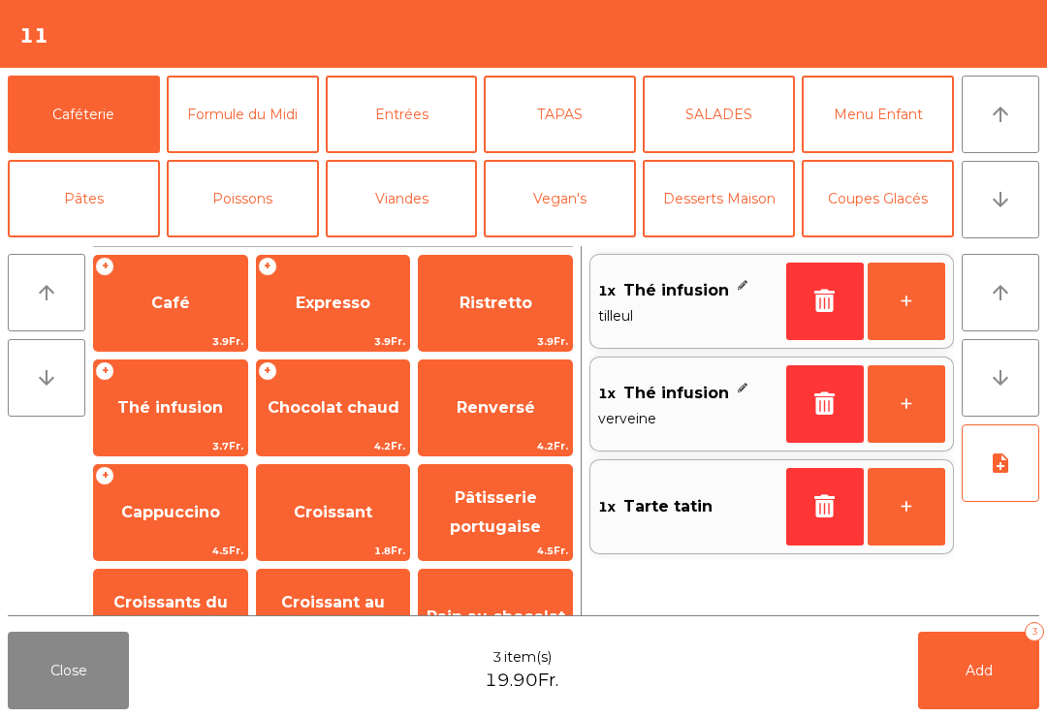
click at [980, 678] on span "Add" at bounding box center [979, 670] width 27 height 17
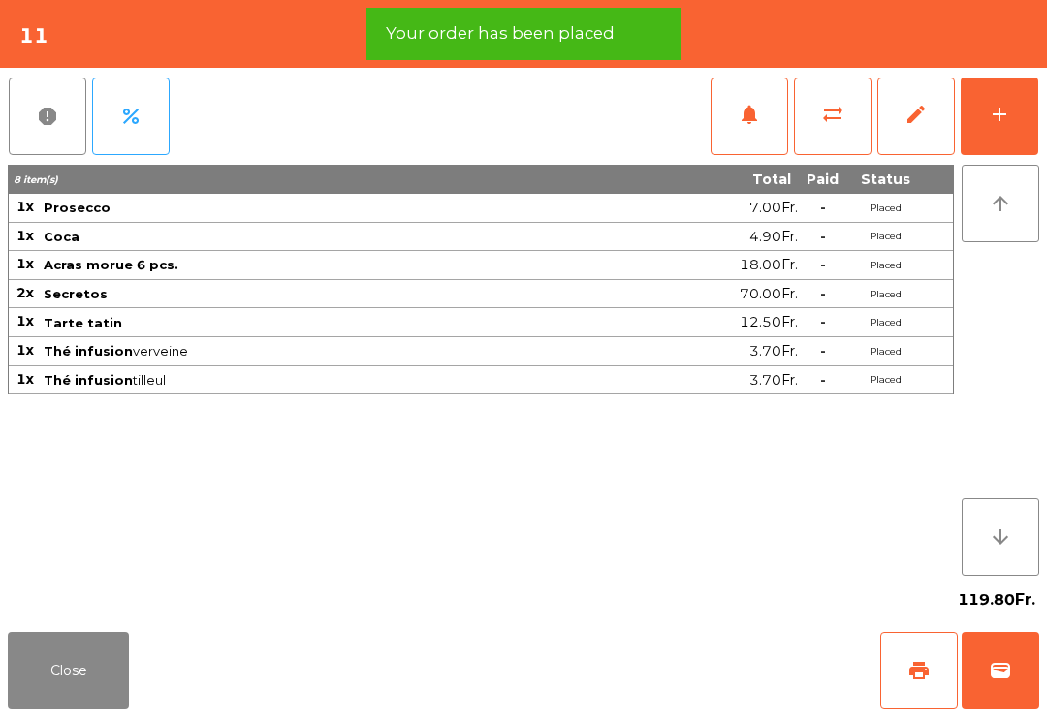
click at [29, 653] on button "Close" at bounding box center [68, 671] width 121 height 78
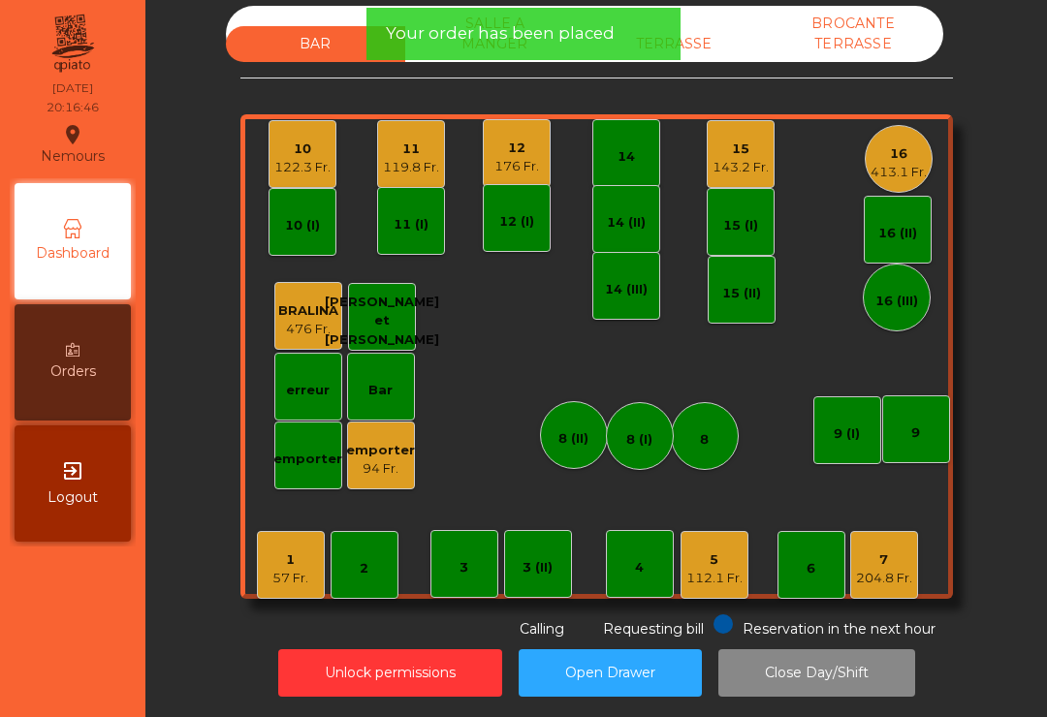
click at [901, 163] on div "413.1 Fr." at bounding box center [899, 172] width 56 height 19
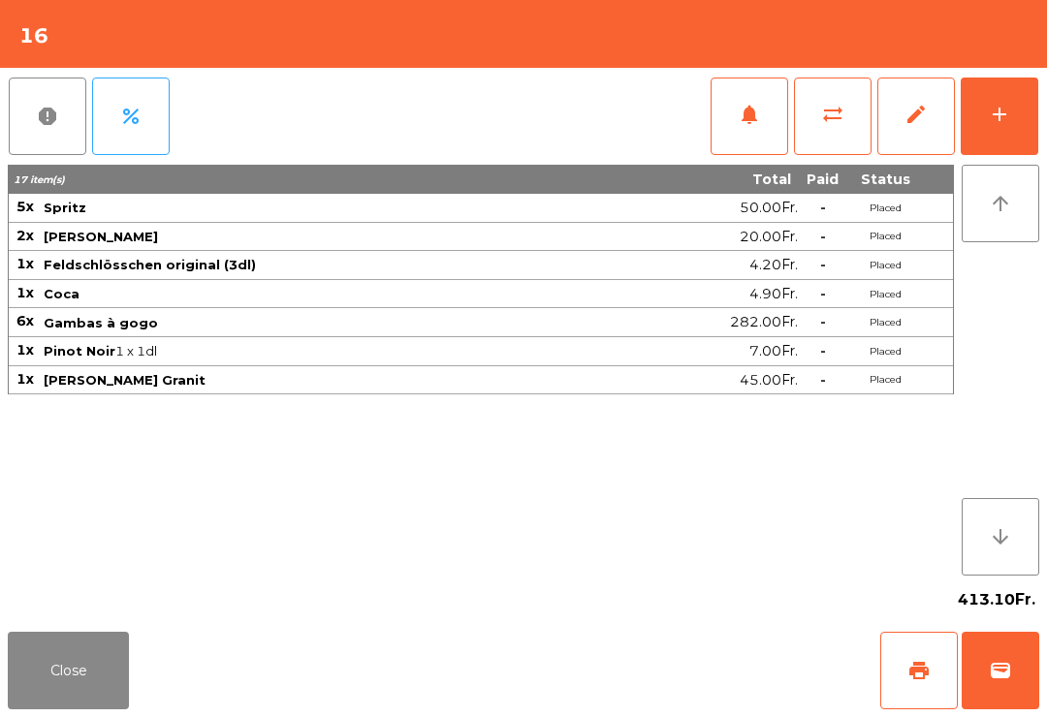
click at [745, 115] on span "notifications" at bounding box center [749, 114] width 23 height 23
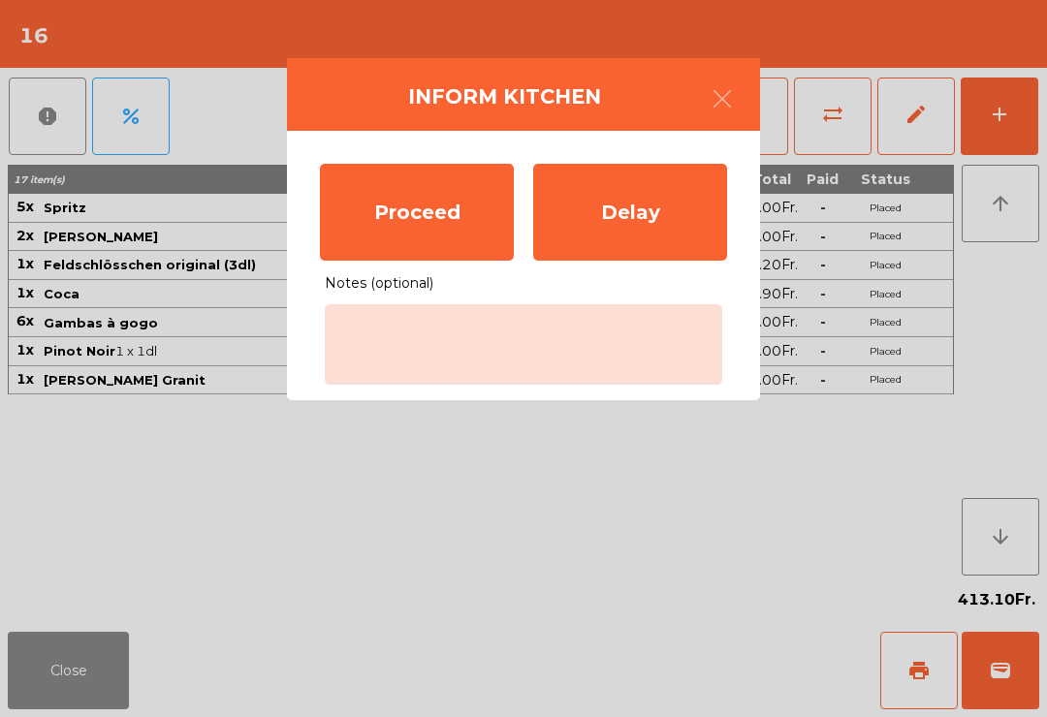
click at [493, 214] on div "Proceed" at bounding box center [417, 212] width 194 height 97
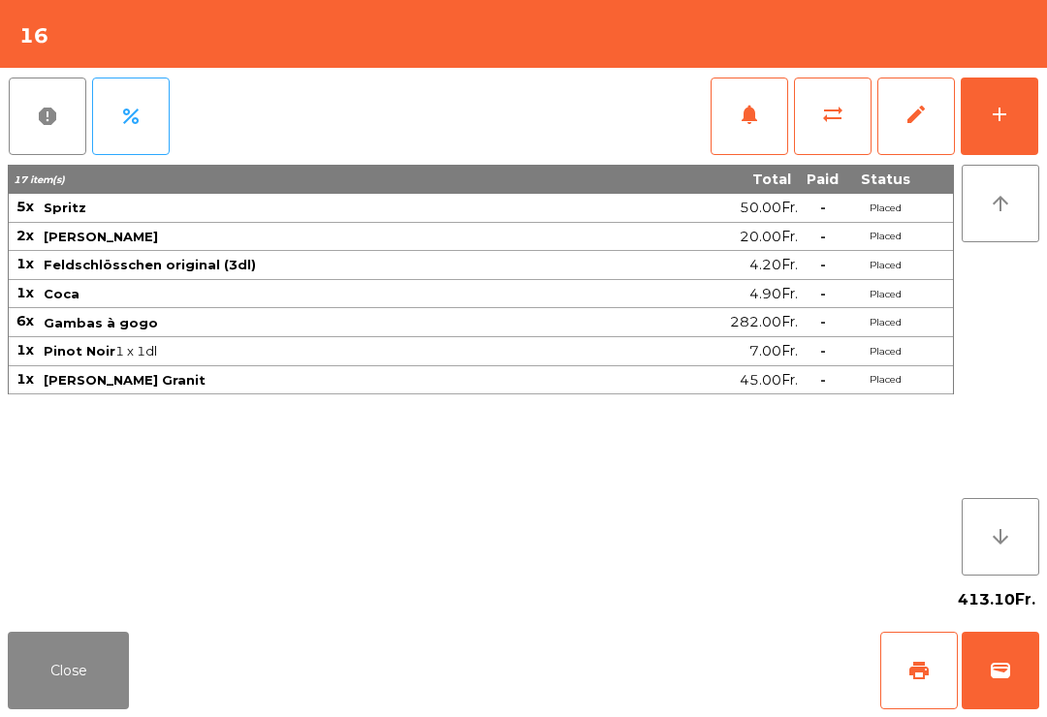
click at [69, 703] on button "Close" at bounding box center [68, 671] width 121 height 78
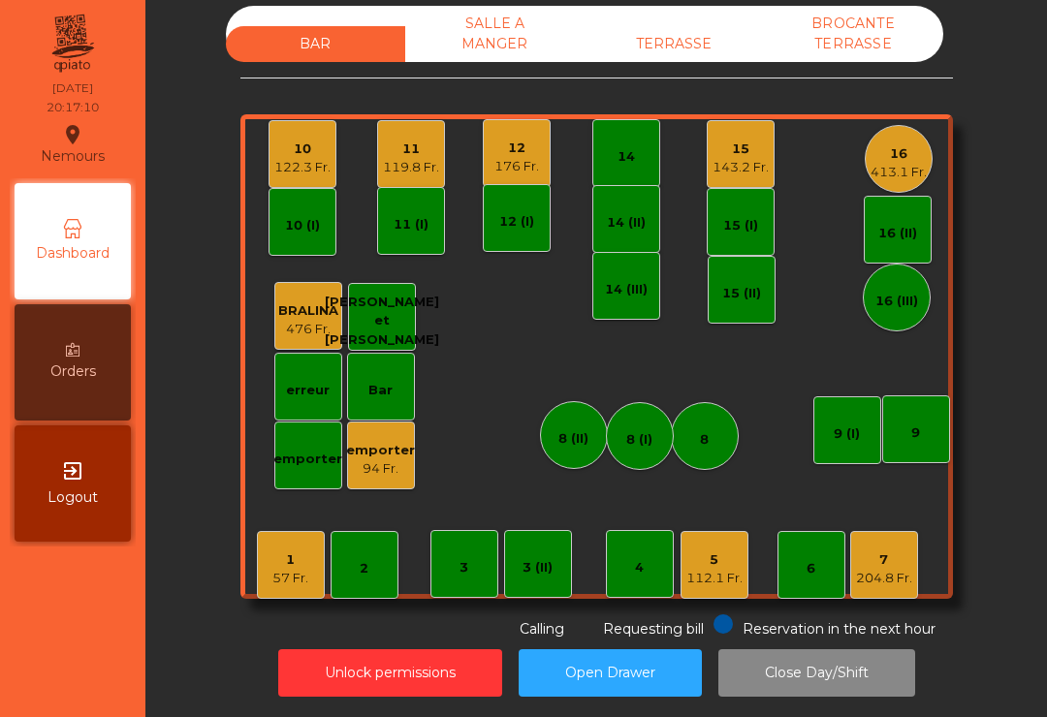
click at [904, 559] on div "7 204.8 Fr." at bounding box center [884, 565] width 68 height 68
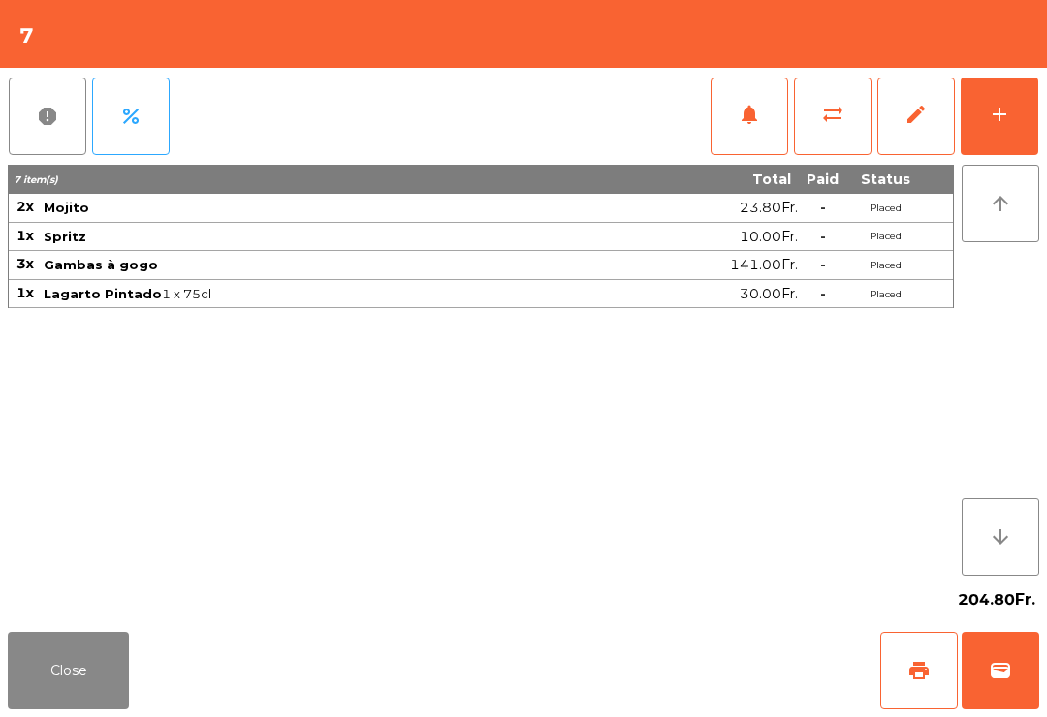
click at [746, 146] on button "notifications" at bounding box center [750, 117] width 78 height 78
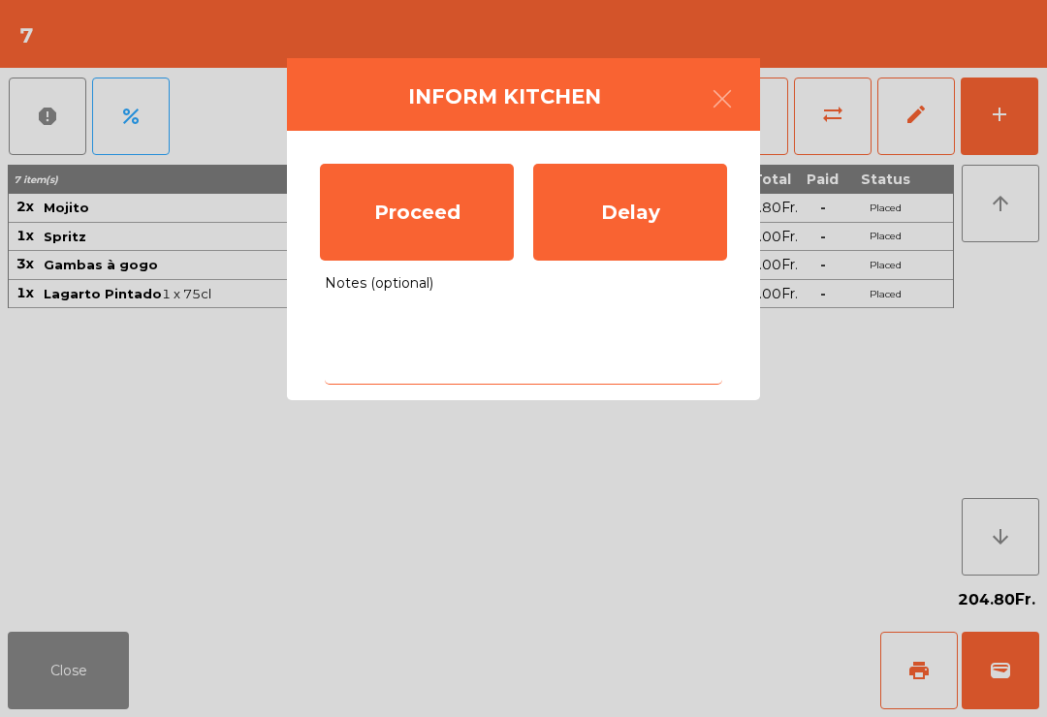
click at [627, 362] on textarea "Notes (optional)" at bounding box center [524, 344] width 398 height 80
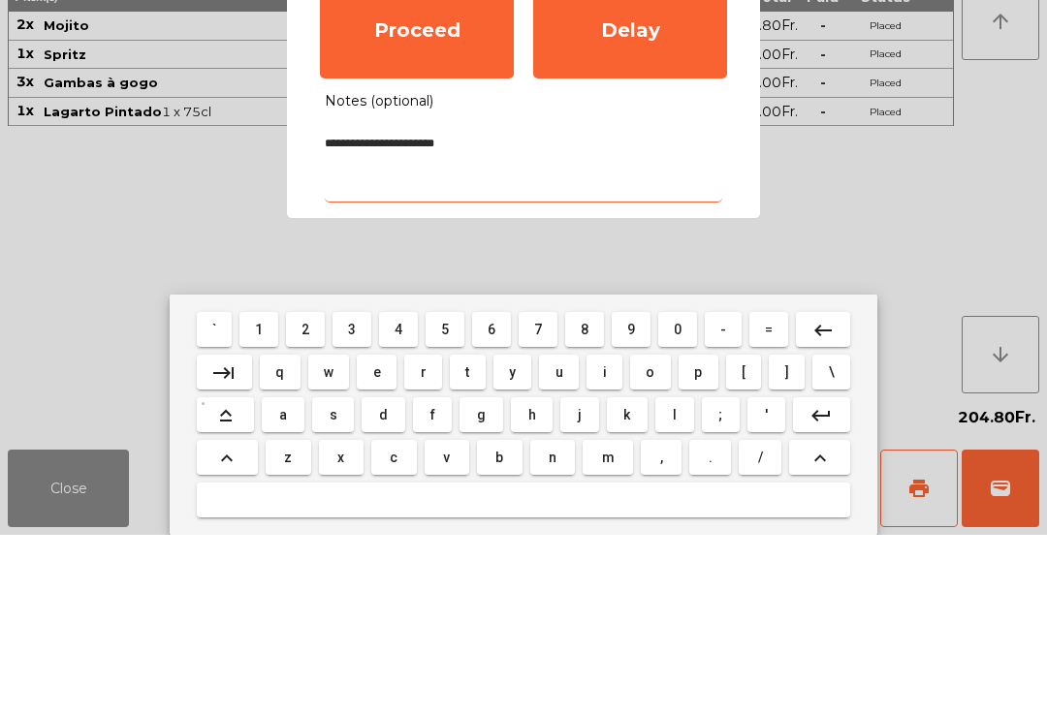
type textarea "**********"
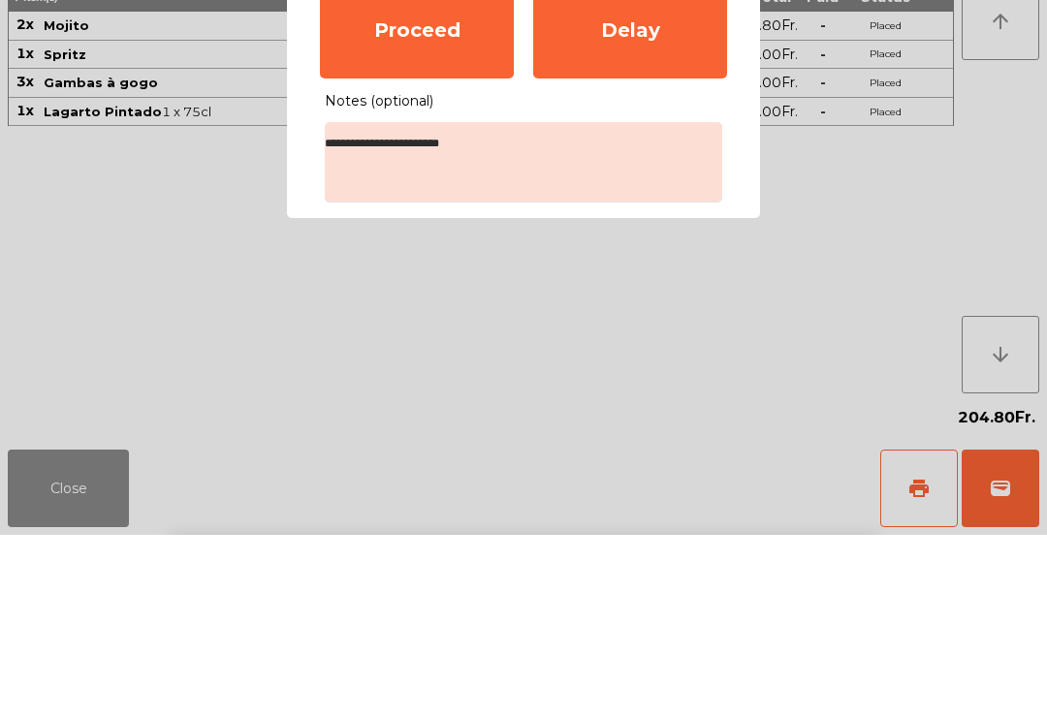
click at [459, 164] on div "Proceed" at bounding box center [417, 212] width 194 height 97
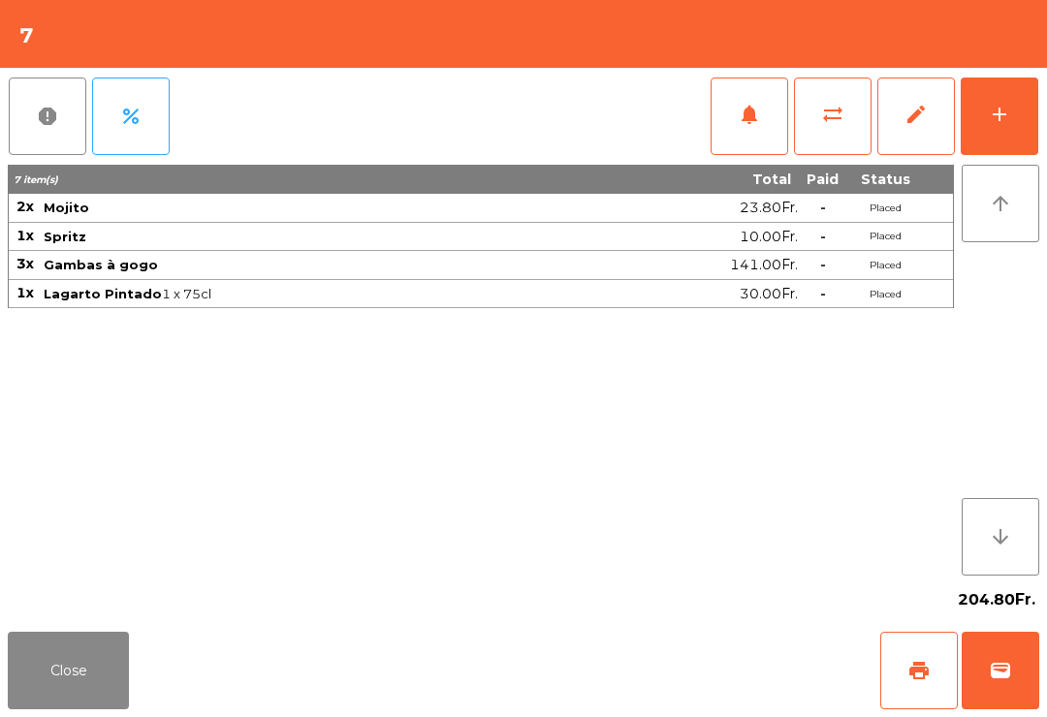
click at [89, 697] on button "Close" at bounding box center [68, 671] width 121 height 78
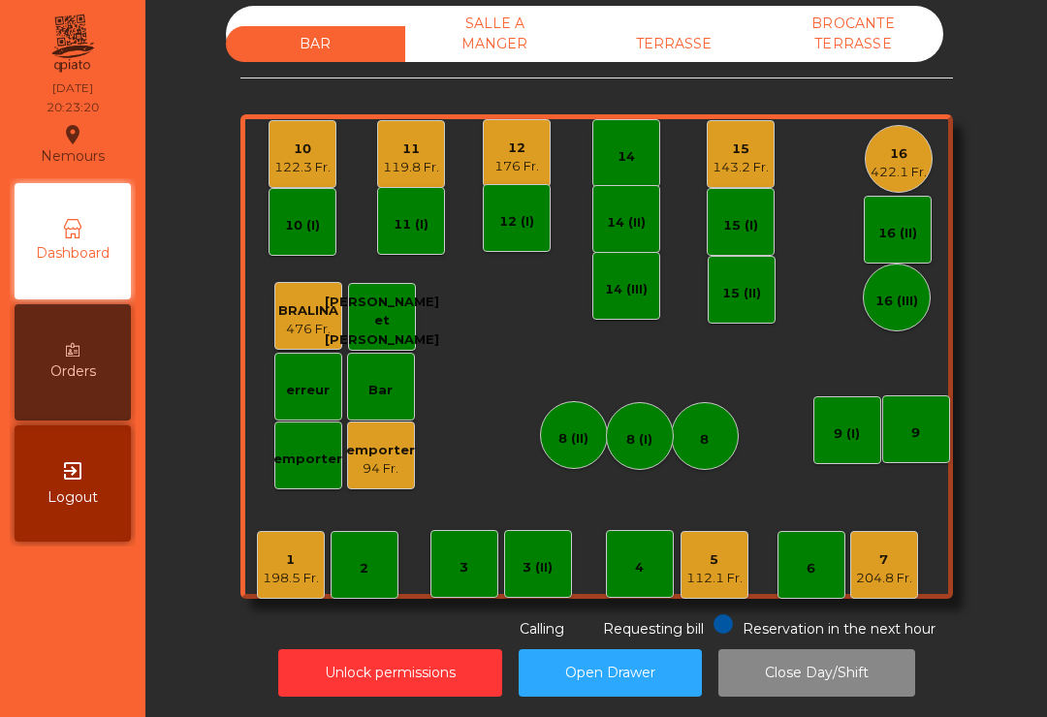
click at [286, 158] on div "122.3 Fr." at bounding box center [302, 167] width 56 height 19
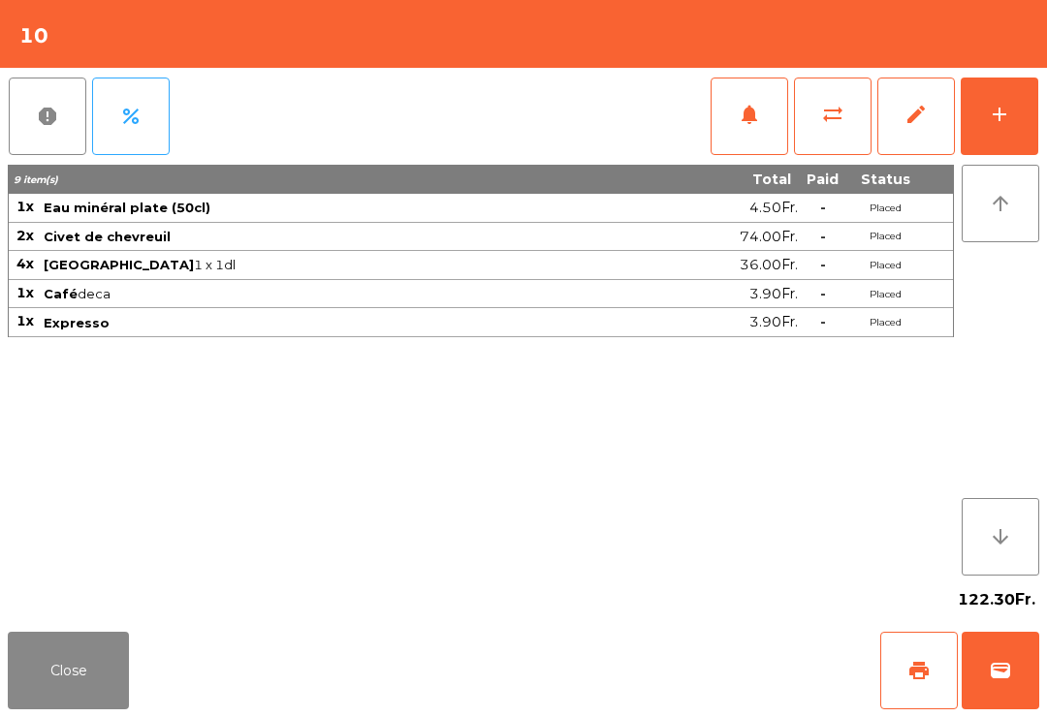
click at [899, 673] on button "print" at bounding box center [919, 671] width 78 height 78
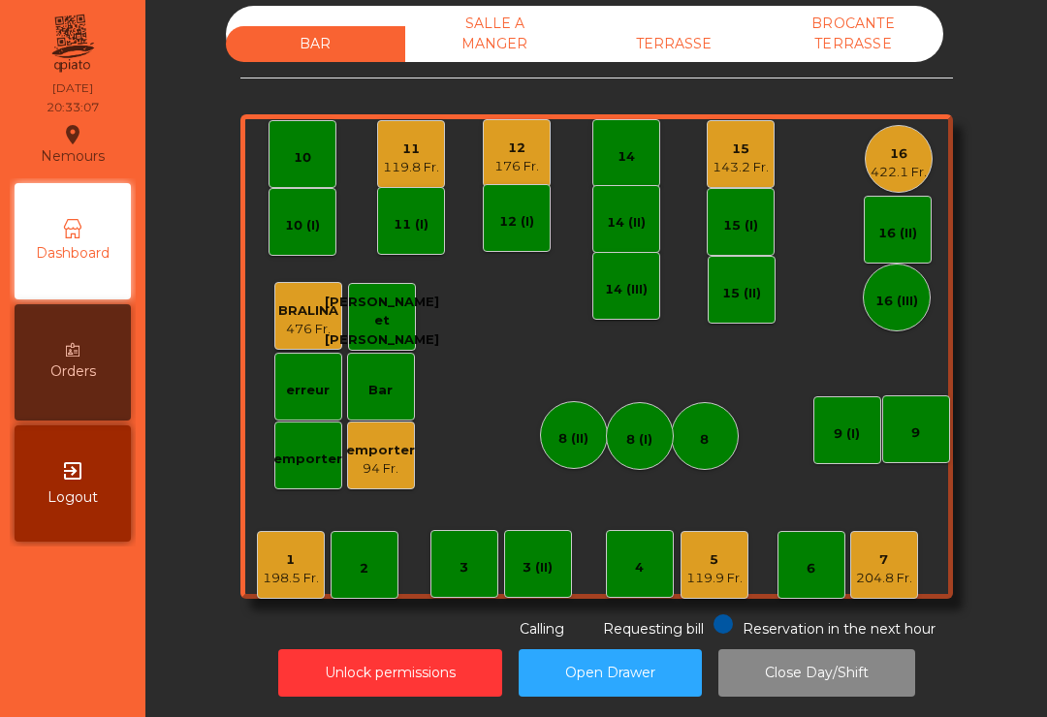
click at [915, 563] on div "7 204.8 Fr." at bounding box center [884, 565] width 68 height 68
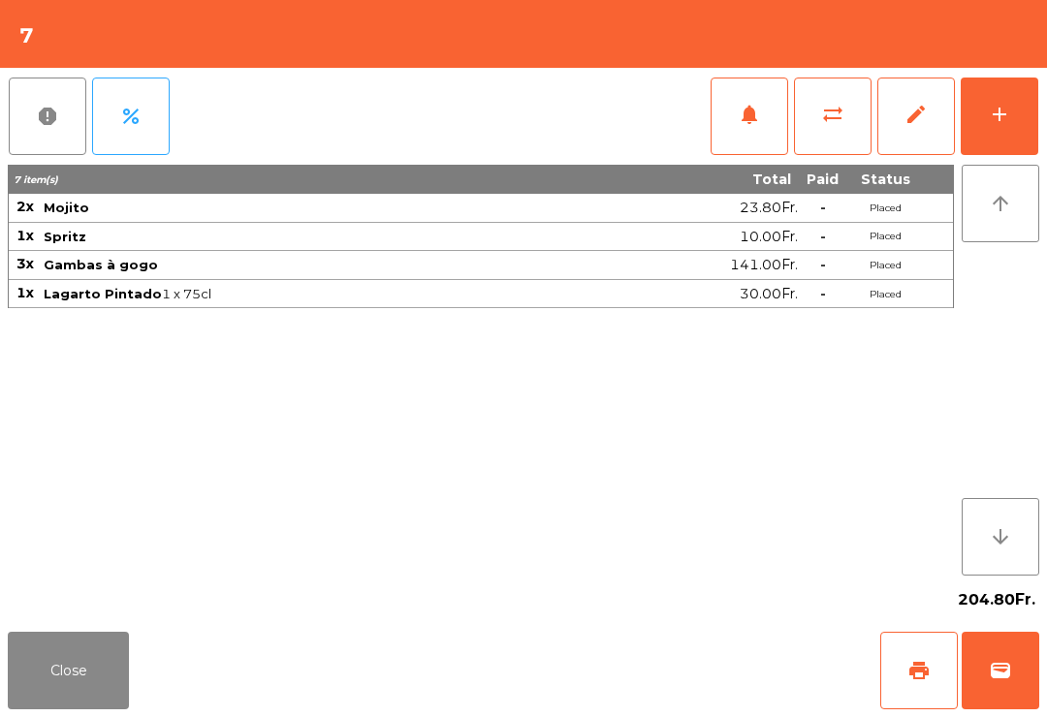
click at [881, 509] on div "7 item(s) Total Paid Status 2x Mojito 23.80Fr. - Placed 1x Spritz 10.00Fr. - Pl…" at bounding box center [481, 370] width 946 height 411
click at [1013, 142] on button "add" at bounding box center [1000, 117] width 78 height 78
click at [983, 120] on button "add" at bounding box center [1000, 117] width 78 height 78
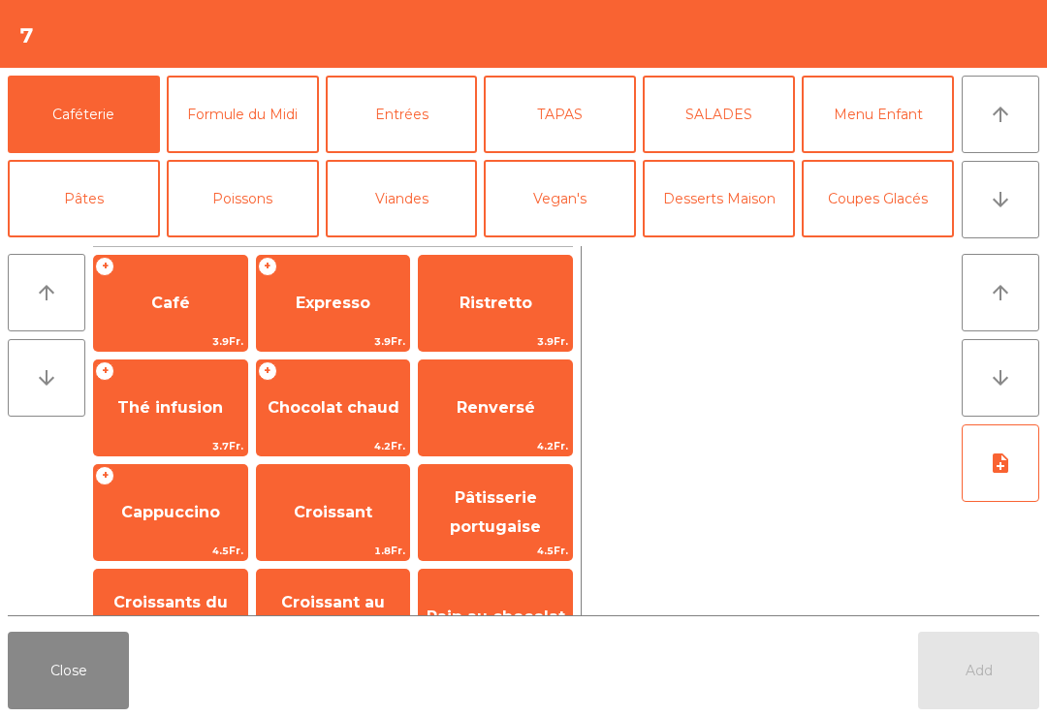
click at [963, 126] on button "arrow_upward" at bounding box center [1001, 115] width 78 height 78
click at [995, 212] on button "arrow_downward" at bounding box center [1001, 200] width 78 height 78
click at [69, 128] on button "Caféterie" at bounding box center [84, 115] width 152 height 78
click at [56, 650] on button "Close" at bounding box center [68, 671] width 121 height 78
click at [102, 244] on button "Mineral" at bounding box center [84, 283] width 152 height 78
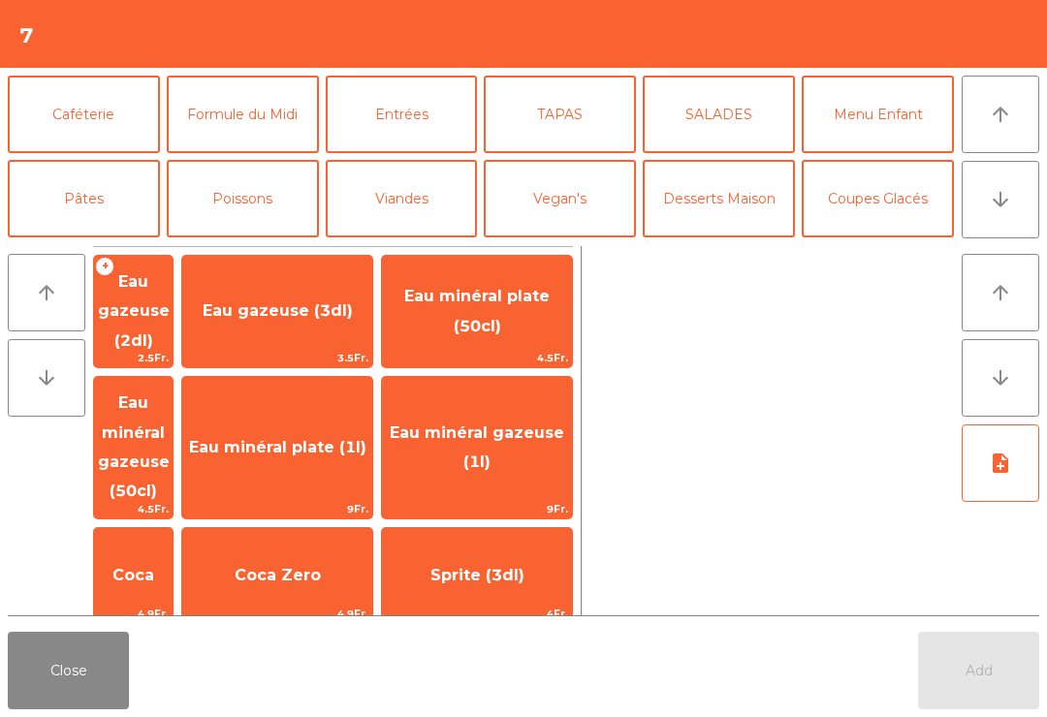
click at [496, 424] on span "Eau minéral gazeuse (1l)" at bounding box center [477, 448] width 175 height 48
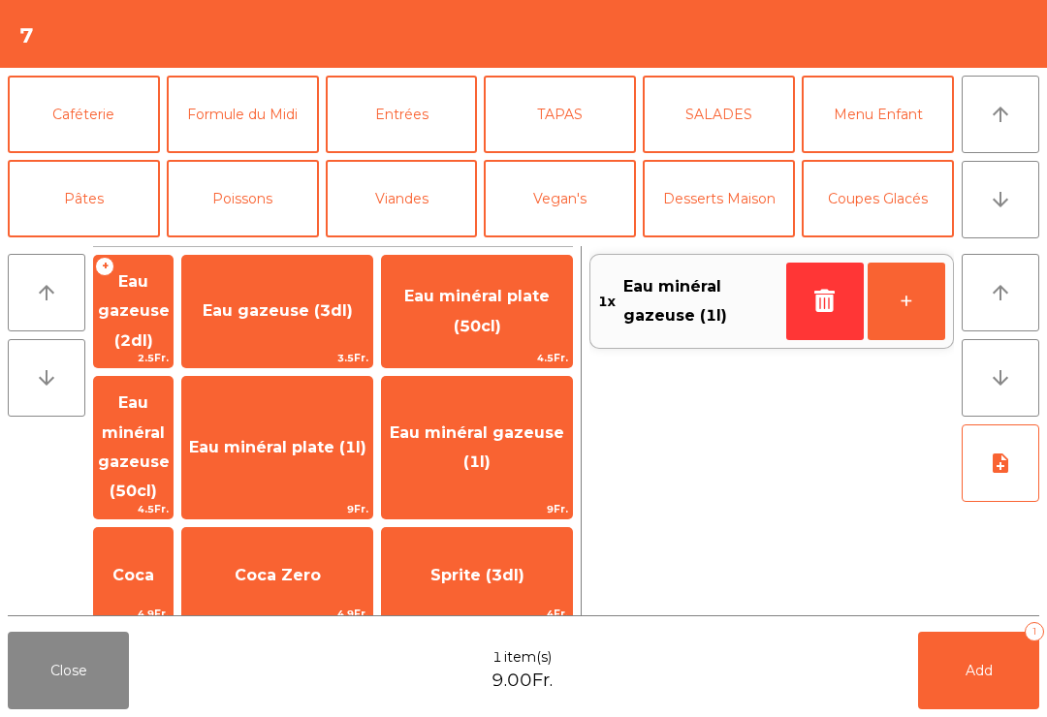
click at [1007, 709] on button "Add 1" at bounding box center [978, 671] width 121 height 78
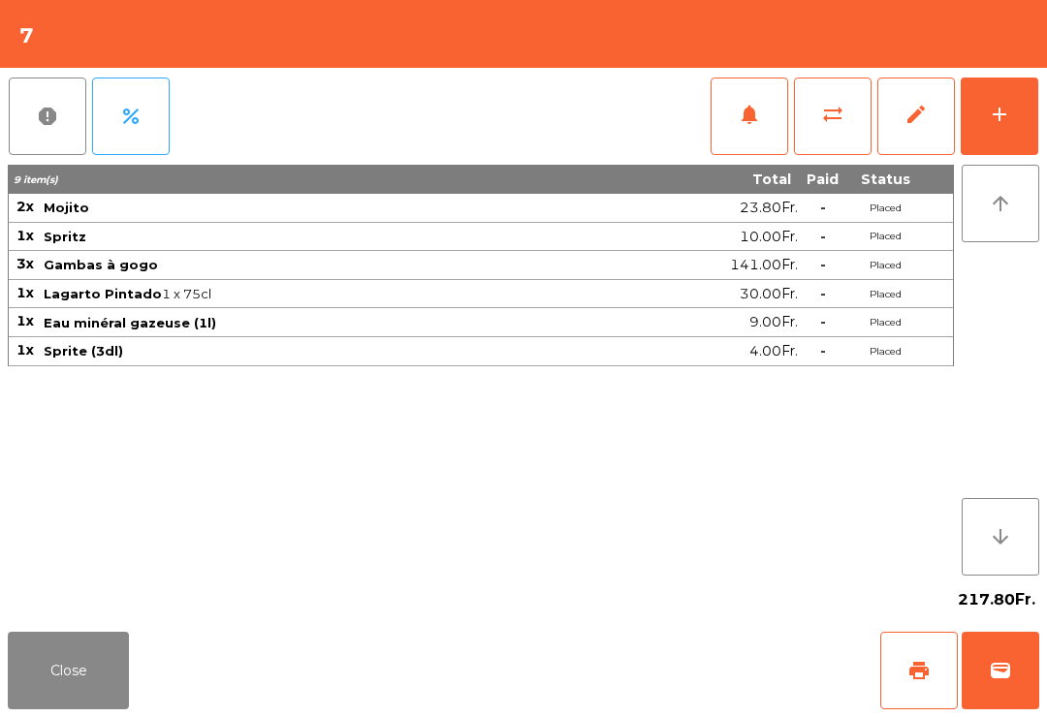
click at [72, 686] on button "Close" at bounding box center [68, 671] width 121 height 78
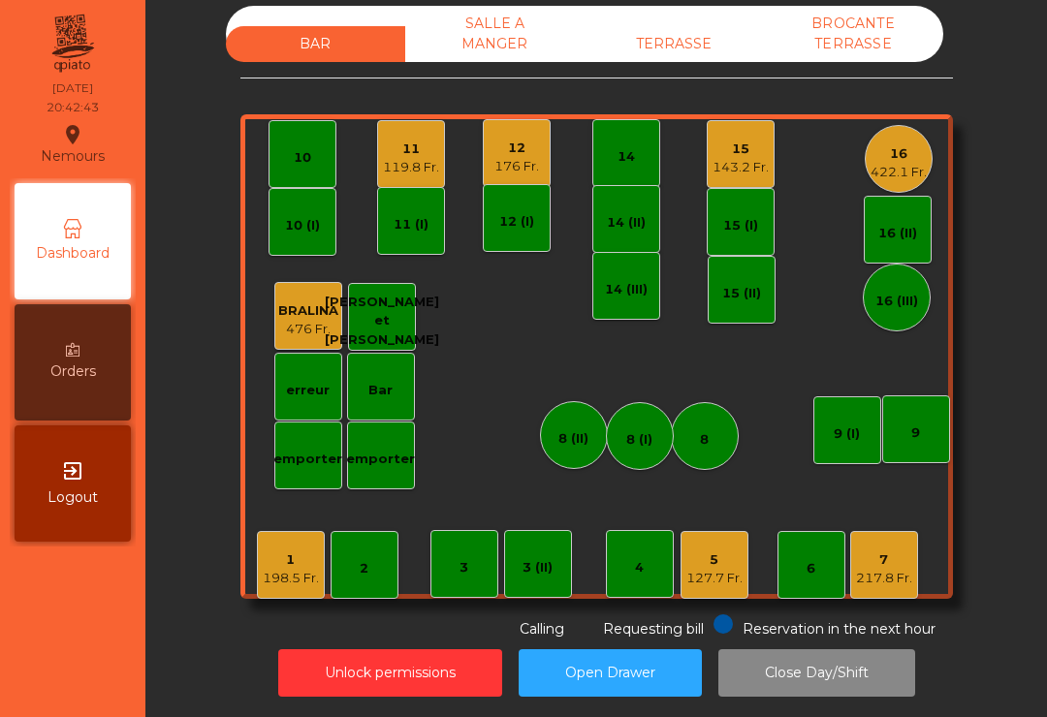
click at [939, 416] on div "9" at bounding box center [916, 430] width 68 height 68
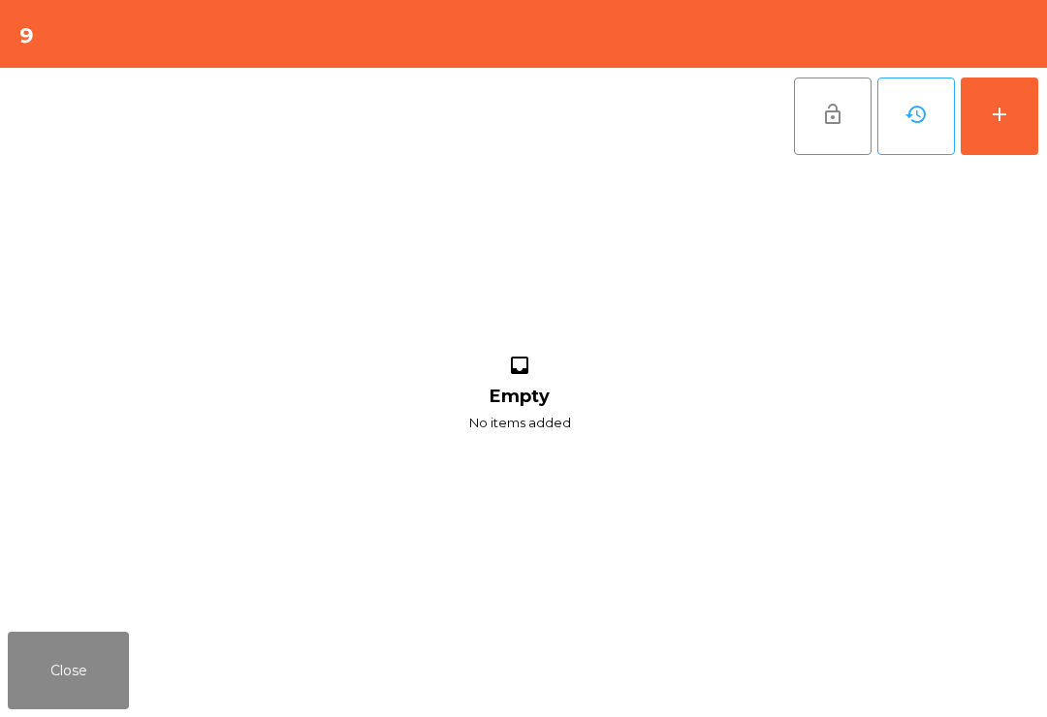
click at [1005, 128] on button "add" at bounding box center [1000, 117] width 78 height 78
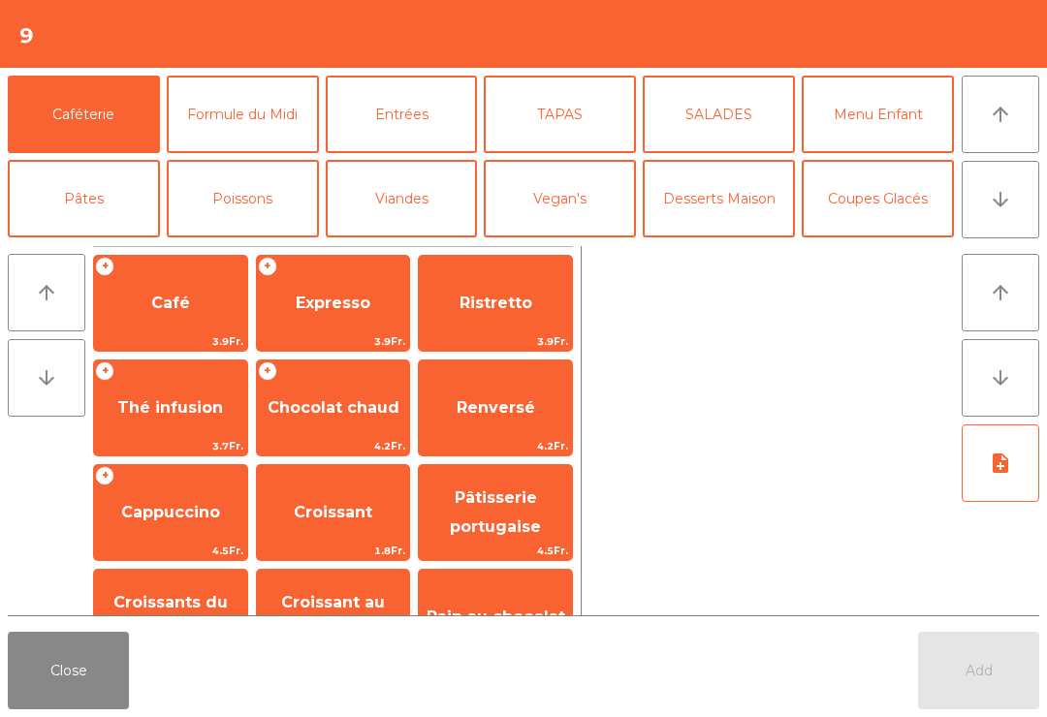
click at [589, 131] on button "TAPAS" at bounding box center [560, 115] width 152 height 78
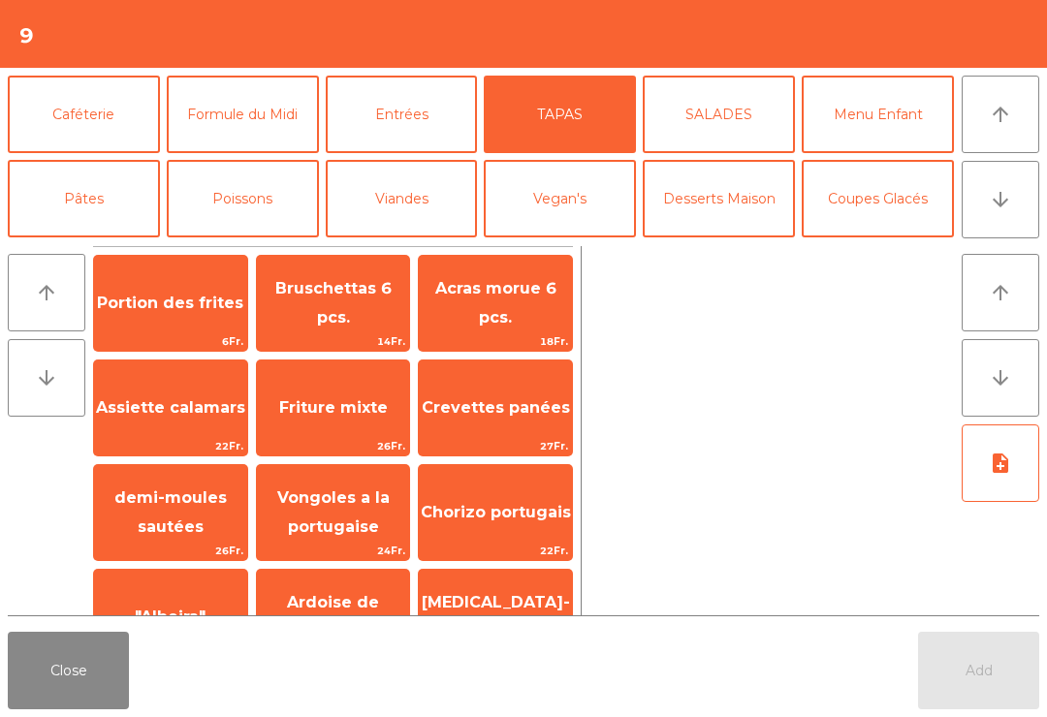
click at [340, 311] on span "Bruschettas 6 pcs." at bounding box center [333, 303] width 116 height 48
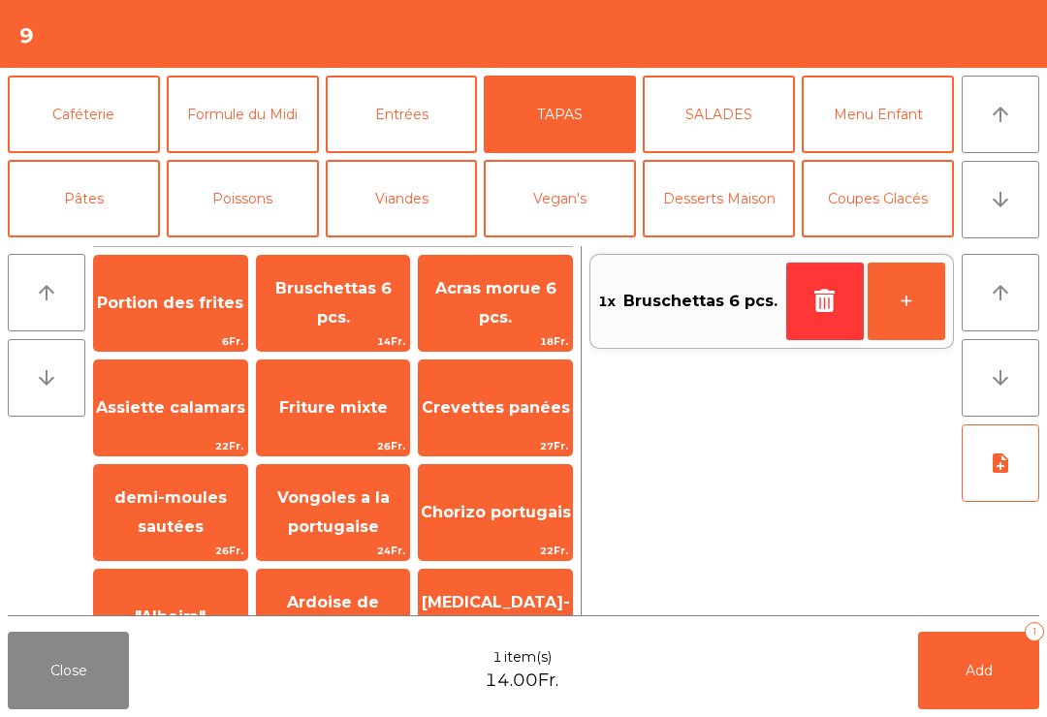
click at [430, 131] on button "Entrées" at bounding box center [402, 115] width 152 height 78
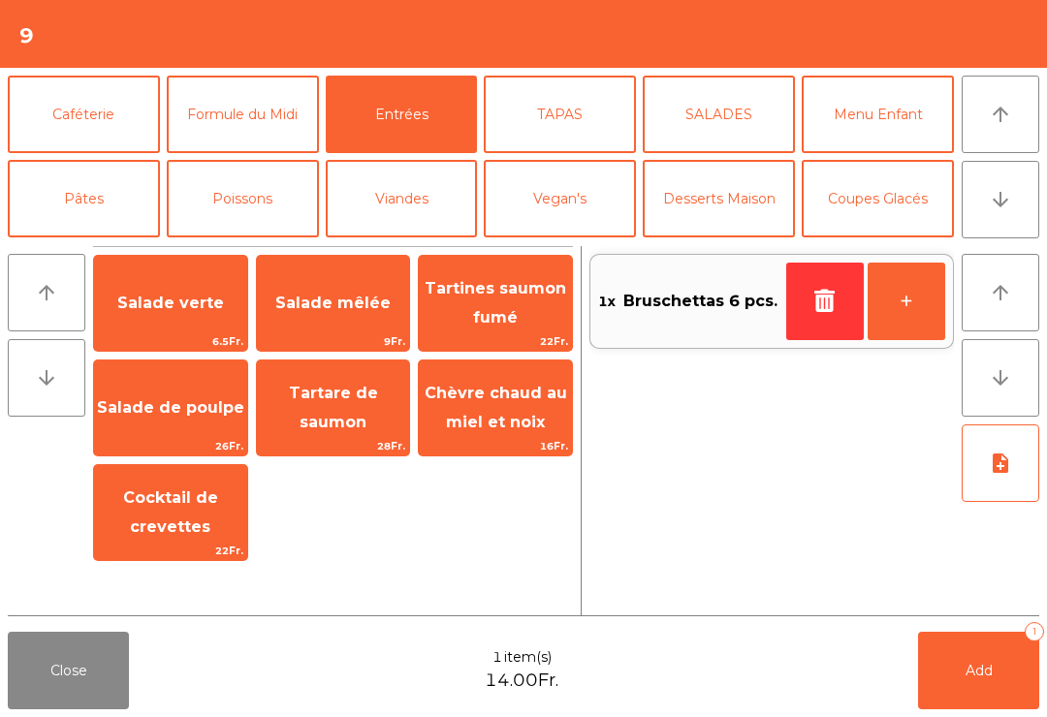
click at [344, 306] on span "Salade mêlée" at bounding box center [332, 303] width 115 height 18
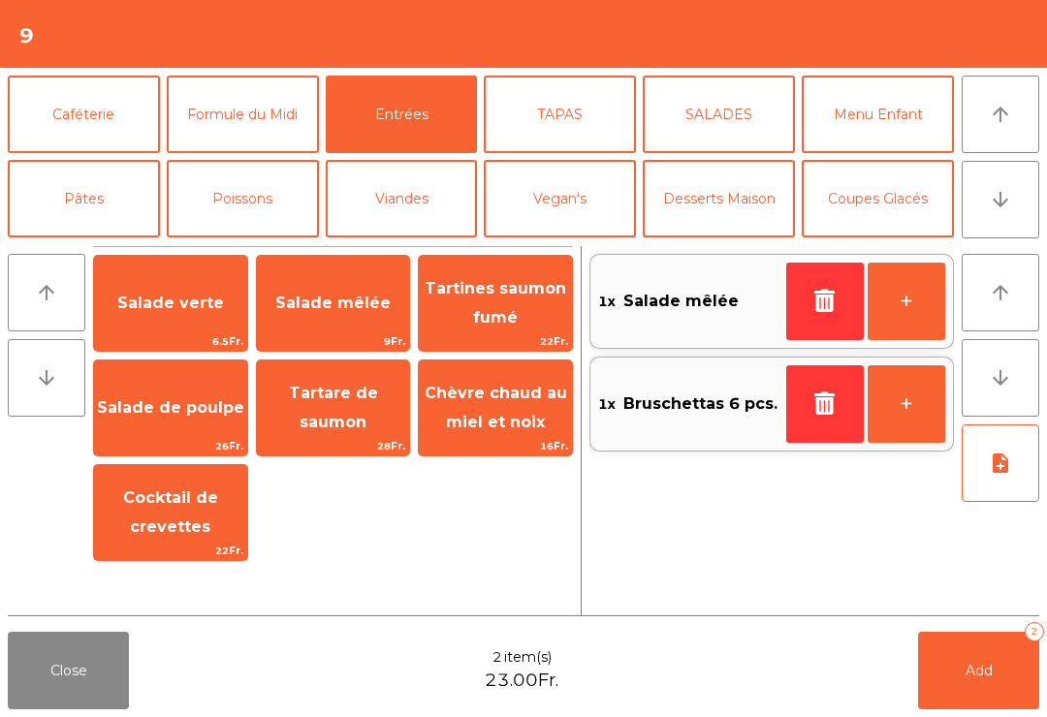
click at [94, 207] on button "Pâtes" at bounding box center [84, 199] width 152 height 78
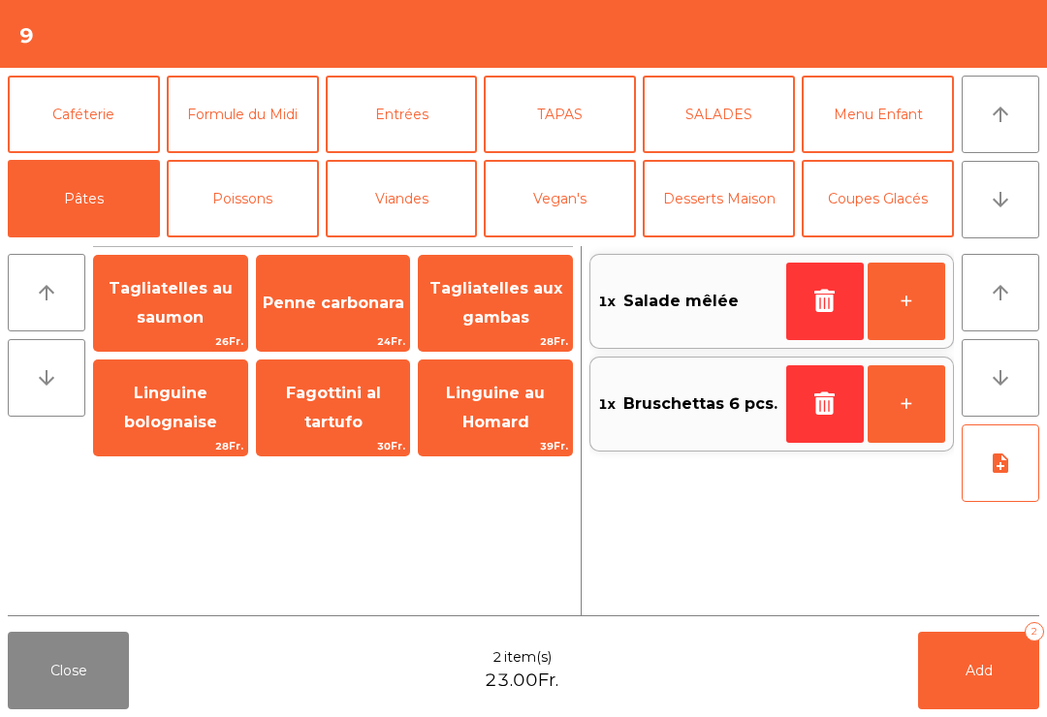
click at [354, 342] on span "24Fr." at bounding box center [333, 342] width 153 height 18
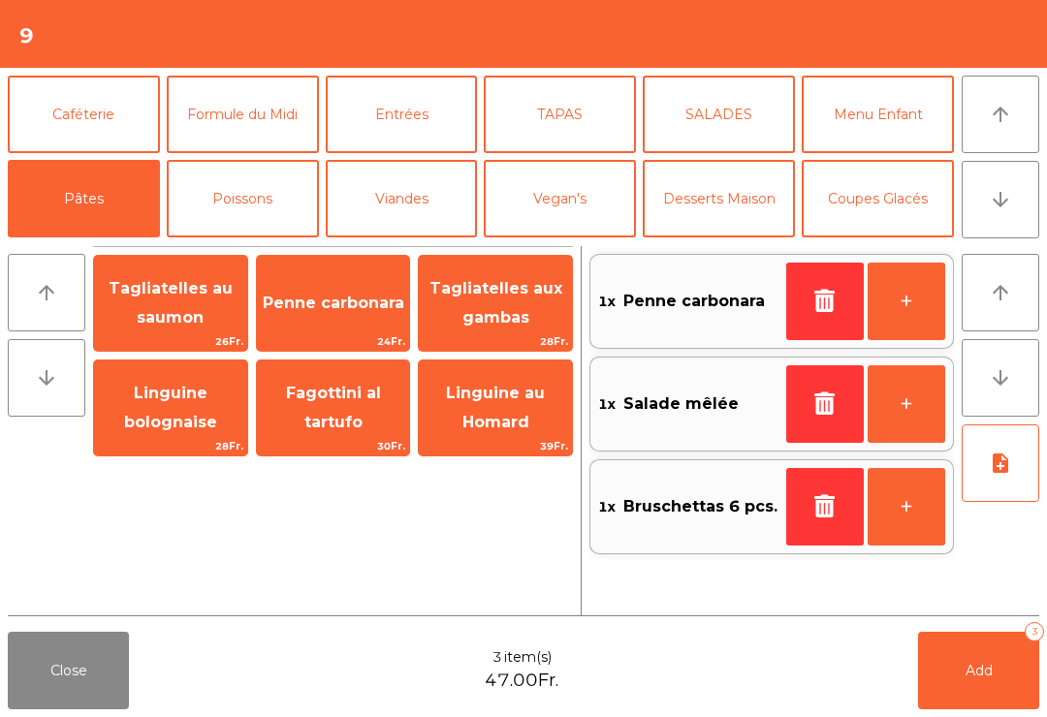
click at [997, 473] on icon "note_add" at bounding box center [1000, 463] width 23 height 23
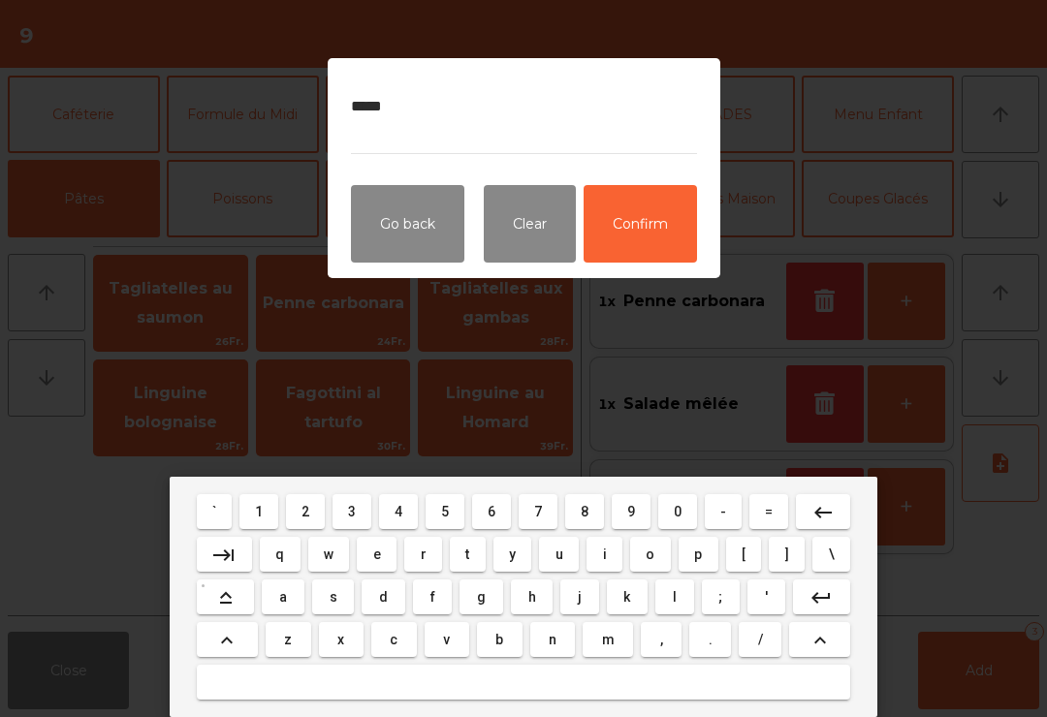
type textarea "******"
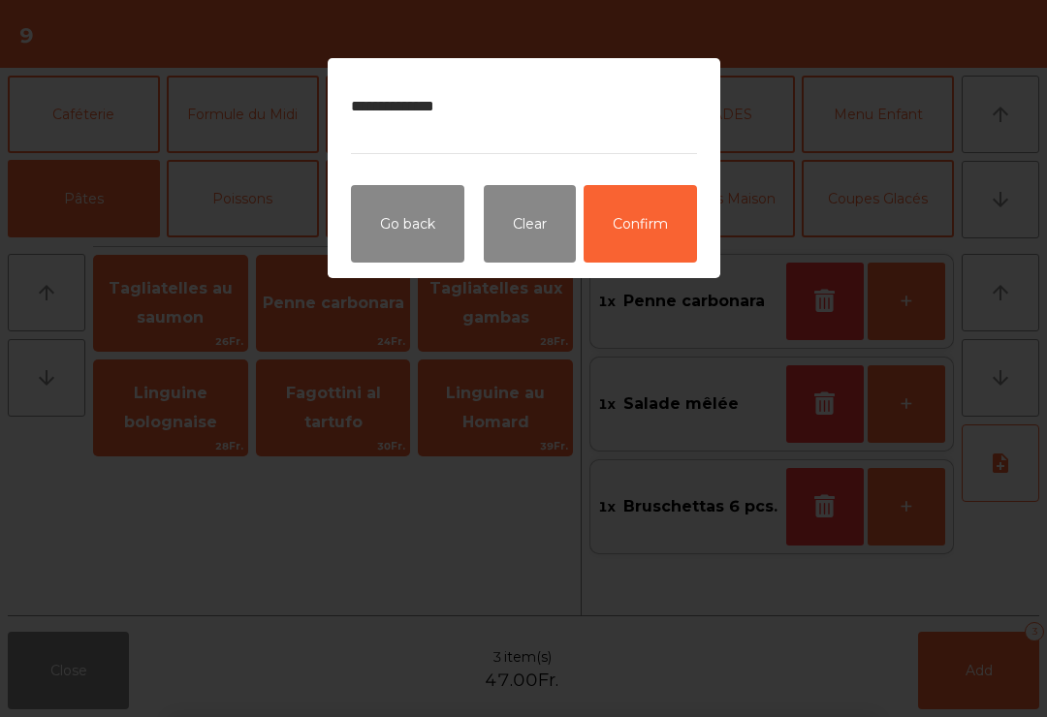
click at [641, 240] on button "Confirm" at bounding box center [640, 224] width 113 height 78
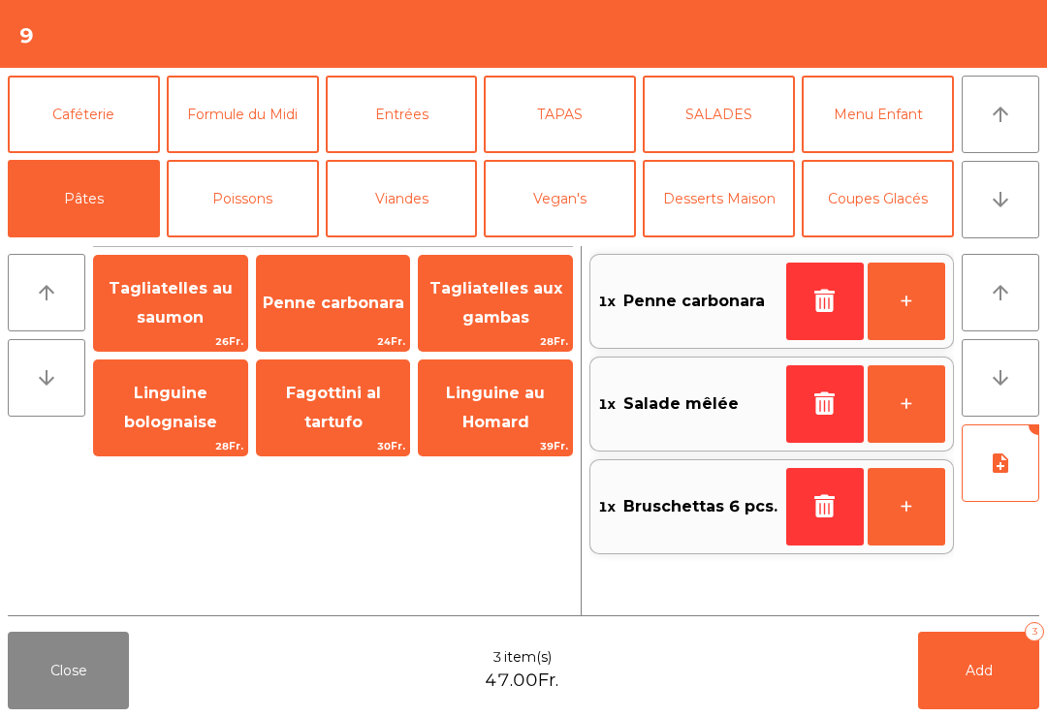
click at [984, 218] on button "arrow_downward" at bounding box center [1001, 200] width 78 height 78
click at [105, 244] on button "Mineral" at bounding box center [84, 283] width 152 height 78
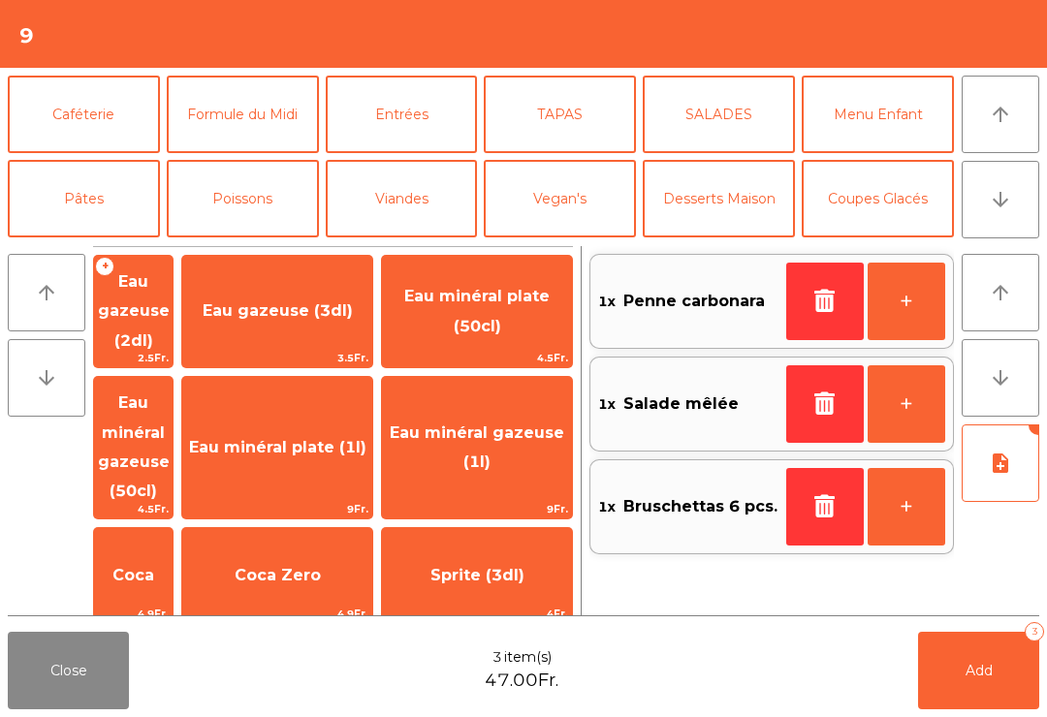
click at [170, 415] on span "Eau minéral gazeuse (50cl)" at bounding box center [134, 447] width 72 height 107
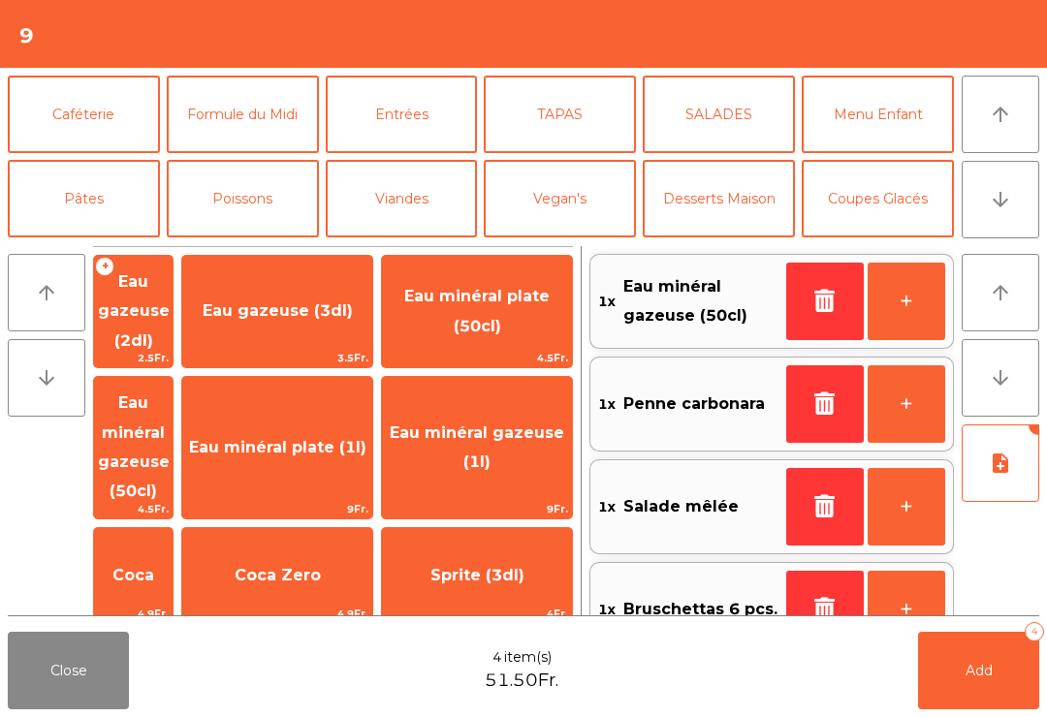
click at [1012, 676] on button "Add 4" at bounding box center [978, 671] width 121 height 78
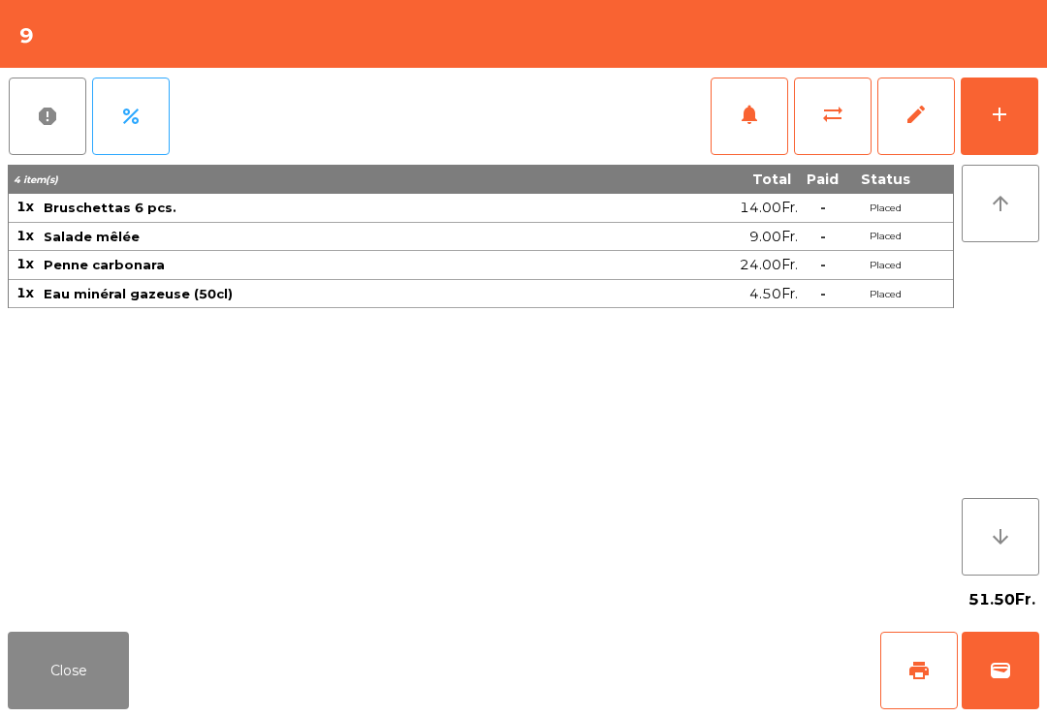
scroll to position [16, 0]
click at [125, 697] on button "Close" at bounding box center [68, 671] width 121 height 78
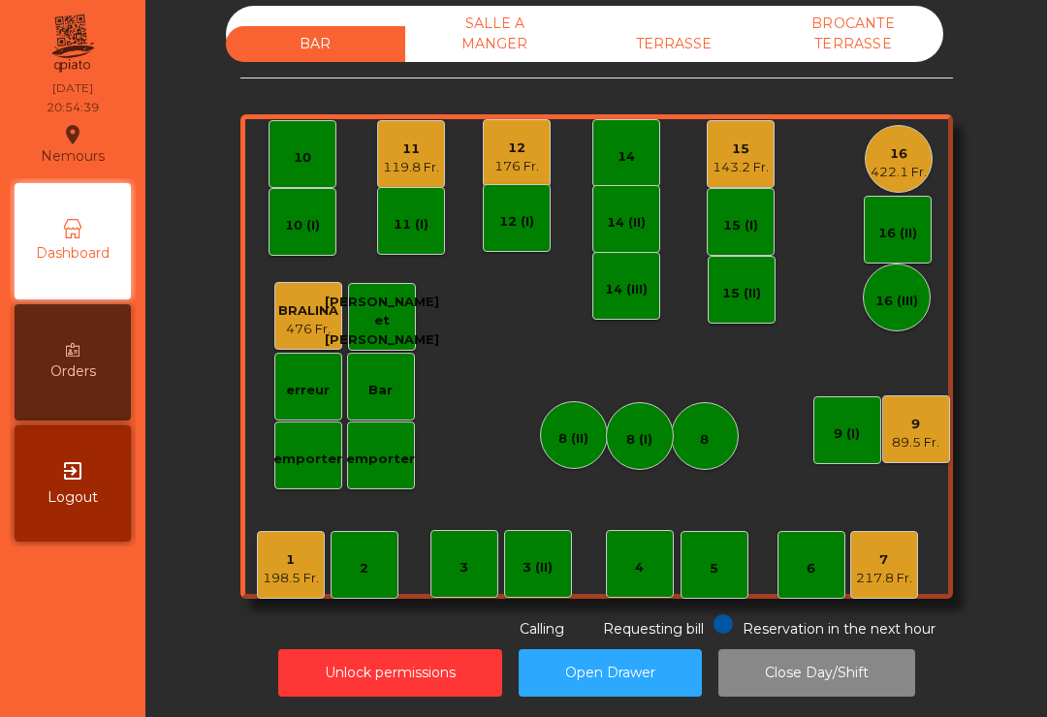
click at [526, 139] on div "12" at bounding box center [516, 148] width 45 height 19
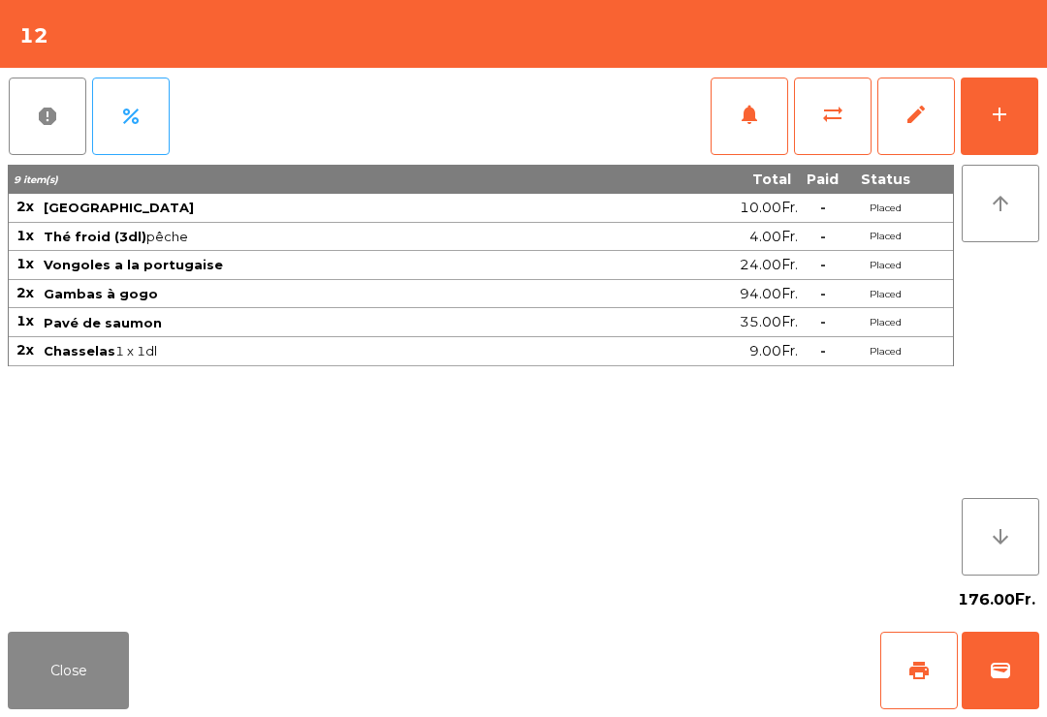
click at [1014, 125] on button "add" at bounding box center [1000, 117] width 78 height 78
click at [49, 667] on button "Close" at bounding box center [68, 671] width 121 height 78
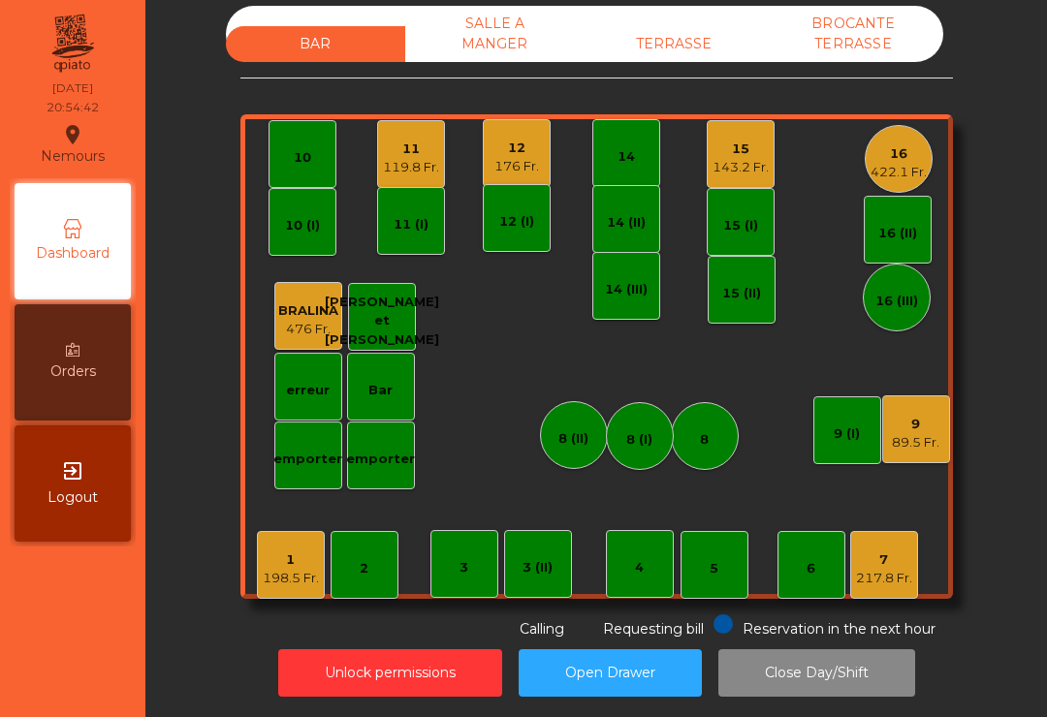
click at [513, 157] on div "176 Fr." at bounding box center [516, 166] width 45 height 19
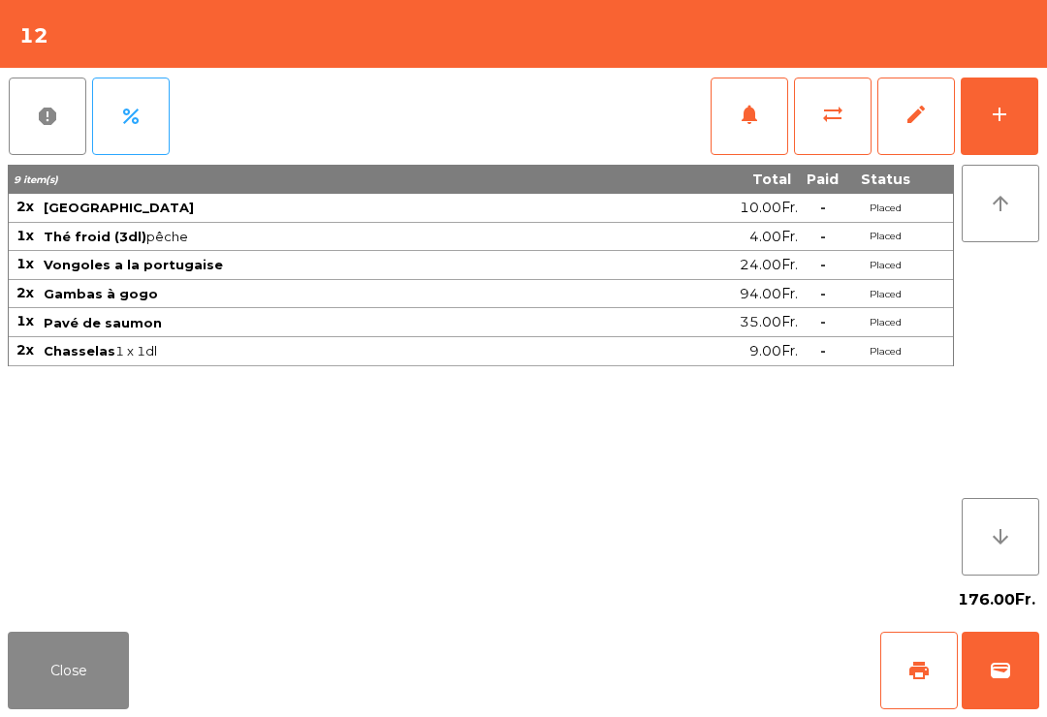
click at [733, 107] on button "notifications" at bounding box center [750, 117] width 78 height 78
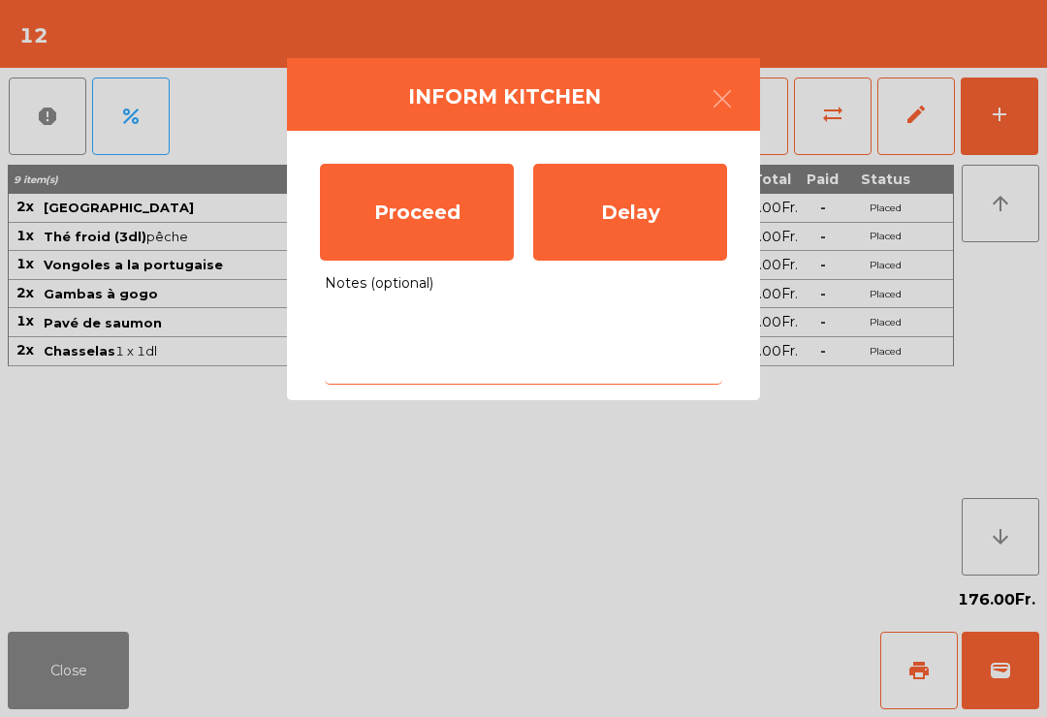
click at [449, 329] on textarea "Notes (optional)" at bounding box center [524, 344] width 398 height 80
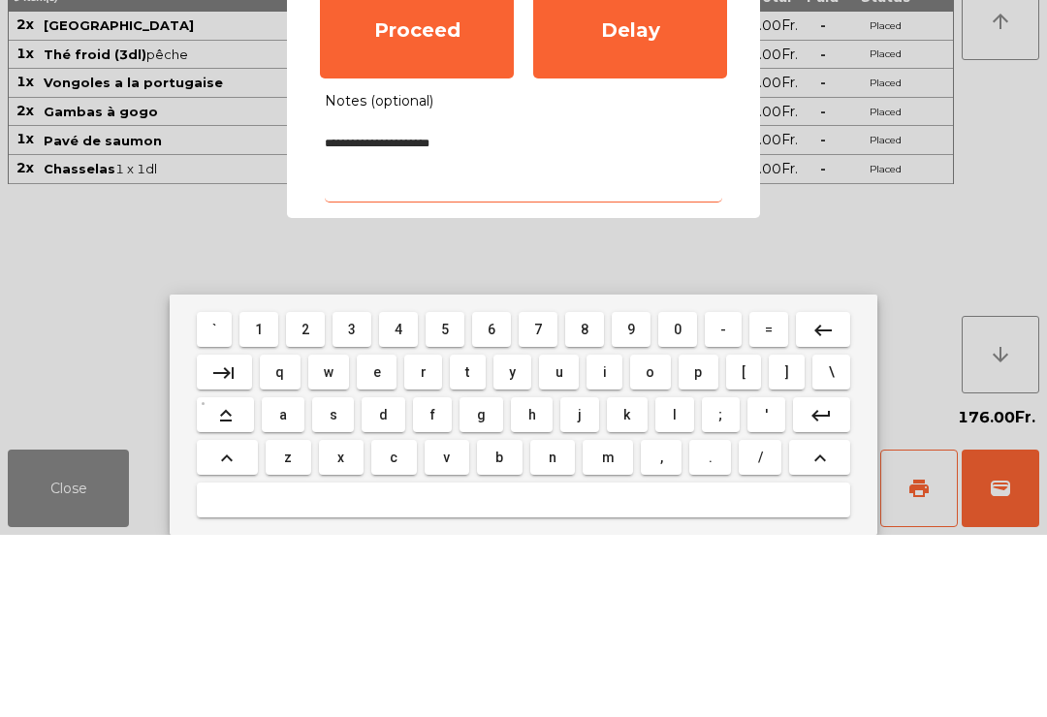
type textarea "**********"
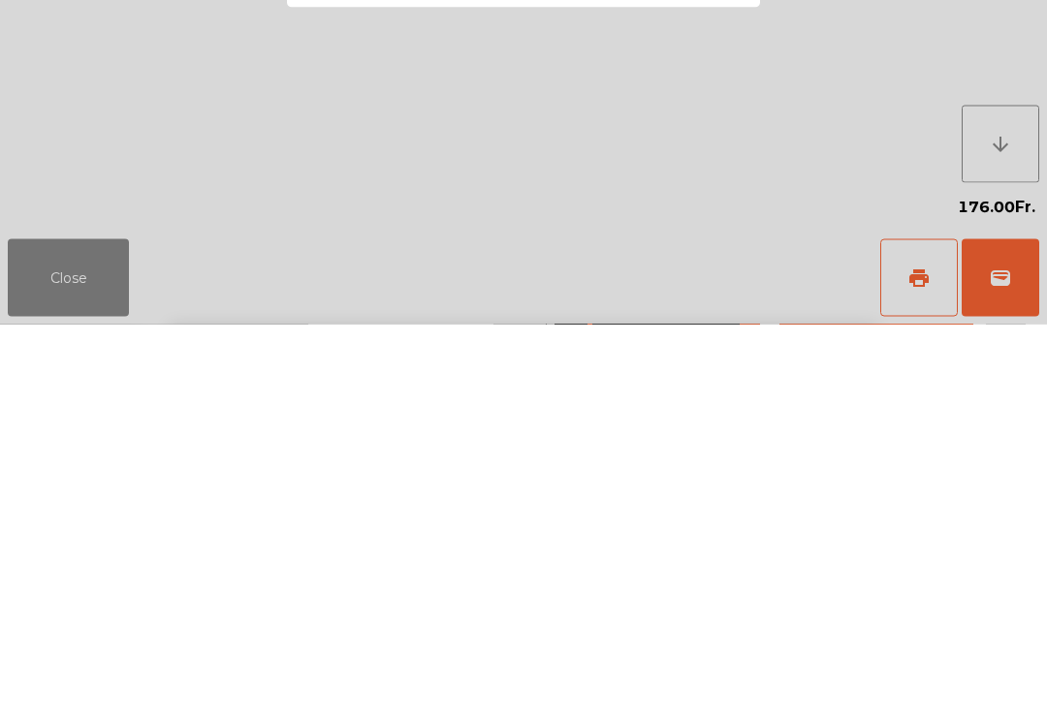
click at [895, 80] on ngb-modal-window "**********" at bounding box center [523, 358] width 1047 height 717
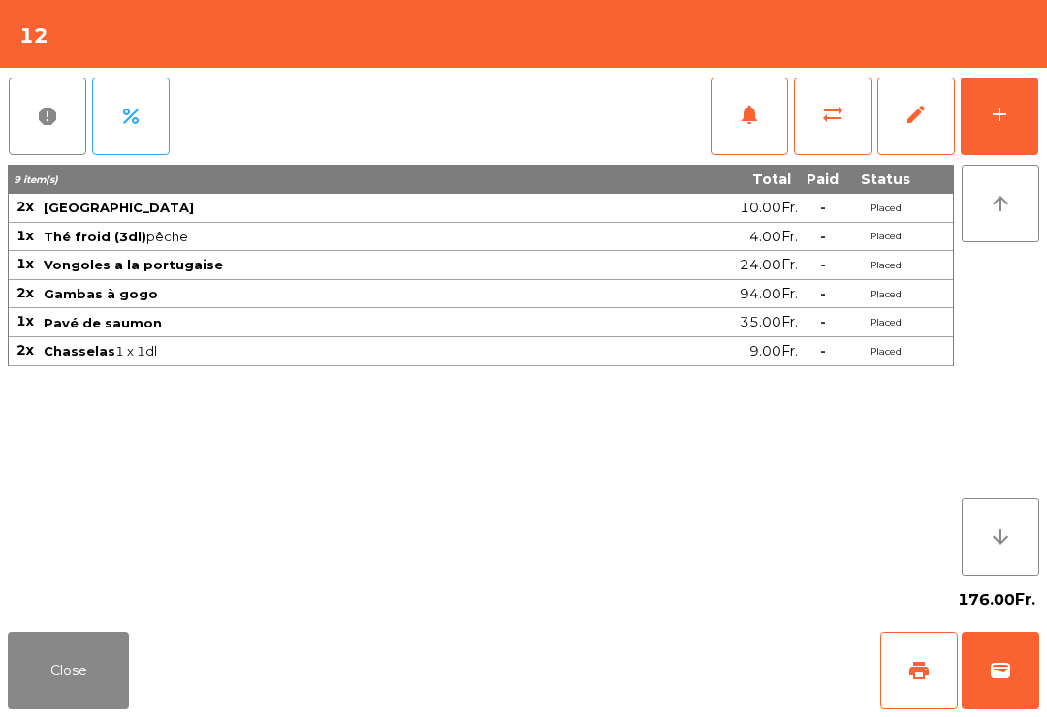
click at [724, 99] on button "notifications" at bounding box center [750, 117] width 78 height 78
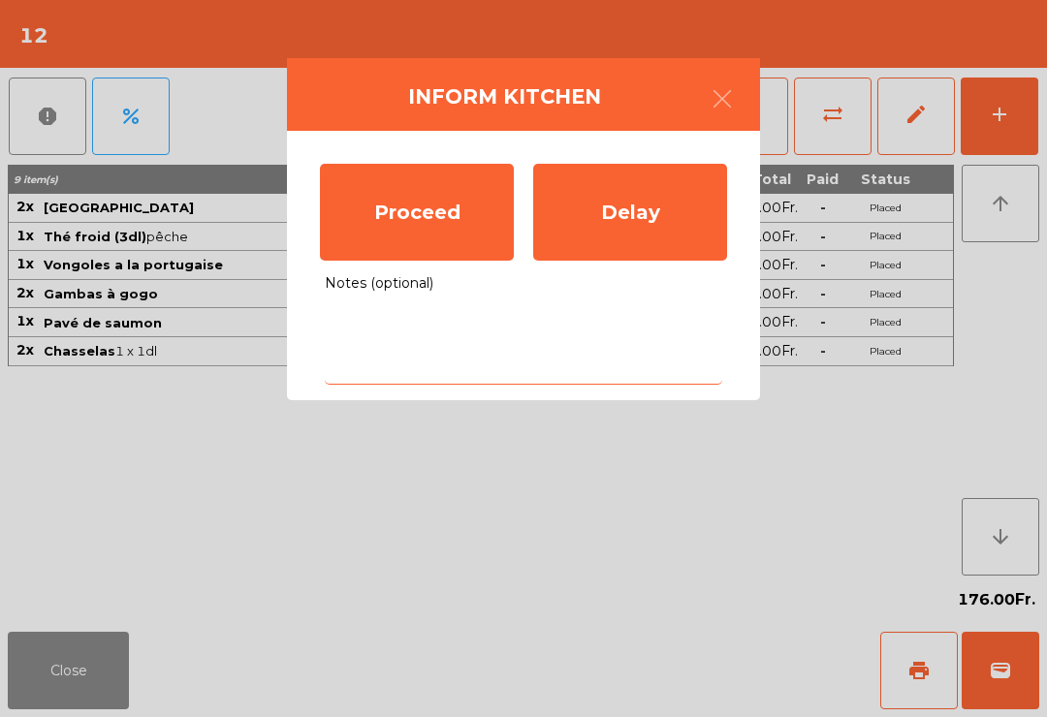
click at [589, 327] on textarea "Notes (optional)" at bounding box center [524, 344] width 398 height 80
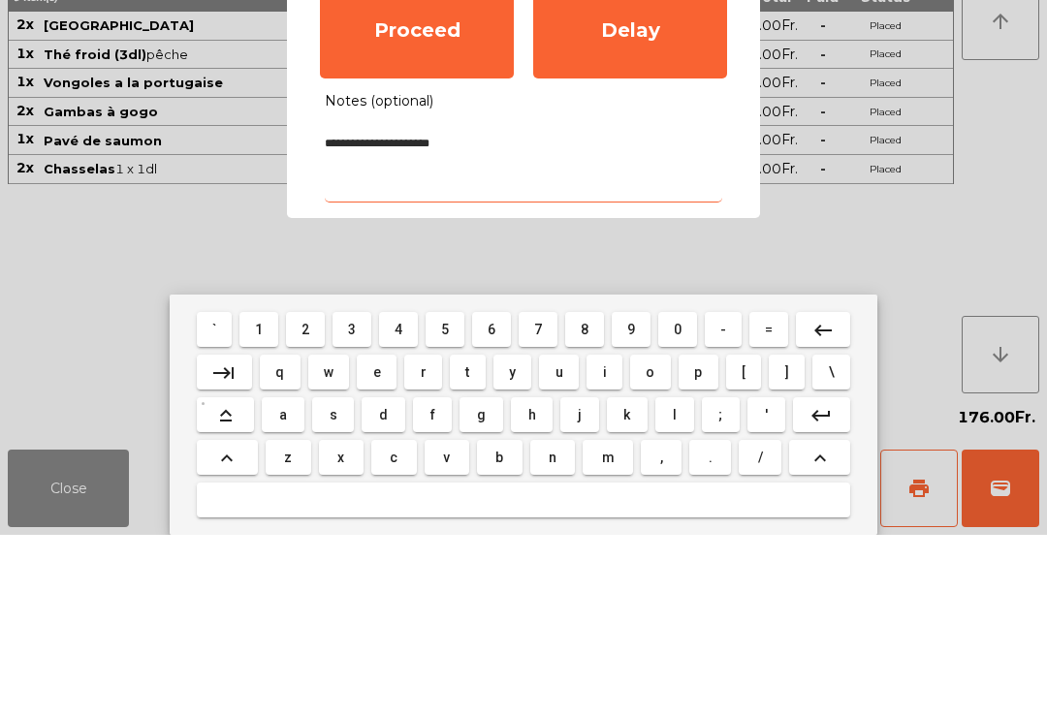
type textarea "**********"
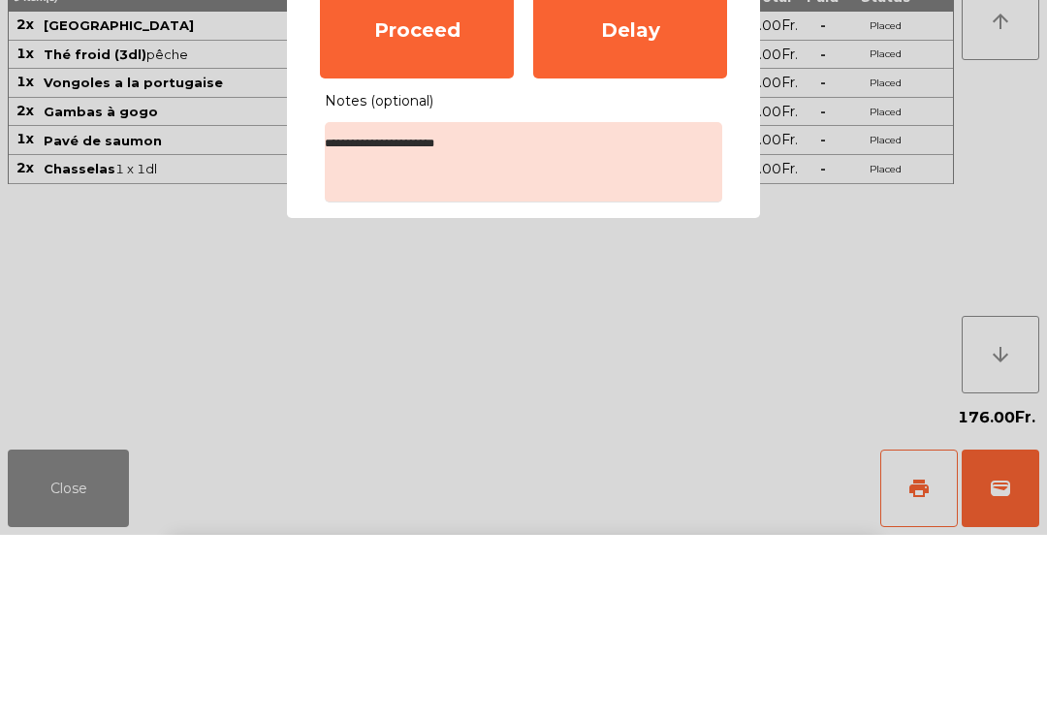
click at [438, 164] on div "Proceed" at bounding box center [417, 212] width 194 height 97
